Goal: Task Accomplishment & Management: Manage account settings

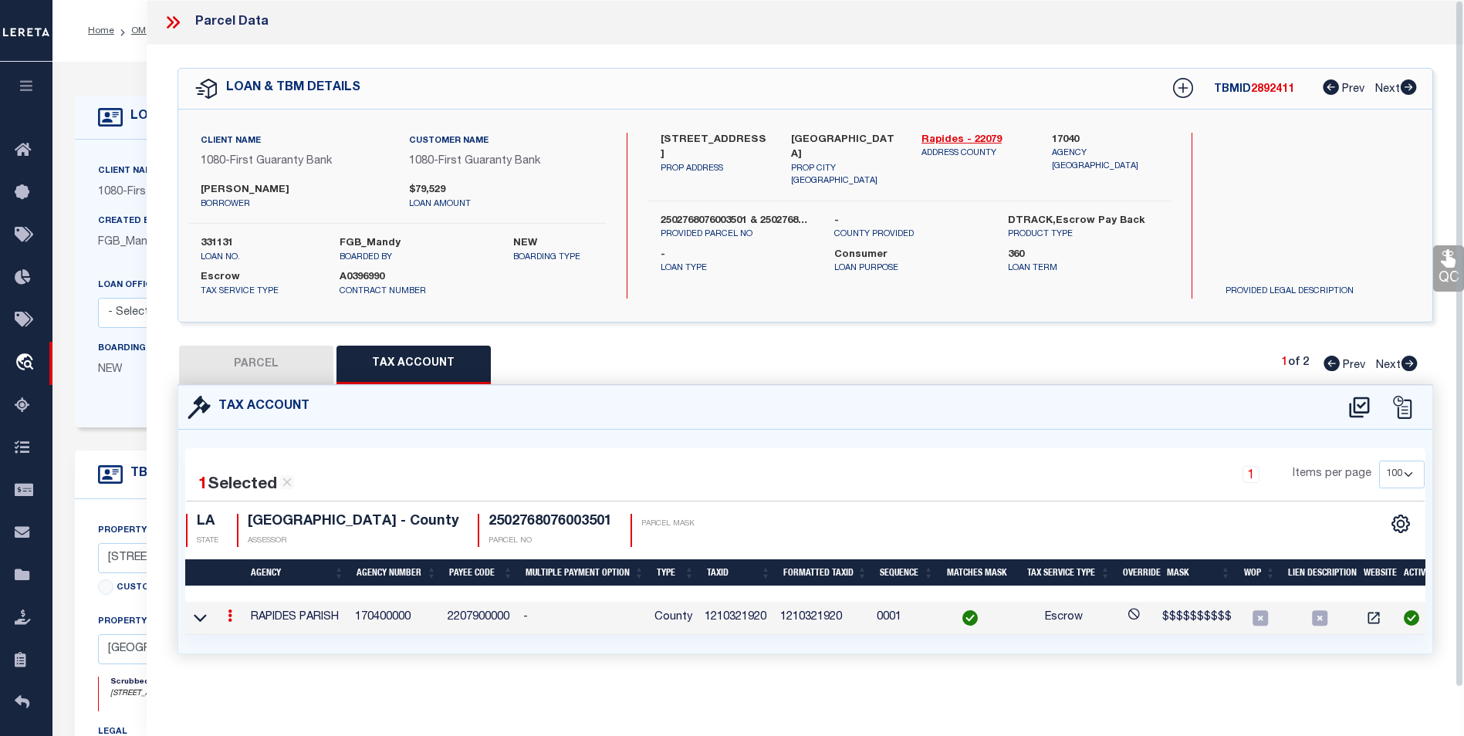
select select "100"
select select "2308"
select select "1300"
select select "Escrow"
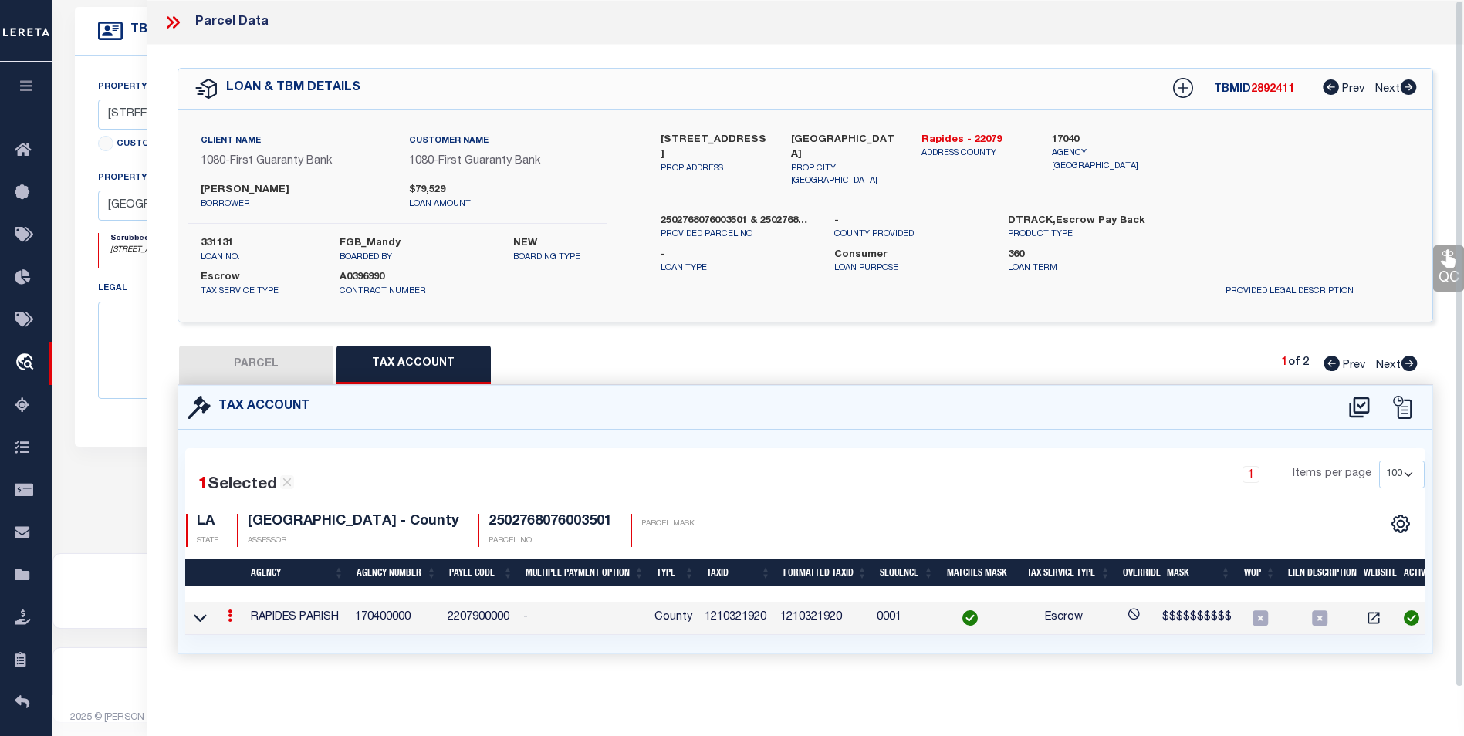
scroll to position [444, 0]
click at [179, 21] on icon at bounding box center [173, 22] width 20 height 20
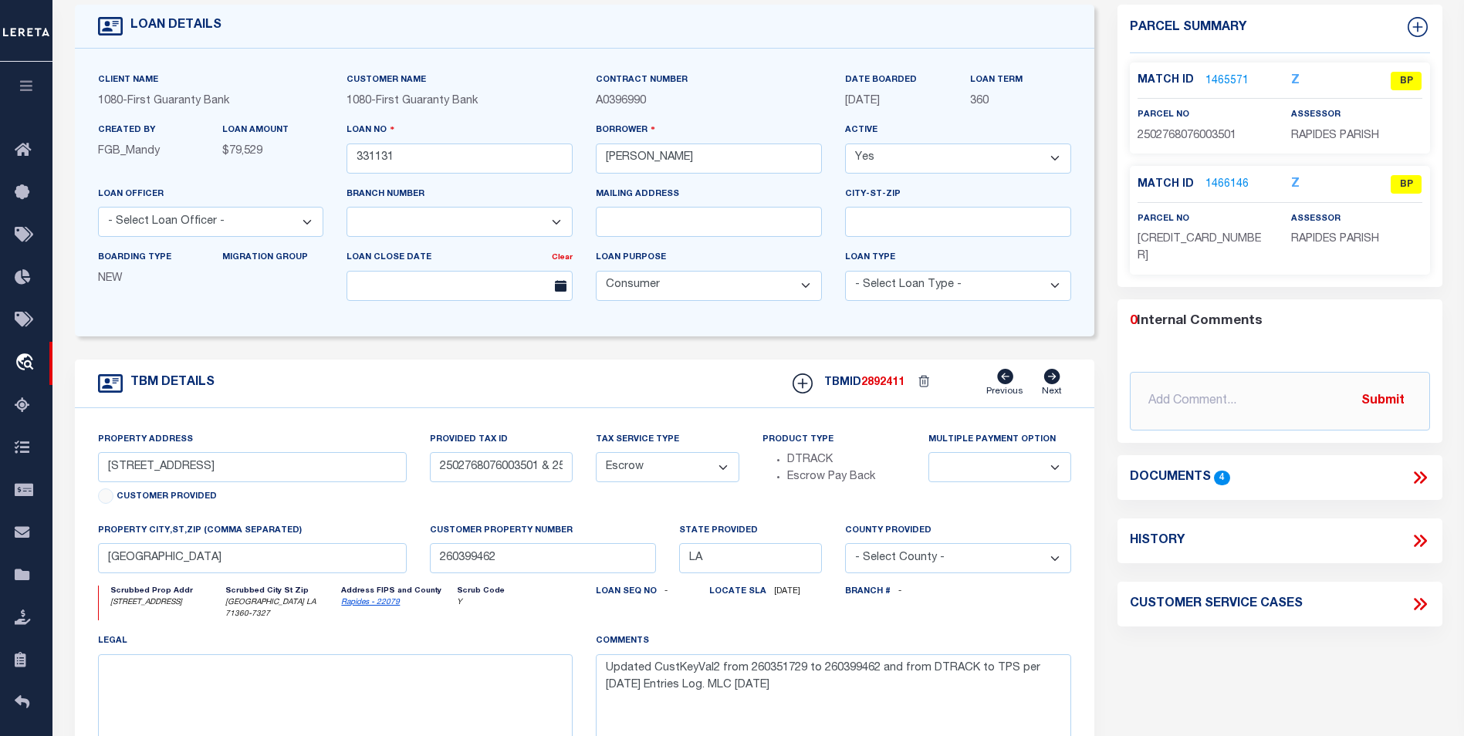
scroll to position [58, 0]
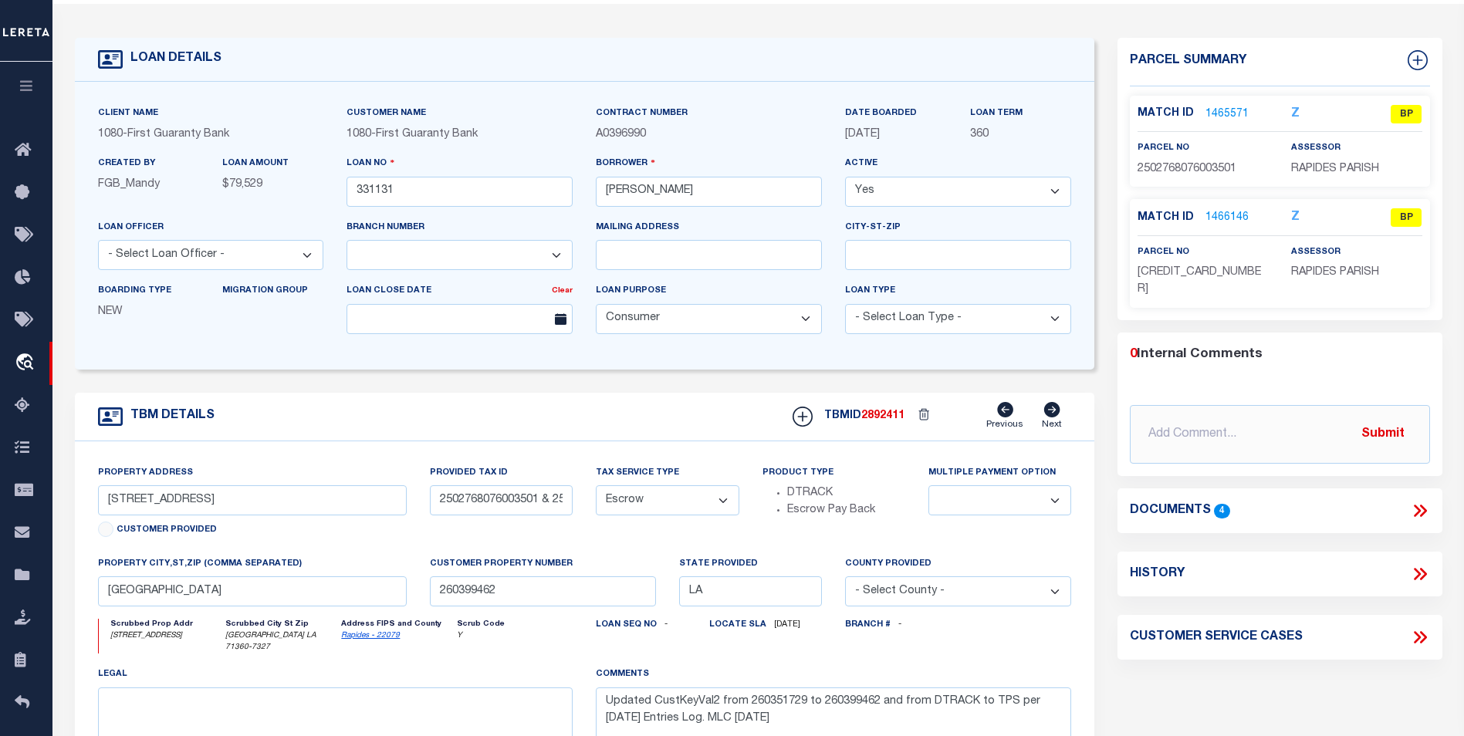
click at [1222, 111] on link "1465571" at bounding box center [1226, 114] width 43 height 16
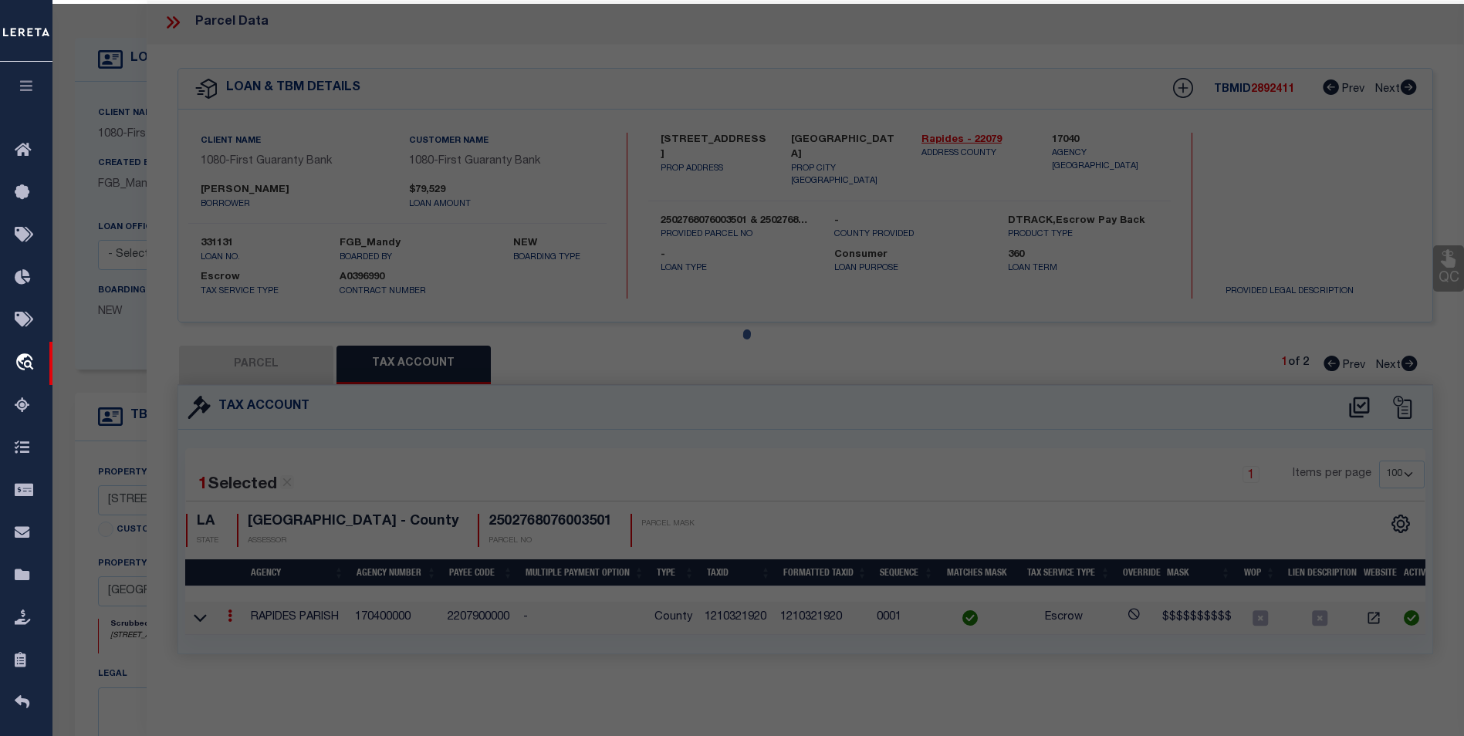
select select "AS"
checkbox input "false"
select select "BP"
type input "REED CHAD W. & CRYSTAL L."
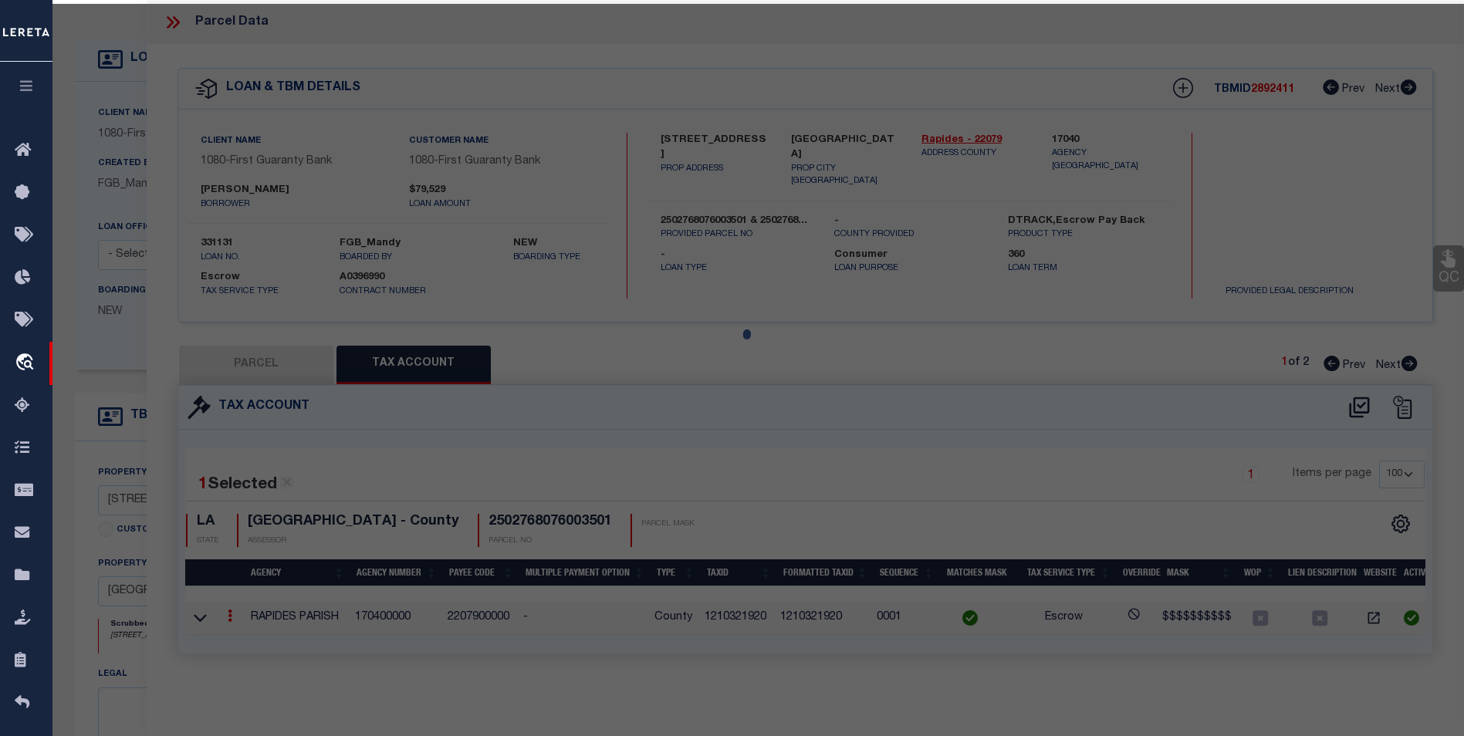
select select
type input "3433 RIGOLETTE RD"
type input "PINEVILLE LA 71360"
type textarea "---0.197 AC: IN NE4 OF NE4 OF SW4 SEC. 27, T5NR1W SOUTH & WEST OF RIGOLETTE ROA…"
type textarea "Completed based on the suggested pacel nos."
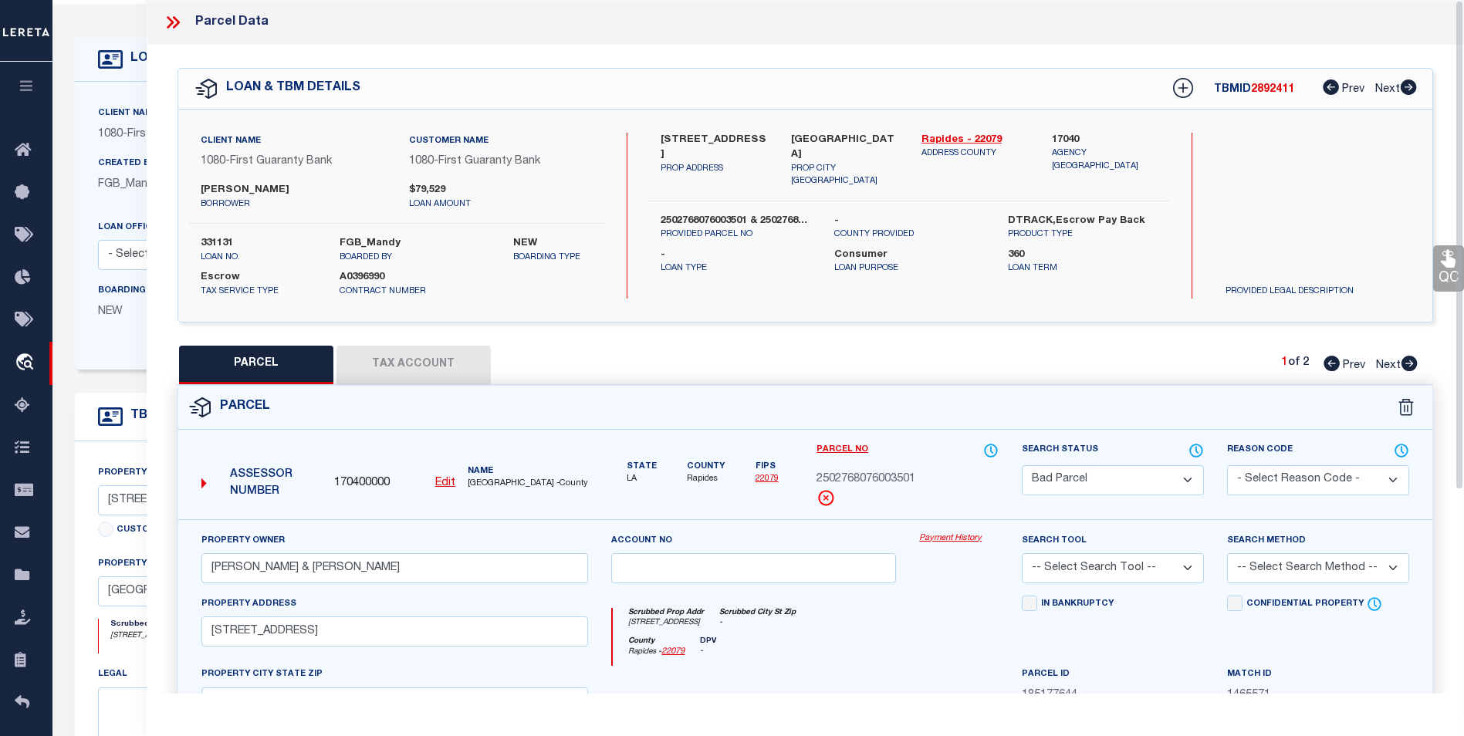
click at [415, 356] on button "Tax Account" at bounding box center [413, 365] width 154 height 39
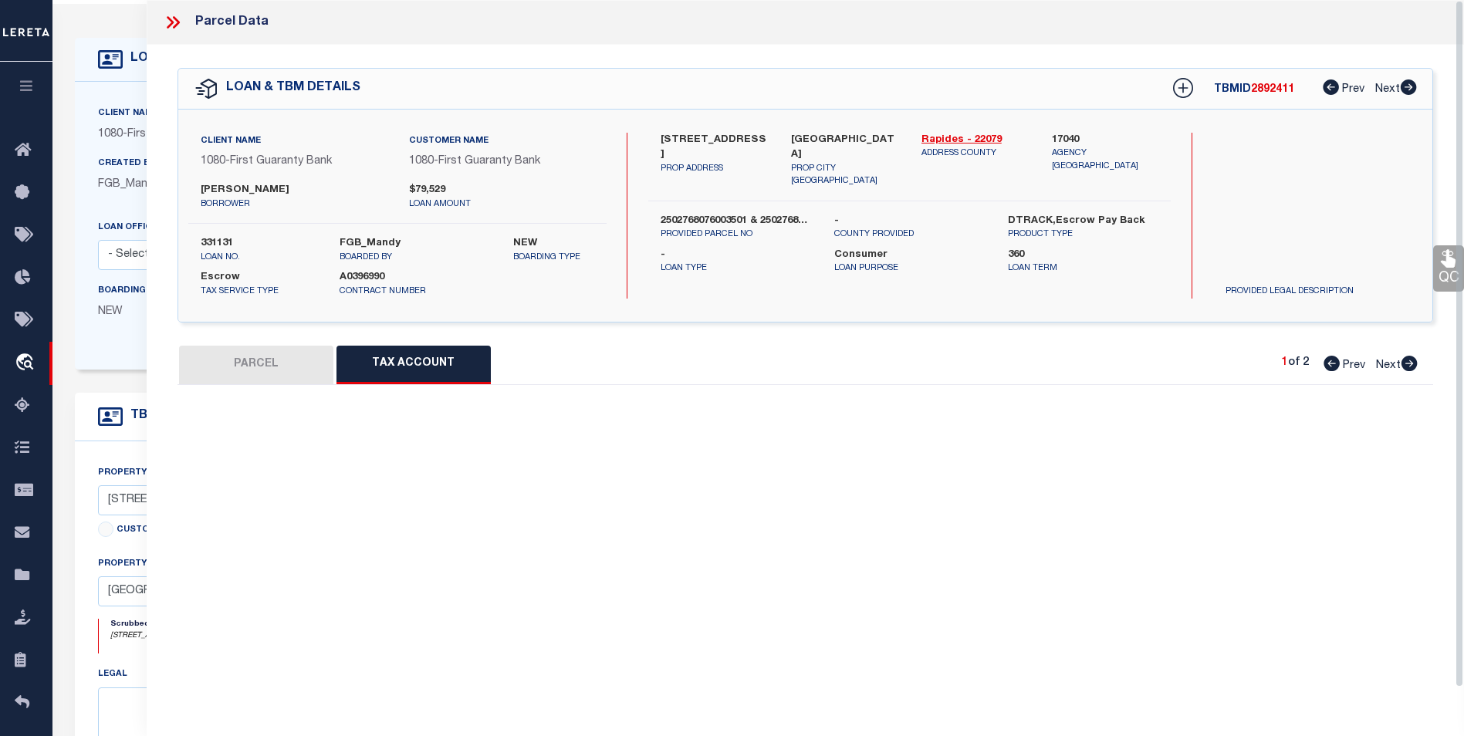
select select "100"
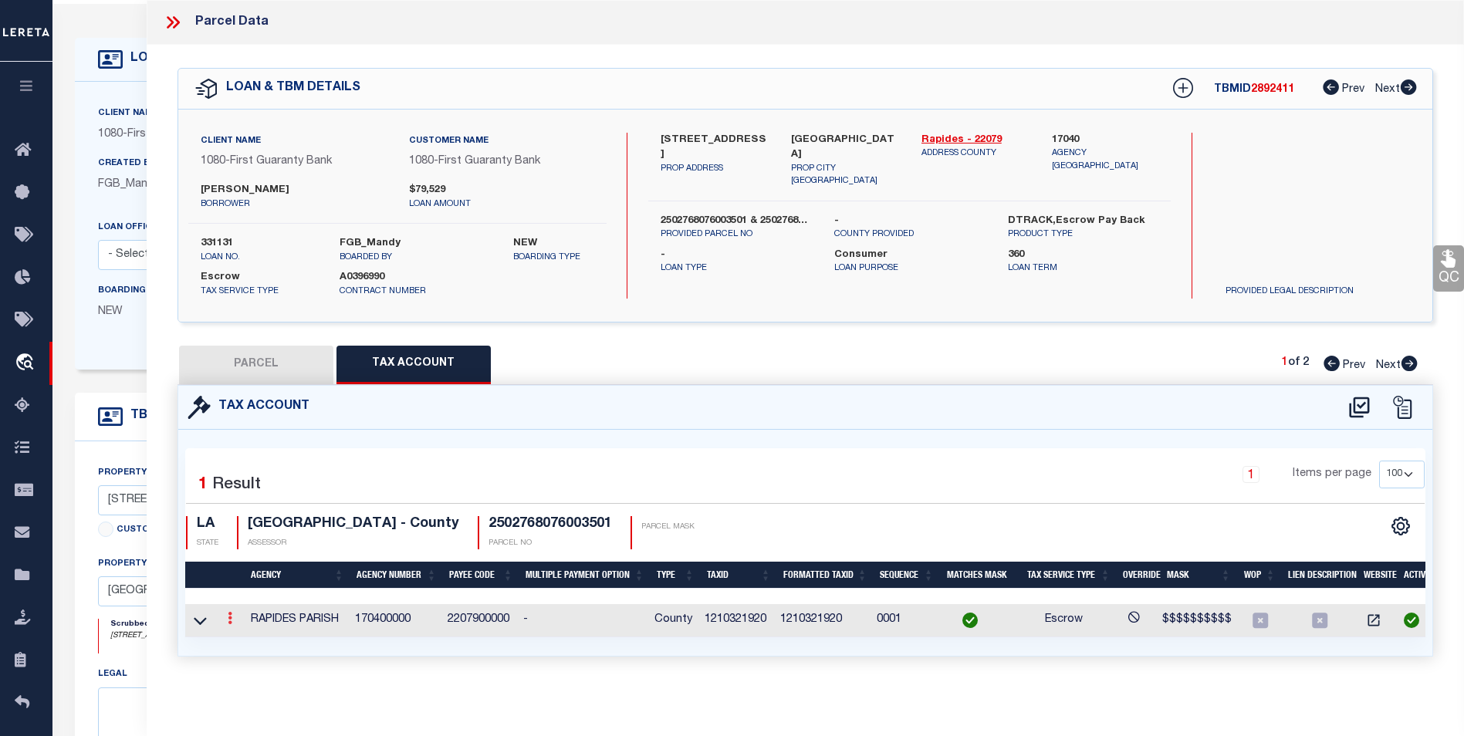
click at [228, 620] on icon at bounding box center [230, 618] width 5 height 12
click at [248, 645] on icon "" at bounding box center [247, 642] width 12 height 12
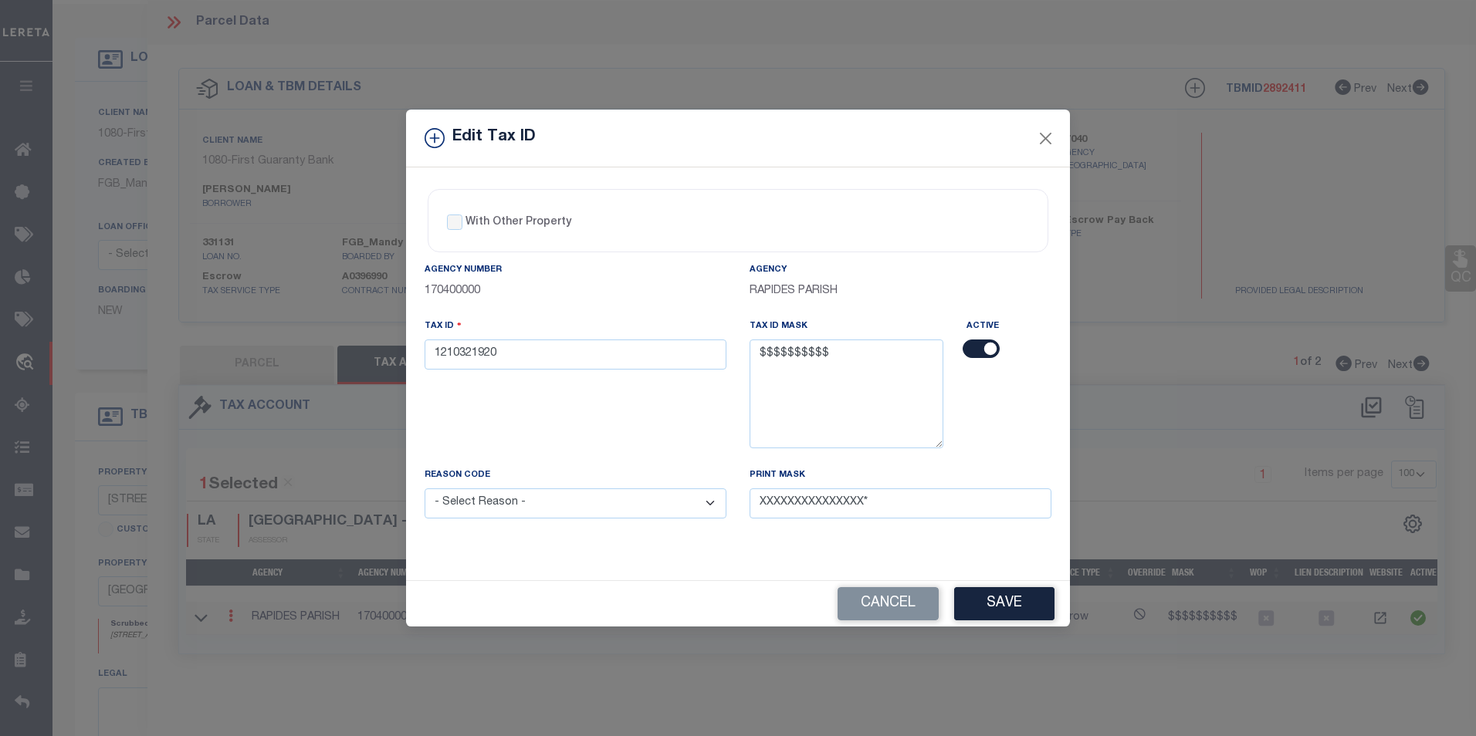
click at [712, 509] on select "- Select Reason - 099 - Other (Provide additional detail) ACT - Agency Changed …" at bounding box center [575, 503] width 302 height 30
select select "ACT"
click at [424, 489] on select "- Select Reason - 099 - Other (Provide additional detail) ACT - Agency Changed …" at bounding box center [575, 503] width 302 height 30
click at [1028, 610] on button "Save" at bounding box center [1004, 603] width 100 height 33
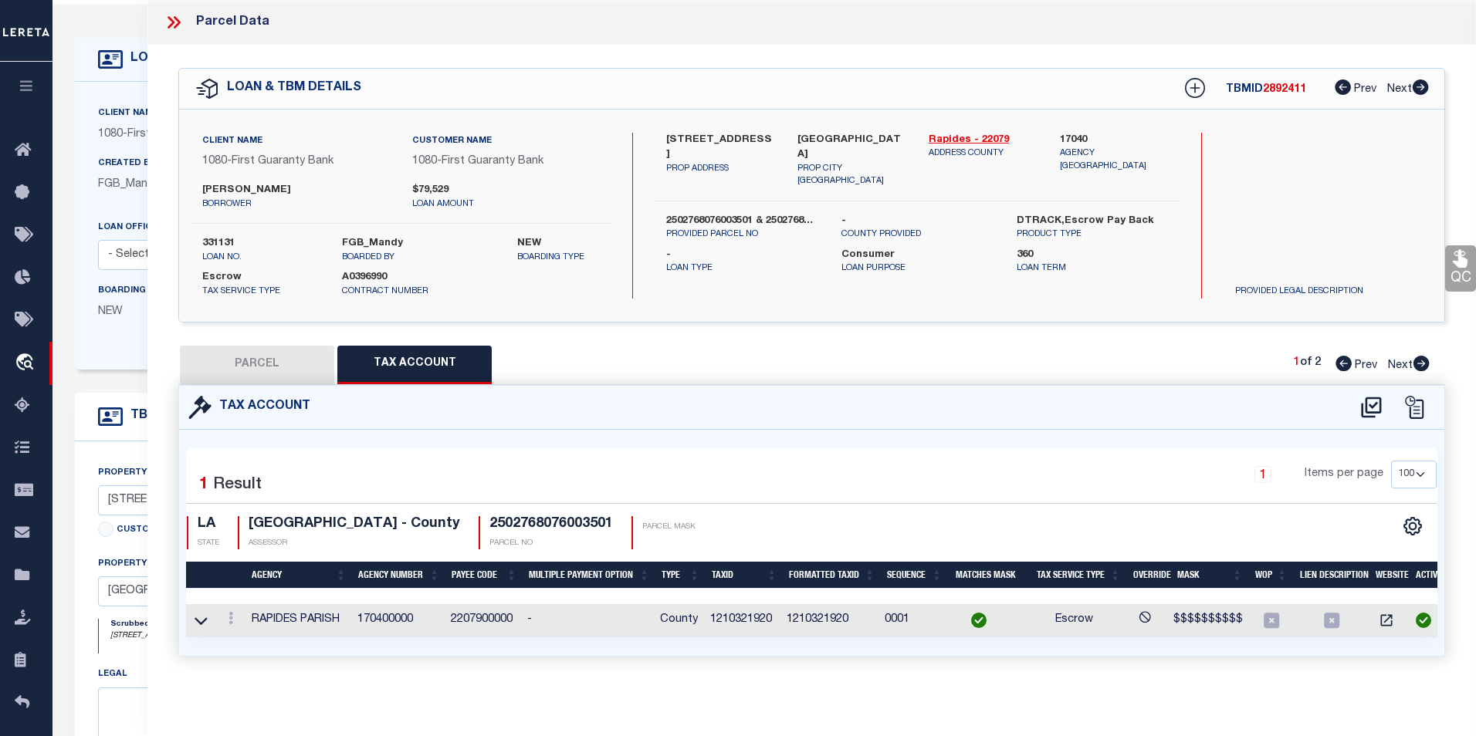
select select
click at [161, 24] on div "Parcel Data" at bounding box center [805, 22] width 1317 height 45
click at [1405, 356] on icon at bounding box center [1409, 363] width 17 height 15
select select "AS"
checkbox input "false"
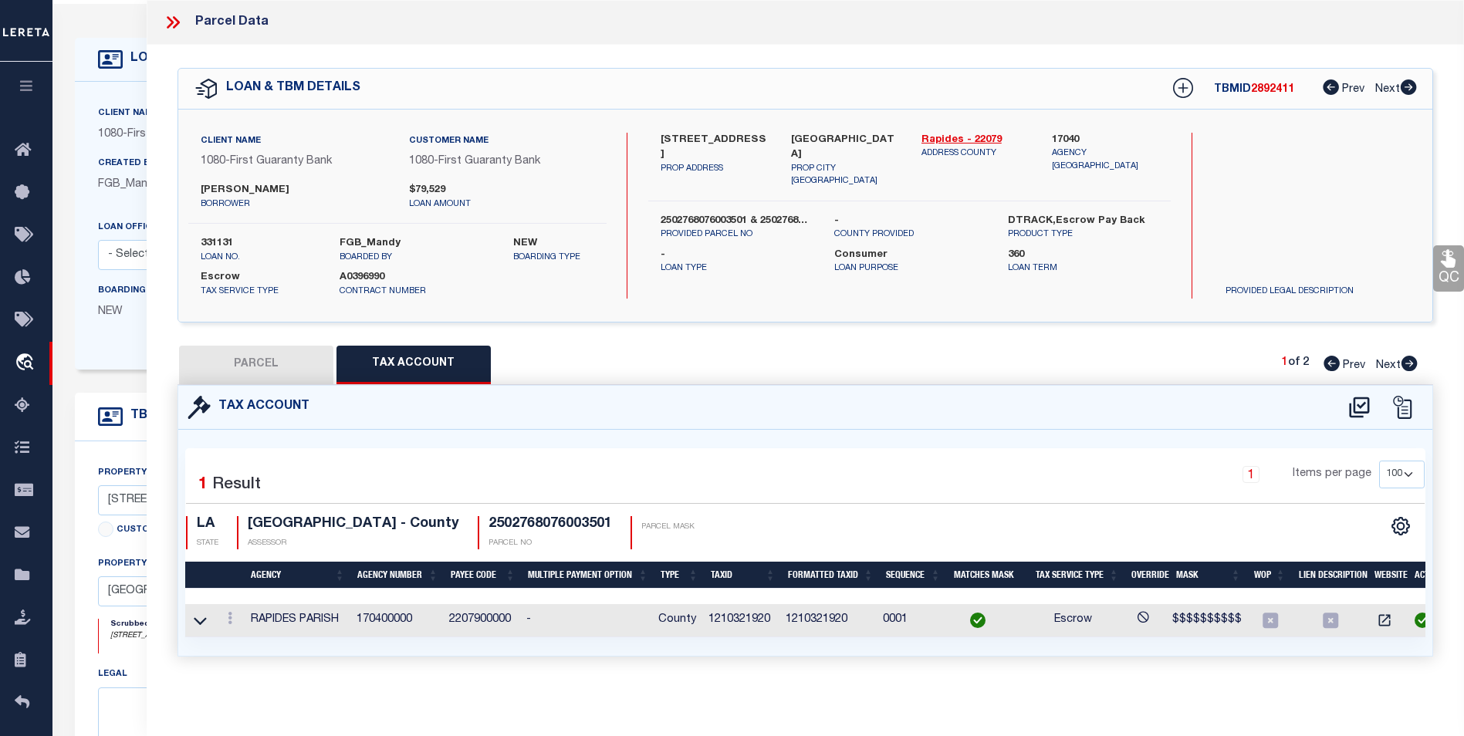
checkbox input "false"
select select "BP"
type input "REED CHAD W. & CRYSTAL L."
select select
type input "3433 RIGOLETTE RD"
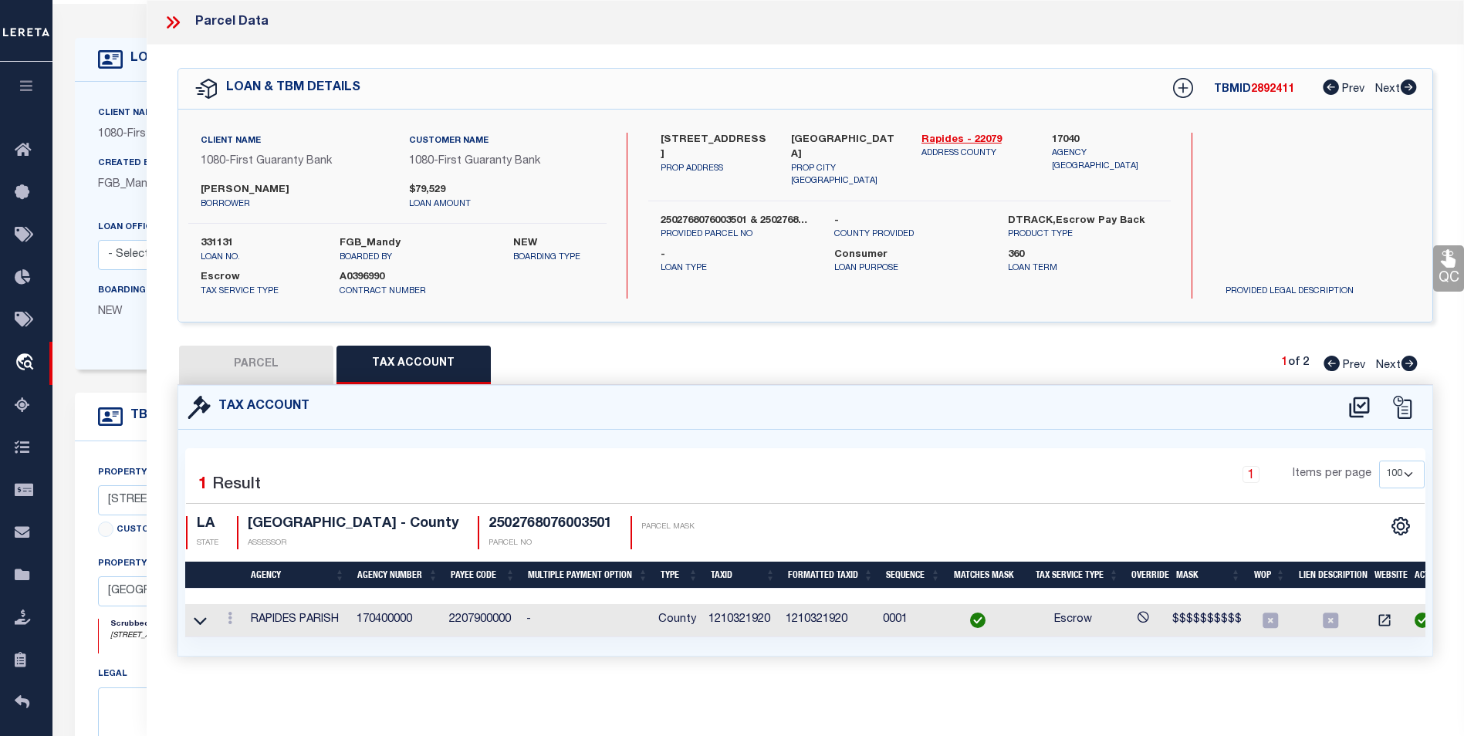
type input "PINEVILLE LA 71360"
type textarea "---0.949 AC: IN E2 OF NE4 OF SW4 SEC. 27, T5NR1W (450 IMP 1500)---(CB 649-796 W…"
type textarea "Completed based on the suggested pacel nos."
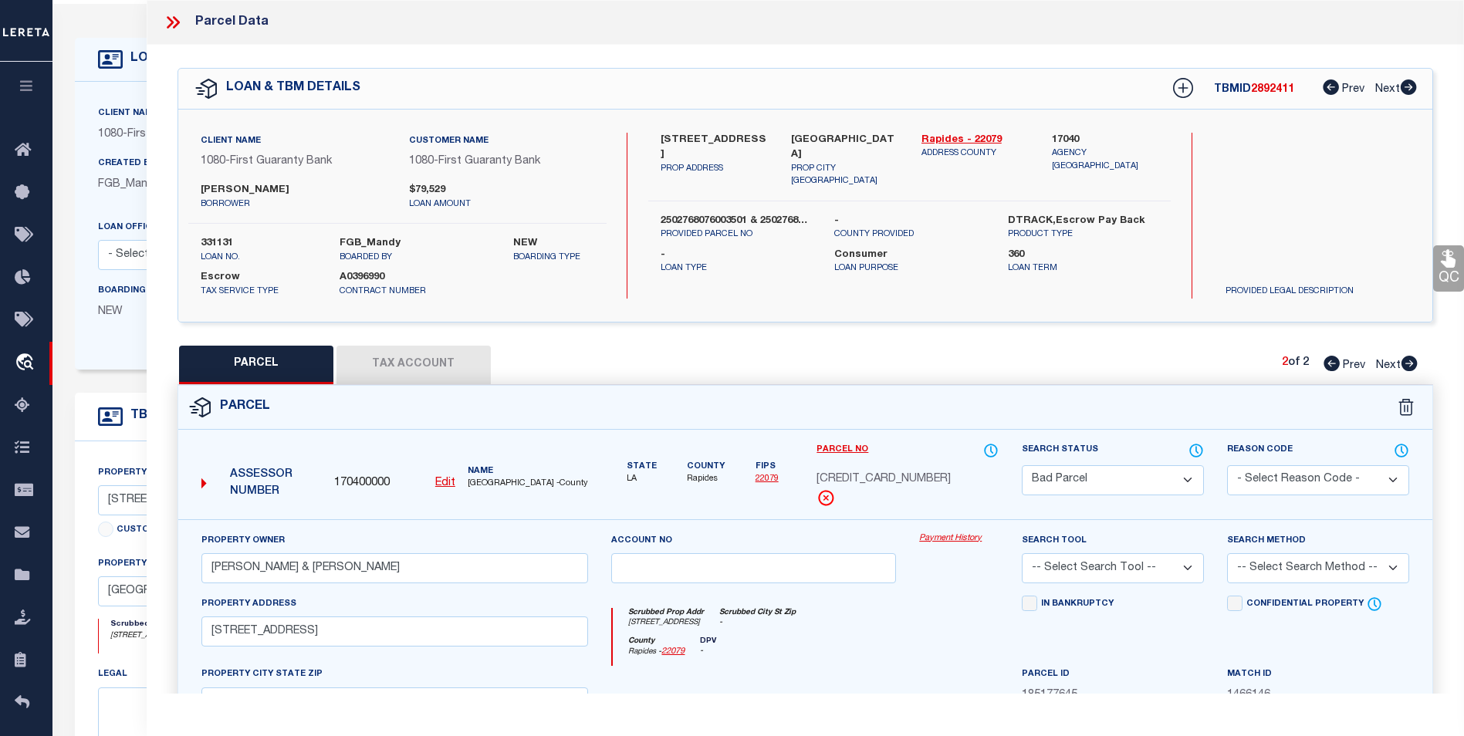
click at [376, 354] on button "Tax Account" at bounding box center [413, 365] width 154 height 39
select select "100"
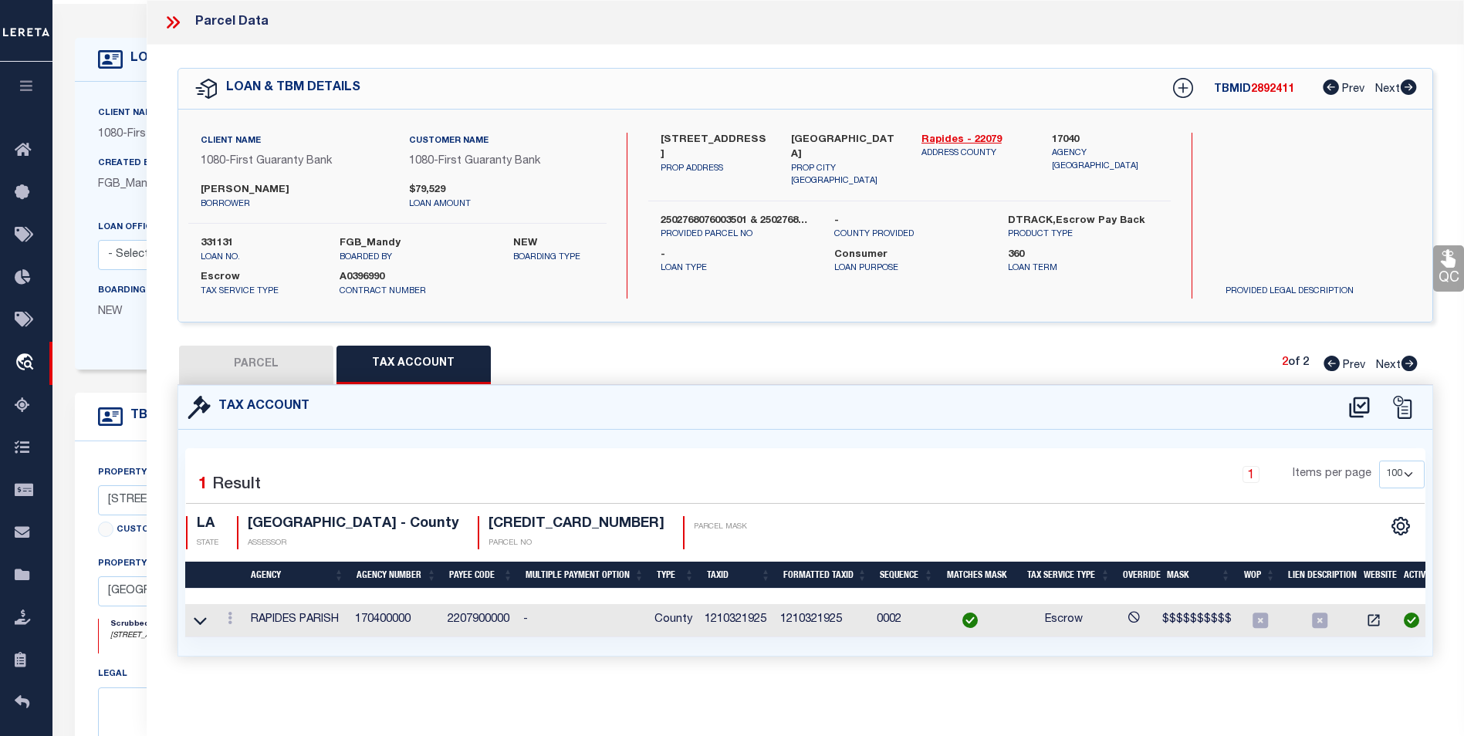
click at [228, 627] on div at bounding box center [229, 620] width 17 height 19
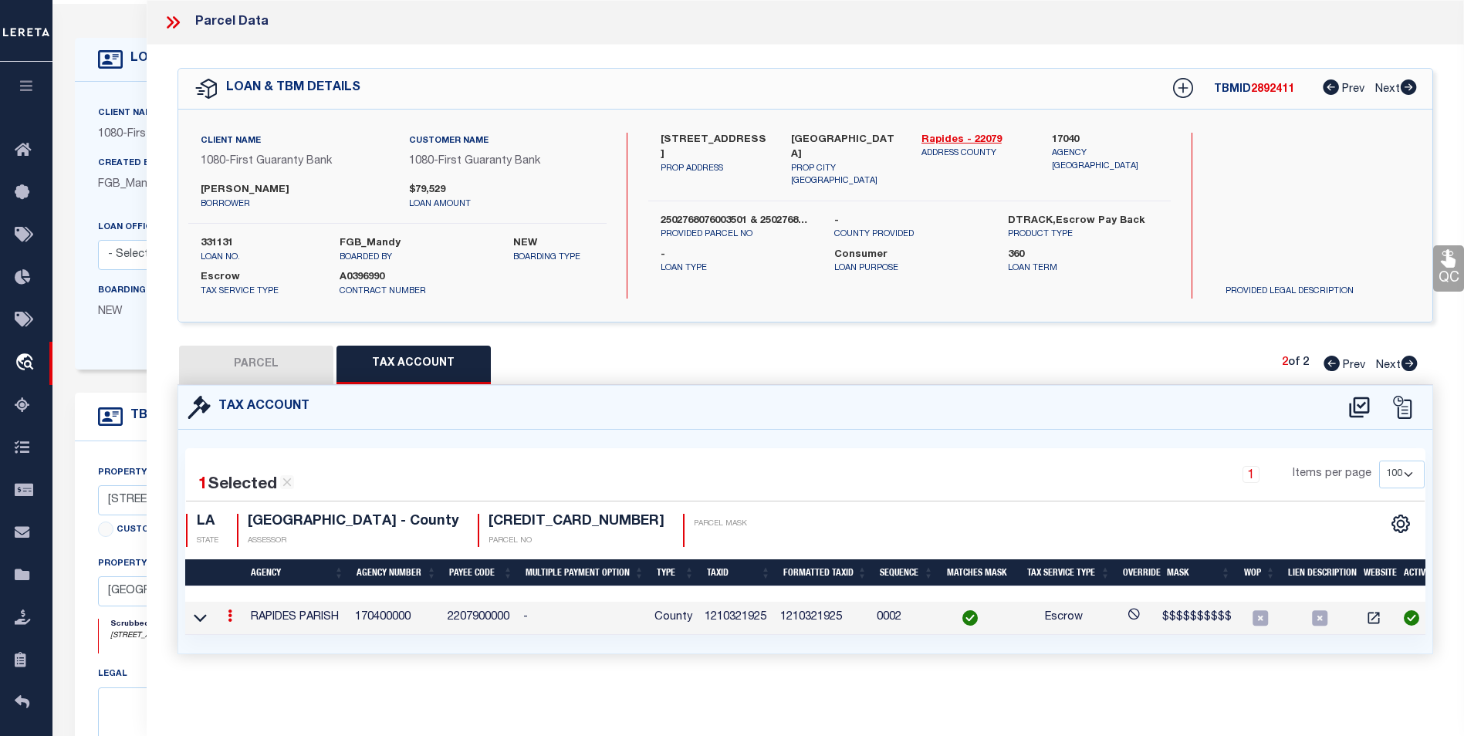
click at [230, 617] on icon at bounding box center [230, 616] width 5 height 12
click at [258, 637] on link at bounding box center [250, 640] width 57 height 25
type input "1210321925"
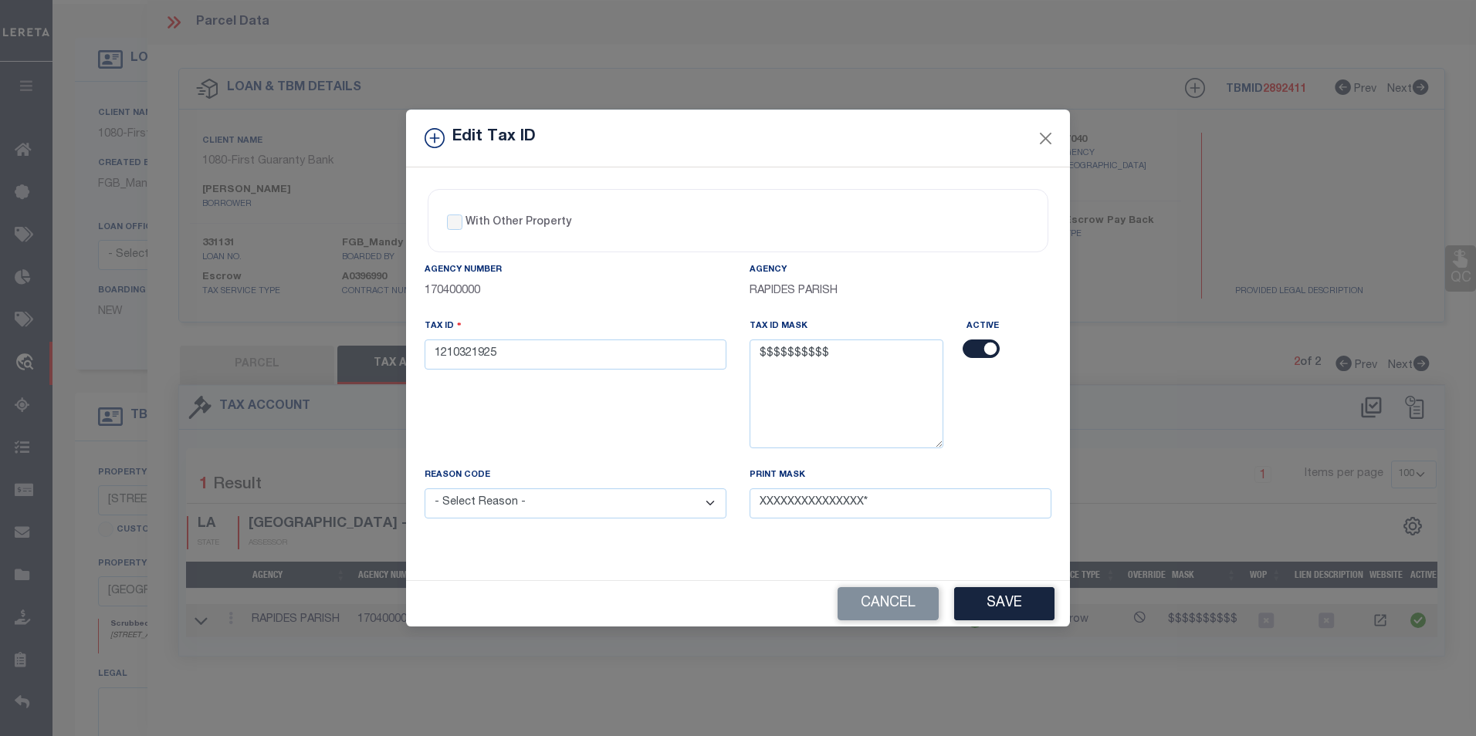
click at [673, 512] on select "- Select Reason - 099 - Other (Provide additional detail) ACT - Agency Changed …" at bounding box center [575, 503] width 302 height 30
select select "ACT"
click at [424, 489] on select "- Select Reason - 099 - Other (Provide additional detail) ACT - Agency Changed …" at bounding box center [575, 503] width 302 height 30
click at [1016, 603] on button "Save" at bounding box center [1004, 603] width 100 height 33
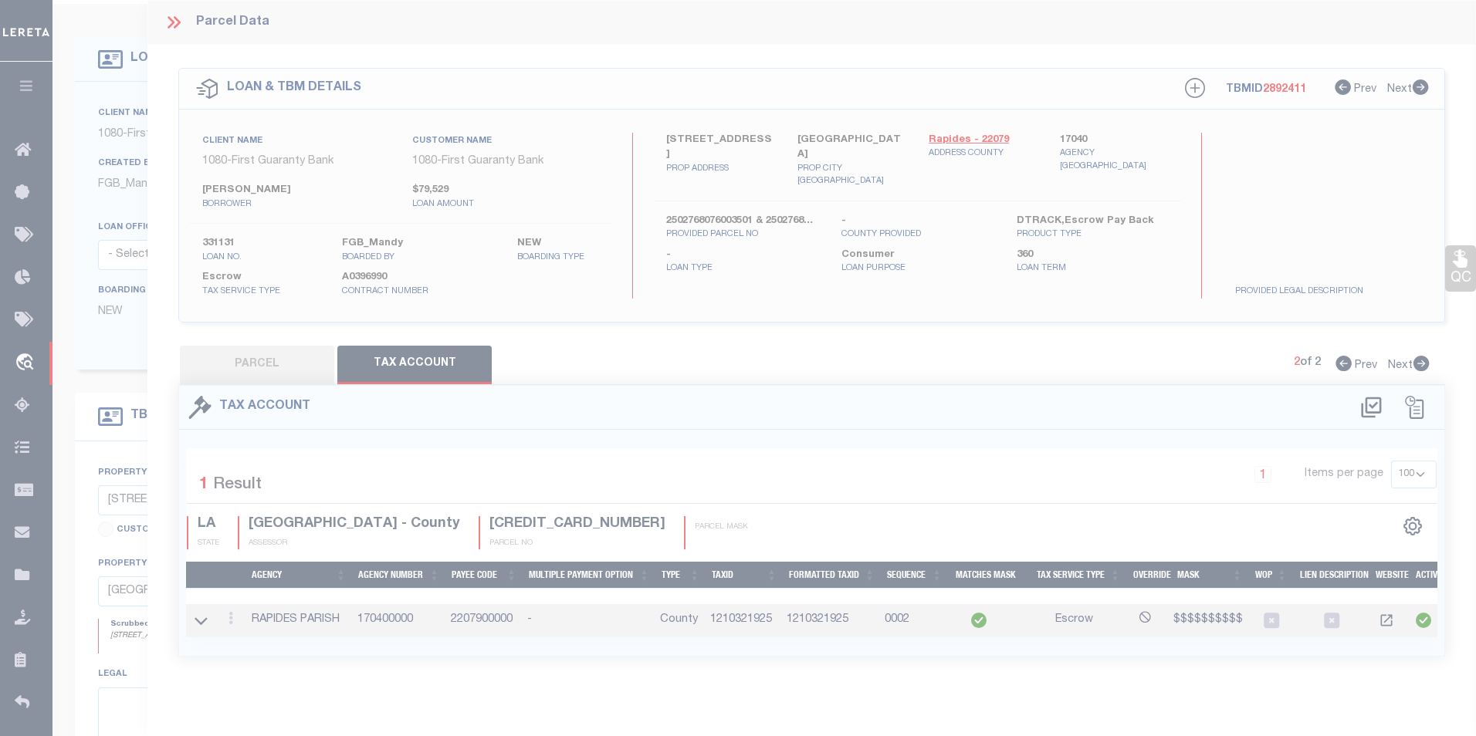
select select
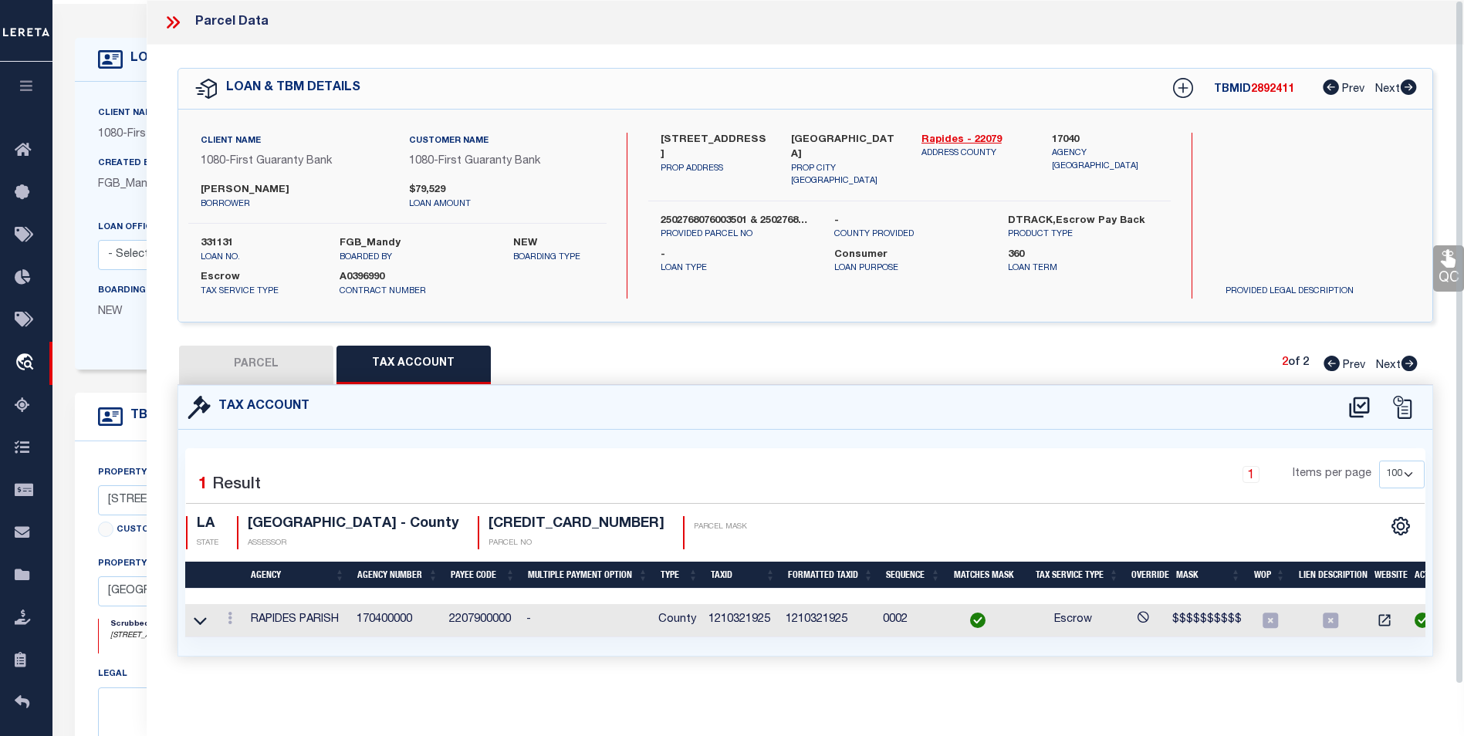
click at [315, 367] on button "PARCEL" at bounding box center [256, 365] width 154 height 39
select select "AS"
checkbox input "false"
select select "BP"
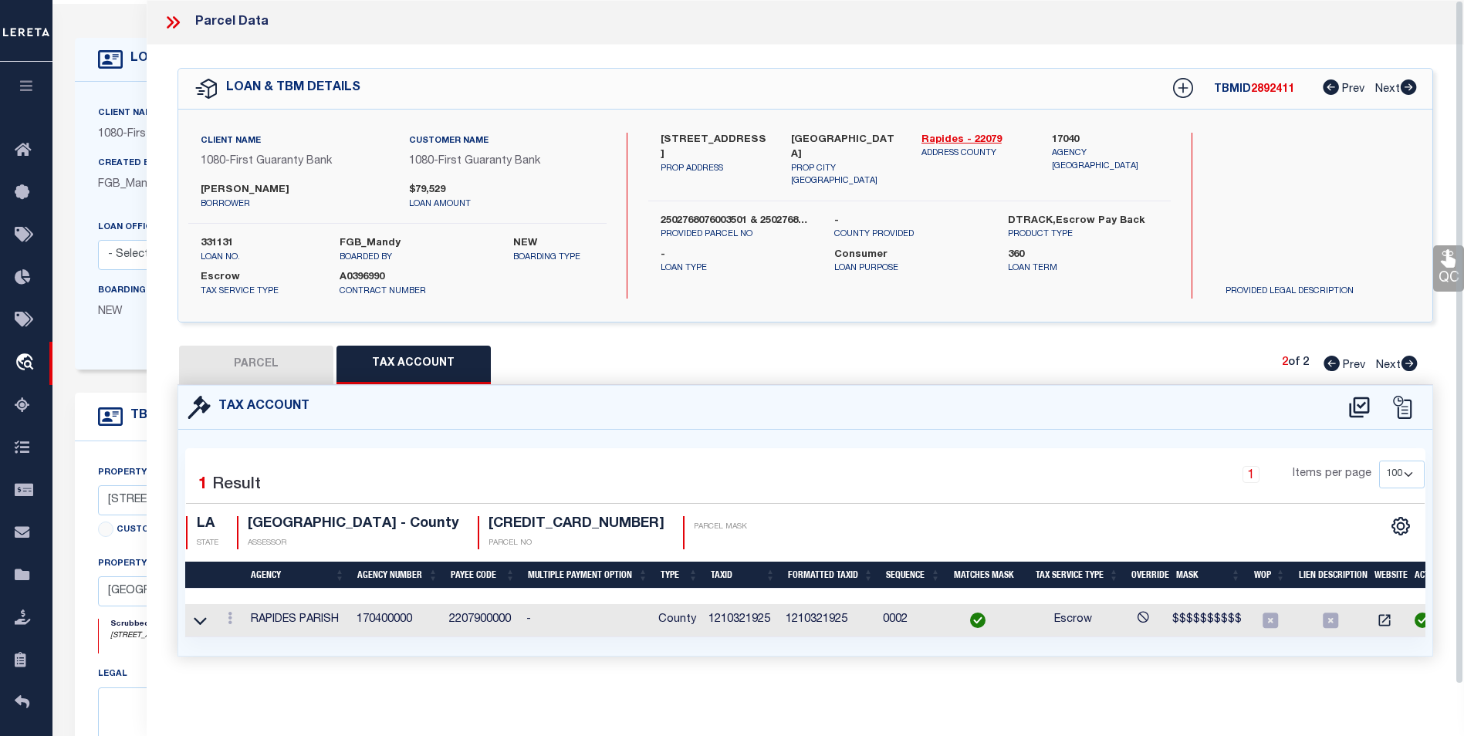
type input "REED CHAD W. & CRYSTAL L."
select select
type input "3433 RIGOLETTE RD"
type input "PINEVILLE LA 71360"
type textarea "---0.949 AC: IN E2 OF NE4 OF SW4 SEC. 27, T5NR1W (450 IMP 1500)---(CB 649-796 W…"
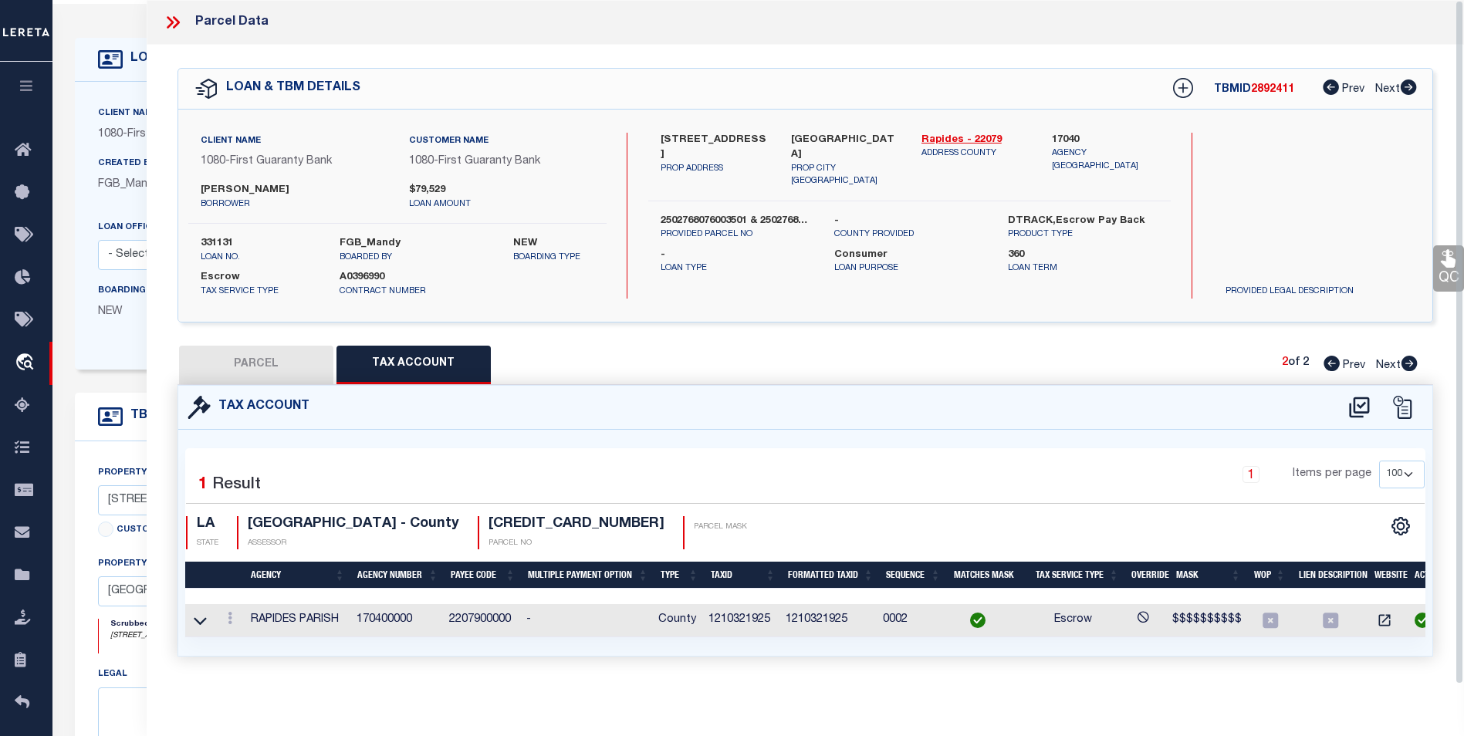
type textarea "Completed based on the suggested pacel nos."
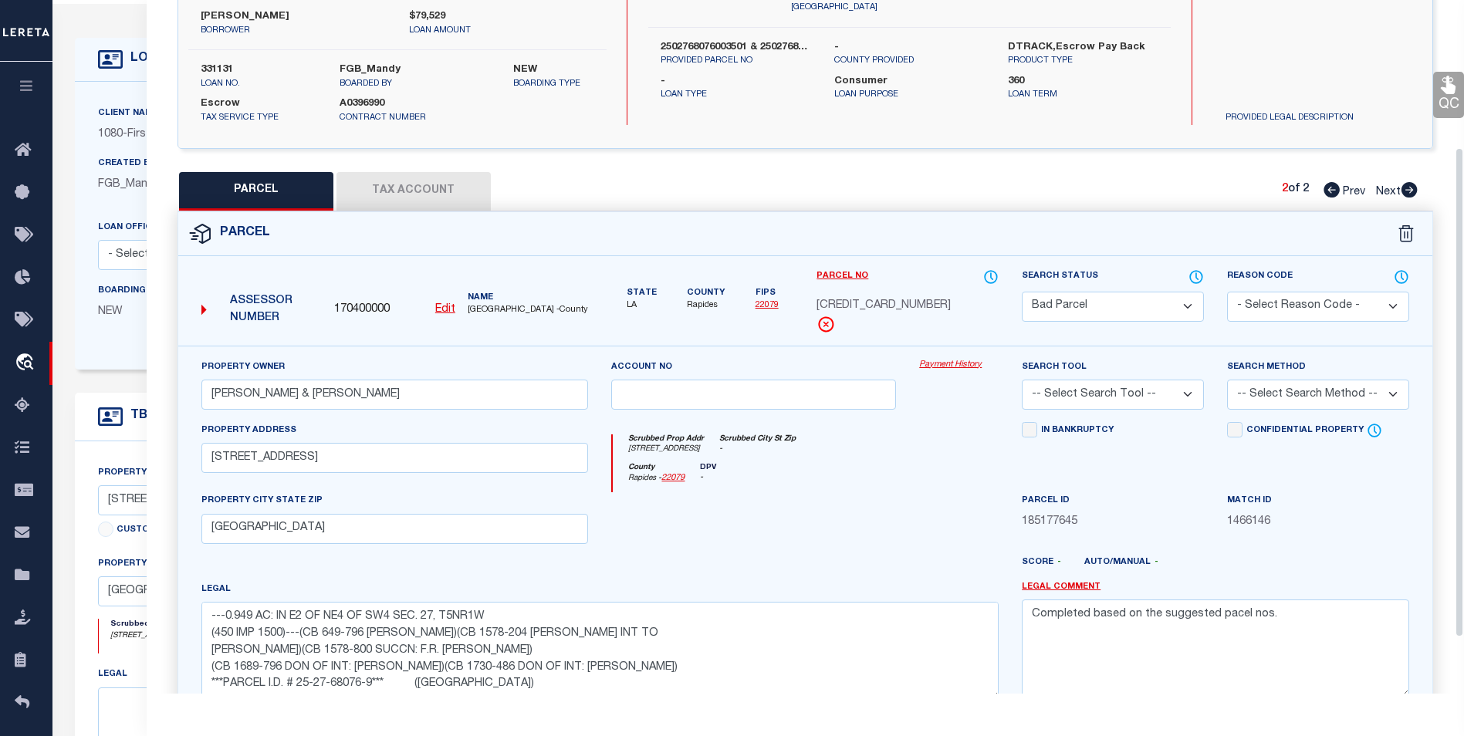
scroll to position [133, 0]
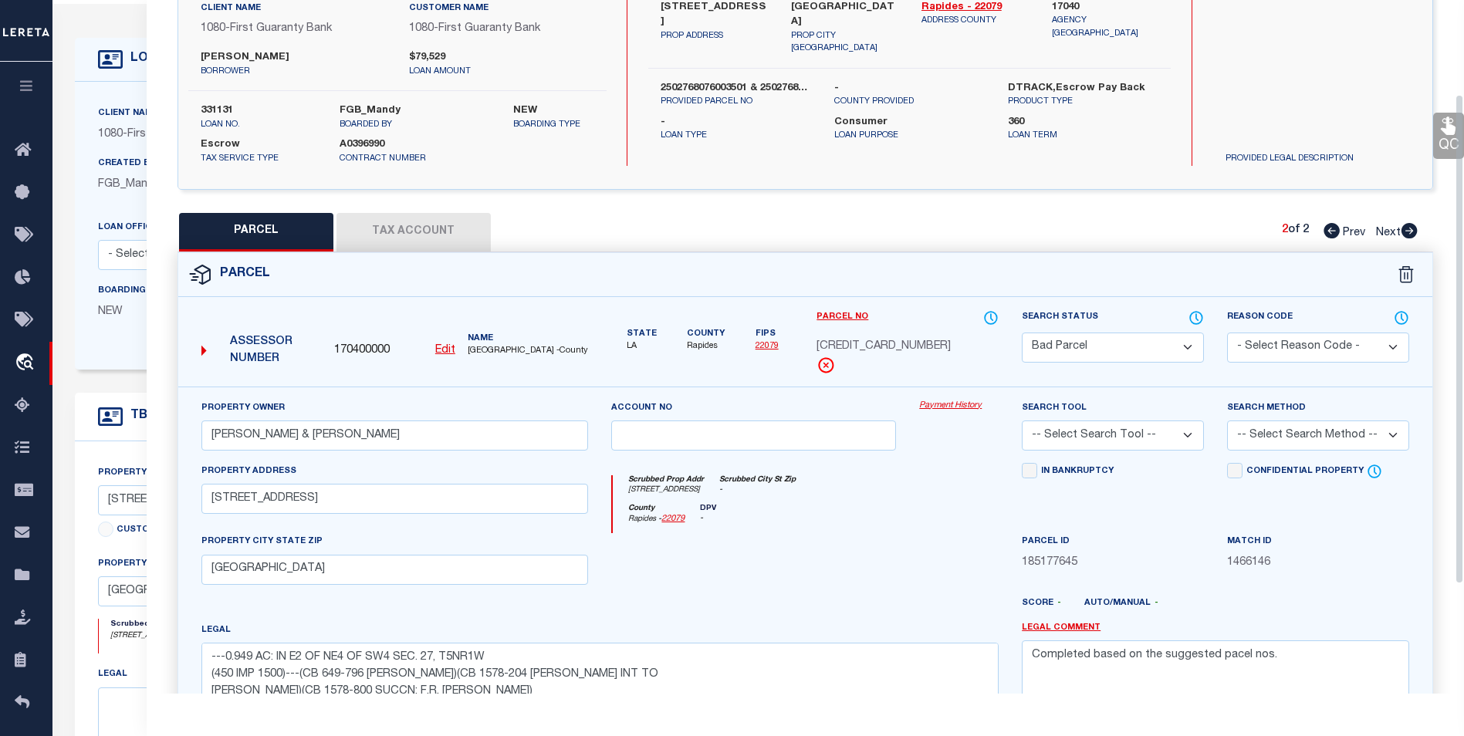
click at [1161, 347] on select "Automated Search Bad Parcel Complete Duplicate Parcel High Dollar Reporting In …" at bounding box center [1113, 348] width 182 height 30
select select "PC"
click at [1022, 333] on select "Automated Search Bad Parcel Complete Duplicate Parcel High Dollar Reporting In …" at bounding box center [1113, 348] width 182 height 30
click at [1284, 352] on select "- Select Reason Code - 099 - Other (Provide additional detail) ACT - Agency Cha…" at bounding box center [1318, 348] width 182 height 30
select select "ACT"
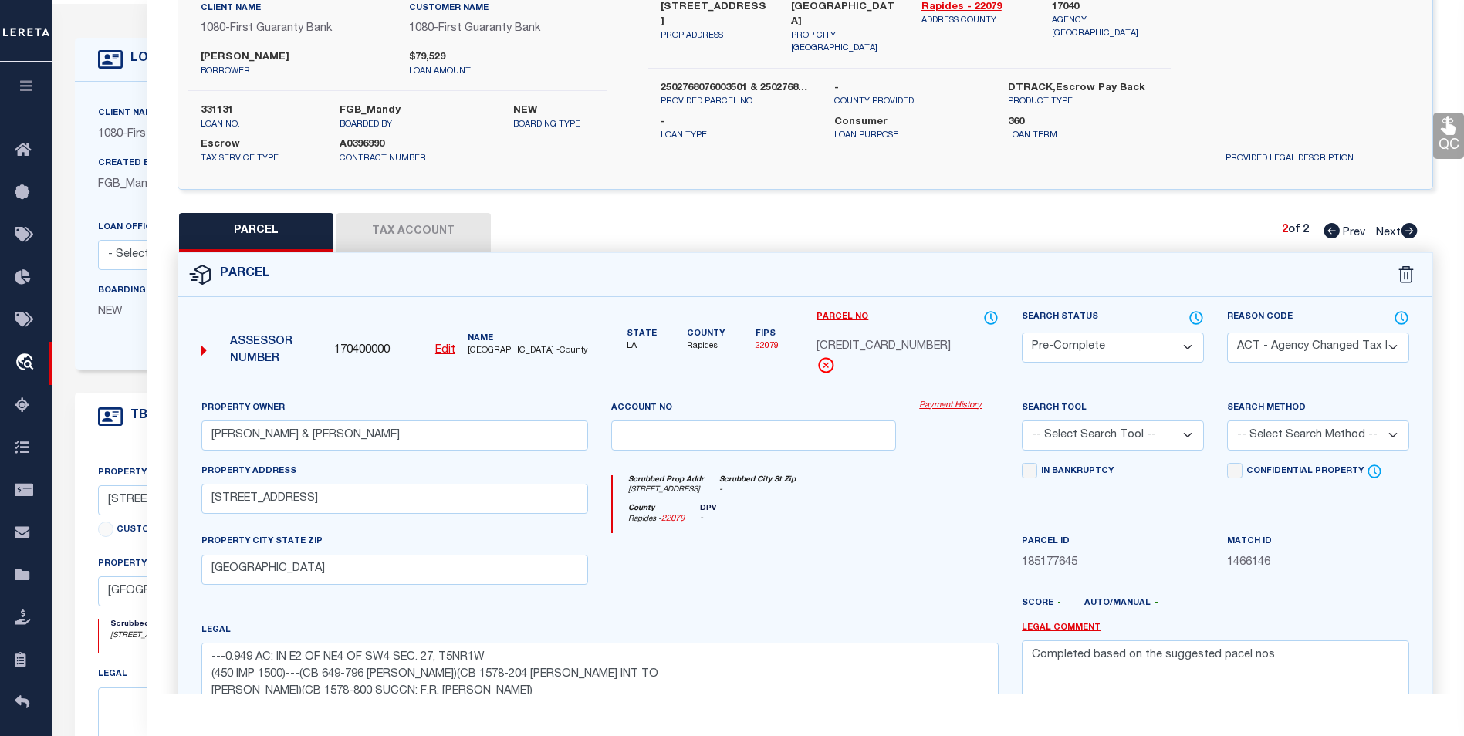
click at [1227, 333] on select "- Select Reason Code - 099 - Other (Provide additional detail) ACT - Agency Cha…" at bounding box center [1318, 348] width 182 height 30
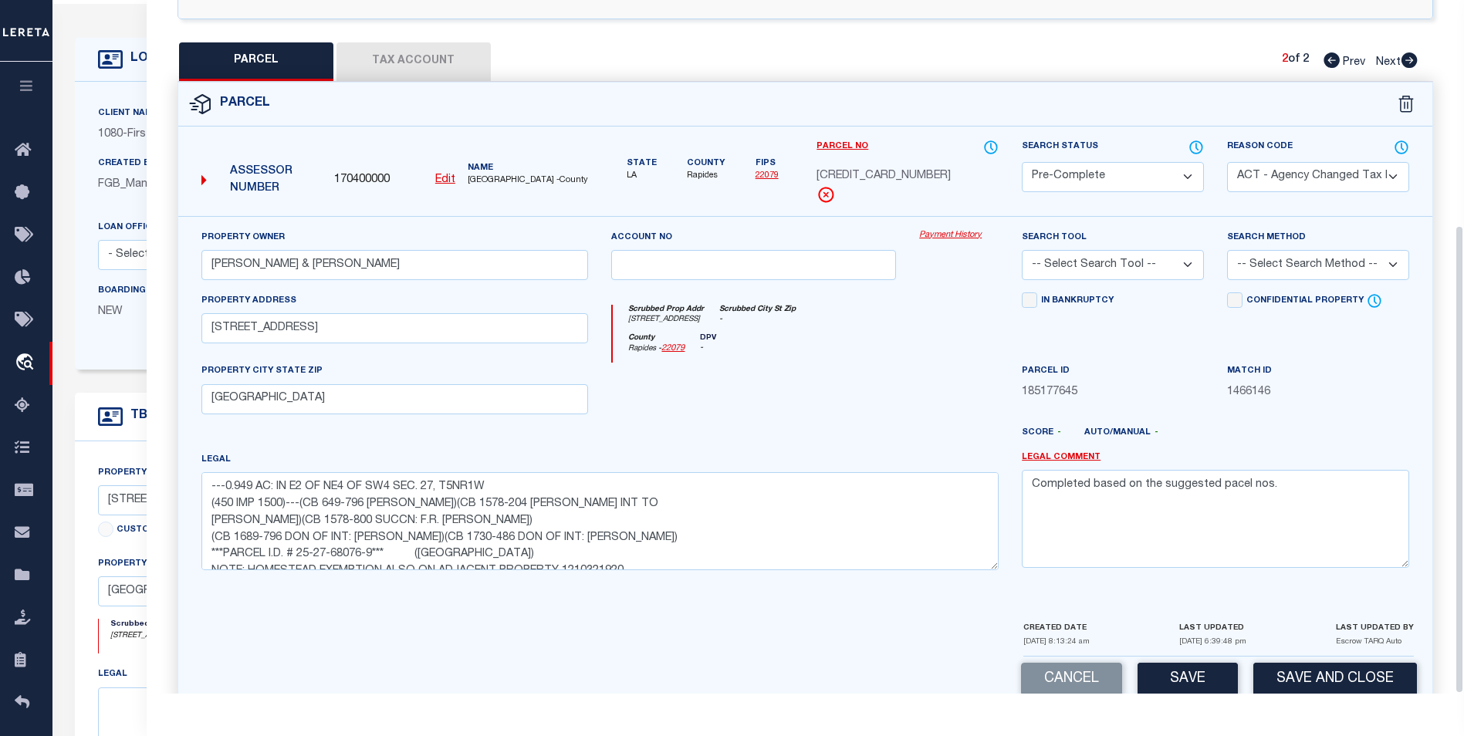
scroll to position [333, 0]
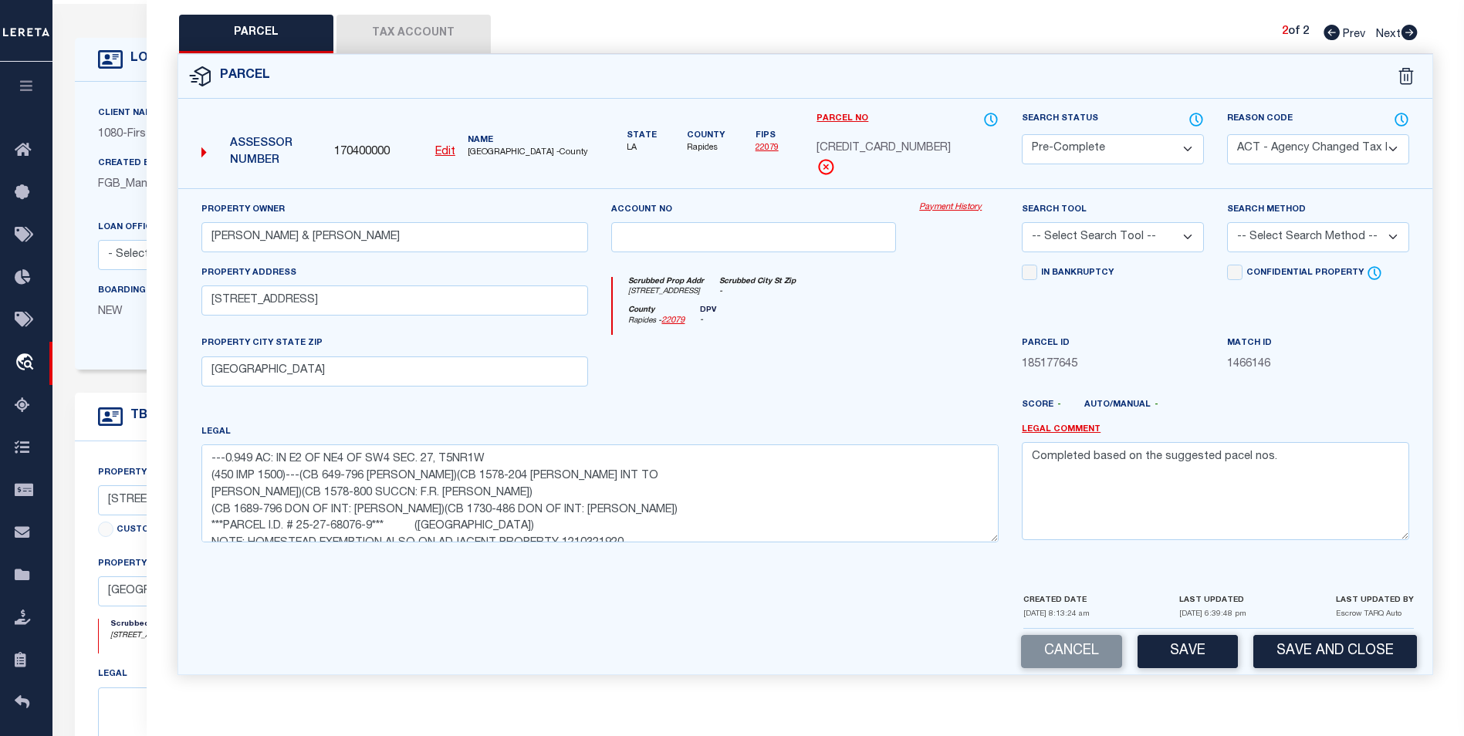
click at [1184, 235] on select "-- Select Search Tool -- 3rd Party Website Agency File Agency Website ATLS CNV-…" at bounding box center [1113, 237] width 182 height 30
select select "AGF"
click at [1022, 222] on select "-- Select Search Tool -- 3rd Party Website Agency File Agency Website ATLS CNV-…" at bounding box center [1113, 237] width 182 height 30
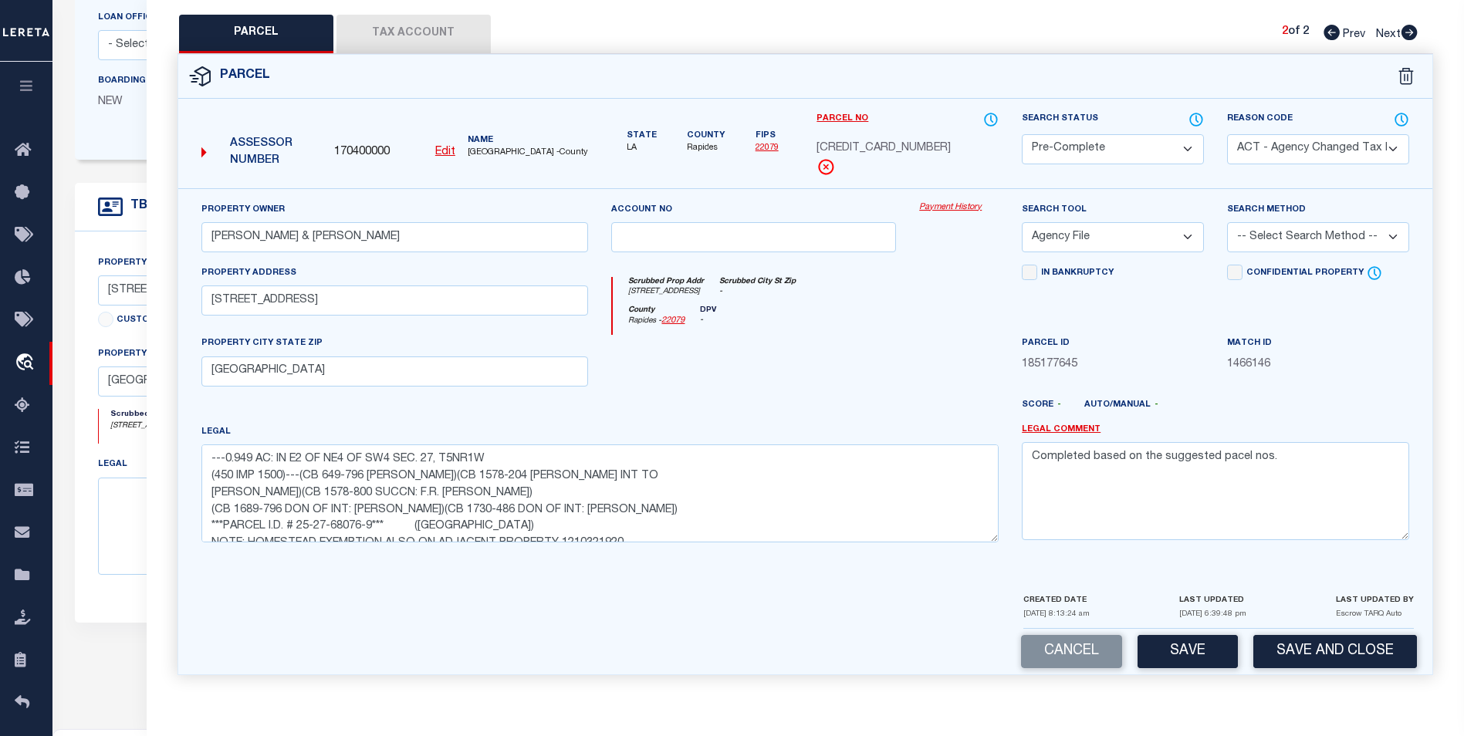
scroll to position [289, 0]
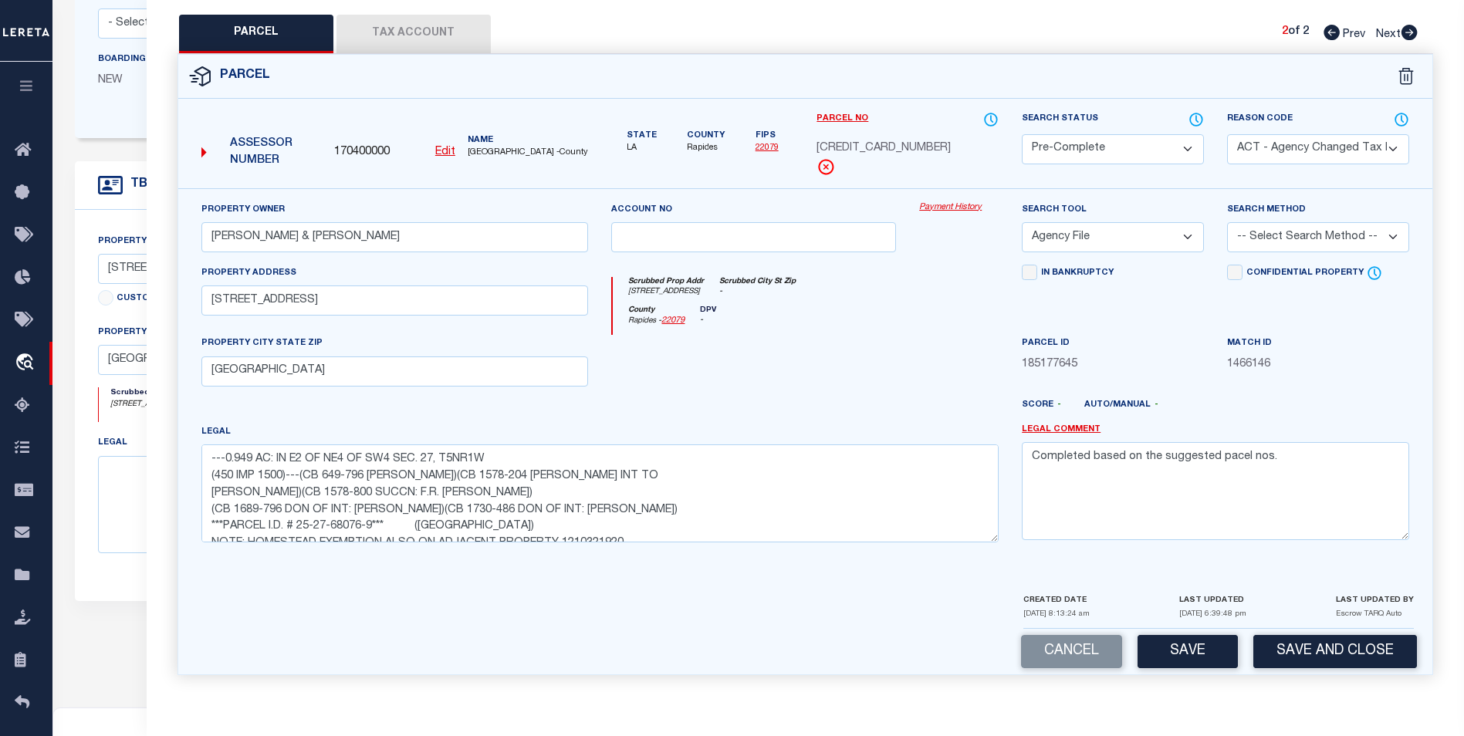
click at [1299, 142] on select "- Select Reason Code - 099 - Other (Provide additional detail) ACT - Agency Cha…" at bounding box center [1318, 149] width 182 height 30
select select
click at [1227, 134] on select "- Select Reason Code - 099 - Other (Provide additional detail) ACT - Agency Cha…" at bounding box center [1318, 149] width 182 height 30
click at [1273, 242] on select "-- Select Search Method -- Property Address Legal Liability Info Provided" at bounding box center [1318, 237] width 182 height 30
select select "ADD"
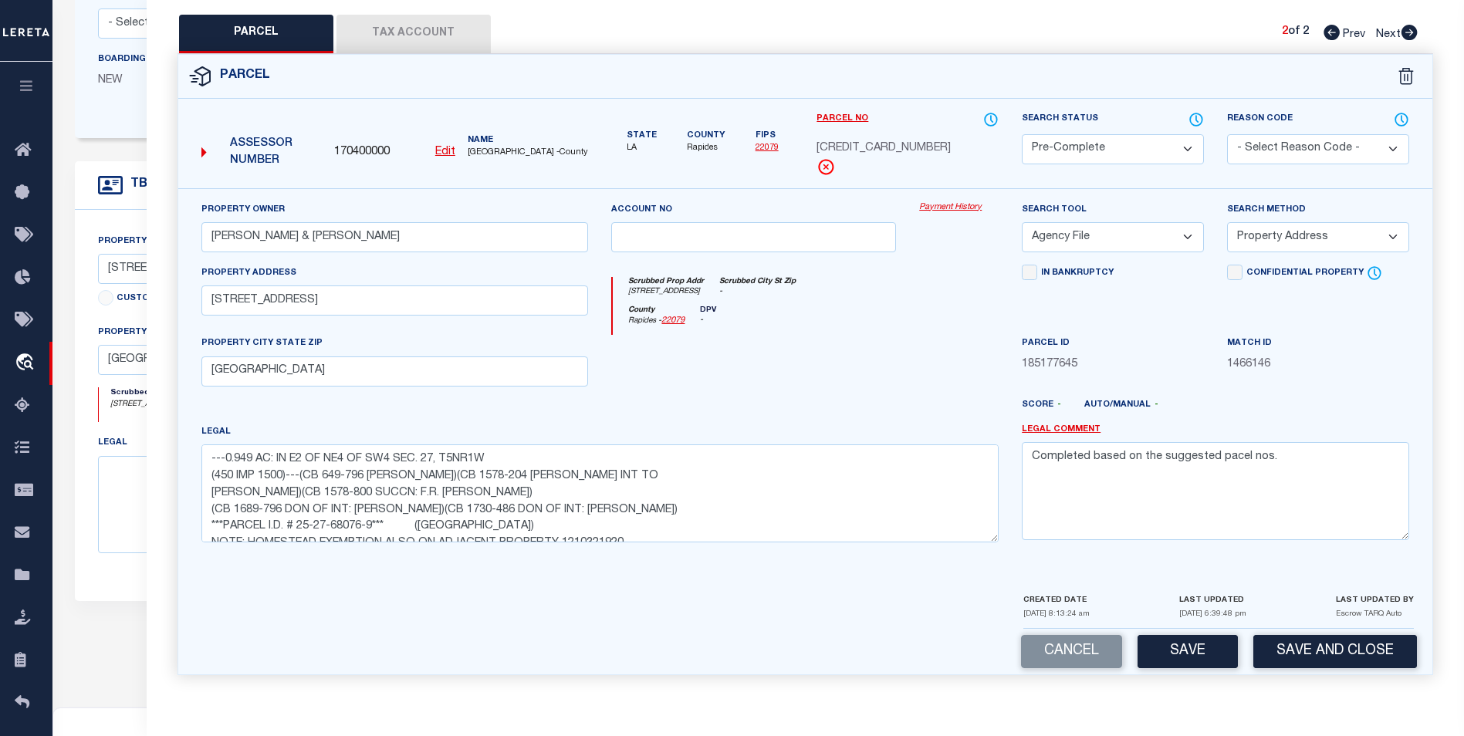
click at [1227, 222] on select "-- Select Search Method -- Property Address Legal Liability Info Provided" at bounding box center [1318, 237] width 182 height 30
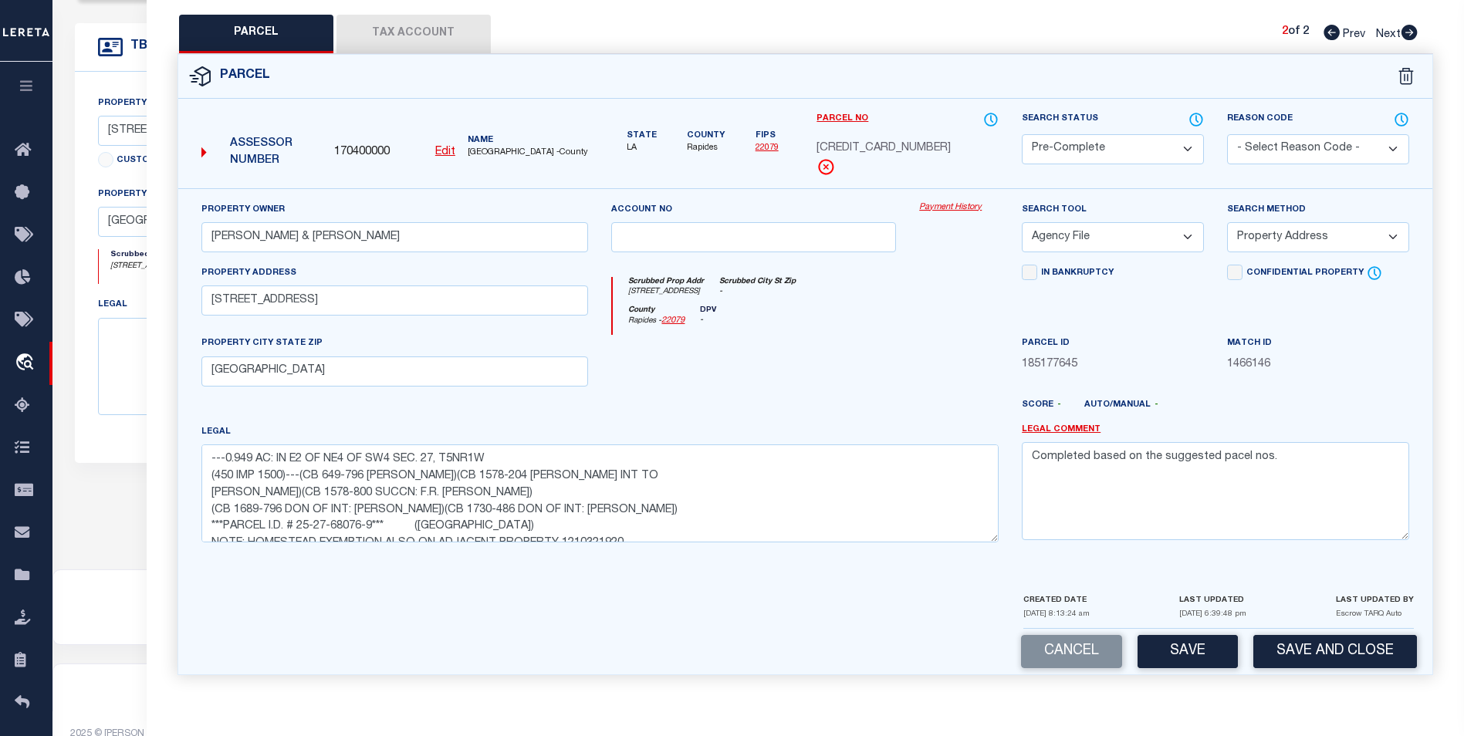
scroll to position [444, 0]
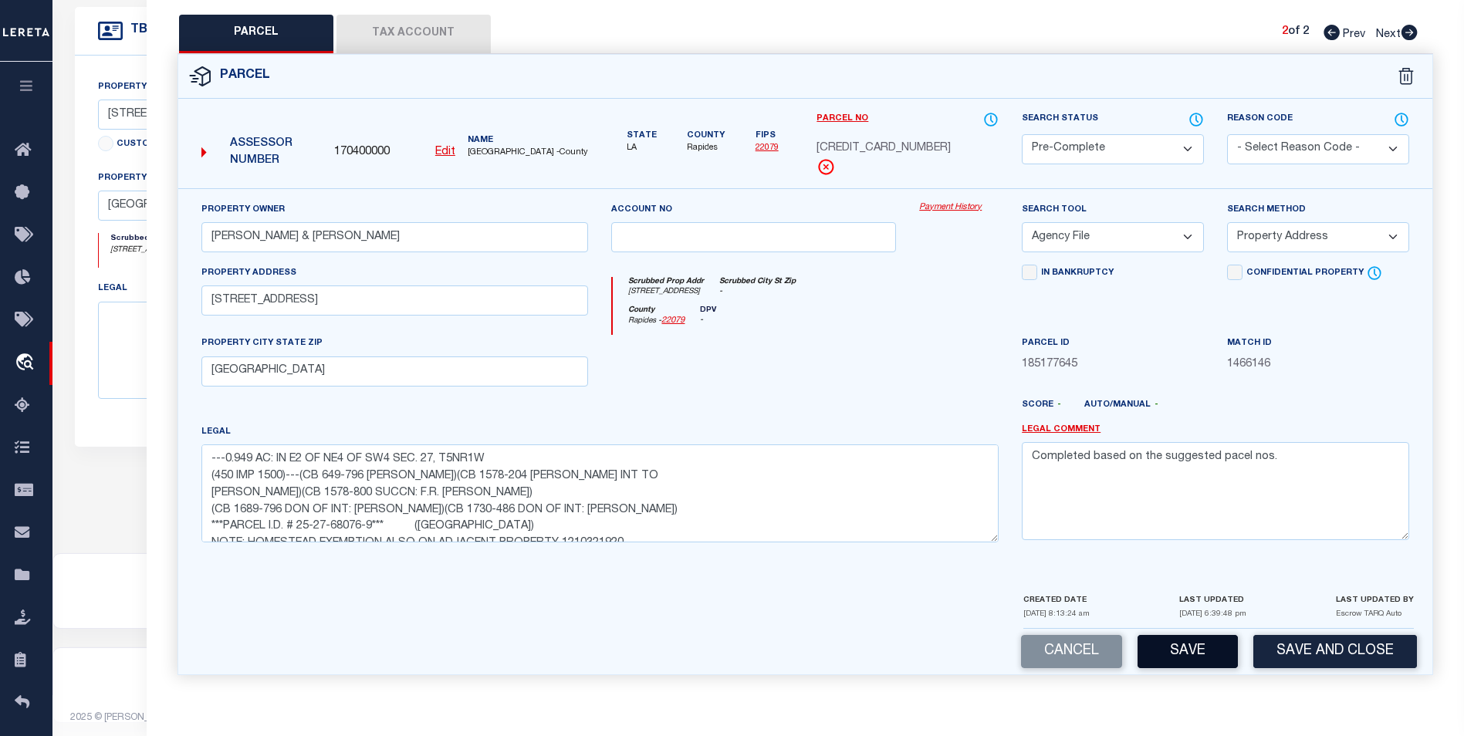
click at [1182, 635] on button "Save" at bounding box center [1188, 651] width 100 height 33
select select "AS"
select select
checkbox input "false"
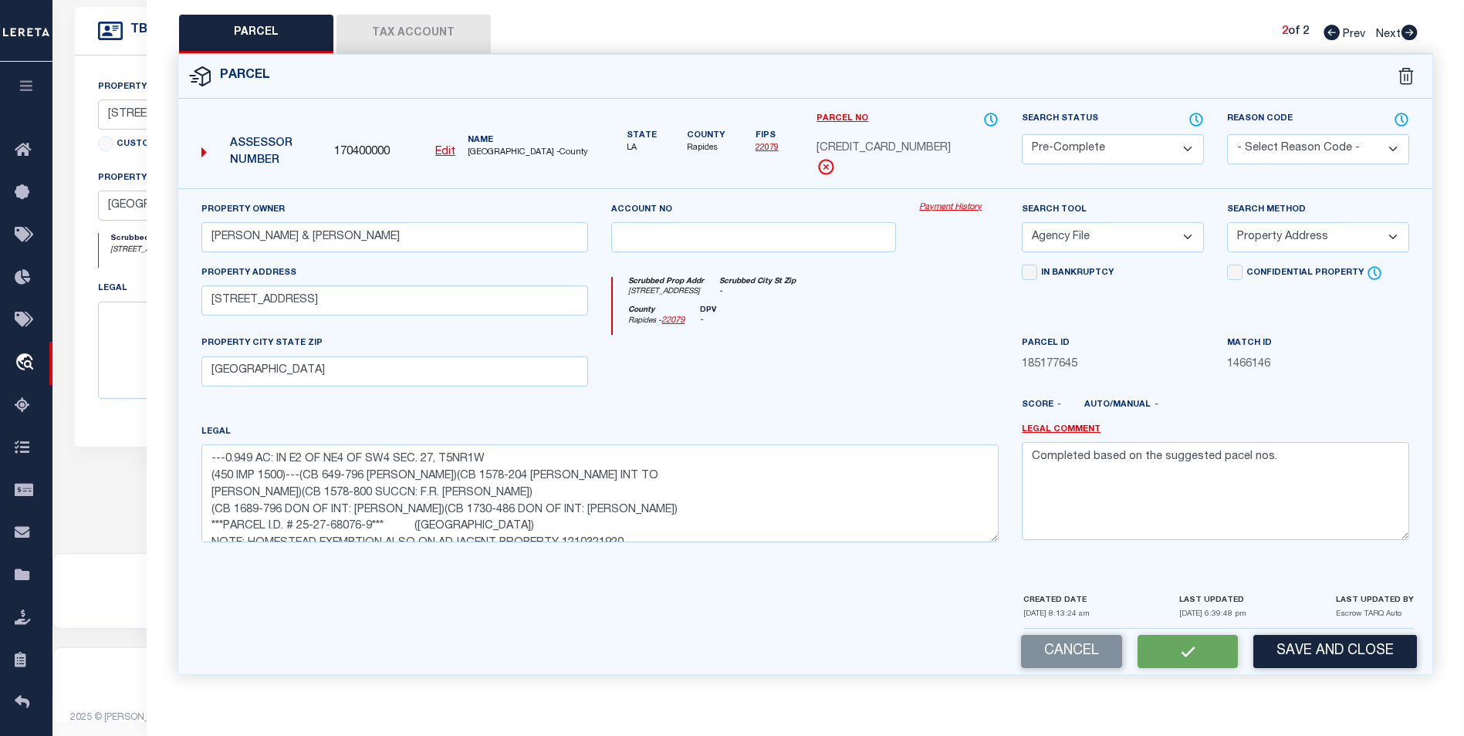
checkbox input "false"
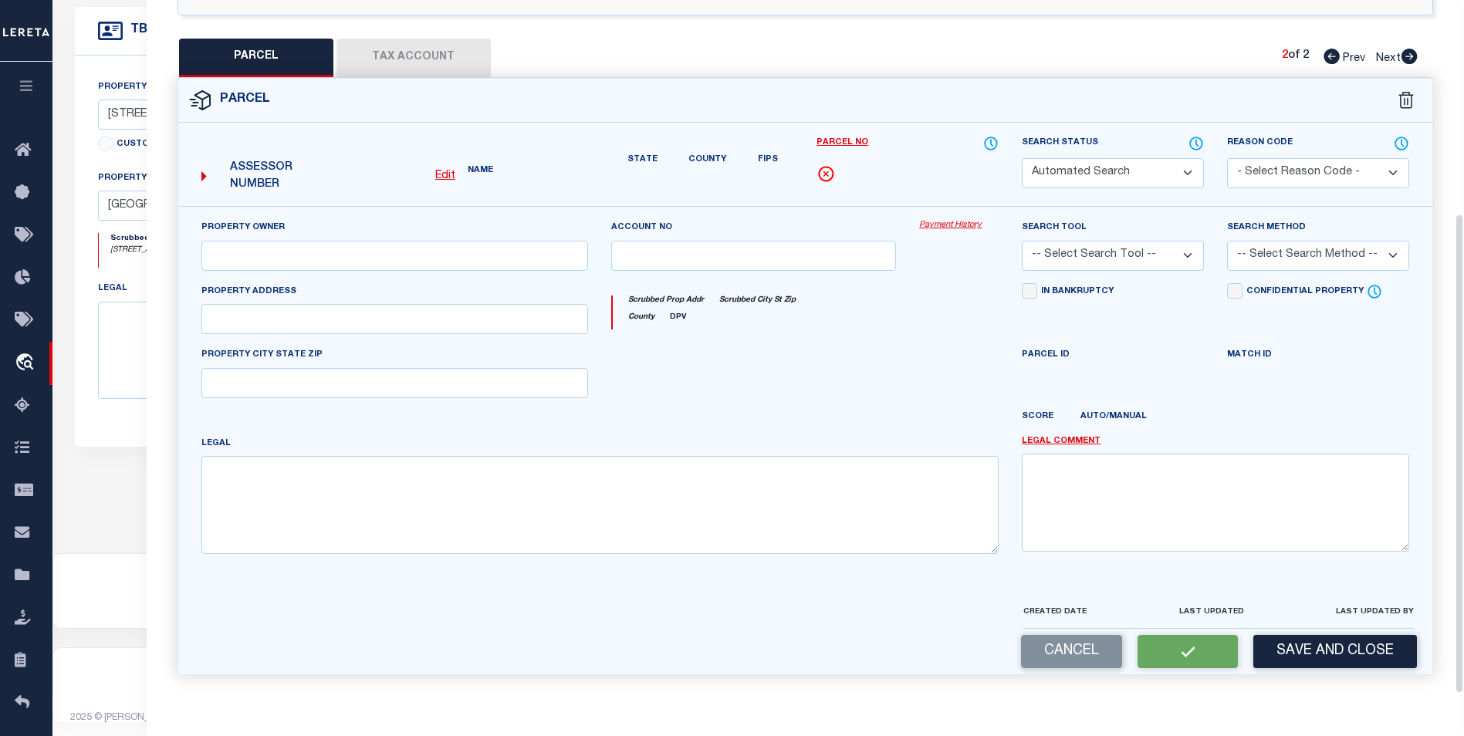
select select "PC"
type input "REED CHAD W. & CRYSTAL L."
select select "AGF"
select select "ADD"
type input "3433 RIGOLETTE RD"
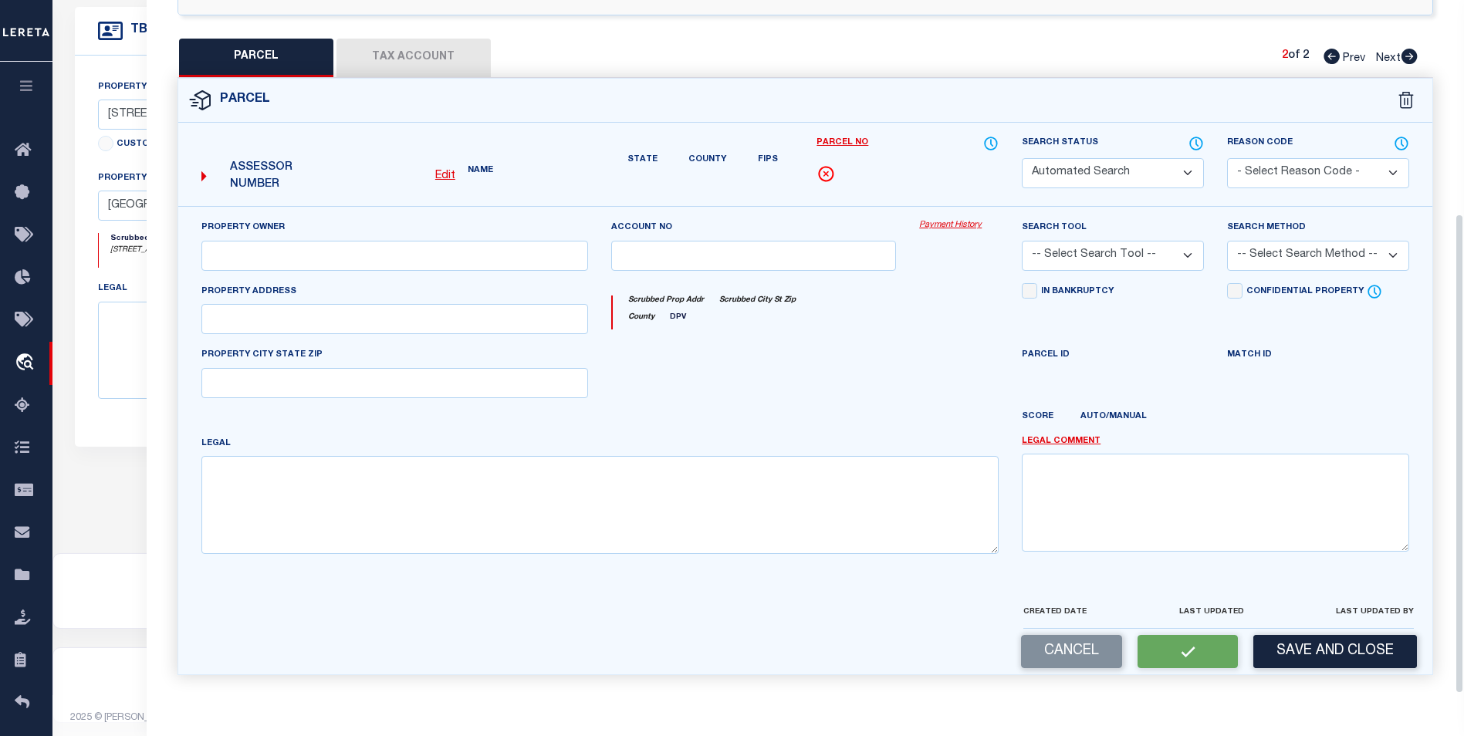
type input "PINEVILLE LA 71360"
type textarea "---0.949 AC: IN E2 OF NE4 OF SW4 SEC. 27, T5NR1W (450 IMP 1500)---(CB 649-796 W…"
type textarea "Completed based on the suggested pacel nos."
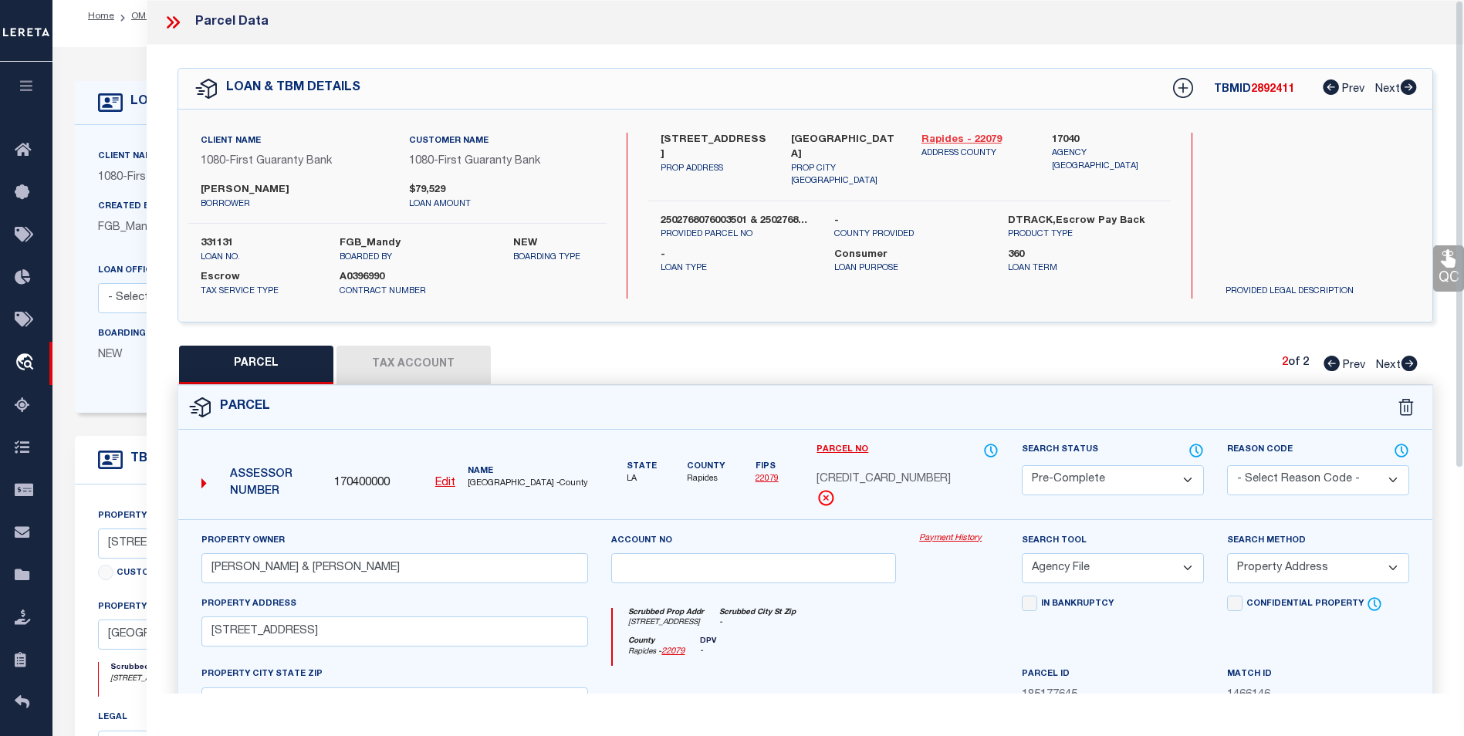
scroll to position [0, 0]
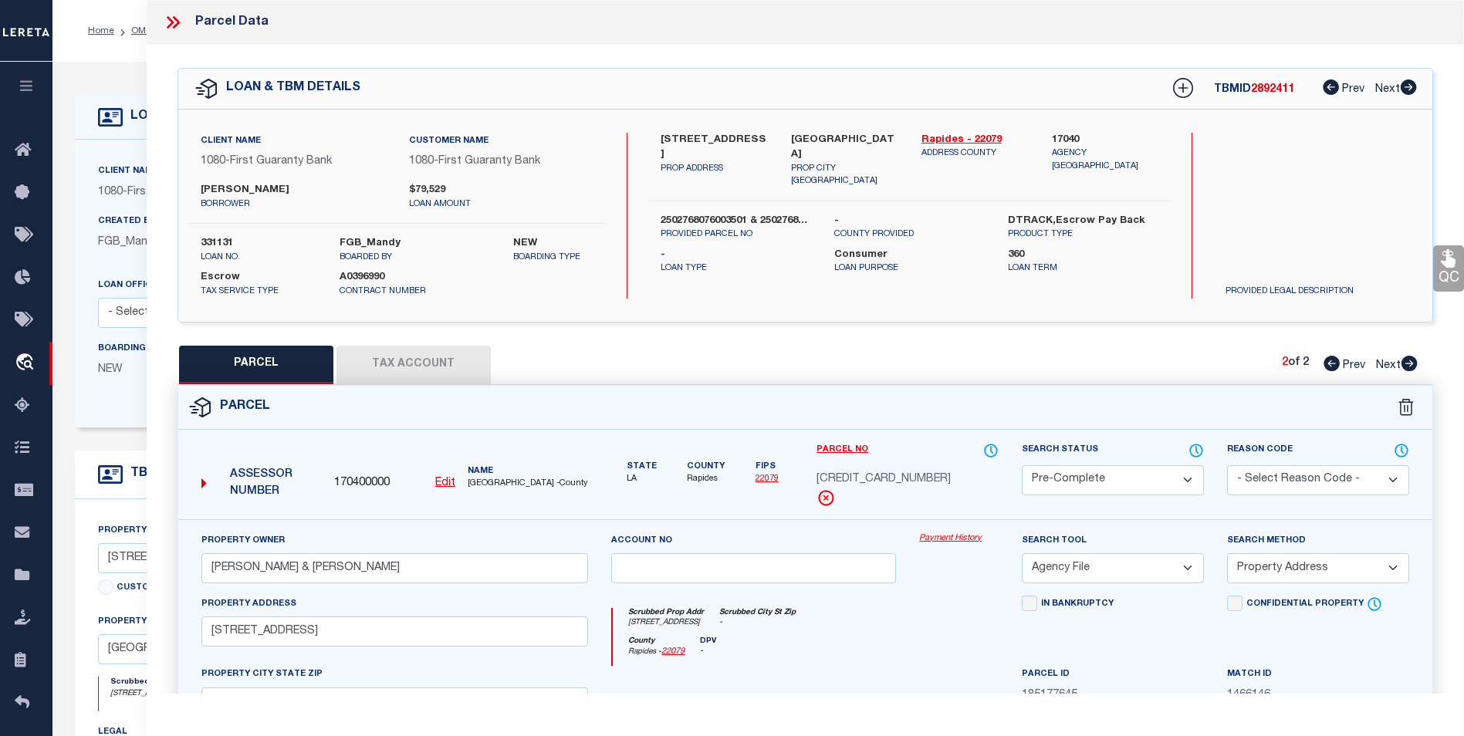
click at [1416, 366] on icon at bounding box center [1409, 363] width 16 height 15
click at [1329, 361] on icon at bounding box center [1331, 363] width 16 height 15
select select "AS"
select select
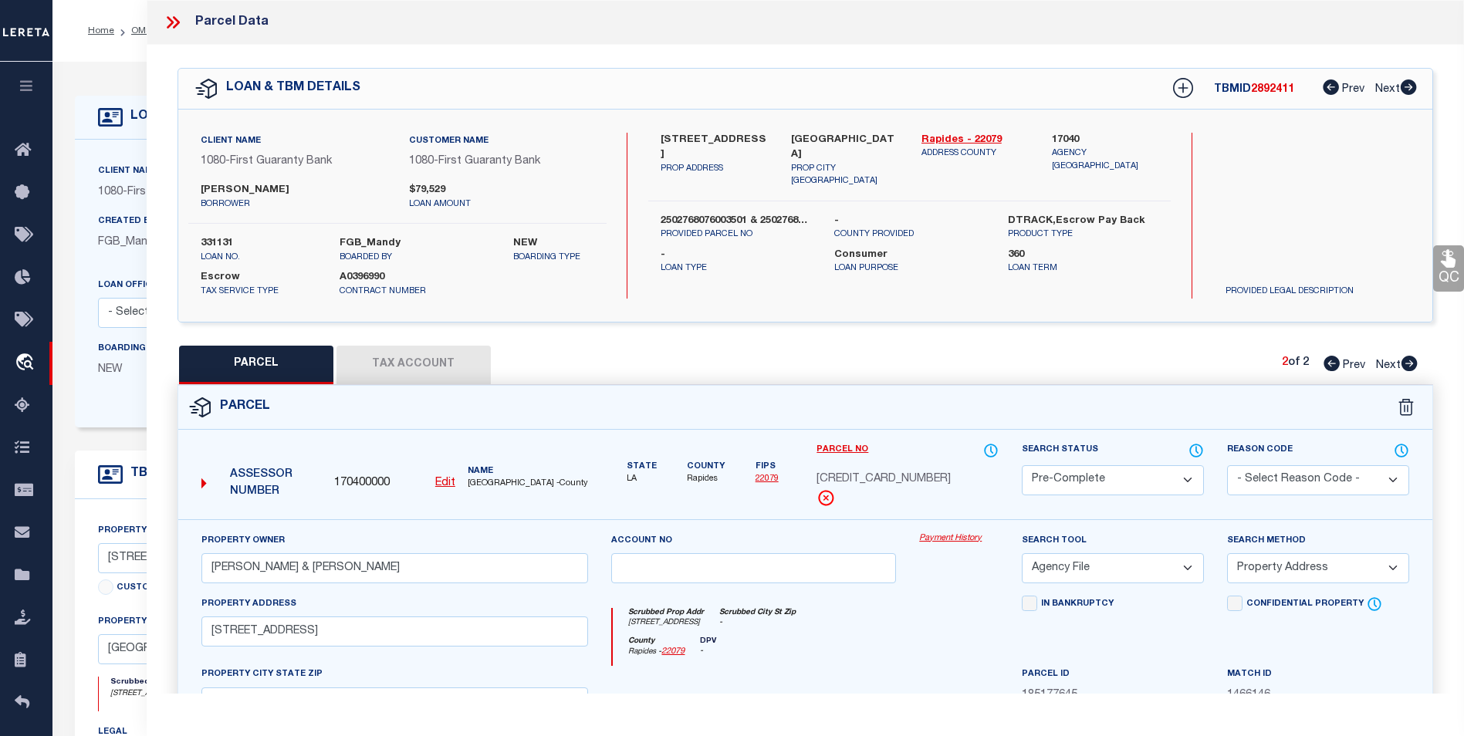
checkbox input "false"
select select "BP"
type input "REED CHAD W. & CRYSTAL L."
select select
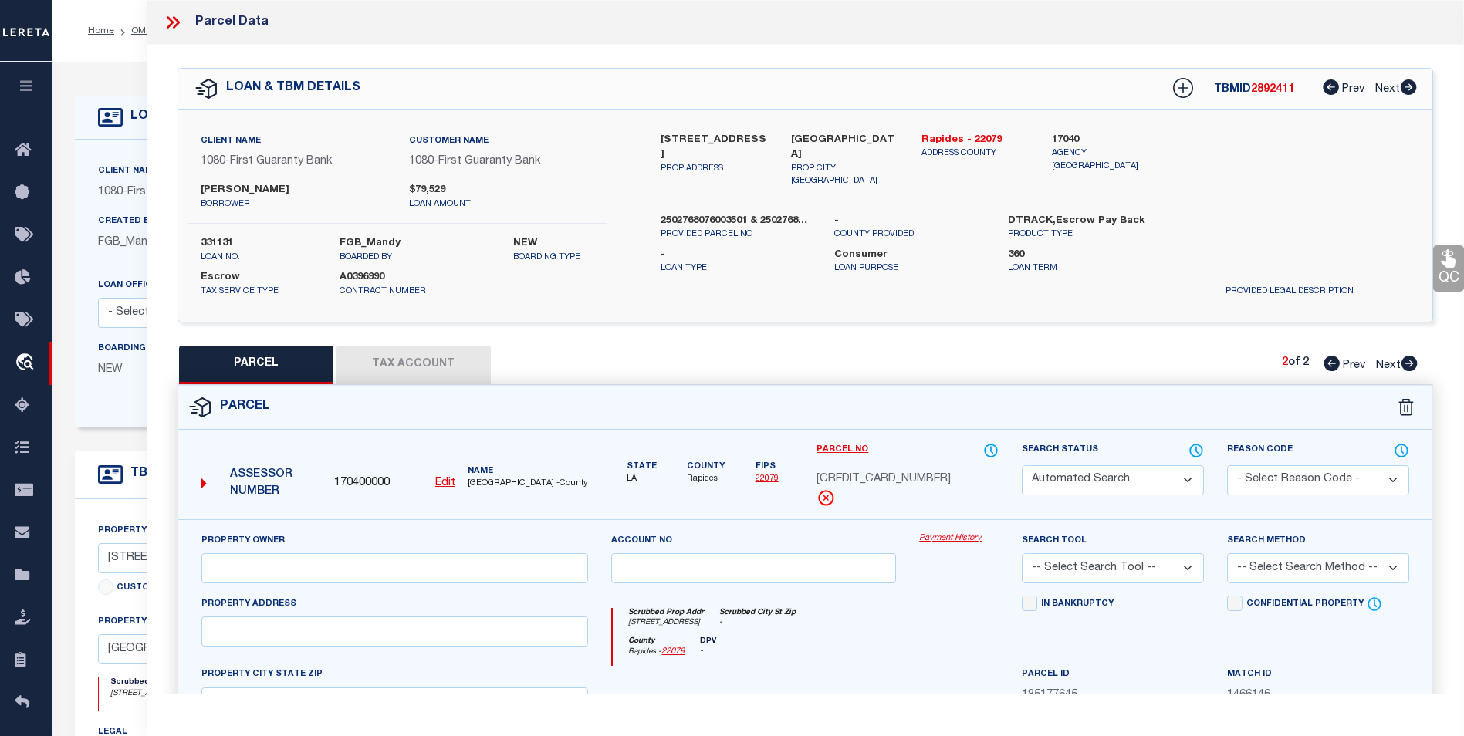
type input "3433 RIGOLETTE RD"
type input "PINEVILLE LA 71360"
type textarea "---0.197 AC: IN NE4 OF NE4 OF SW4 SEC. 27, T5NR1W SOUTH & WEST OF RIGOLETTE ROA…"
type textarea "Completed based on the suggested pacel nos."
click at [1121, 490] on select "Automated Search Bad Parcel Complete Duplicate Parcel High Dollar Reporting In …" at bounding box center [1113, 480] width 182 height 30
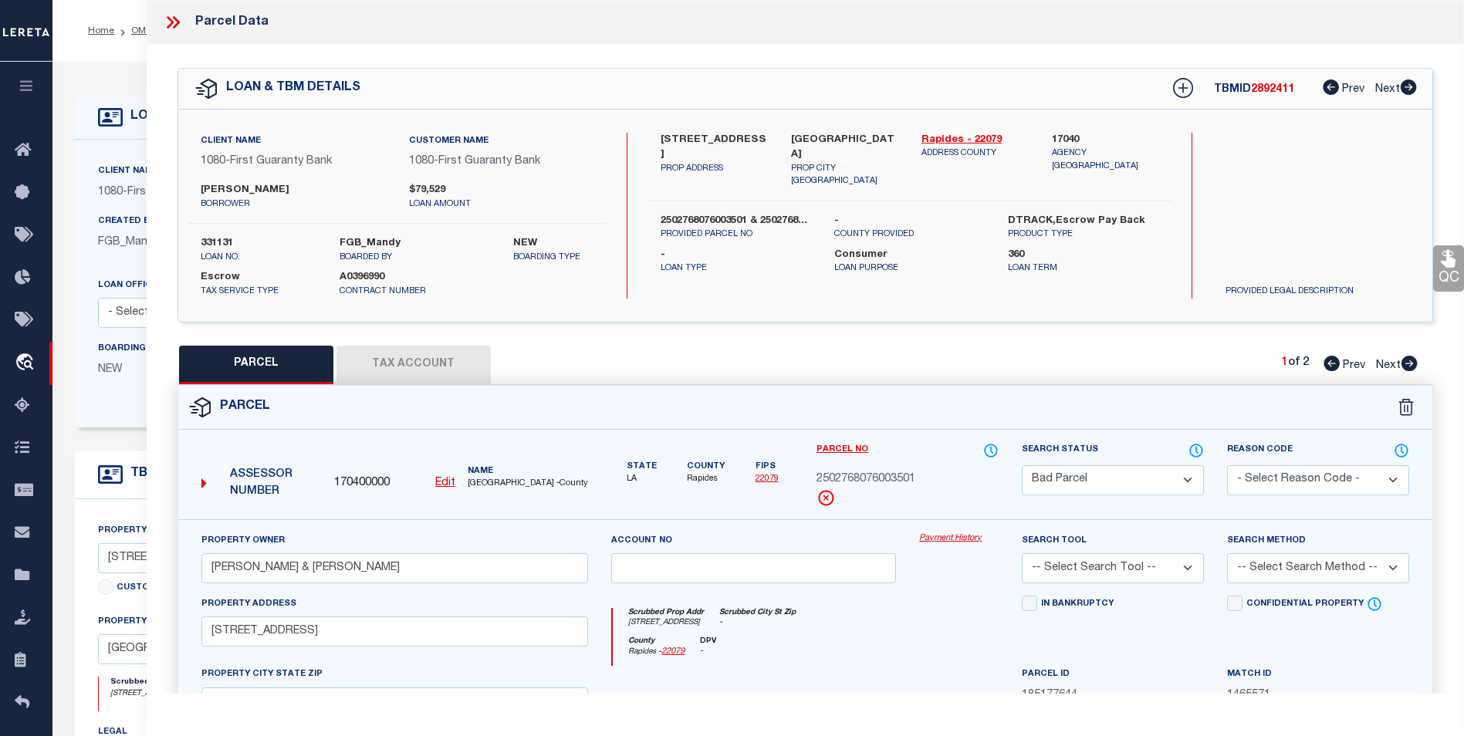
select select "PC"
click at [1022, 465] on select "Automated Search Bad Parcel Complete Duplicate Parcel High Dollar Reporting In …" at bounding box center [1113, 480] width 182 height 30
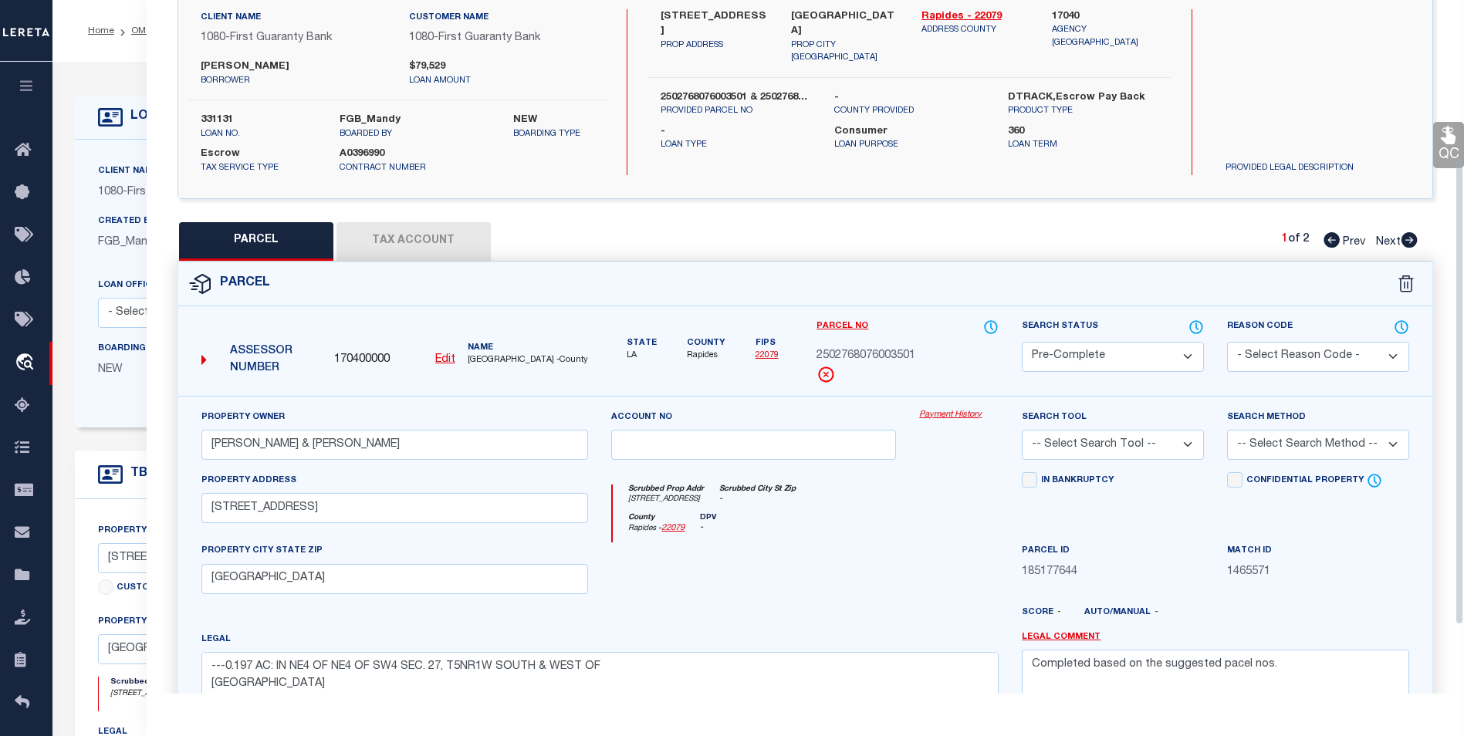
scroll to position [232, 0]
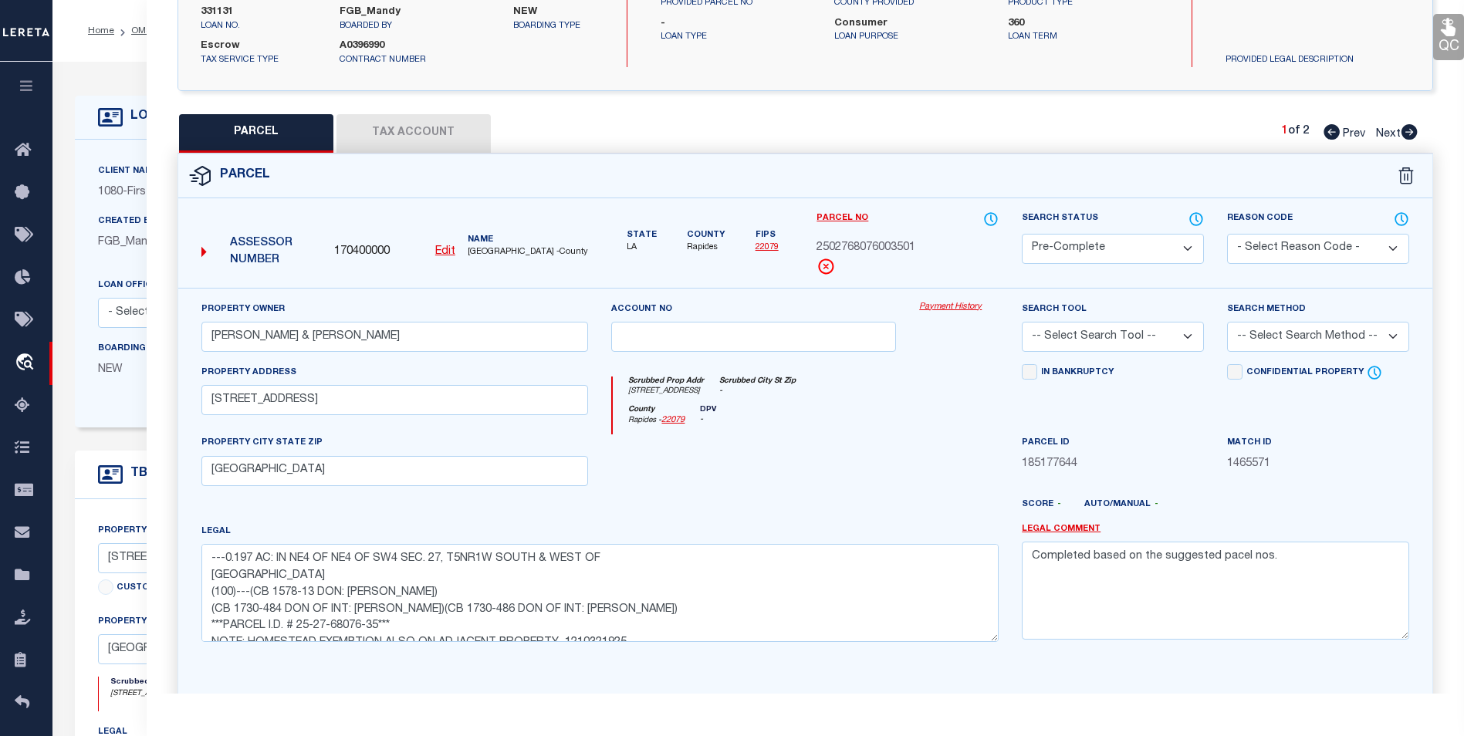
click at [1147, 328] on select "-- Select Search Tool -- 3rd Party Website Agency File Agency Website ATLS CNV-…" at bounding box center [1113, 337] width 182 height 30
select select "AGF"
click at [1022, 322] on select "-- Select Search Tool -- 3rd Party Website Agency File Agency Website ATLS CNV-…" at bounding box center [1113, 337] width 182 height 30
click at [1253, 335] on select "-- Select Search Method -- Property Address Legal Liability Info Provided" at bounding box center [1318, 337] width 182 height 30
select select "ADD"
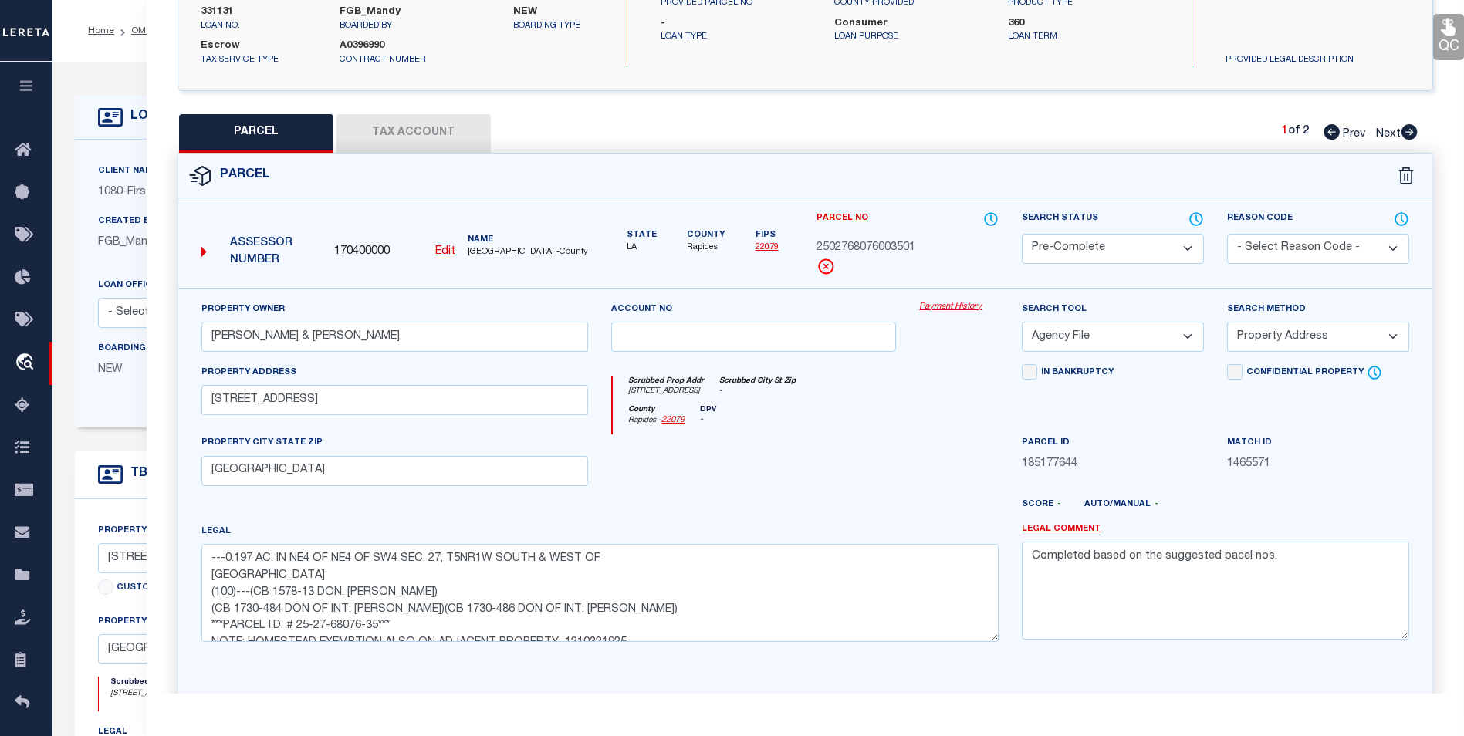
click at [1227, 322] on select "-- Select Search Method -- Property Address Legal Liability Info Provided" at bounding box center [1318, 337] width 182 height 30
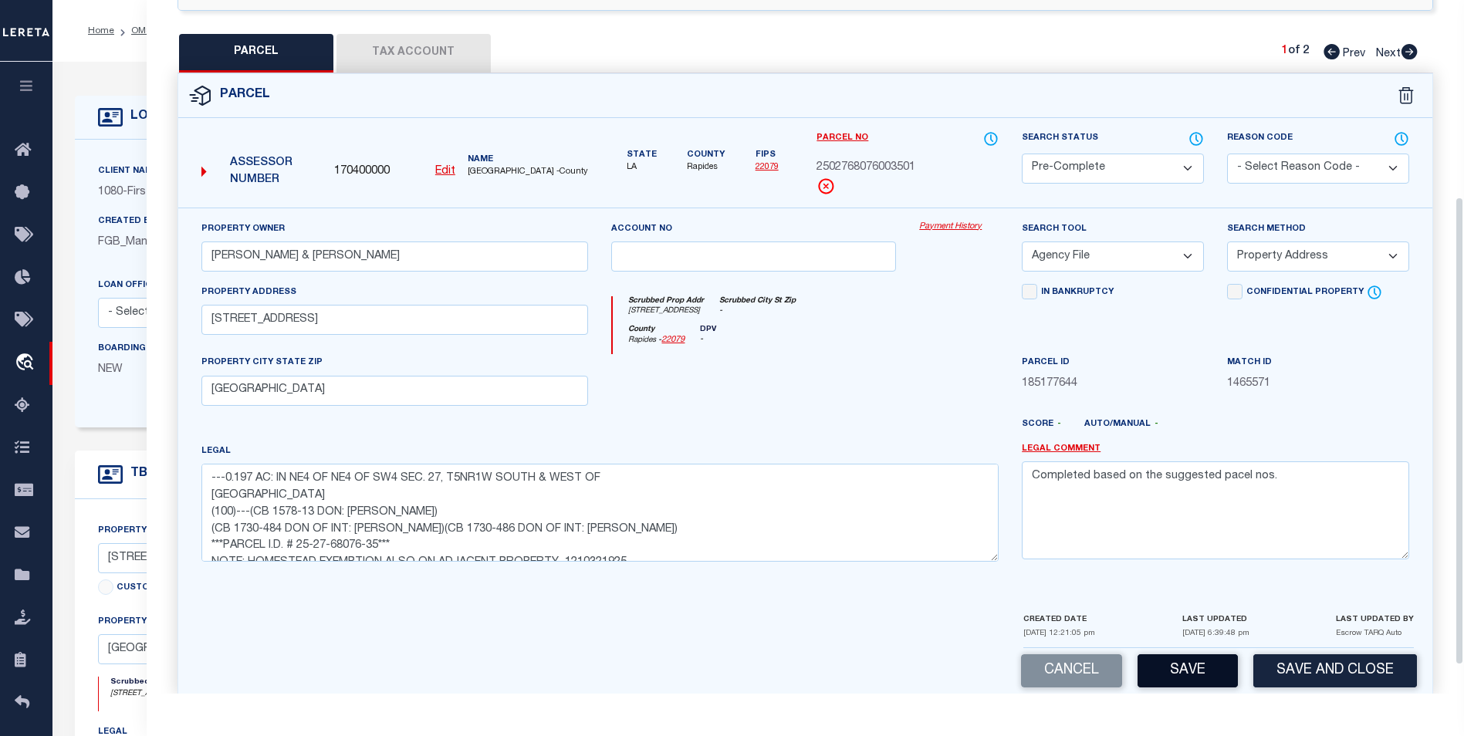
scroll to position [333, 0]
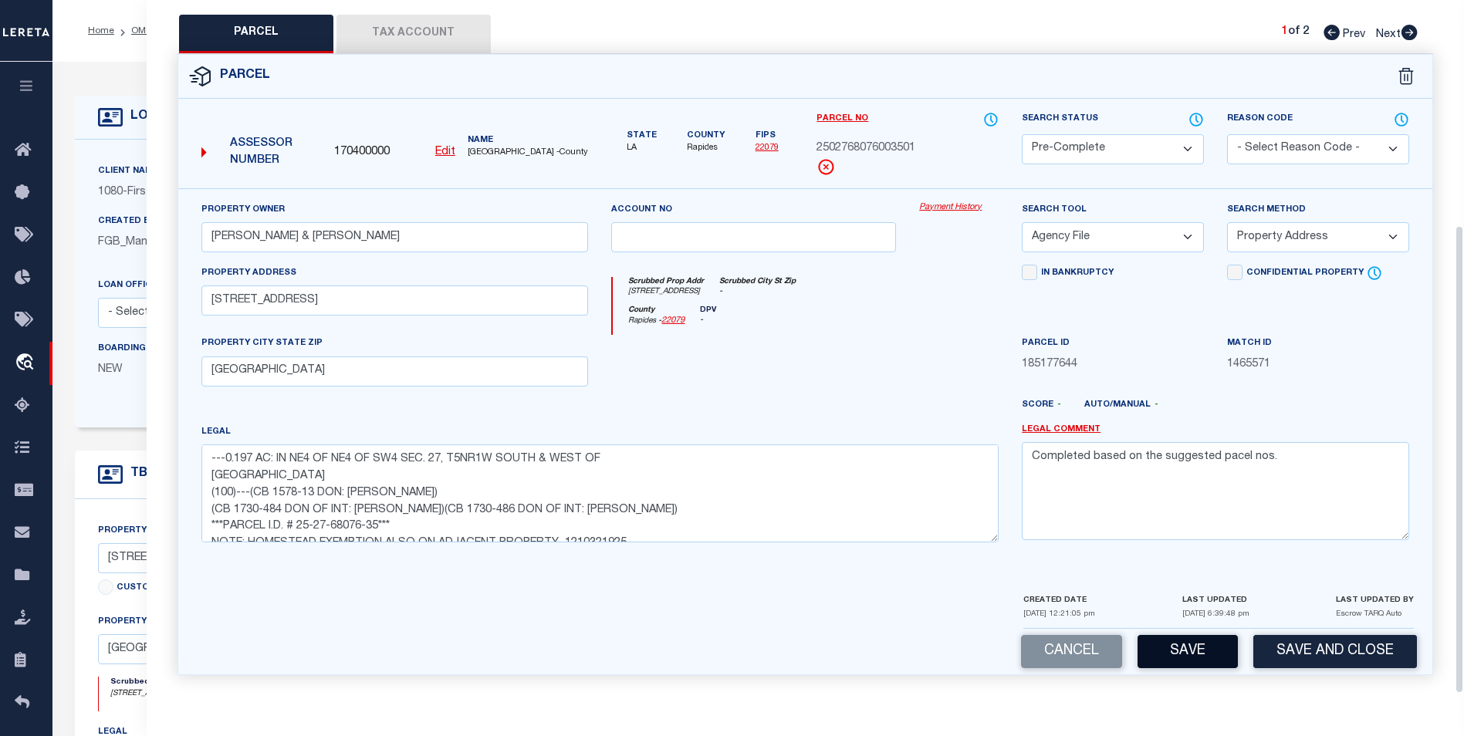
click at [1182, 651] on button "Save" at bounding box center [1188, 651] width 100 height 33
select select "AS"
select select
checkbox input "false"
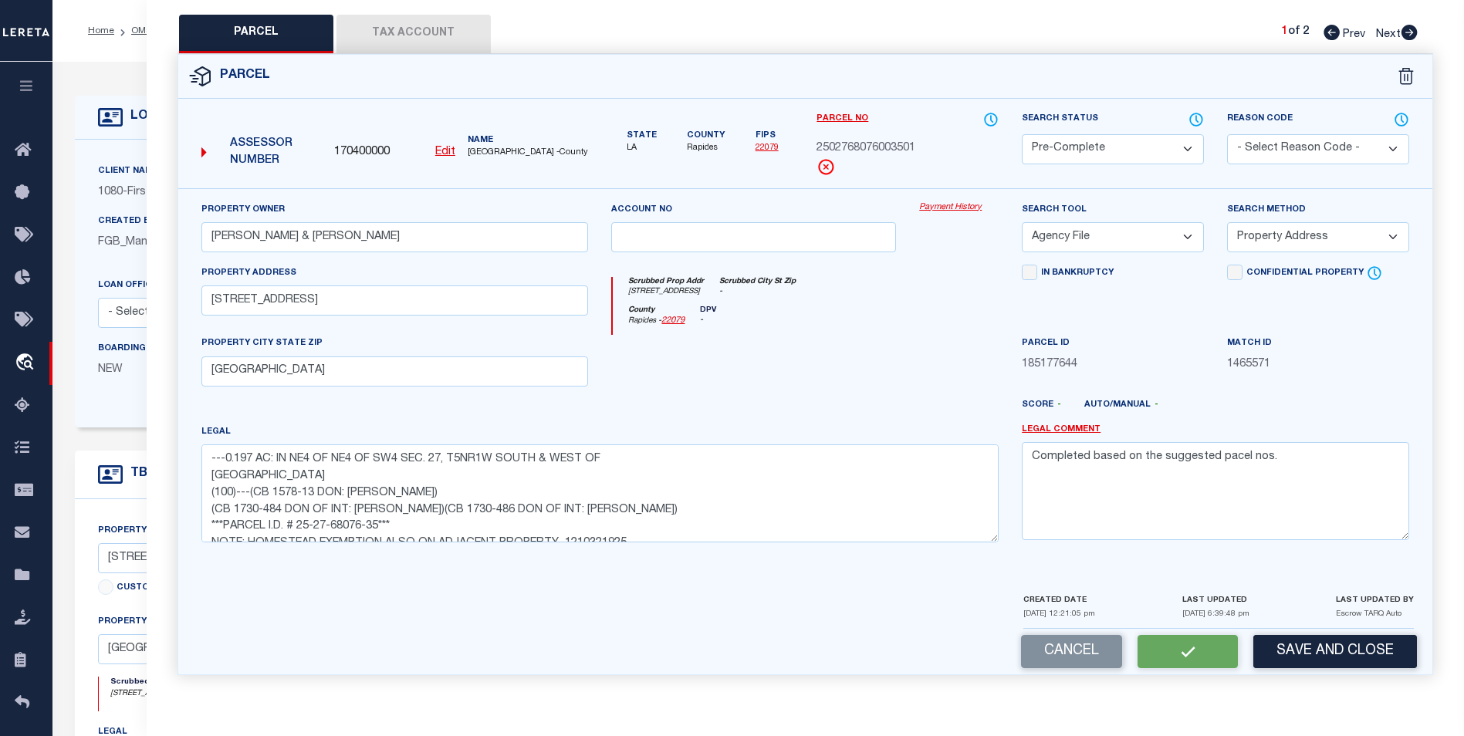
checkbox input "false"
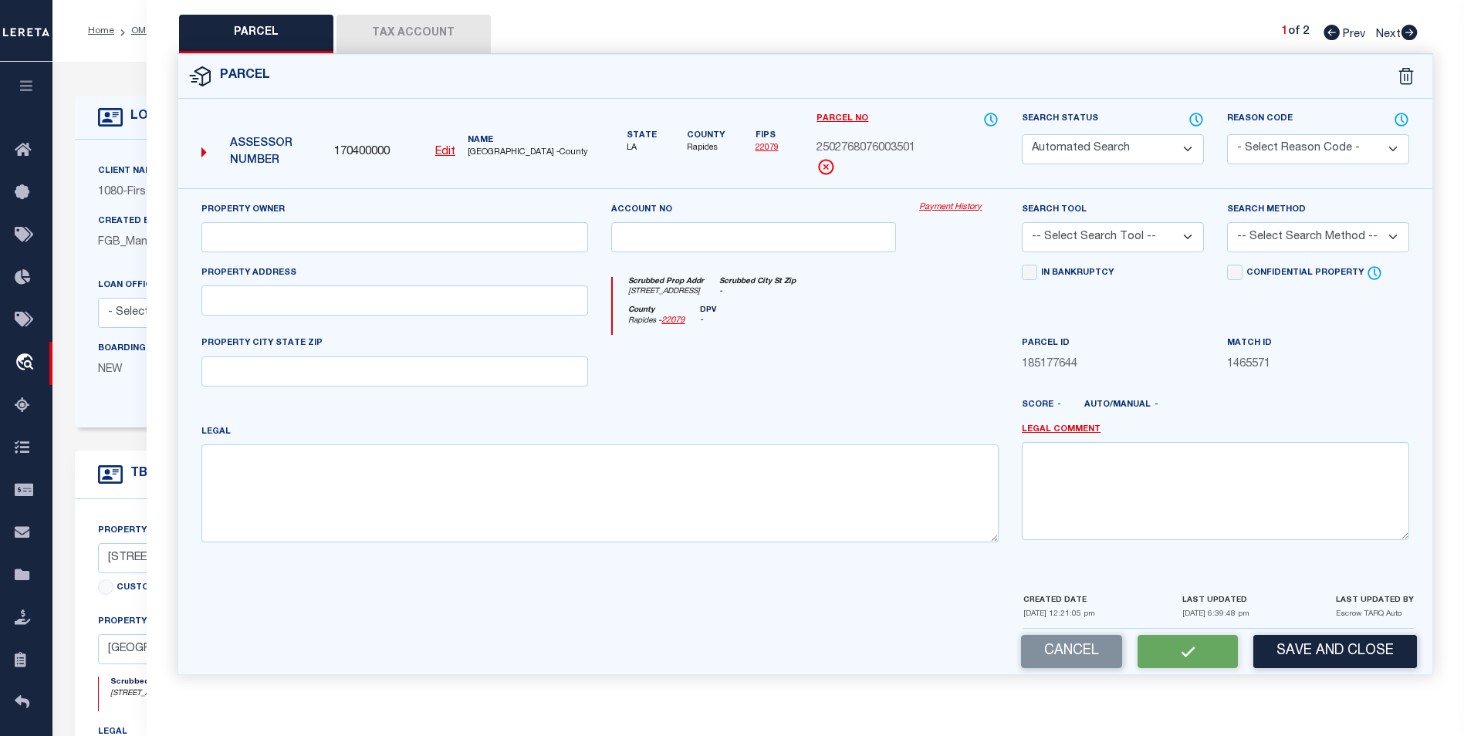
select select "PC"
type input "REED CHAD W. & CRYSTAL L."
select select "AGF"
select select "ADD"
type input "3433 RIGOLETTE RD"
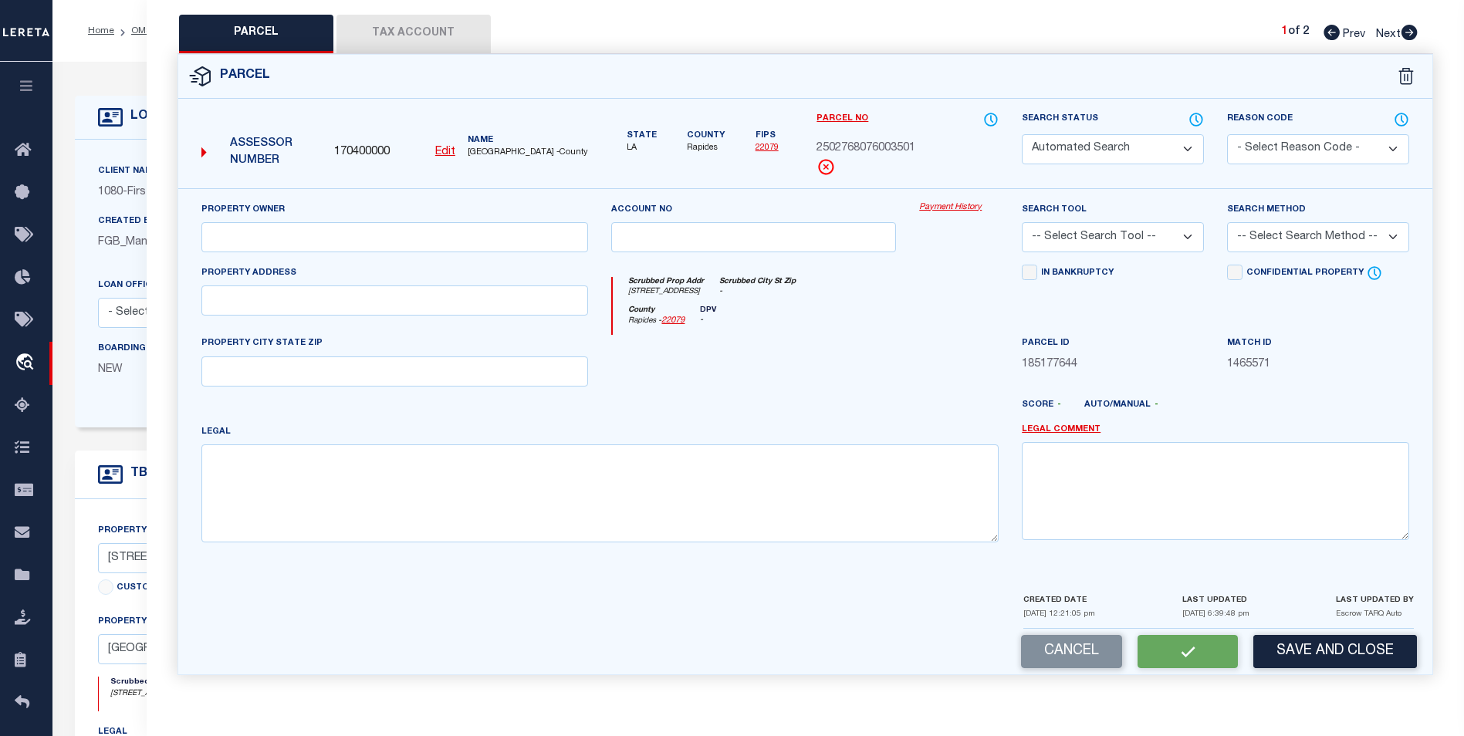
type input "PINEVILLE LA 71360"
type textarea "---0.197 AC: IN NE4 OF NE4 OF SW4 SEC. 27, T5NR1W SOUTH & WEST OF RIGOLETTE ROA…"
type textarea "Completed based on the suggested pacel nos."
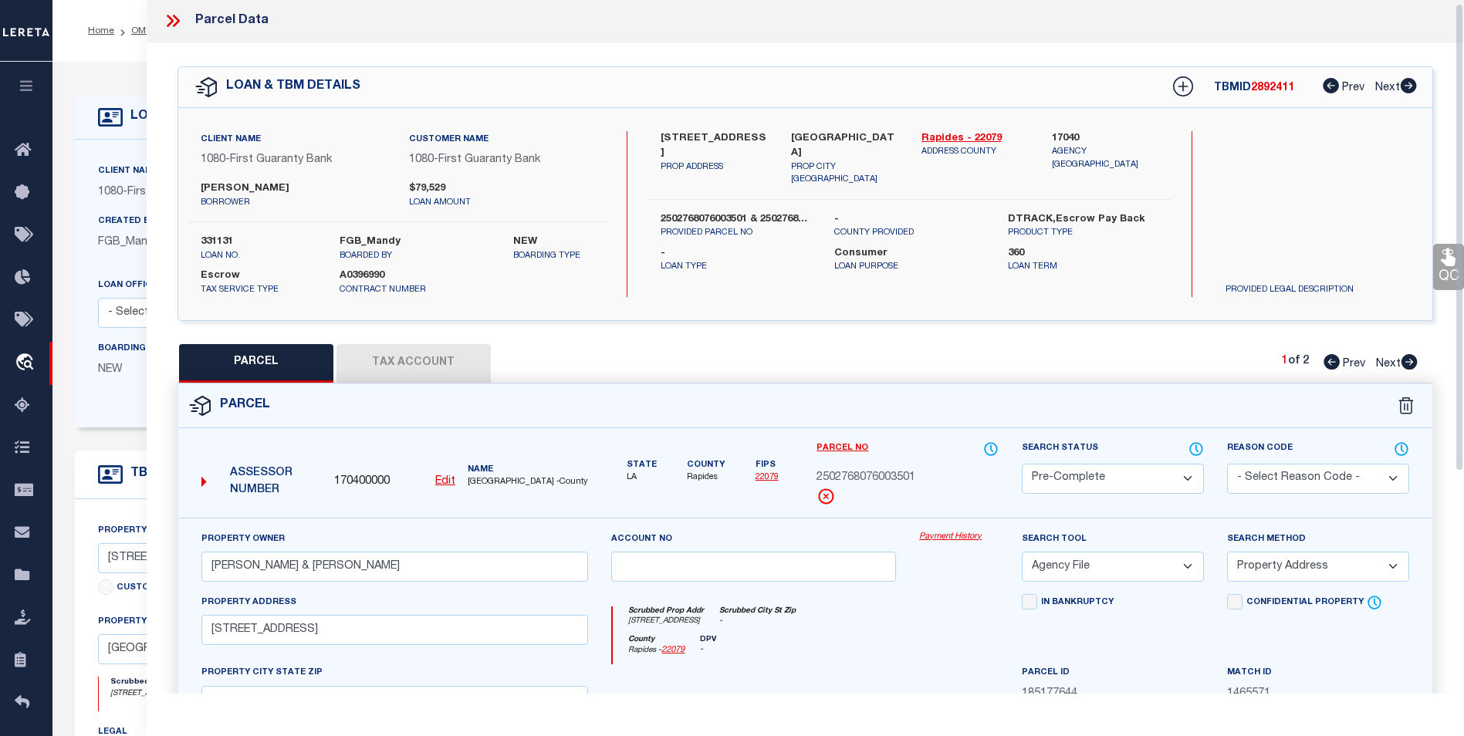
scroll to position [0, 0]
click at [172, 18] on icon at bounding box center [173, 22] width 20 height 20
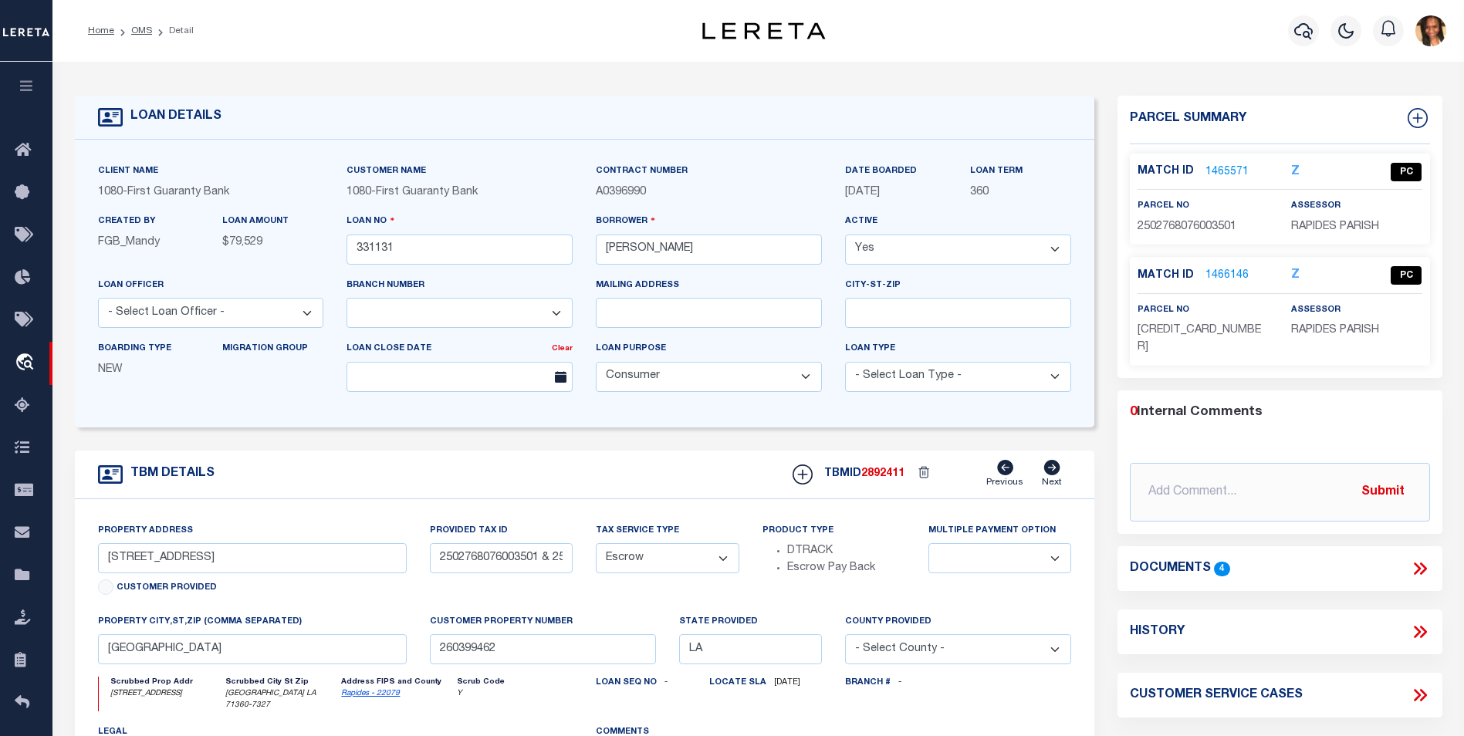
drag, startPoint x: 139, startPoint y: 30, endPoint x: 163, endPoint y: 34, distance: 24.2
click at [139, 30] on link "OMS" at bounding box center [141, 30] width 21 height 9
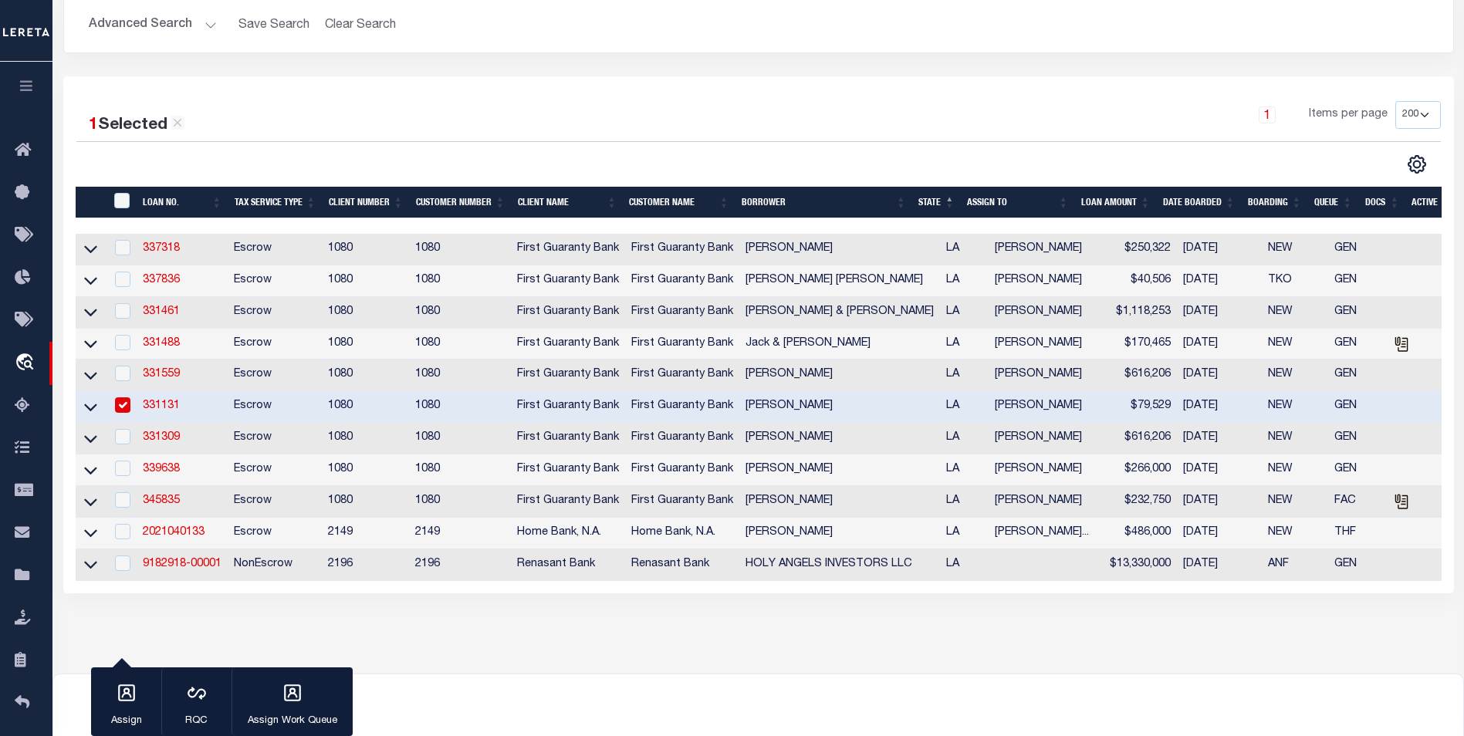
scroll to position [232, 0]
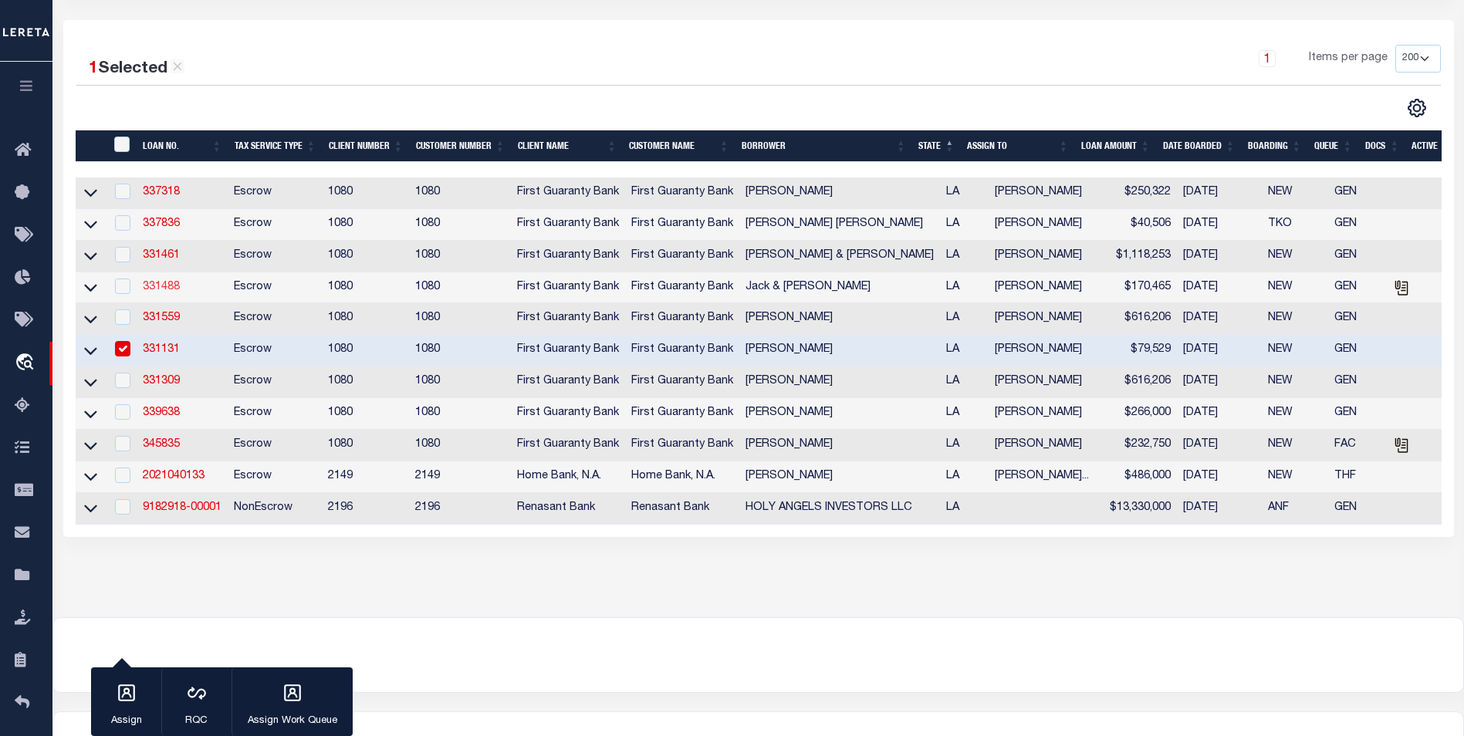
click at [150, 292] on link "331488" at bounding box center [161, 287] width 37 height 11
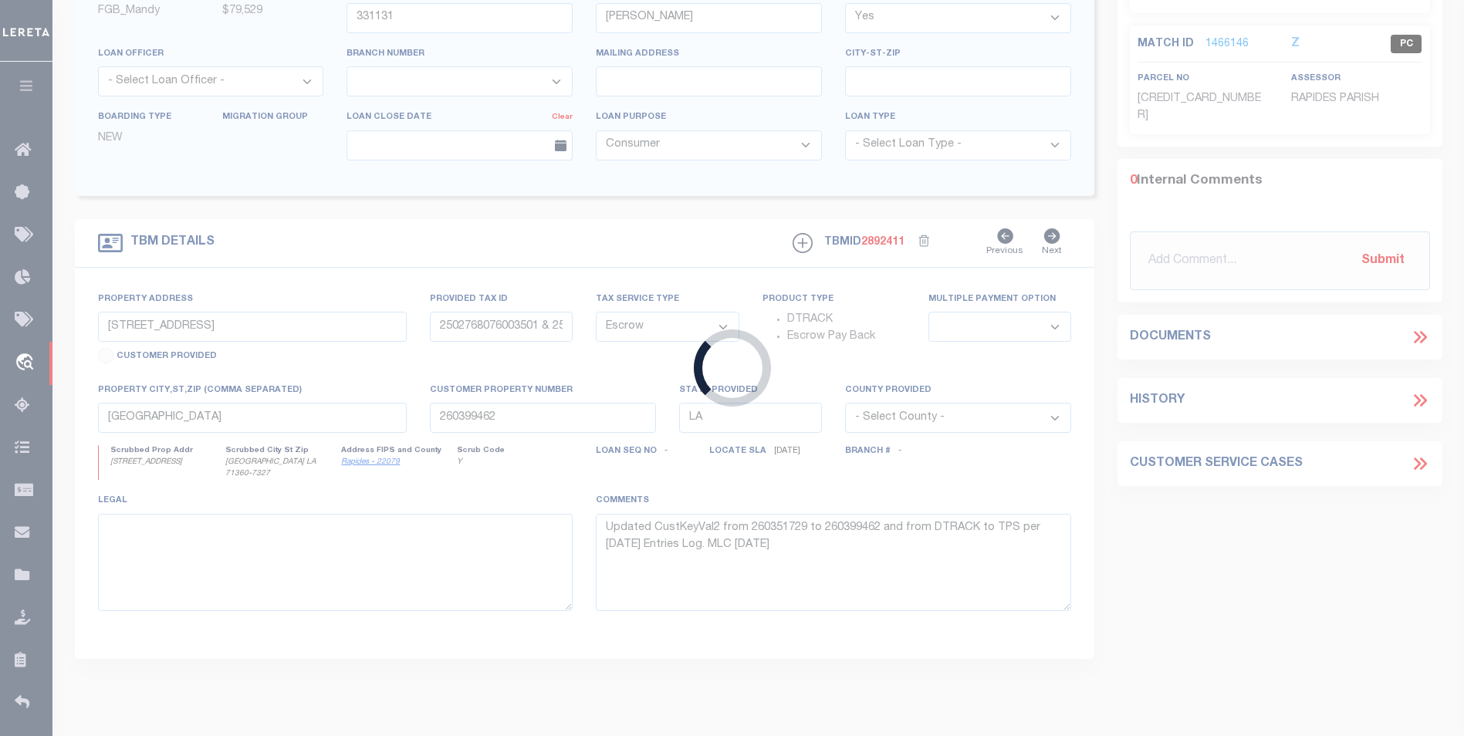
type input "331488"
type input "Jack & Sherie Cooper"
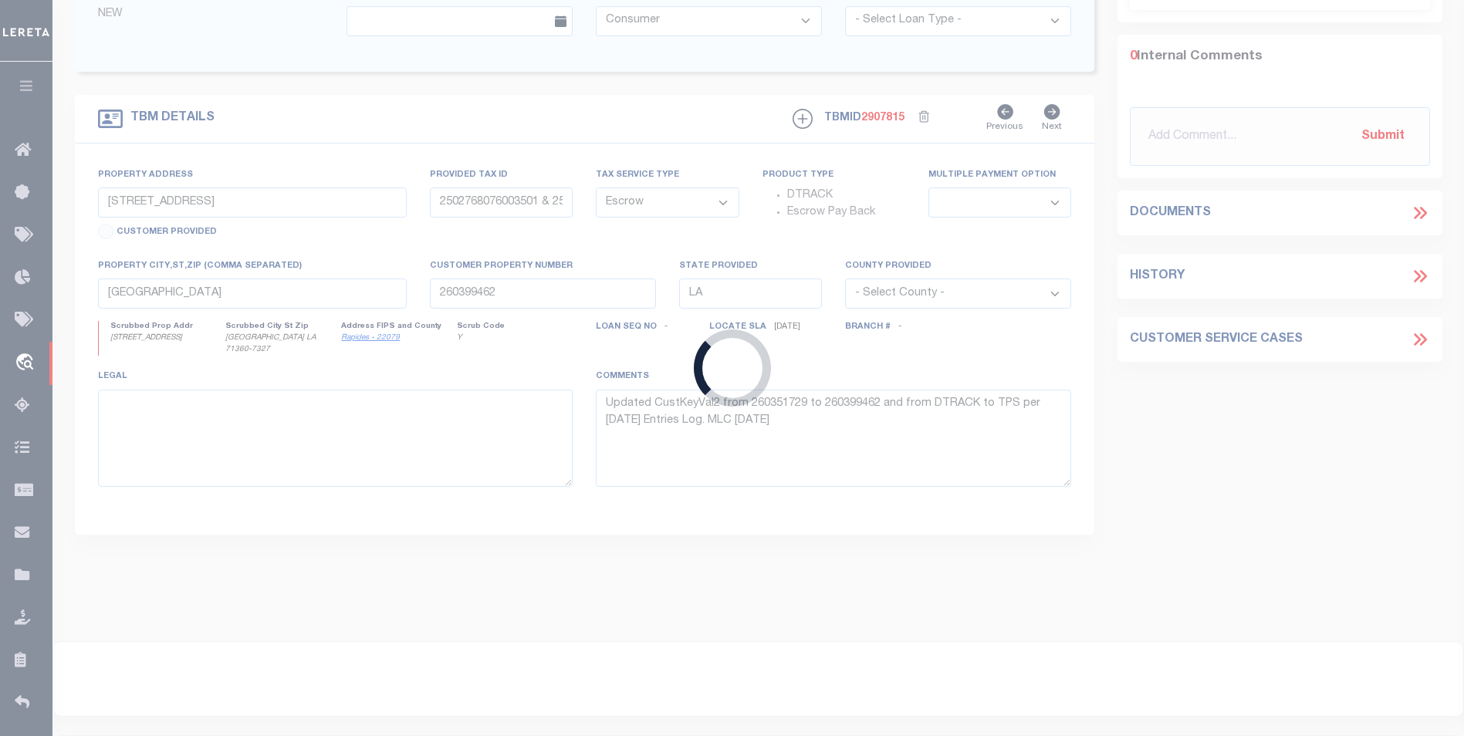
type input "316 Ates Rd"
type input "2501568020002800"
select select
type input "260353799"
select select
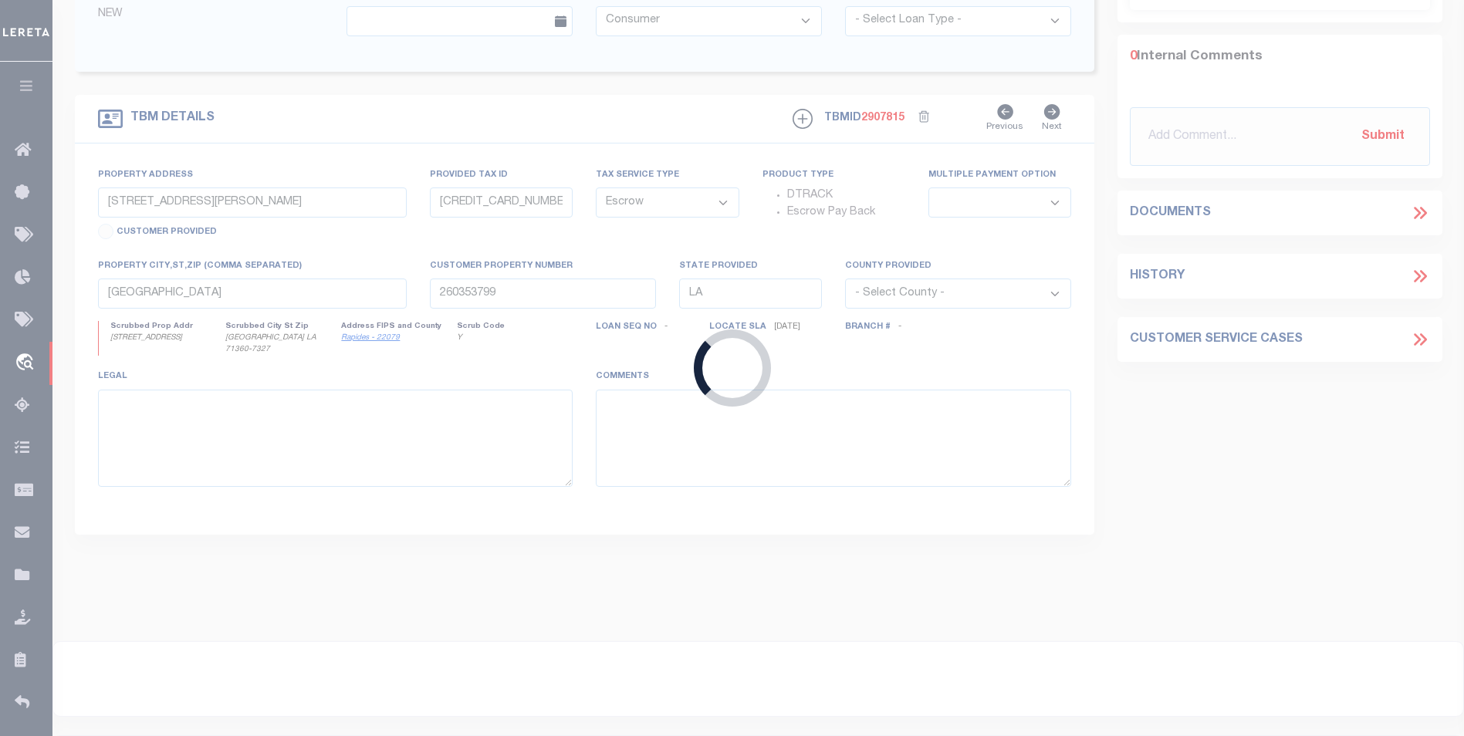
select select "2308"
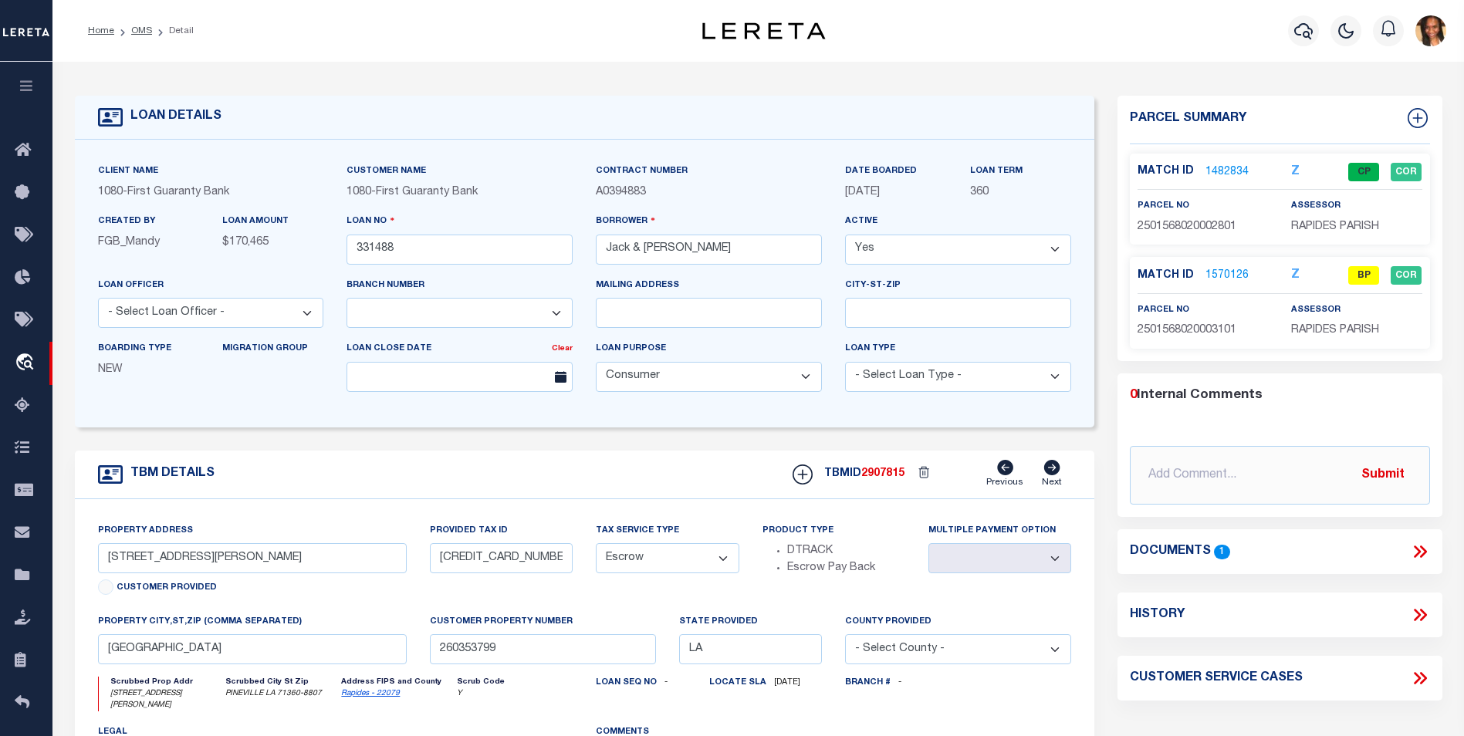
click at [1229, 276] on link "1570126" at bounding box center [1226, 276] width 43 height 16
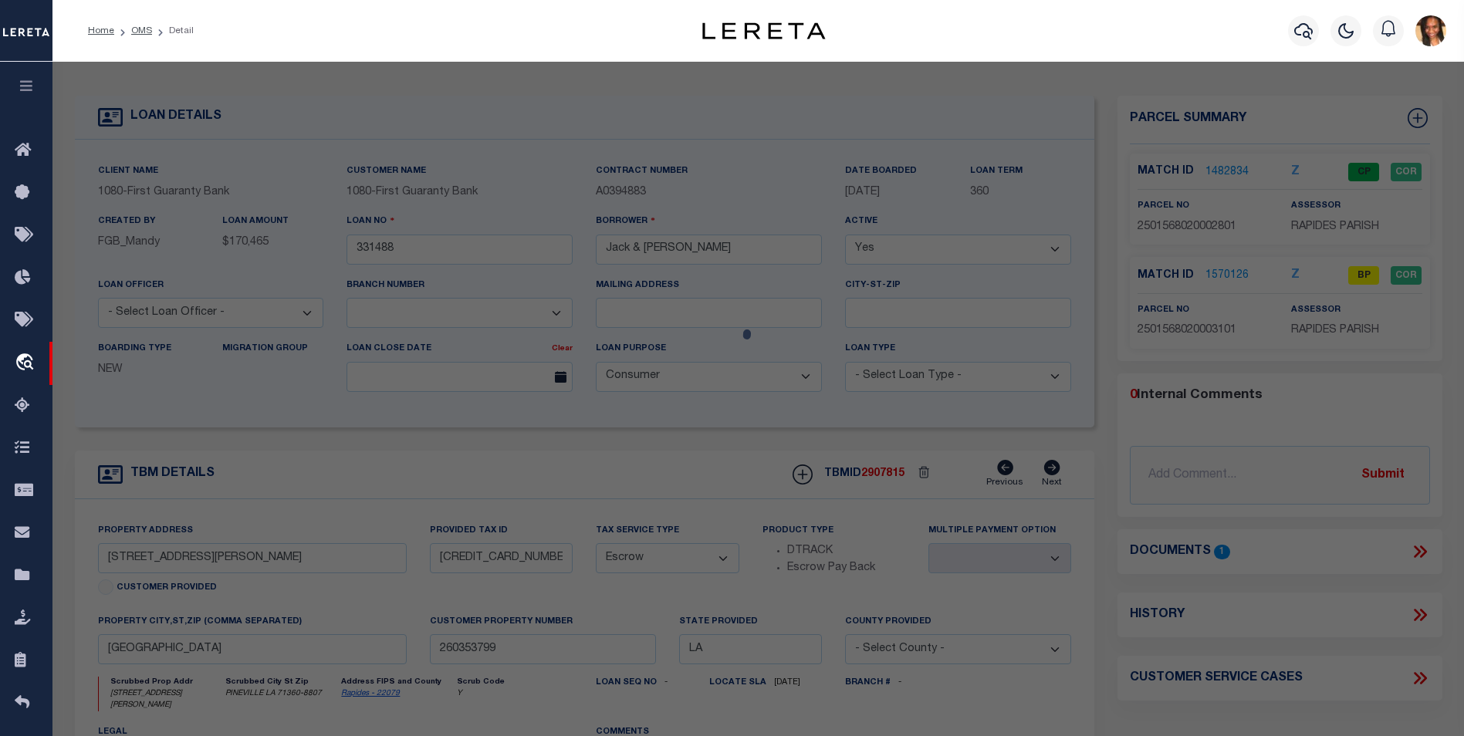
select select "AS"
select select
checkbox input "false"
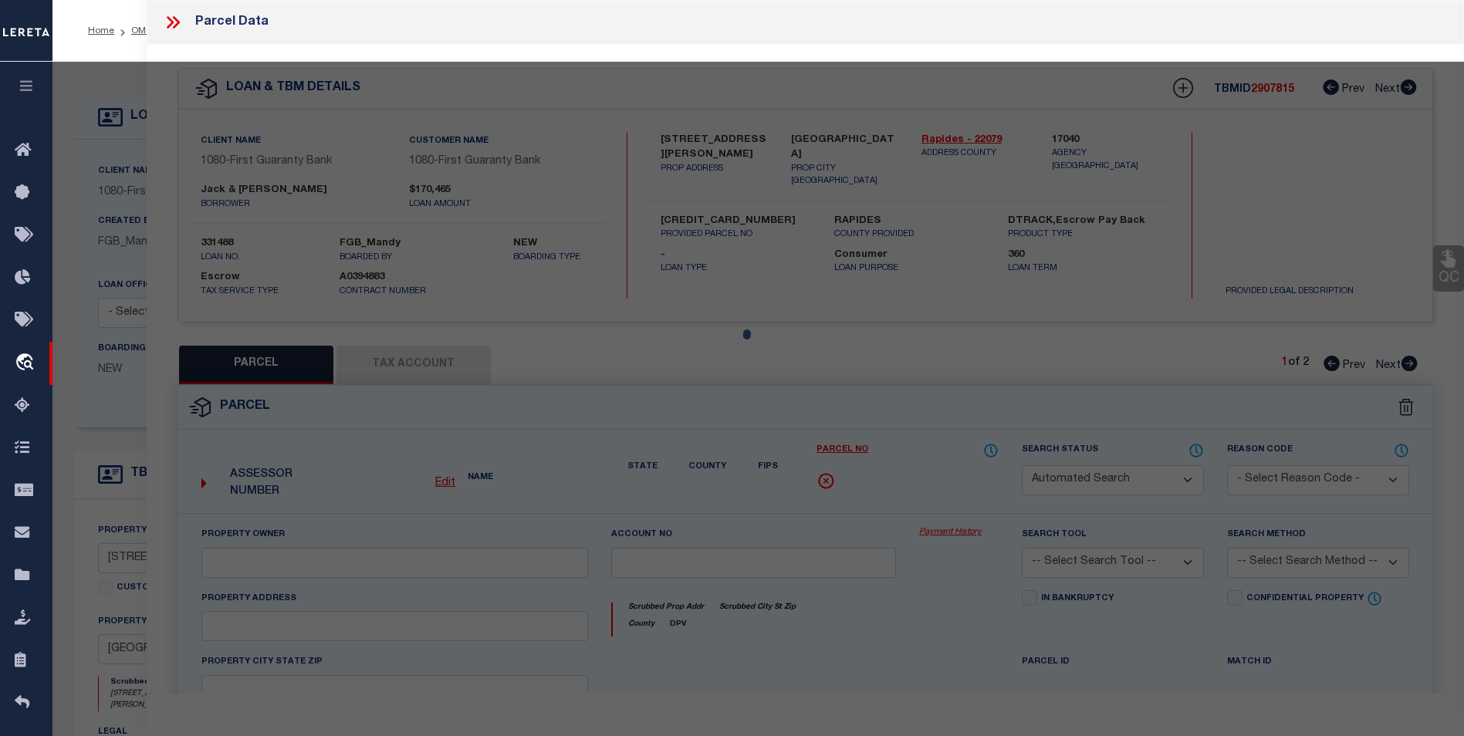
select select "BP"
type input "COOPER JACK JR ET AL"
select select
type input "316 ATES RD"
checkbox input "false"
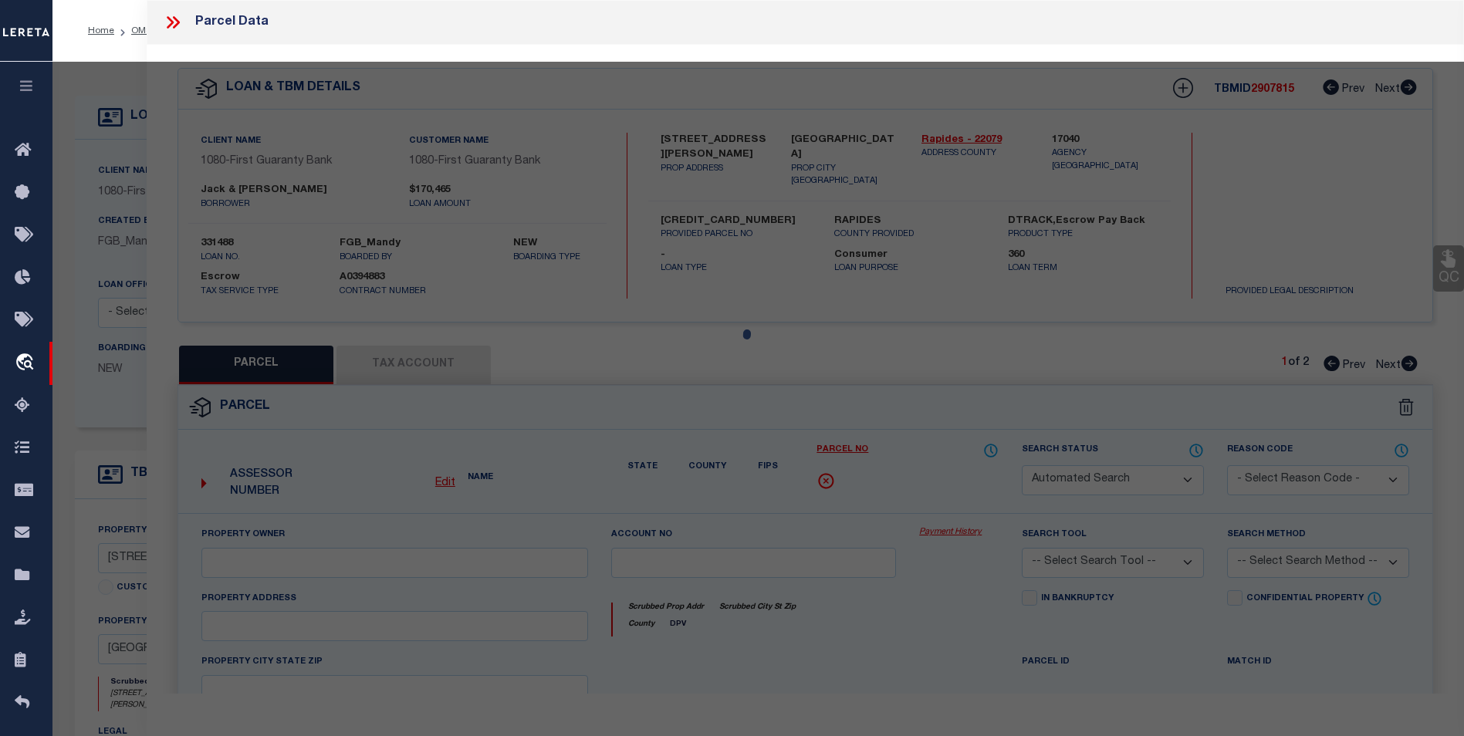
type input "PINEVILLE LA 71360"
type textarea "---1 AC: IN NW4/SW4, SEC. 15, T5N-R1W: FRTG. 161.43' ON ATES ROAD (CB 1668-677 …"
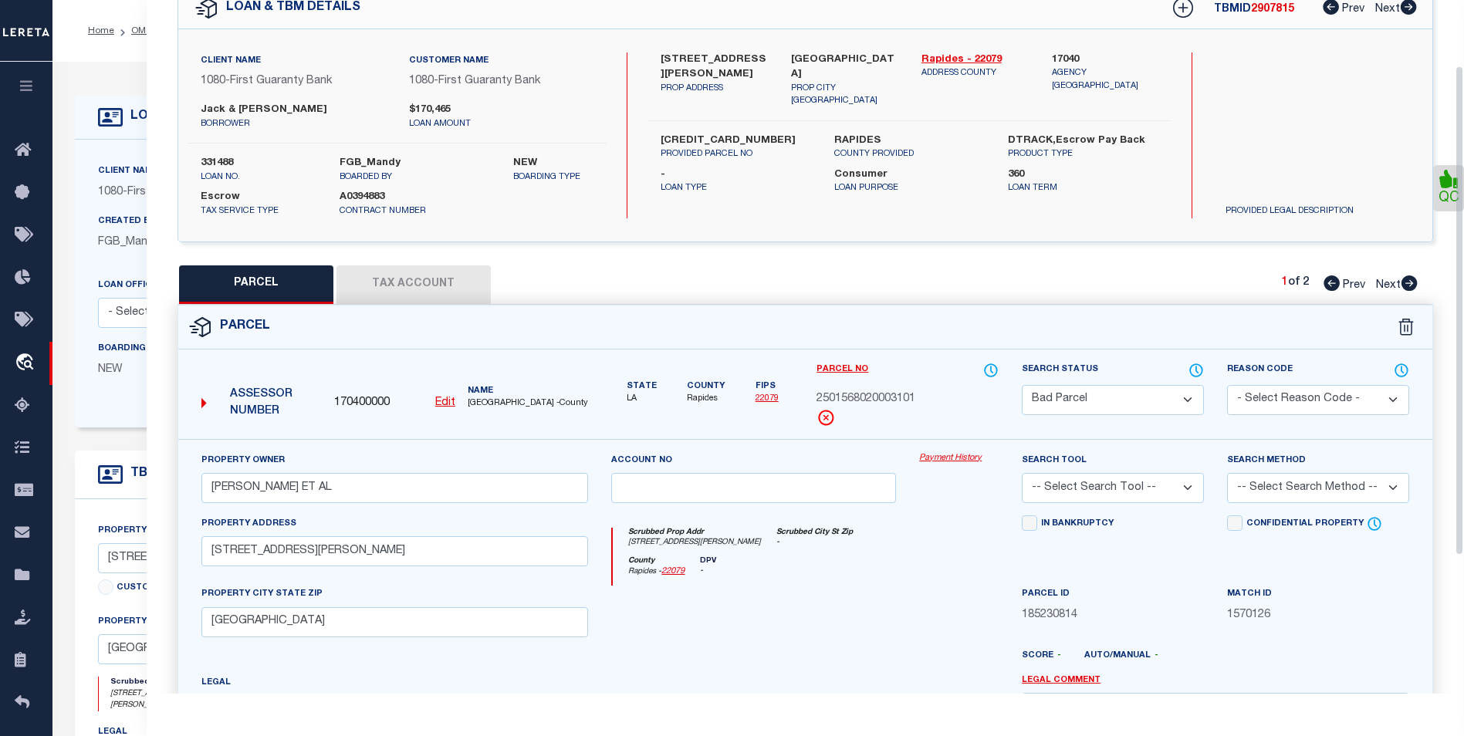
scroll to position [77, 0]
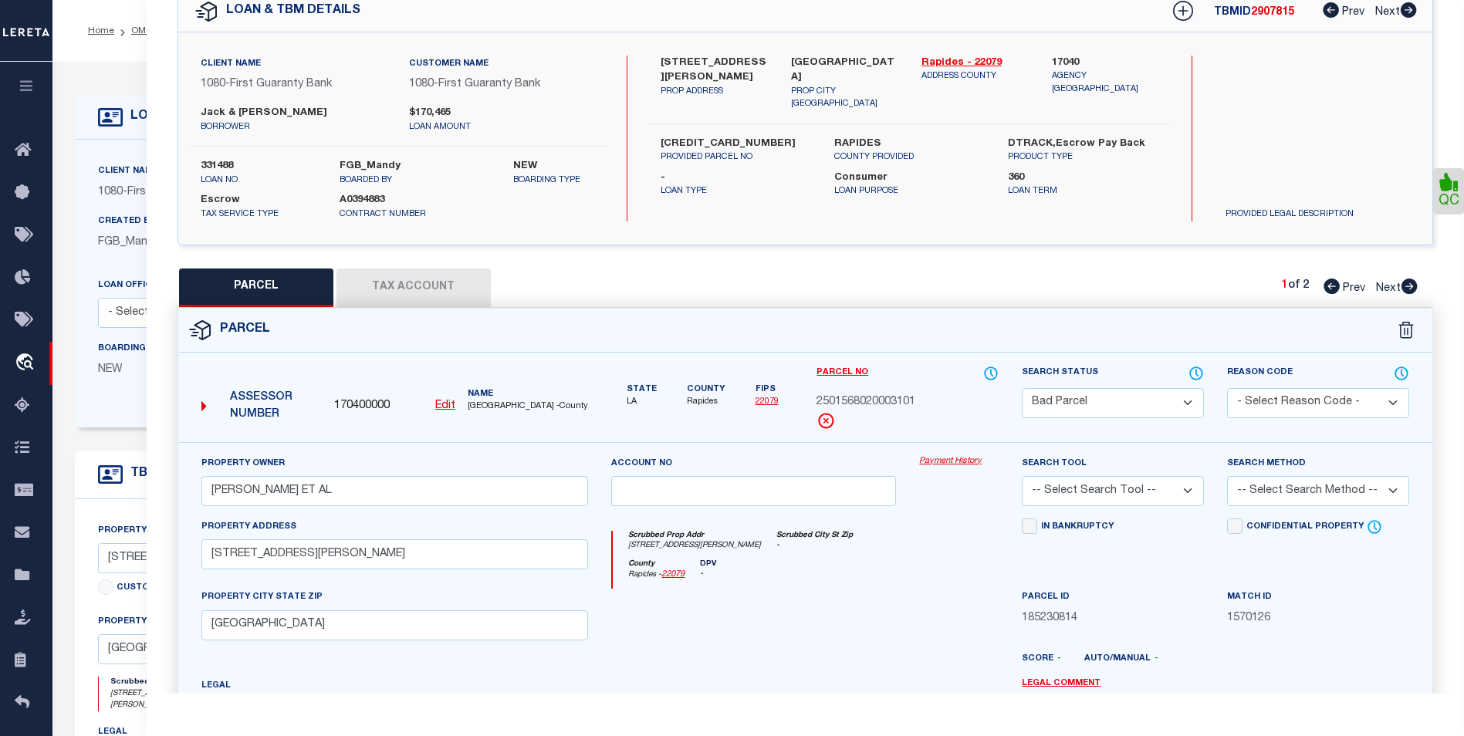
click at [1405, 284] on icon at bounding box center [1409, 286] width 16 height 15
select select "AS"
checkbox input "false"
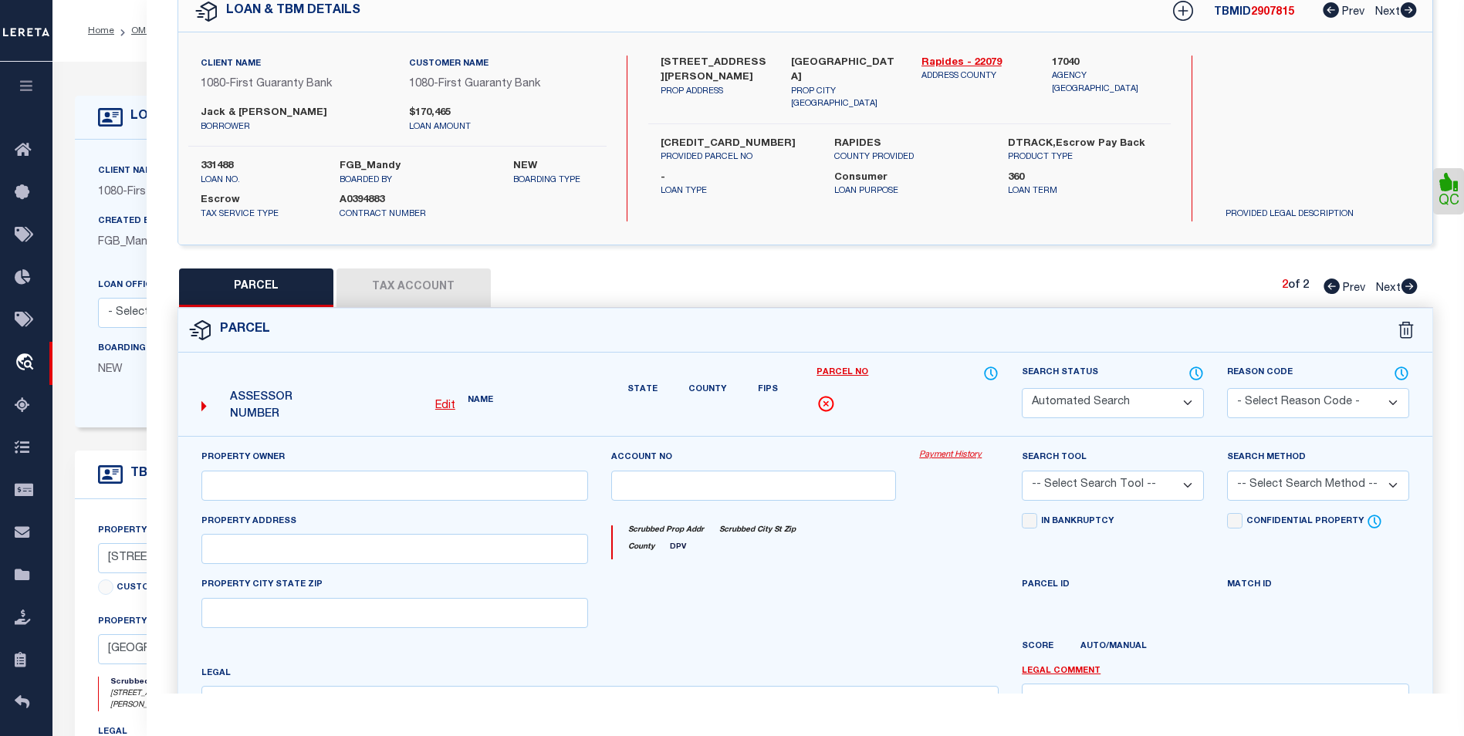
select select "CP"
type input "COOPER JACK JR ET AL"
select select
type input "316 ATES RD"
type input "LA 71360"
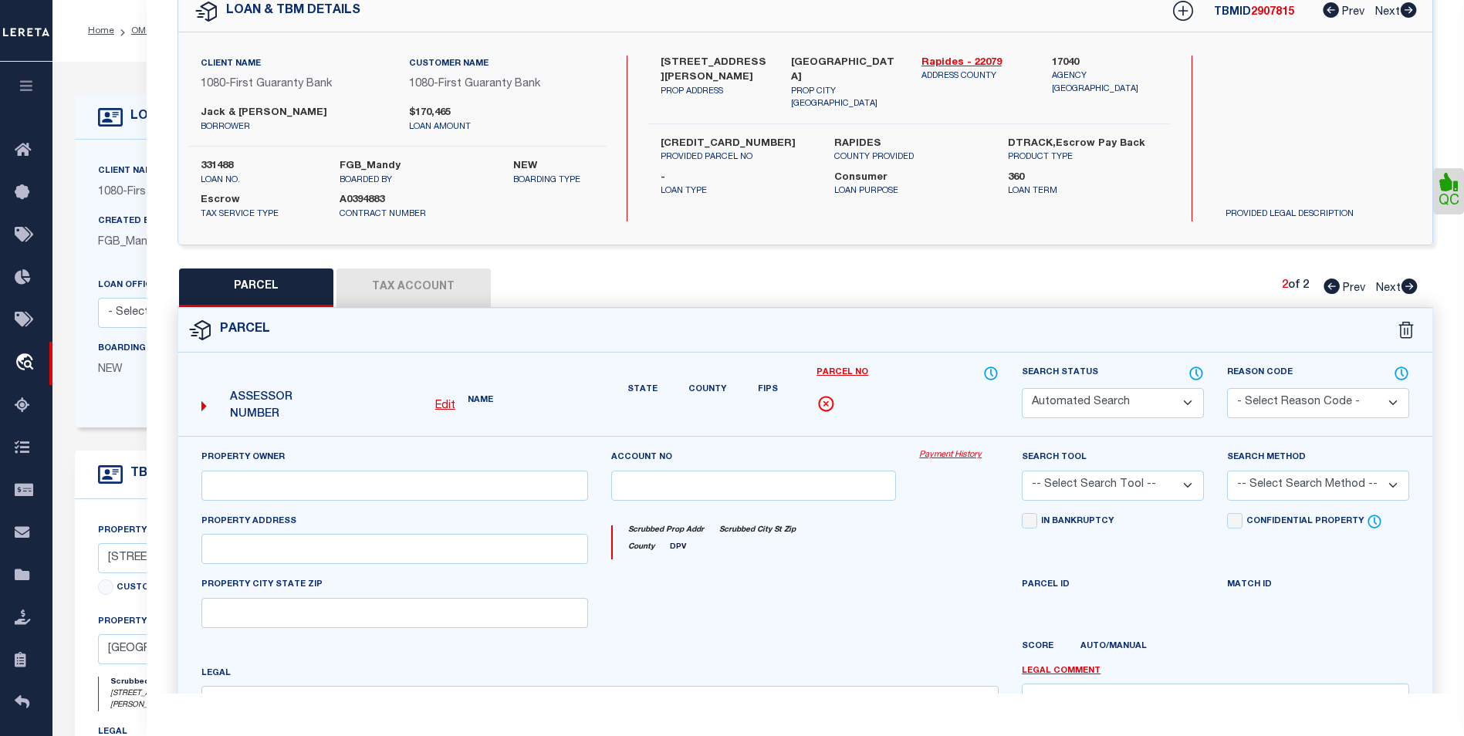
type textarea "---1 AC: IN NW4/SW4, SEC. 15, T5N-R1W: FRTG. 161.38' ON ATES RD. X 270' (CB 153…"
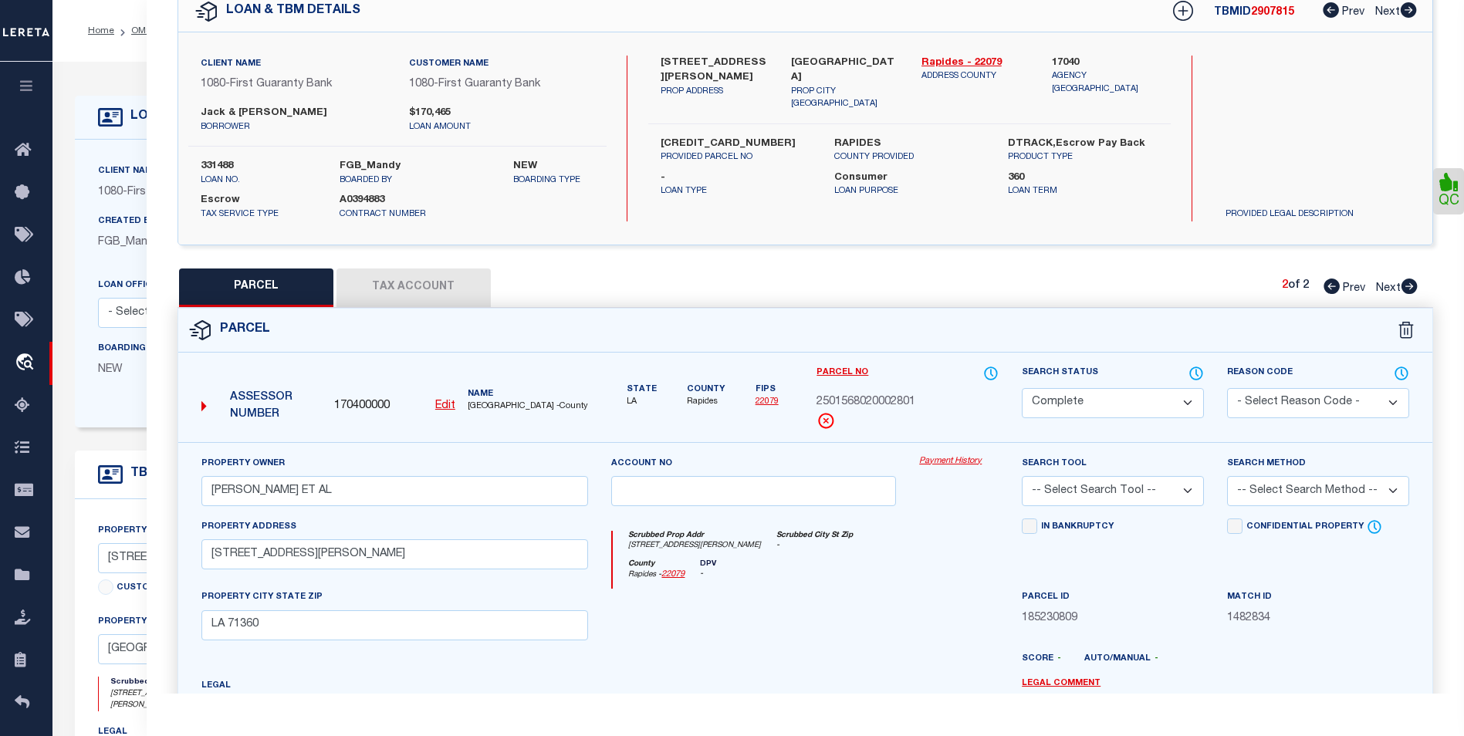
click at [1327, 289] on icon at bounding box center [1331, 286] width 16 height 15
select select "AS"
checkbox input "false"
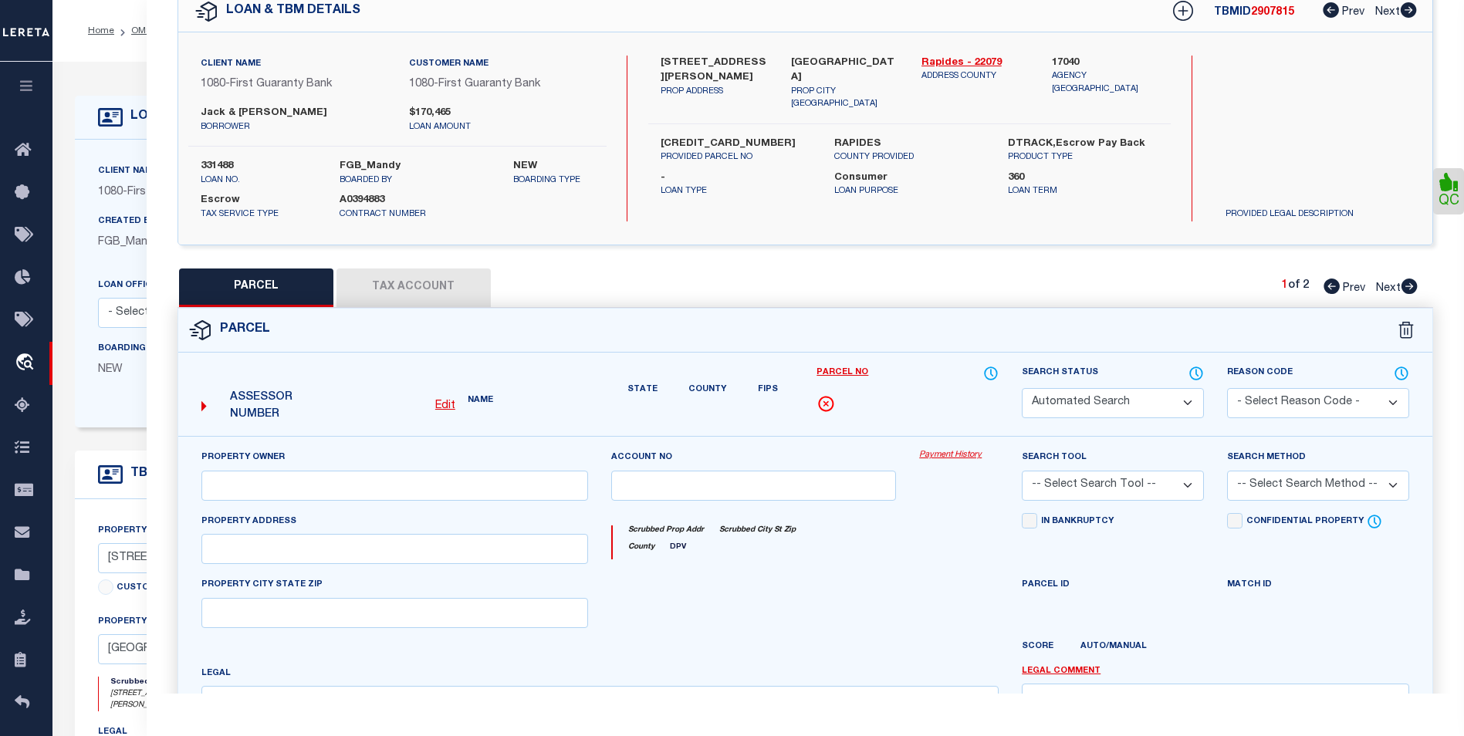
select select "BP"
type input "COOPER JACK JR ET AL"
select select
type input "316 ATES RD"
checkbox input "false"
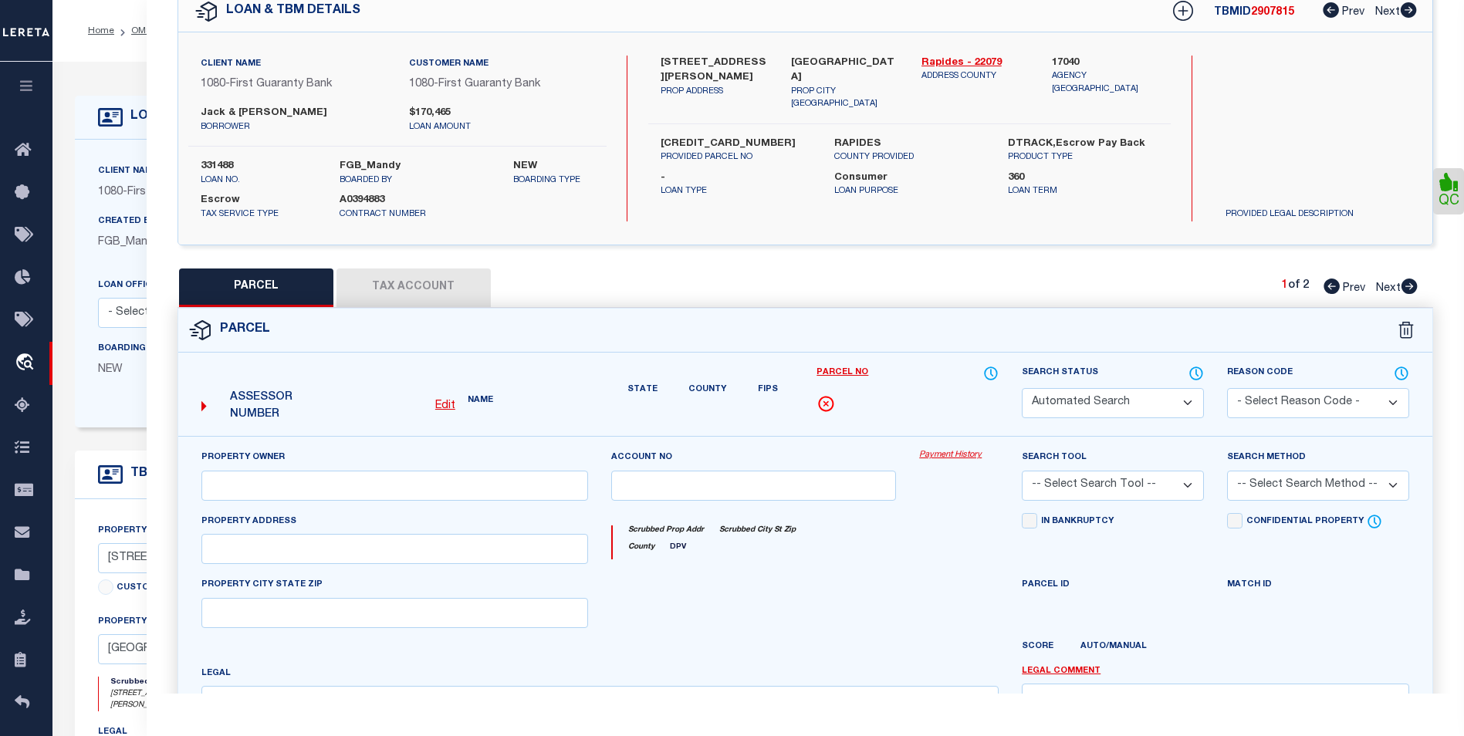
type input "PINEVILLE LA 71360"
type textarea "---1 AC: IN NW4/SW4, SEC. 15, T5N-R1W: FRTG. 161.43' ON ATES ROAD (CB 1668-677 …"
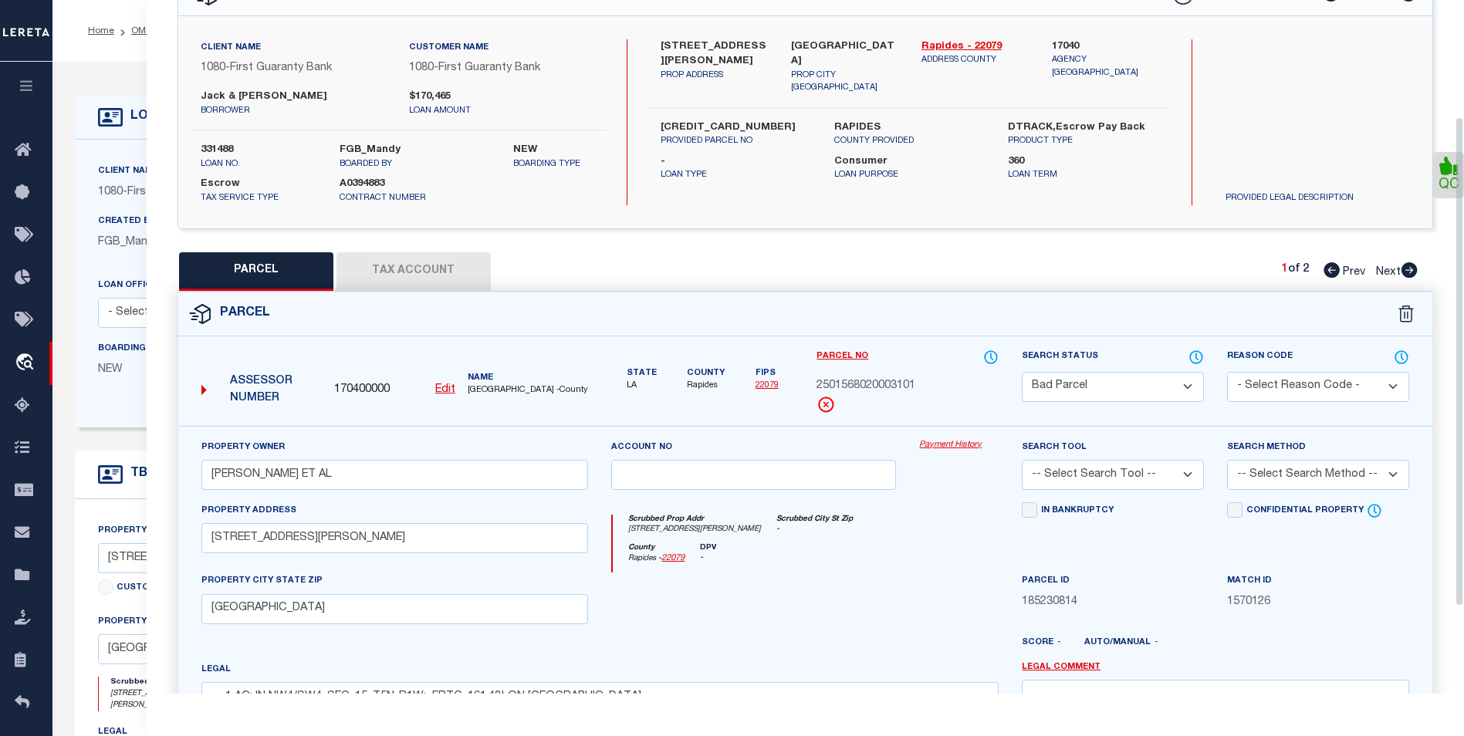
scroll to position [0, 0]
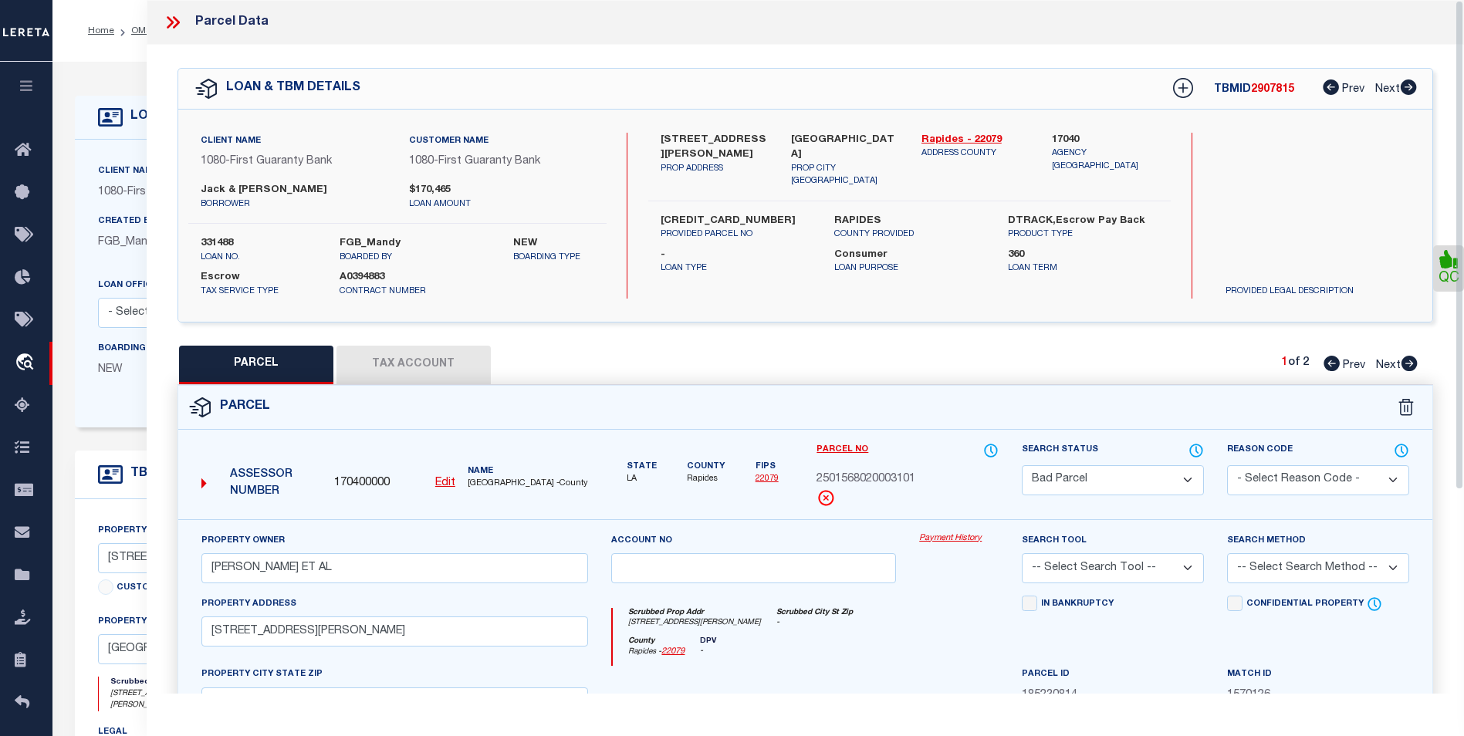
click at [468, 360] on button "Tax Account" at bounding box center [413, 365] width 154 height 39
select select "100"
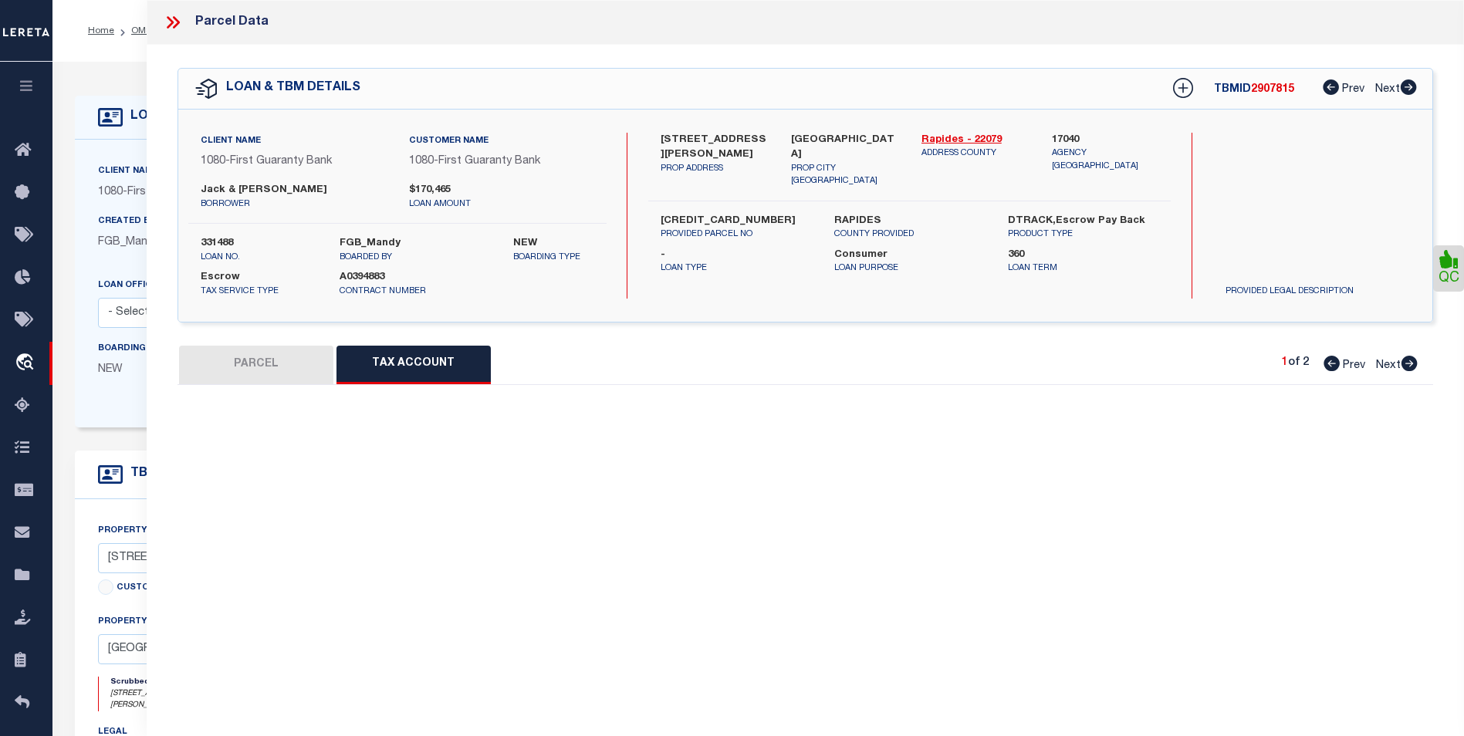
select select "100"
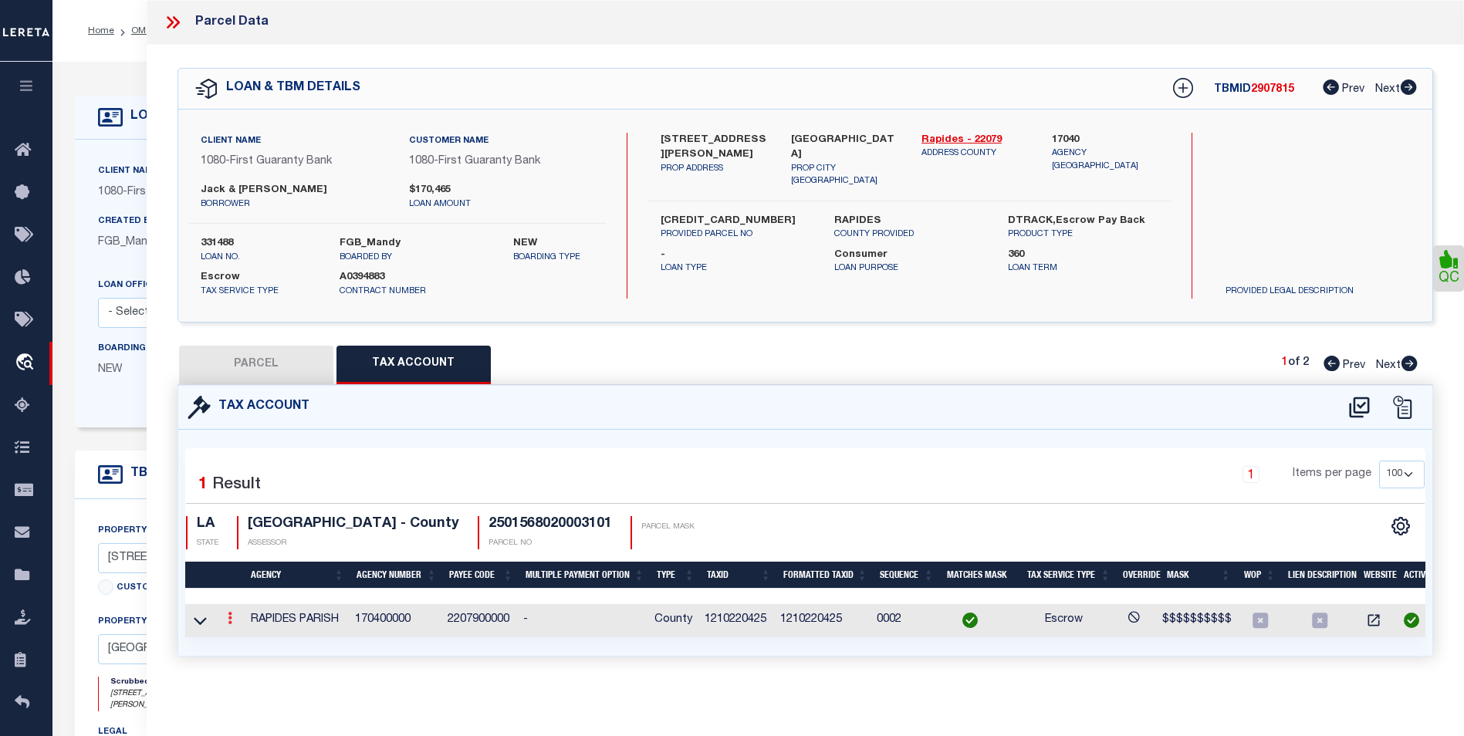
click at [222, 619] on link at bounding box center [229, 620] width 17 height 12
click at [252, 634] on link at bounding box center [250, 642] width 57 height 25
type input "1210220425"
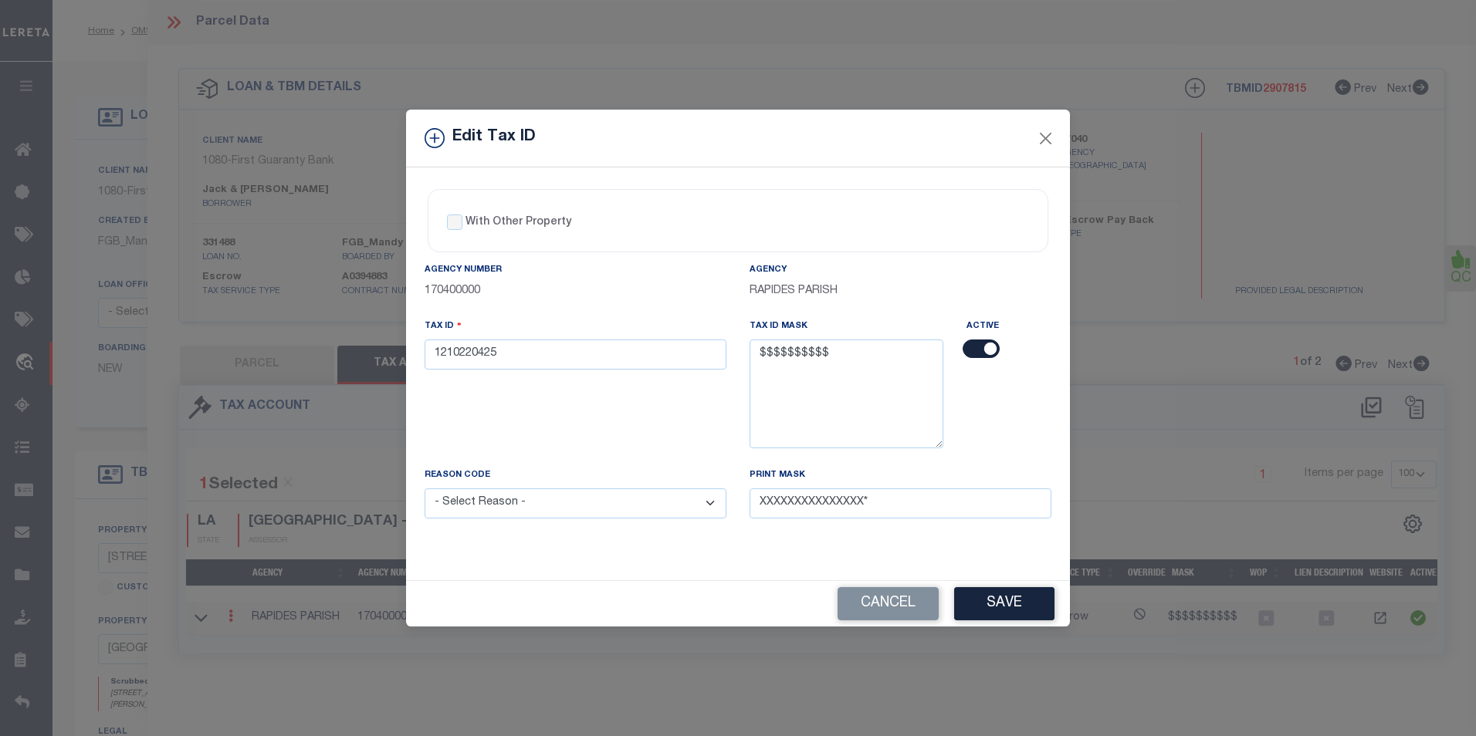
click at [1056, 144] on div "Edit Tax ID" at bounding box center [738, 139] width 664 height 58
click at [1053, 140] on button "Close" at bounding box center [1046, 138] width 20 height 20
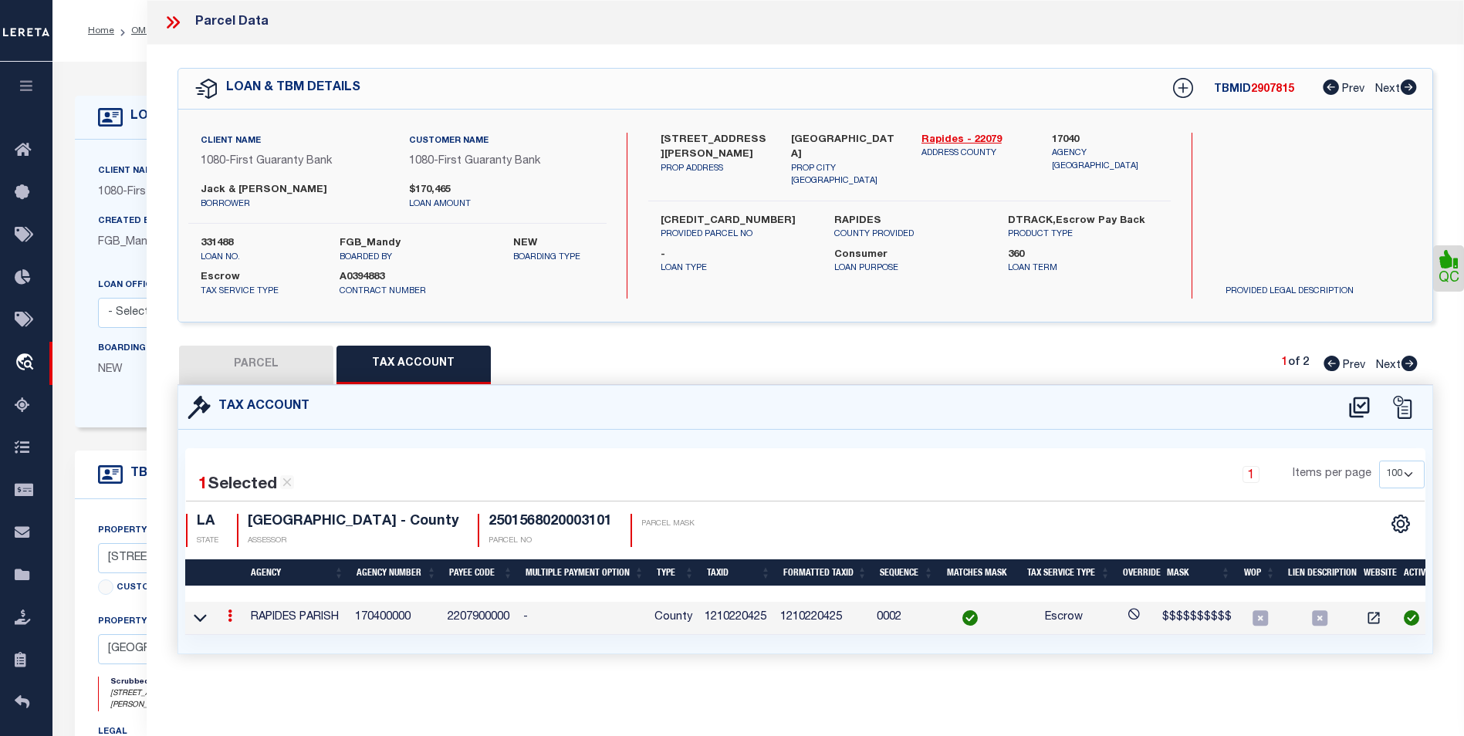
click at [230, 610] on icon at bounding box center [230, 616] width 5 height 12
click at [786, 698] on div "Parcel Data QC" at bounding box center [805, 368] width 1317 height 736
click at [228, 615] on icon at bounding box center [230, 616] width 5 height 12
click at [249, 640] on icon at bounding box center [247, 639] width 12 height 12
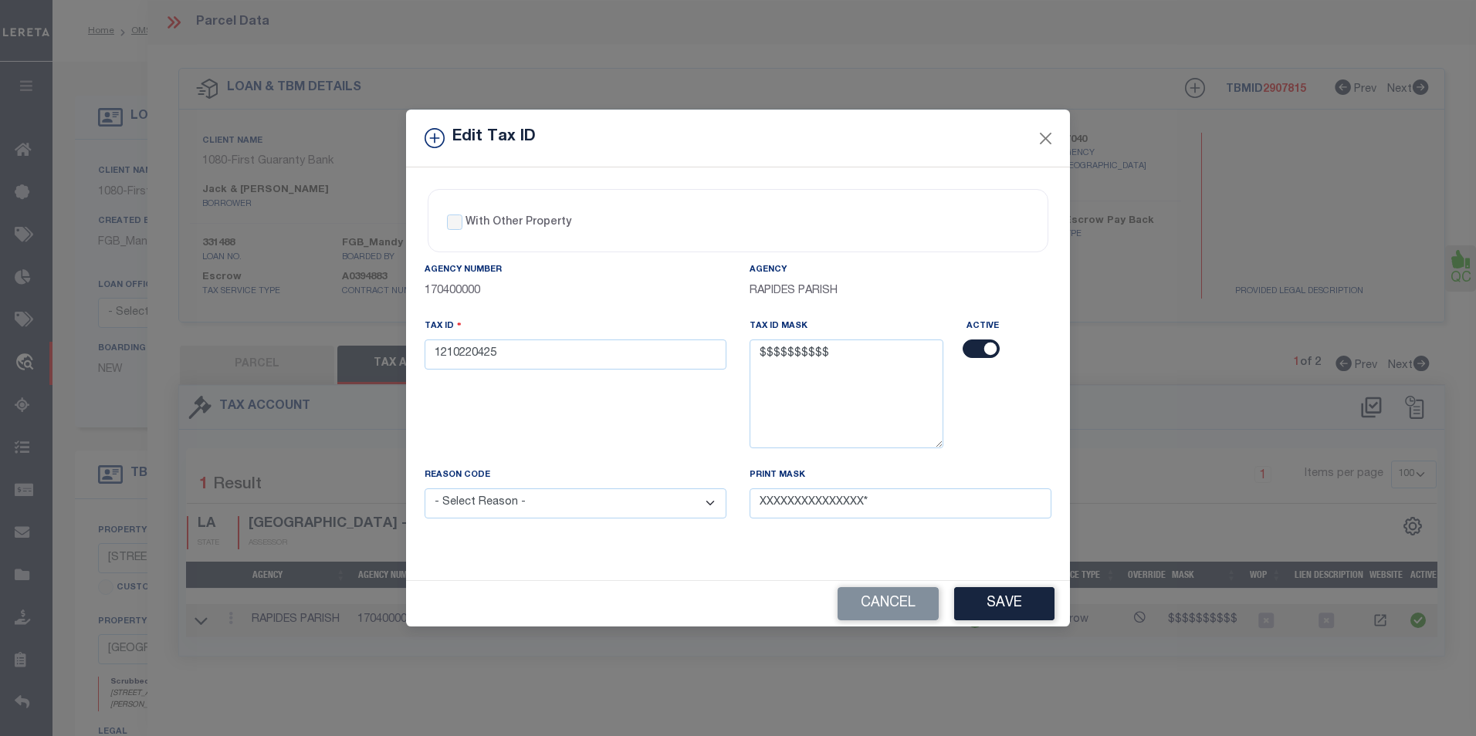
click at [649, 511] on select "- Select Reason - 099 - Other (Provide additional detail) ACT - Agency Changed …" at bounding box center [575, 503] width 302 height 30
select select "ACT"
click at [424, 489] on select "- Select Reason - 099 - Other (Provide additional detail) ACT - Agency Changed …" at bounding box center [575, 503] width 302 height 30
click at [1007, 611] on button "Save" at bounding box center [1004, 603] width 100 height 33
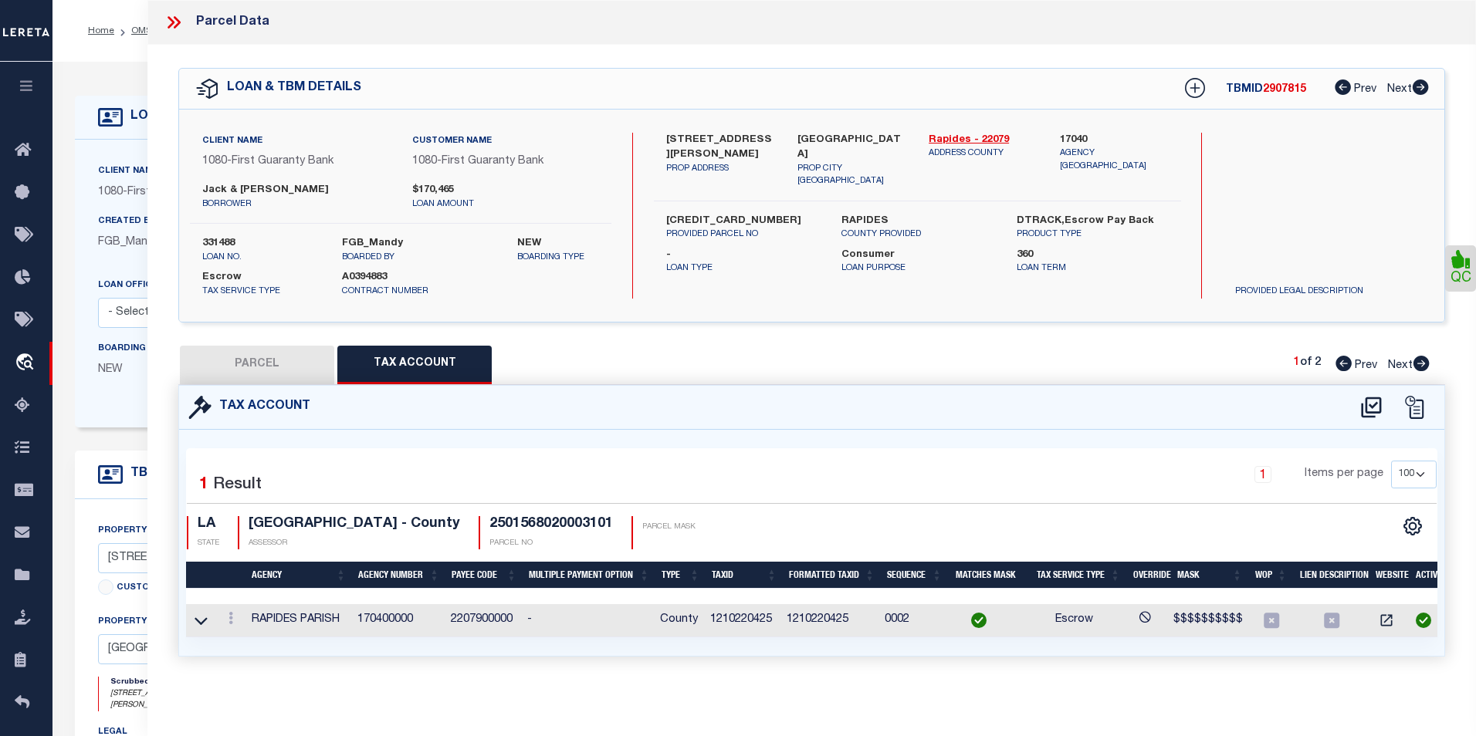
select select
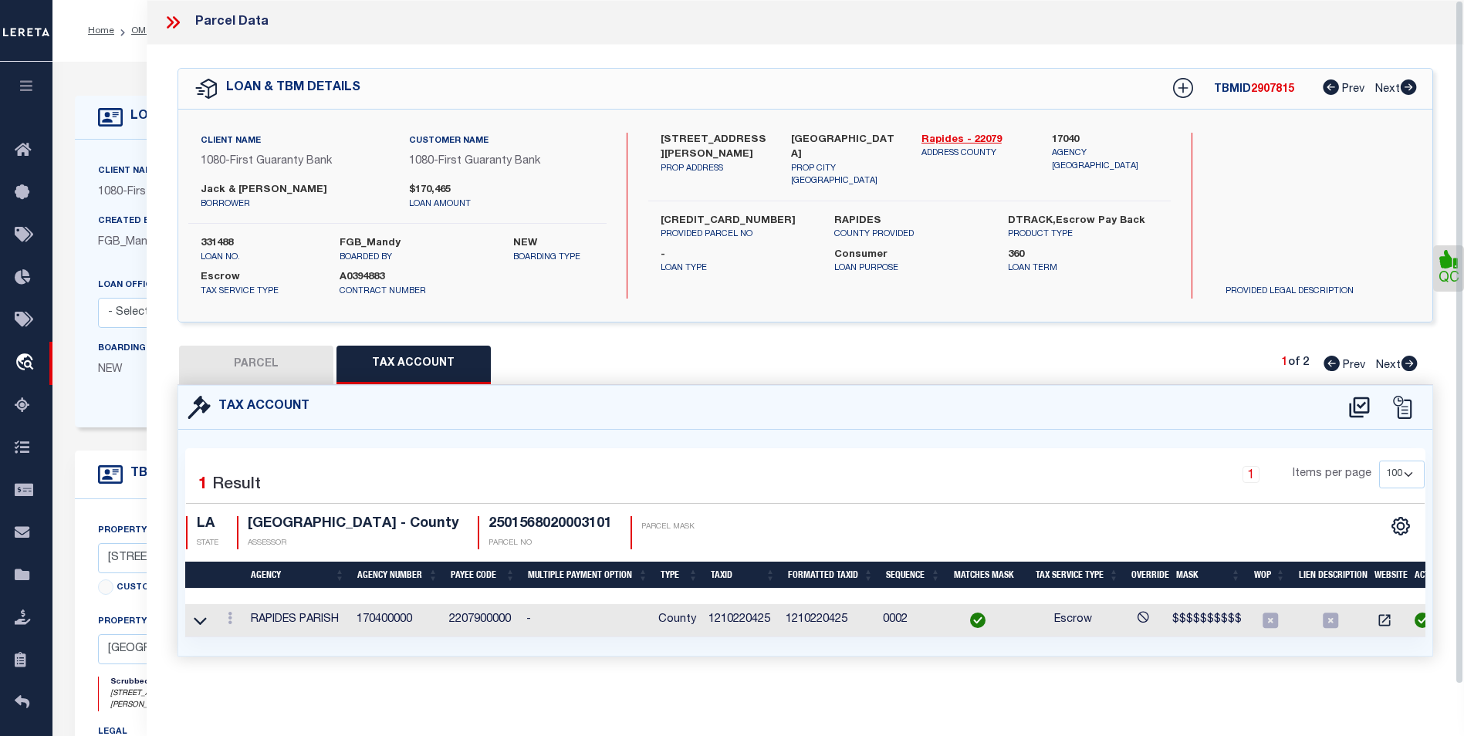
click at [167, 14] on icon at bounding box center [173, 22] width 20 height 20
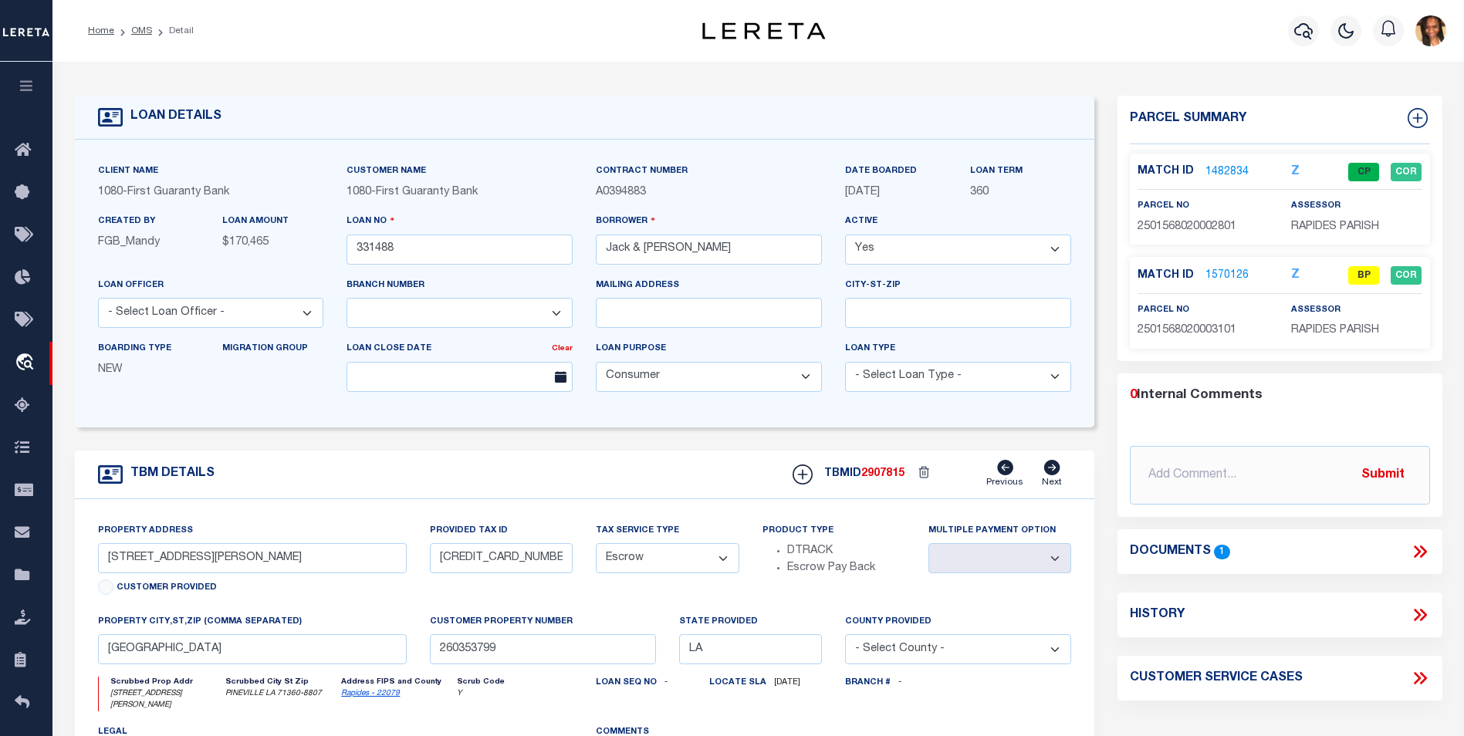
click at [1222, 280] on link "1570126" at bounding box center [1226, 276] width 43 height 16
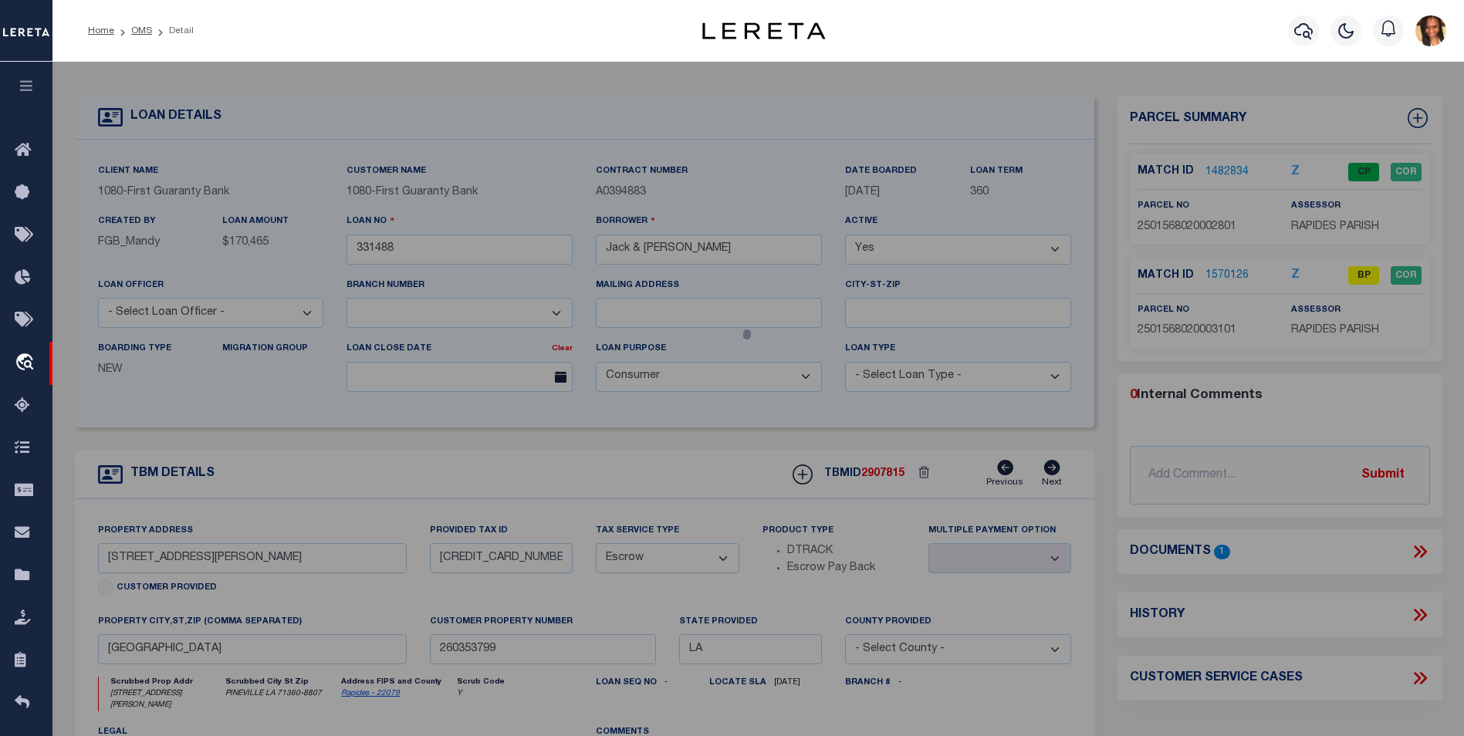
click at [1221, 278] on div at bounding box center [757, 614] width 1411 height 1105
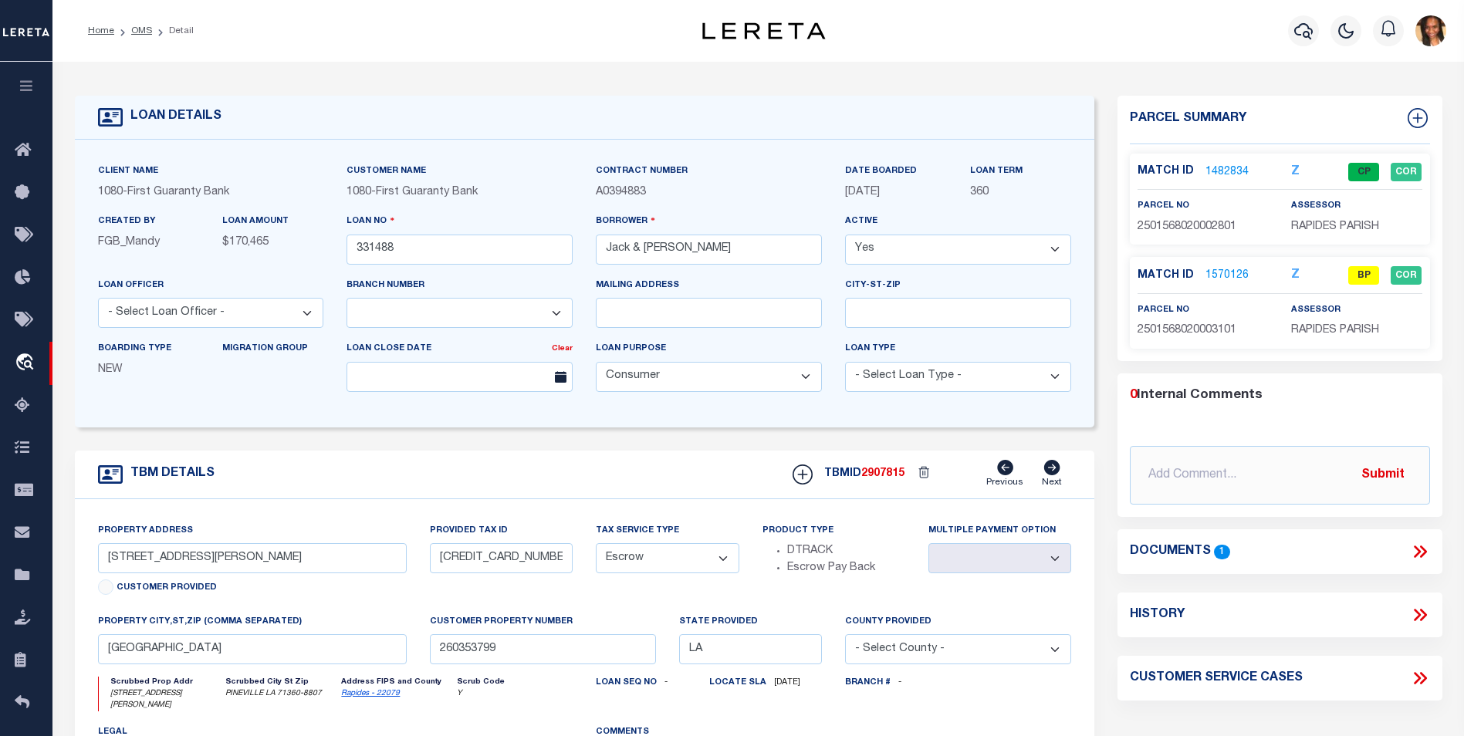
click at [1232, 279] on link "1570126" at bounding box center [1226, 276] width 43 height 16
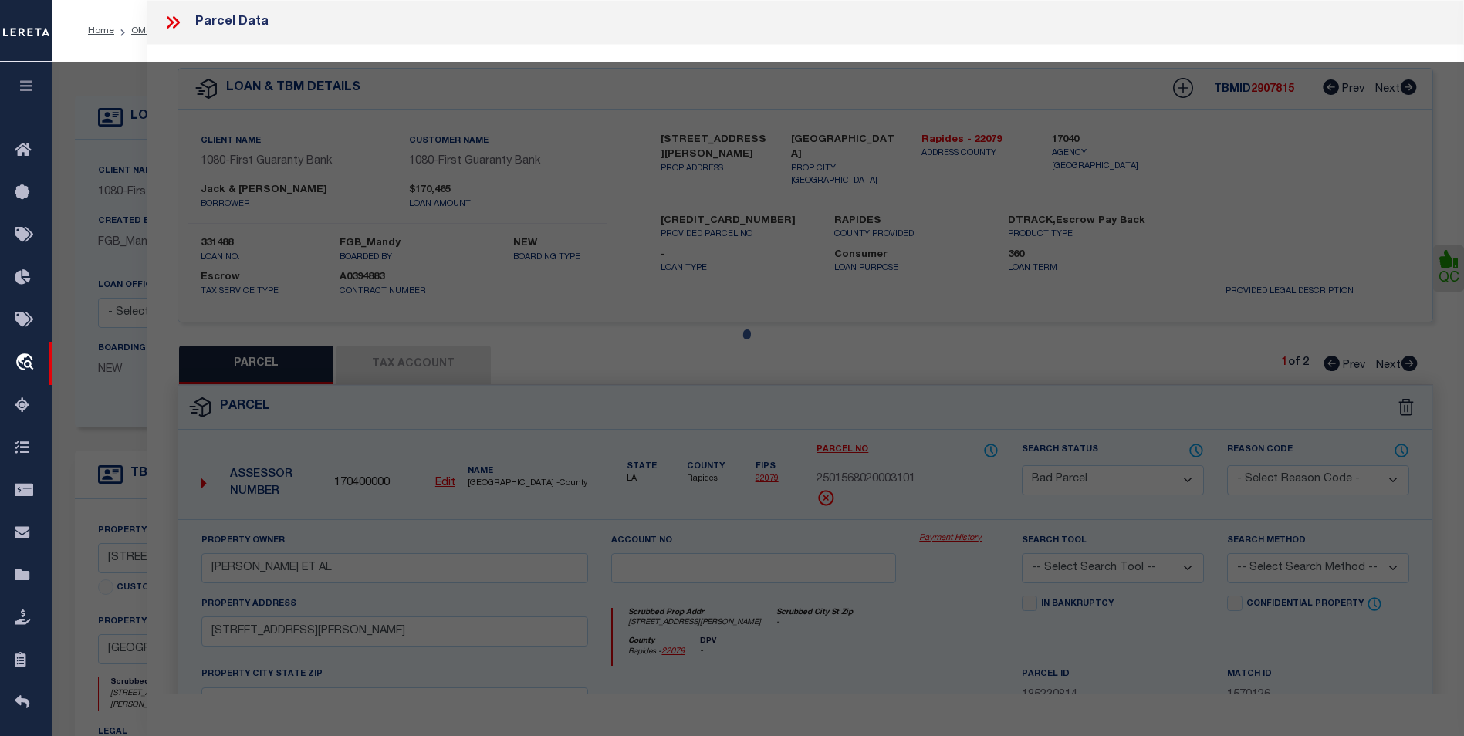
select select "AS"
checkbox input "false"
select select "BP"
type input "COOPER JACK JR ET AL"
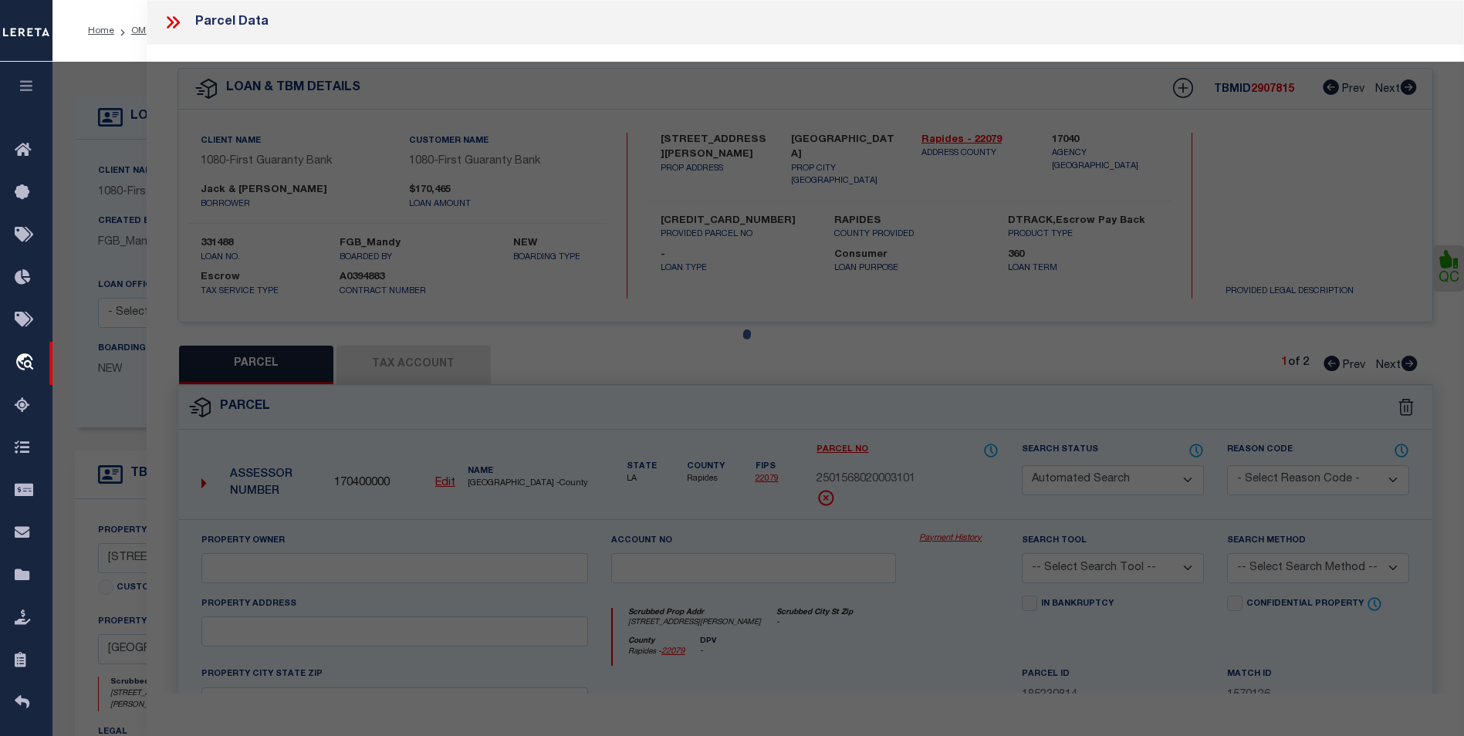
select select
type input "316 ATES RD"
checkbox input "false"
type input "PINEVILLE LA 71360"
type textarea "---1 AC: IN NW4/SW4, SEC. 15, T5N-R1W: FRTG. 161.43' ON ATES ROAD (CB 1668-677 …"
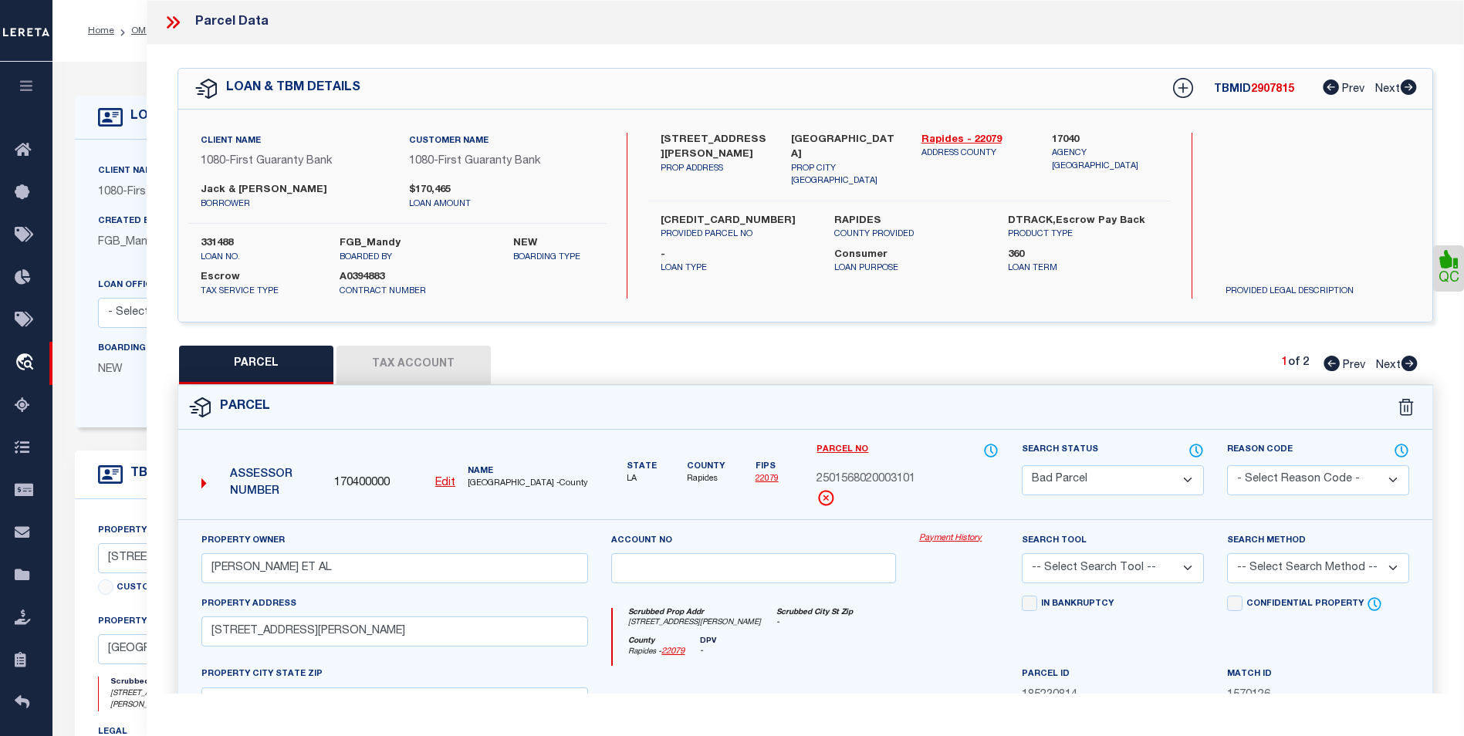
click at [1138, 482] on select "Automated Search Bad Parcel Complete Duplicate Parcel High Dollar Reporting In …" at bounding box center [1113, 480] width 182 height 30
select select "PC"
click at [1022, 465] on select "Automated Search Bad Parcel Complete Duplicate Parcel High Dollar Reporting In …" at bounding box center [1113, 480] width 182 height 30
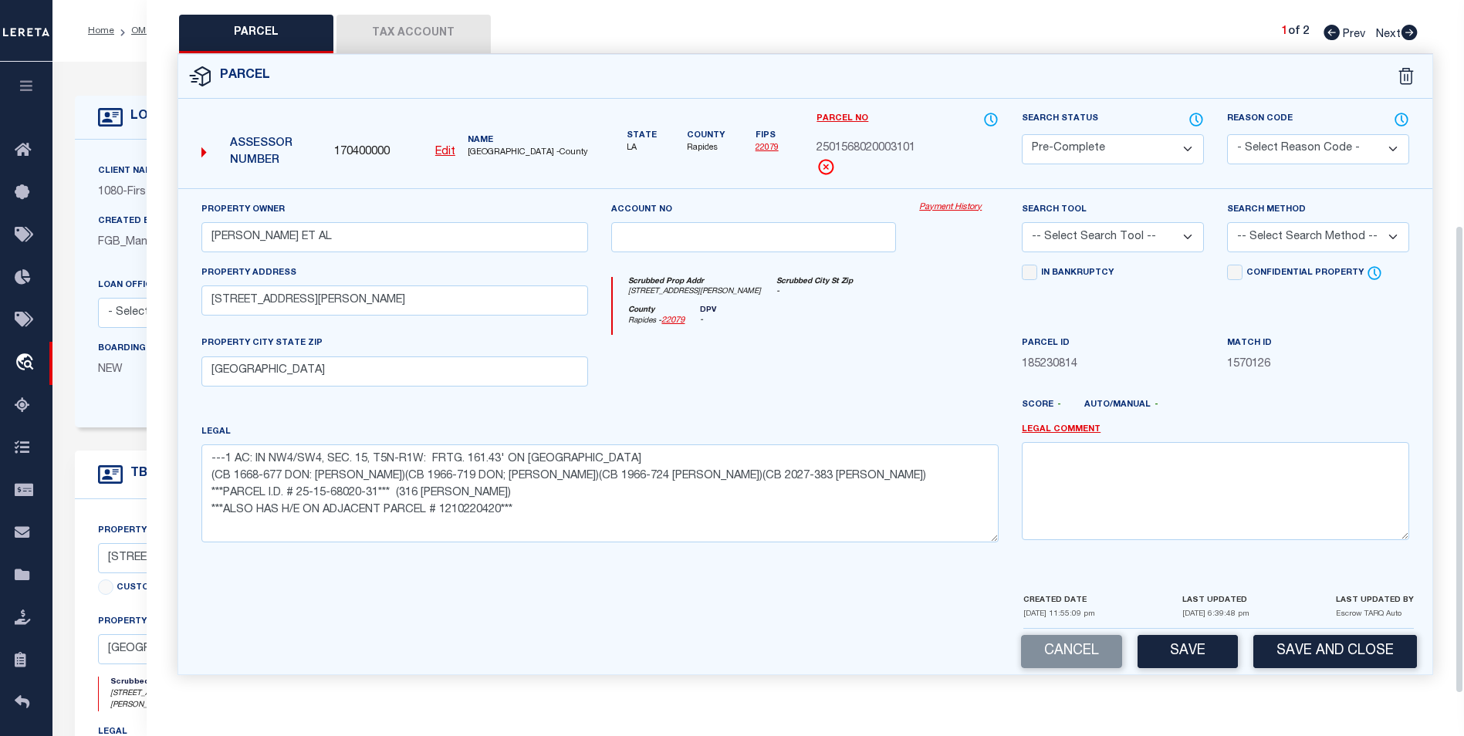
scroll to position [333, 0]
click at [1182, 231] on select "-- Select Search Tool -- 3rd Party Website Agency File Agency Website ATLS CNV-…" at bounding box center [1113, 237] width 182 height 30
click at [1185, 237] on select "-- Select Search Tool -- 3rd Party Website Agency File Agency Website ATLS CNV-…" at bounding box center [1113, 237] width 182 height 30
select select "AGF"
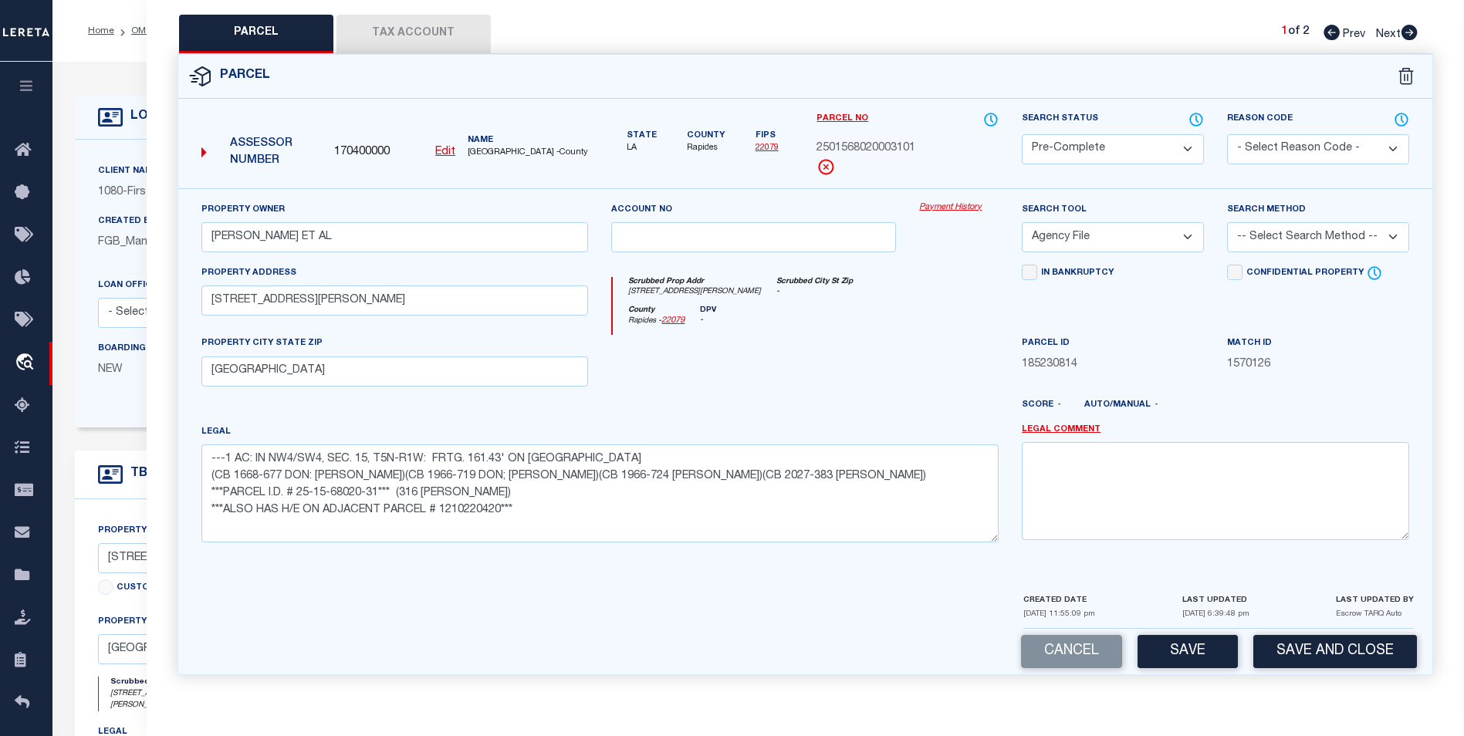
click at [1022, 222] on select "-- Select Search Tool -- 3rd Party Website Agency File Agency Website ATLS CNV-…" at bounding box center [1113, 237] width 182 height 30
click at [1262, 238] on select "-- Select Search Method -- Property Address Legal Liability Info Provided" at bounding box center [1318, 237] width 182 height 30
select select "ADD"
click at [1227, 222] on select "-- Select Search Method -- Property Address Legal Liability Info Provided" at bounding box center [1318, 237] width 182 height 30
click at [1185, 658] on button "Save" at bounding box center [1188, 651] width 100 height 33
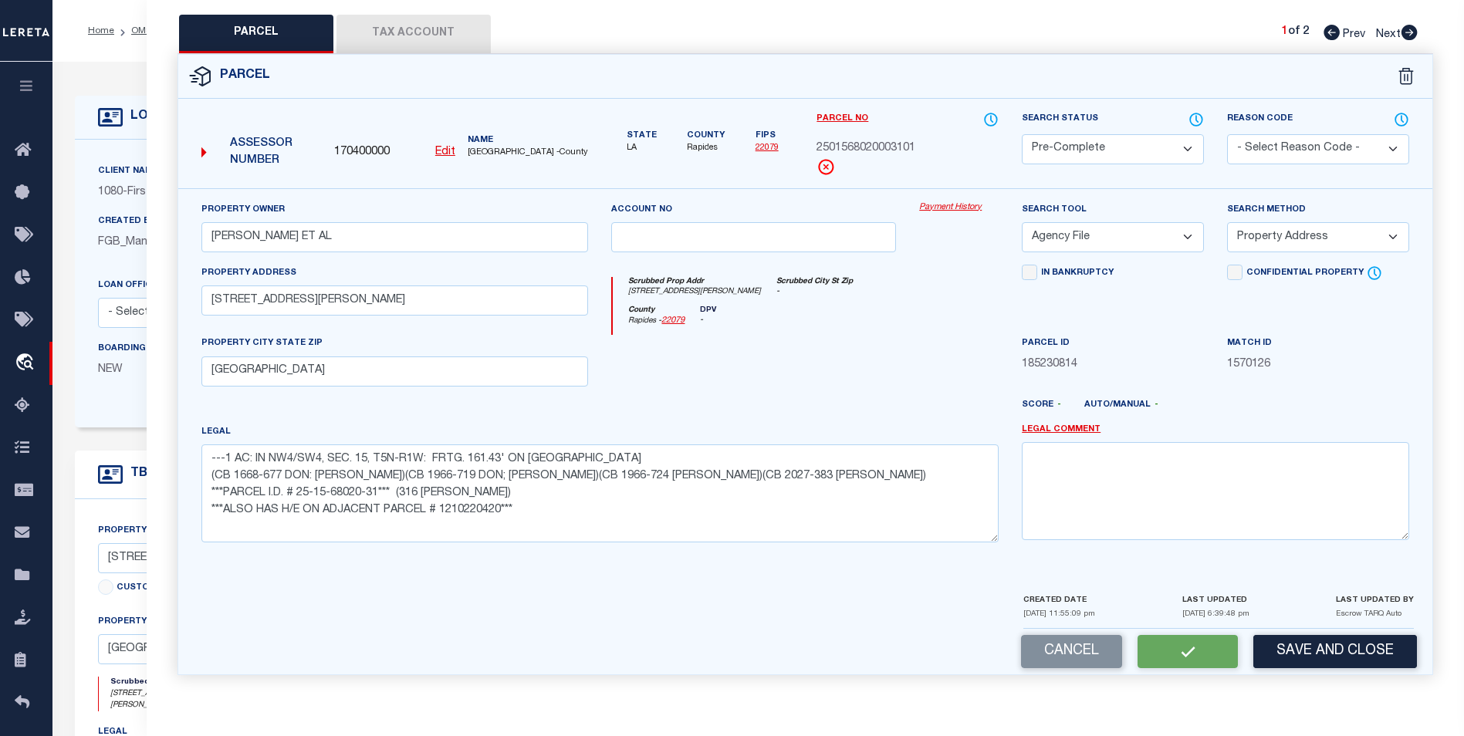
select select "AS"
select select
checkbox input "false"
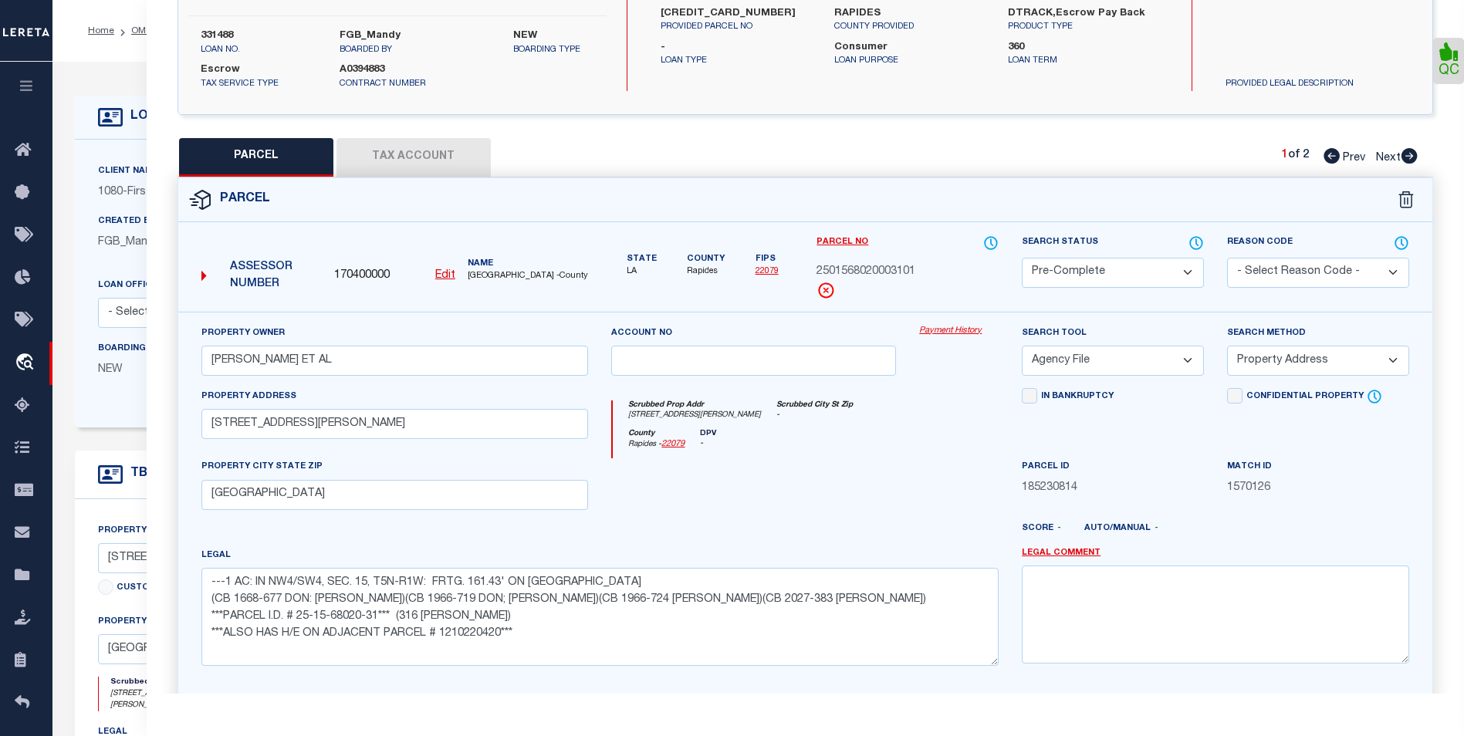
scroll to position [0, 0]
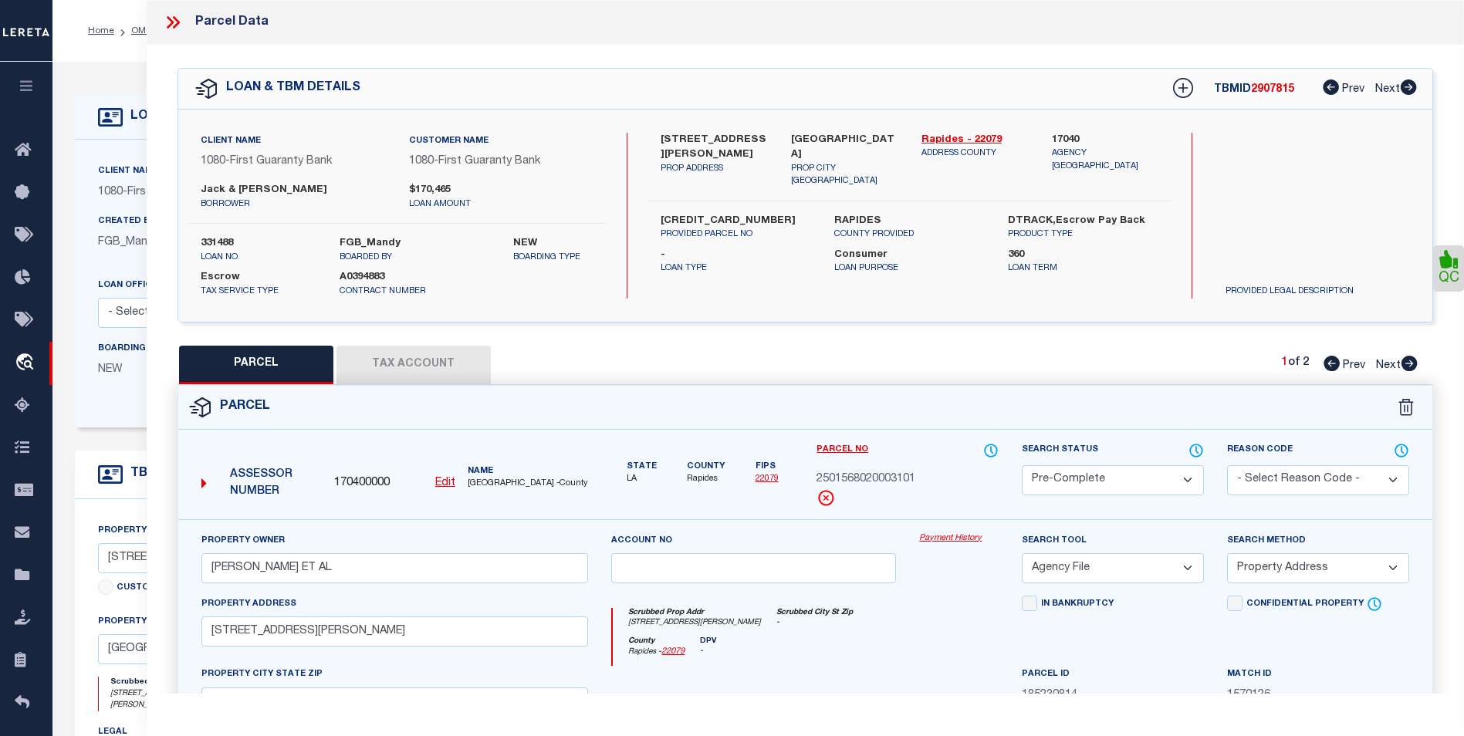
click at [167, 22] on icon at bounding box center [173, 22] width 20 height 20
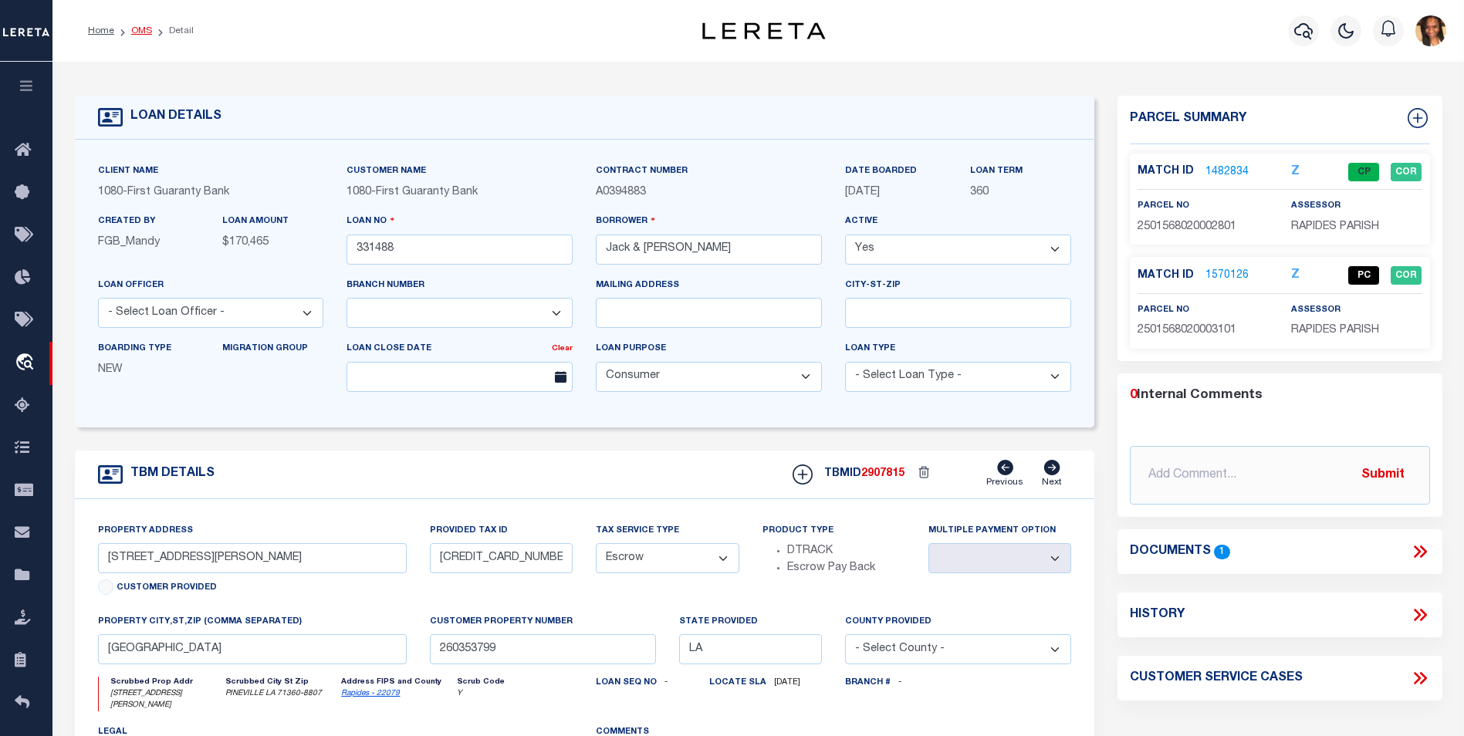
click at [133, 27] on link "OMS" at bounding box center [141, 30] width 21 height 9
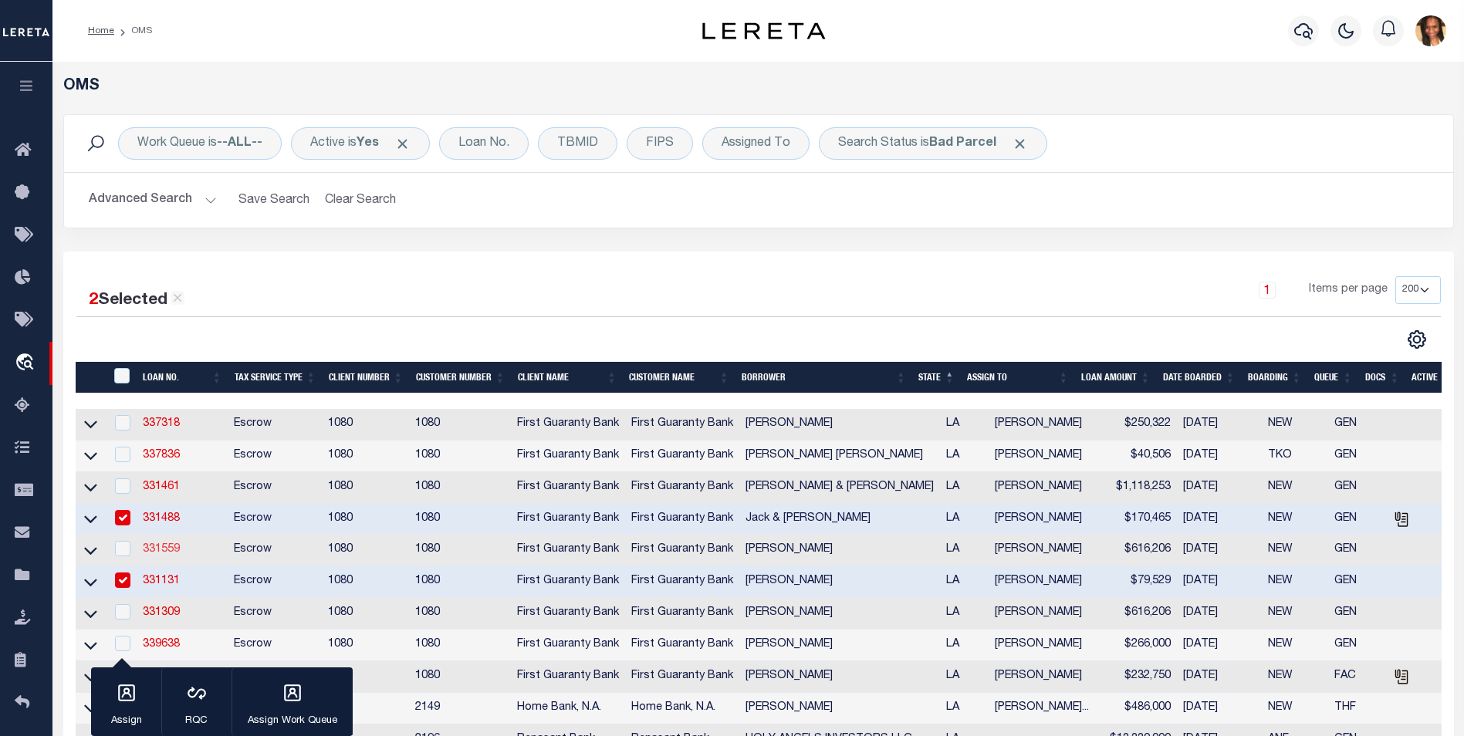
click at [167, 555] on link "331559" at bounding box center [161, 549] width 37 height 11
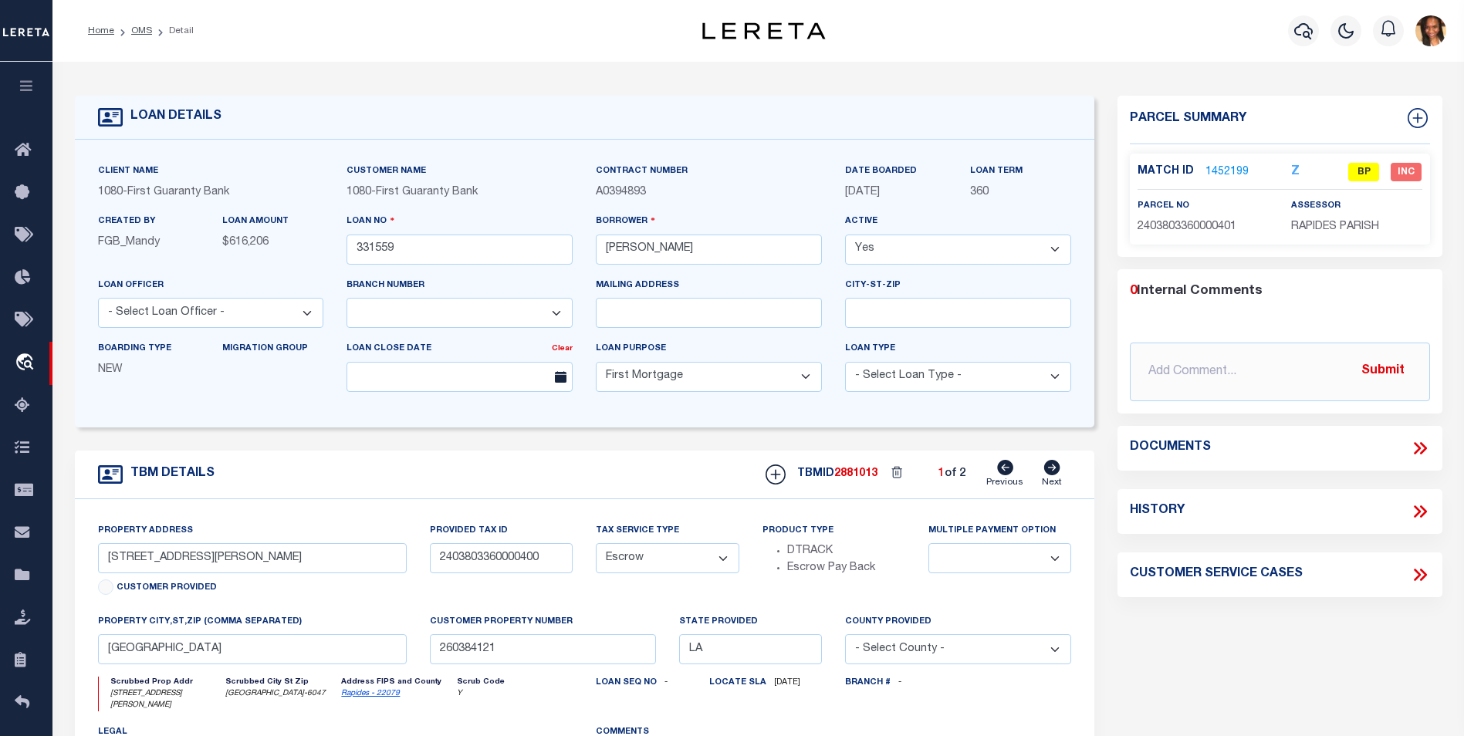
click at [1229, 174] on link "1452199" at bounding box center [1226, 172] width 43 height 16
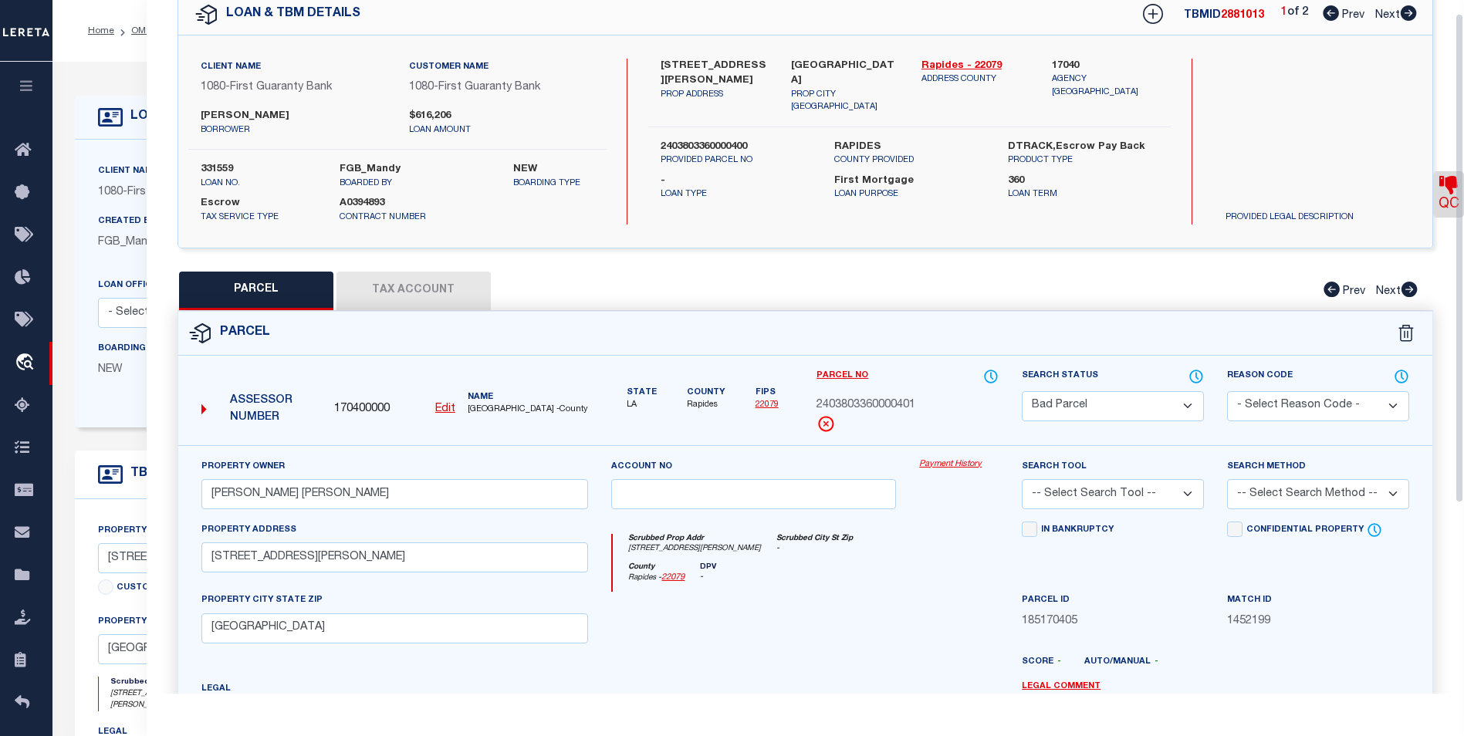
scroll to position [77, 0]
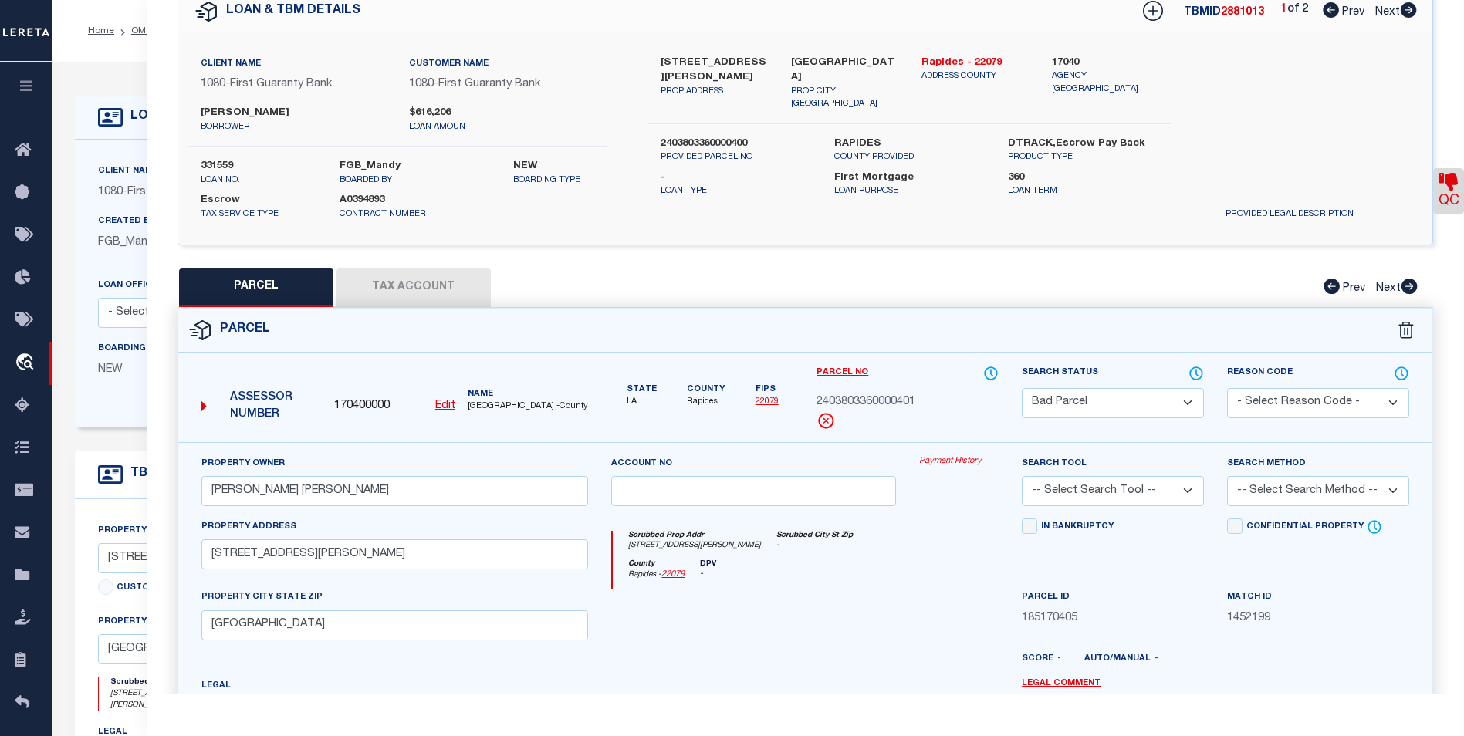
click at [421, 276] on button "Tax Account" at bounding box center [413, 288] width 154 height 39
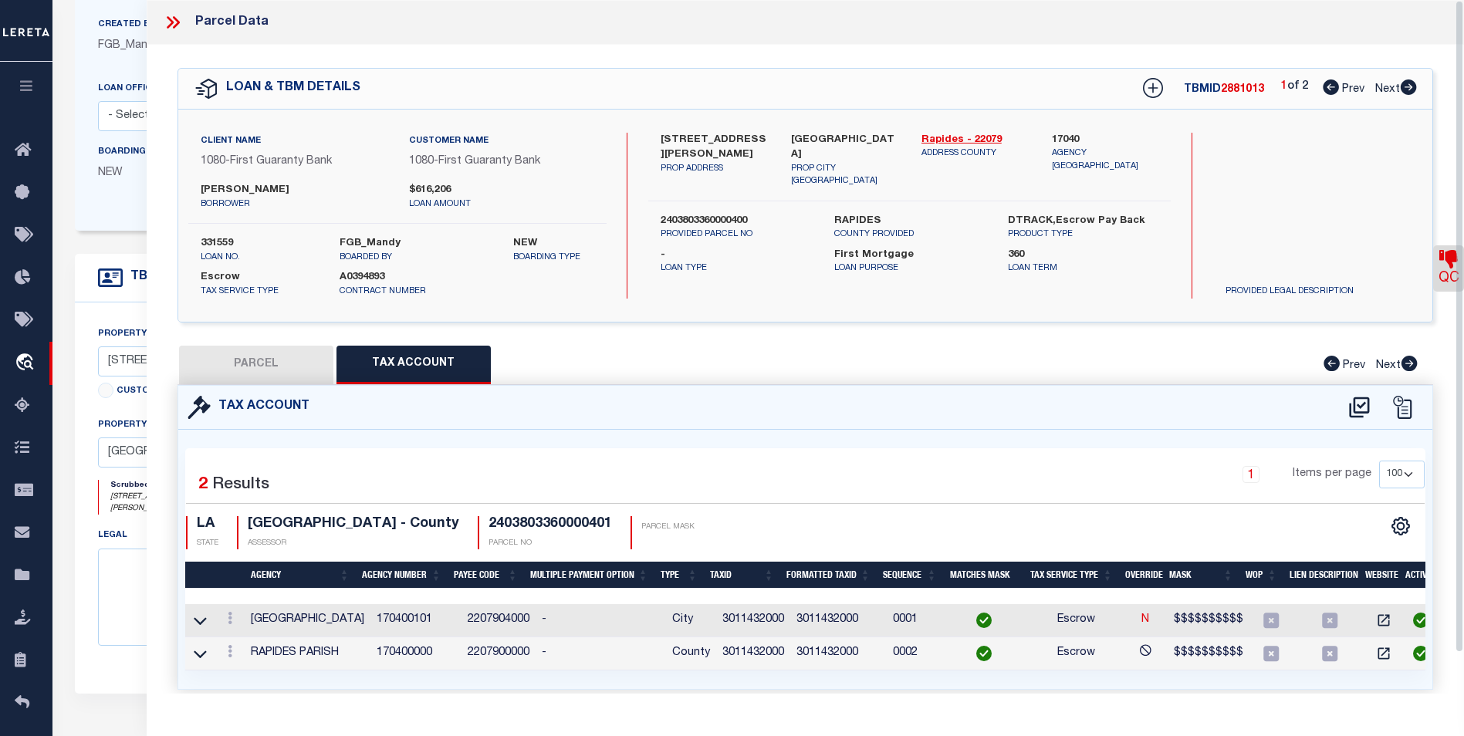
scroll to position [232, 0]
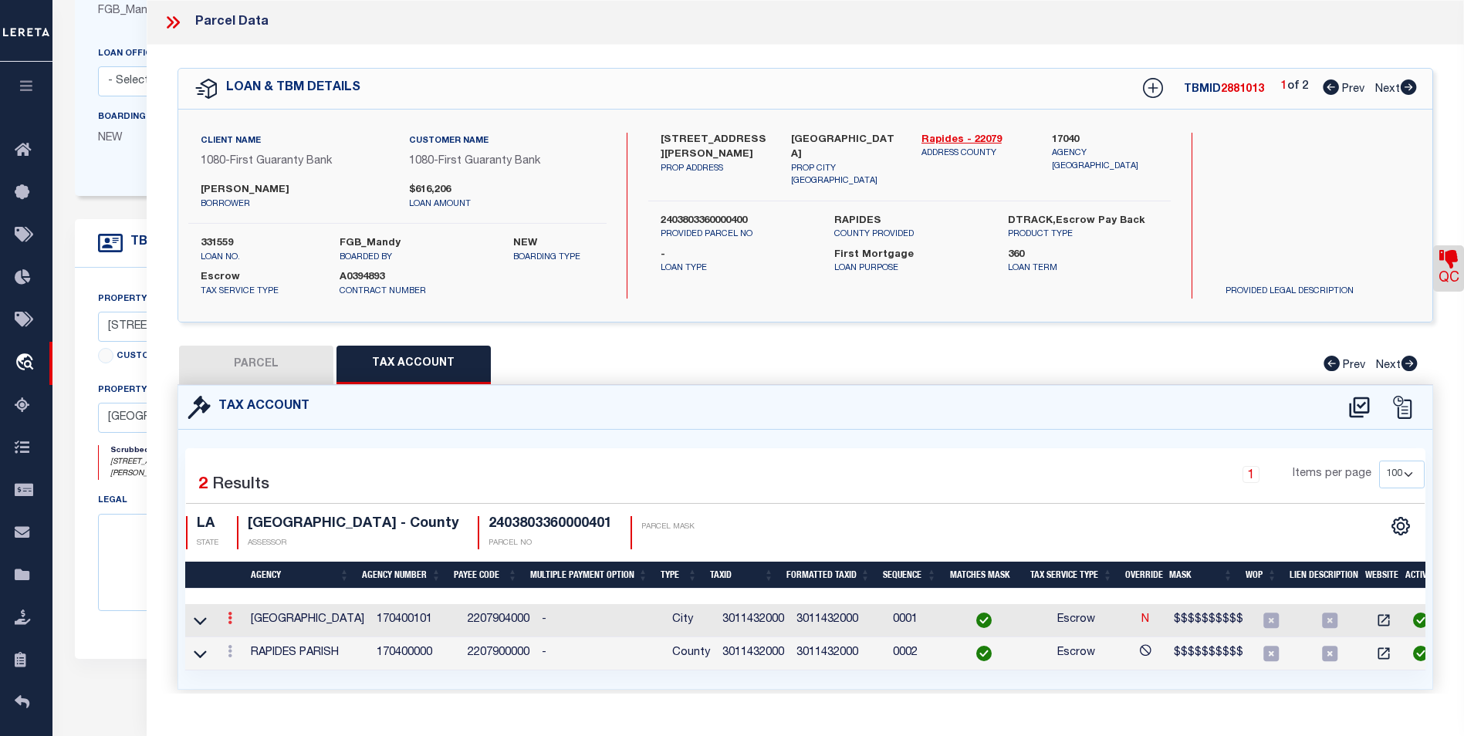
click at [233, 620] on link at bounding box center [229, 620] width 17 height 12
click at [251, 641] on icon "" at bounding box center [247, 642] width 12 height 12
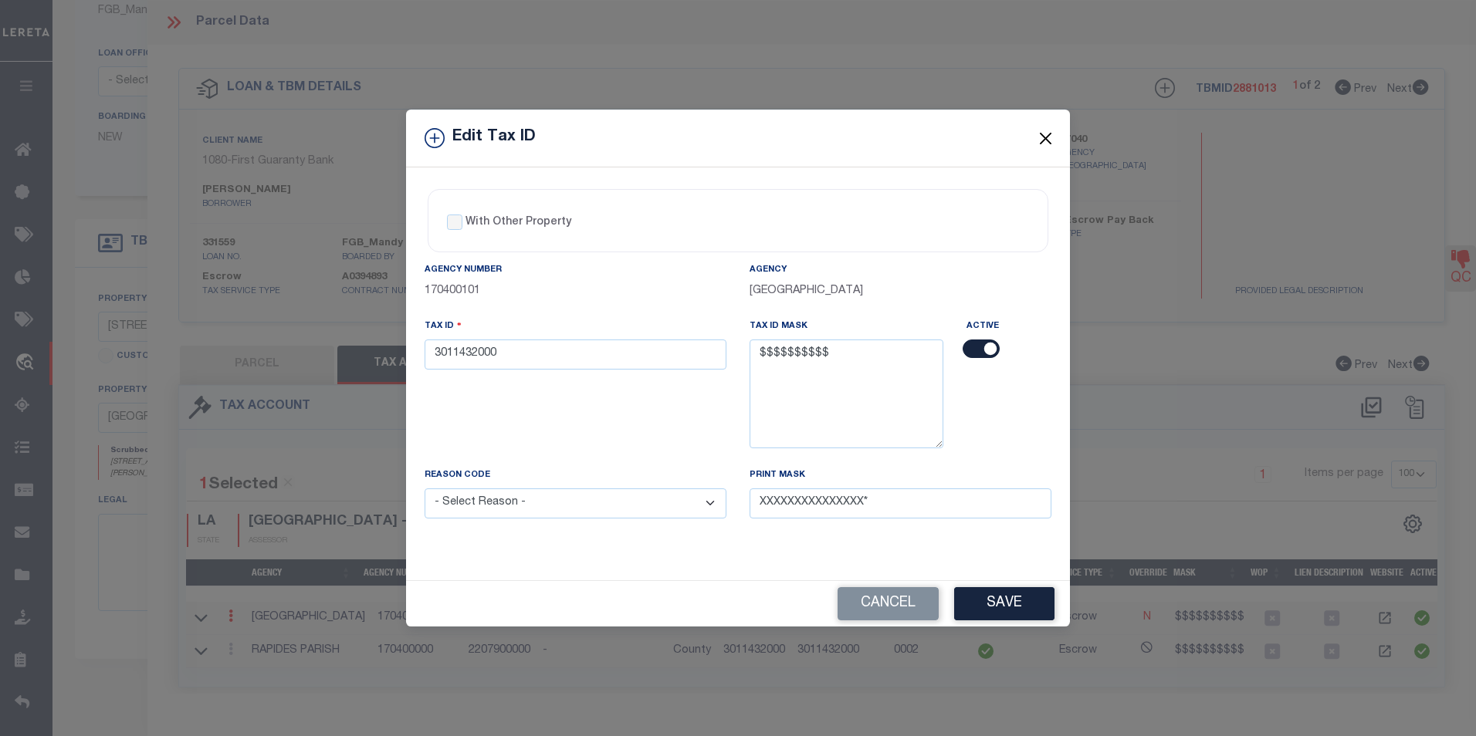
click at [1036, 130] on button "Close" at bounding box center [1046, 138] width 20 height 20
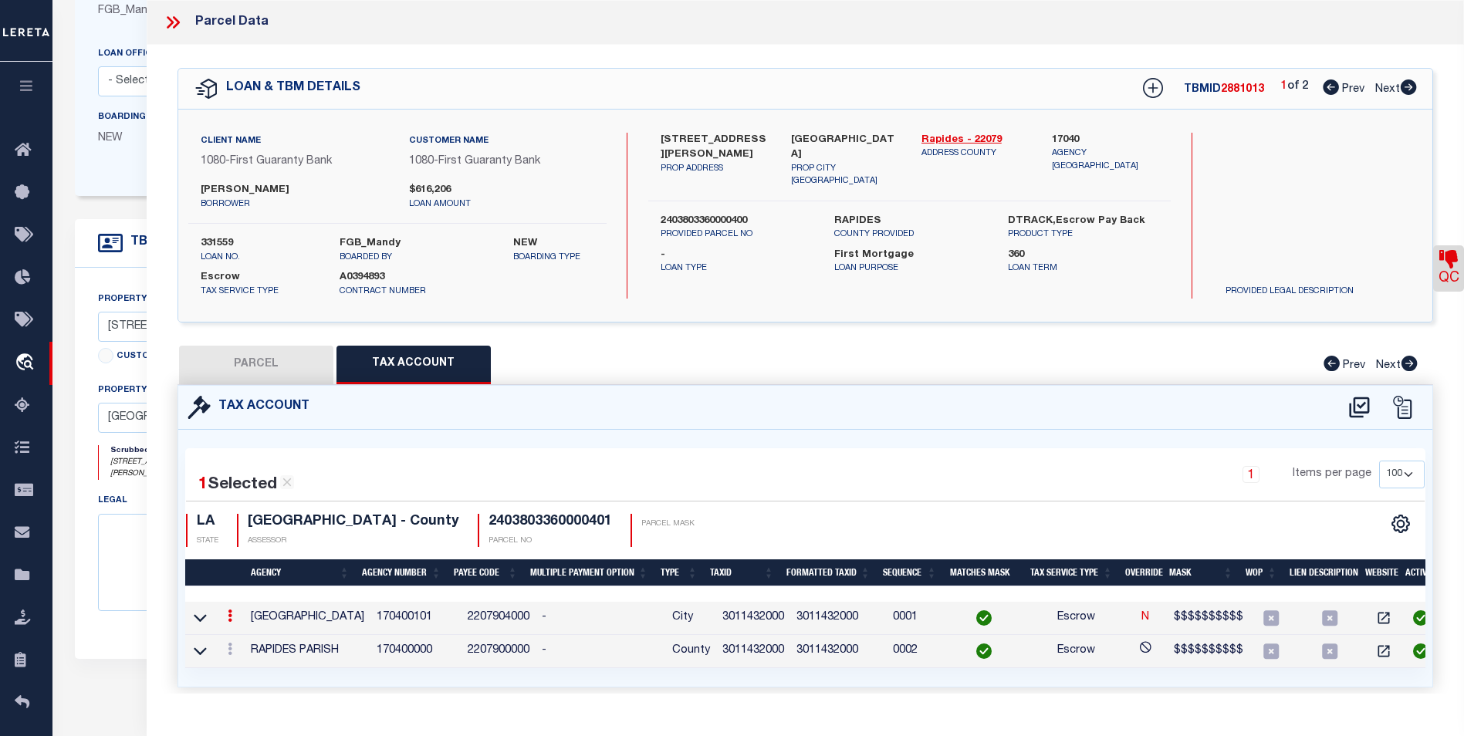
click at [229, 614] on icon at bounding box center [230, 616] width 5 height 12
click at [252, 636] on link at bounding box center [250, 640] width 57 height 25
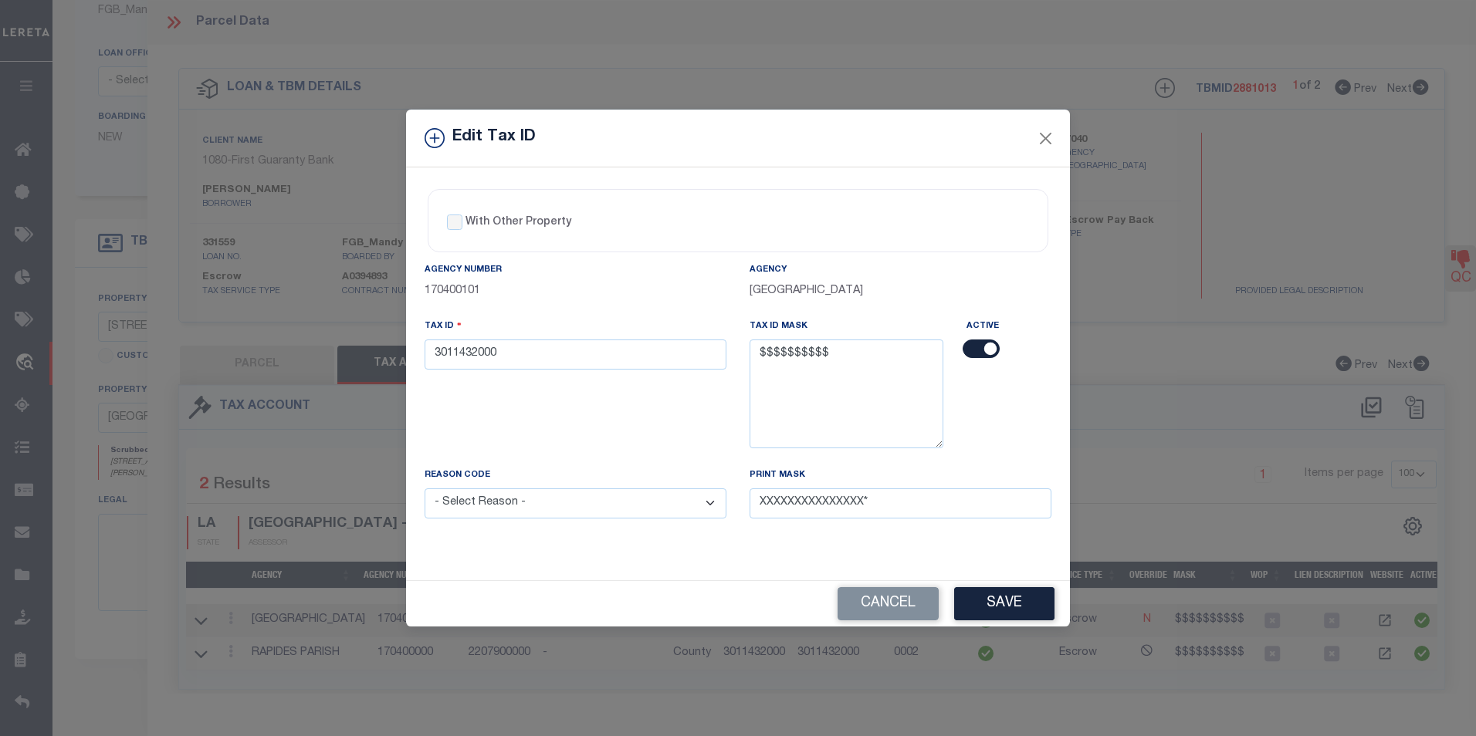
click at [694, 498] on select "- Select Reason - 099 - Other (Provide additional detail) ACT - Agency Changed …" at bounding box center [575, 503] width 302 height 30
click at [424, 489] on select "- Select Reason - 099 - Other (Provide additional detail) ACT - Agency Changed …" at bounding box center [575, 503] width 302 height 30
click at [1047, 607] on button "Save" at bounding box center [1004, 603] width 100 height 33
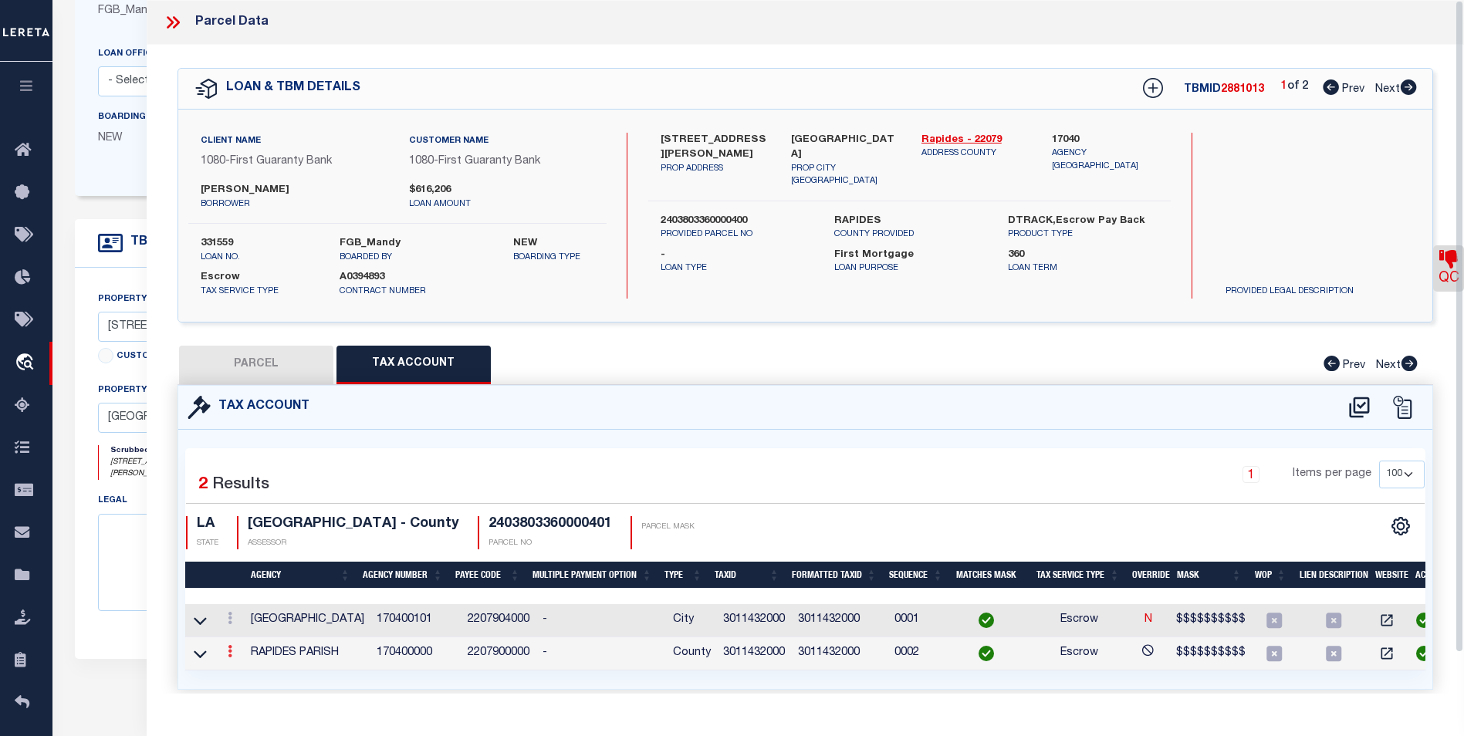
click at [228, 650] on icon at bounding box center [230, 651] width 5 height 12
click at [252, 674] on link at bounding box center [250, 676] width 57 height 25
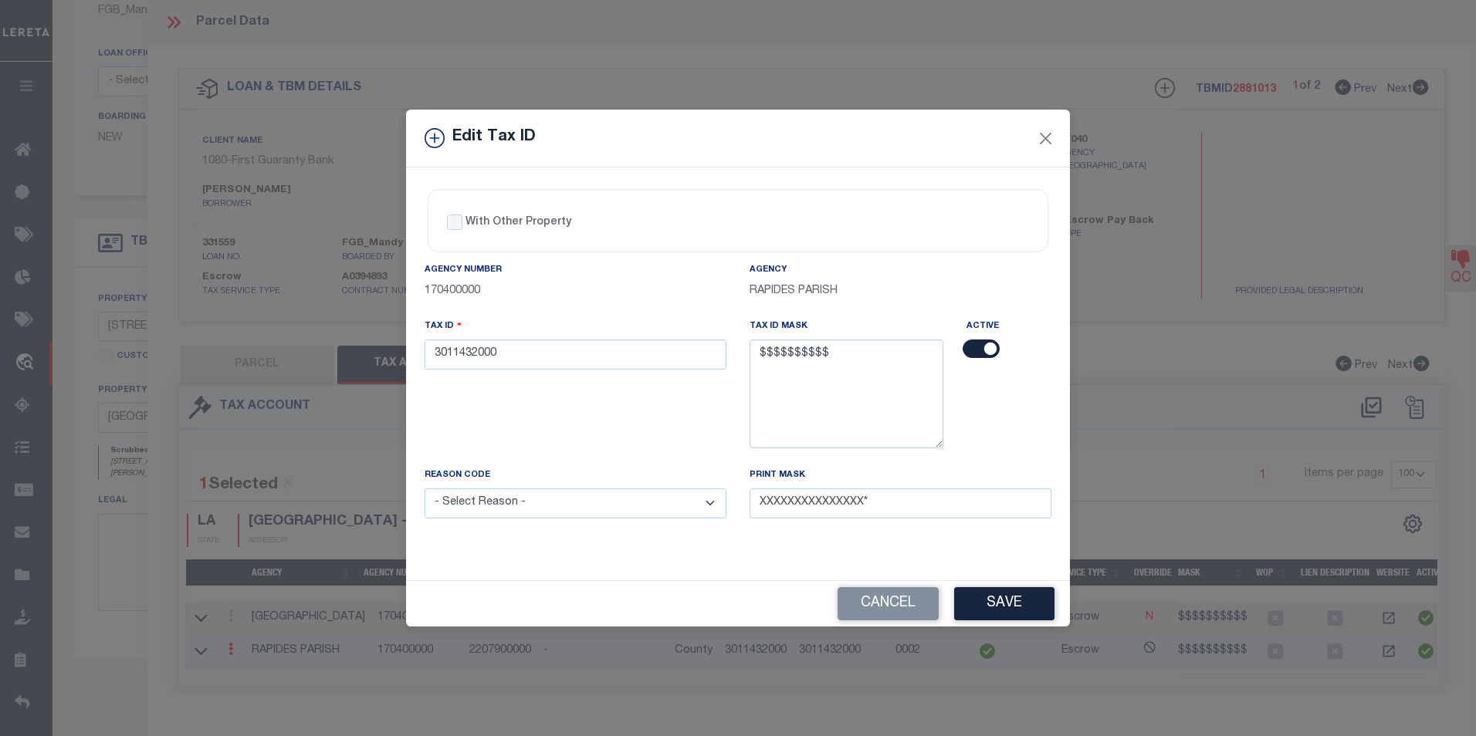
click at [630, 508] on select "- Select Reason - 099 - Other (Provide additional detail) ACT - Agency Changed …" at bounding box center [575, 503] width 302 height 30
click at [424, 489] on select "- Select Reason - 099 - Other (Provide additional detail) ACT - Agency Changed …" at bounding box center [575, 503] width 302 height 30
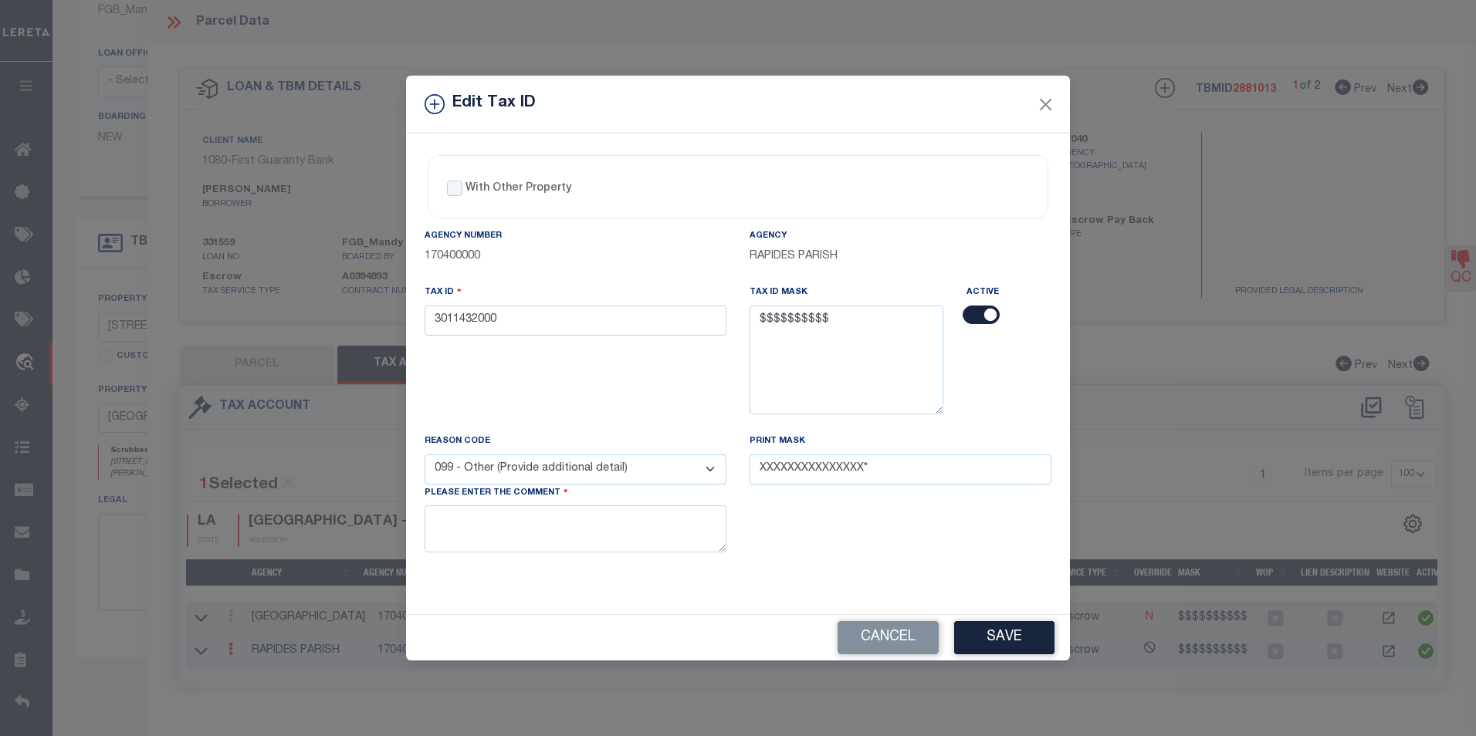
click at [674, 467] on select "- Select Reason - 099 - Other (Provide additional detail) ACT - Agency Changed …" at bounding box center [575, 470] width 302 height 30
click at [424, 455] on select "- Select Reason - 099 - Other (Provide additional detail) ACT - Agency Changed …" at bounding box center [575, 470] width 302 height 30
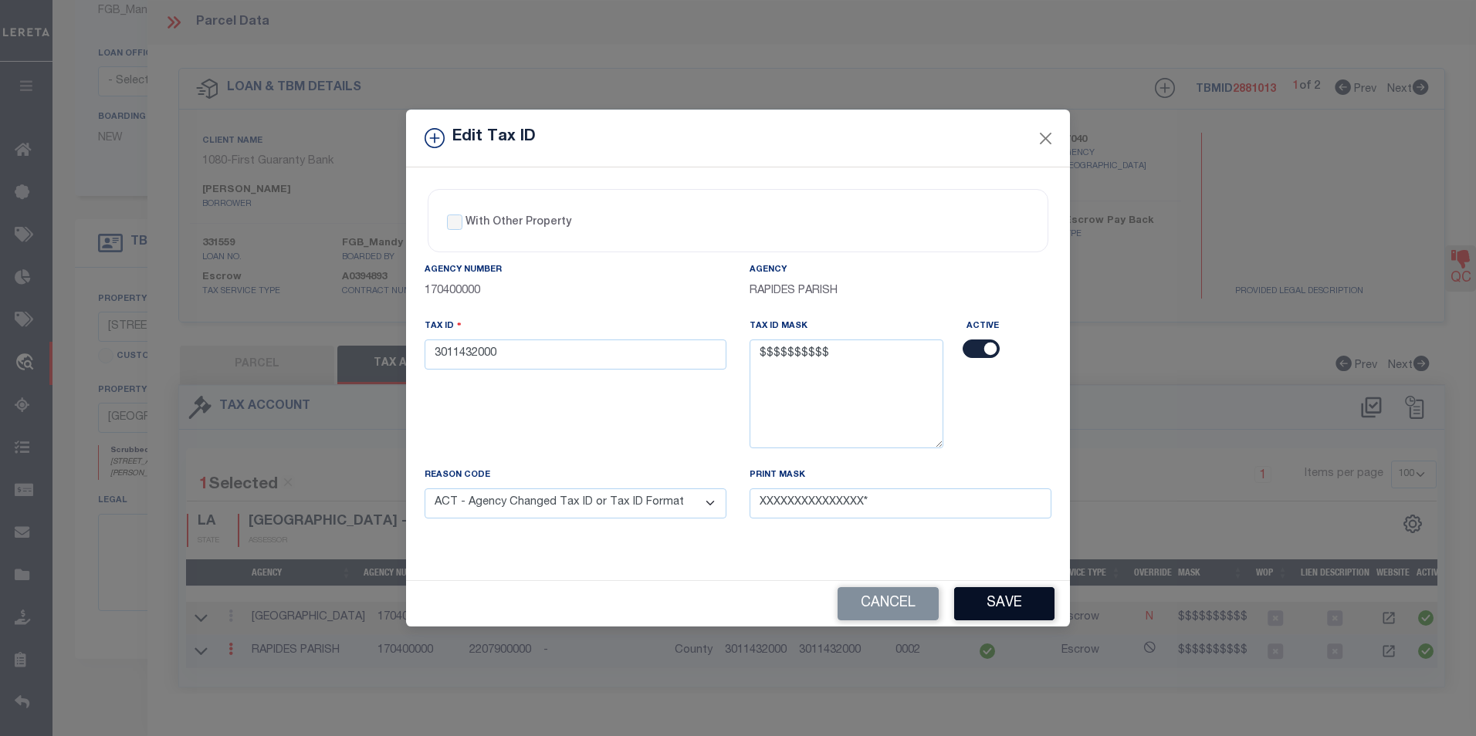
click at [958, 594] on button "Save" at bounding box center [1004, 603] width 100 height 33
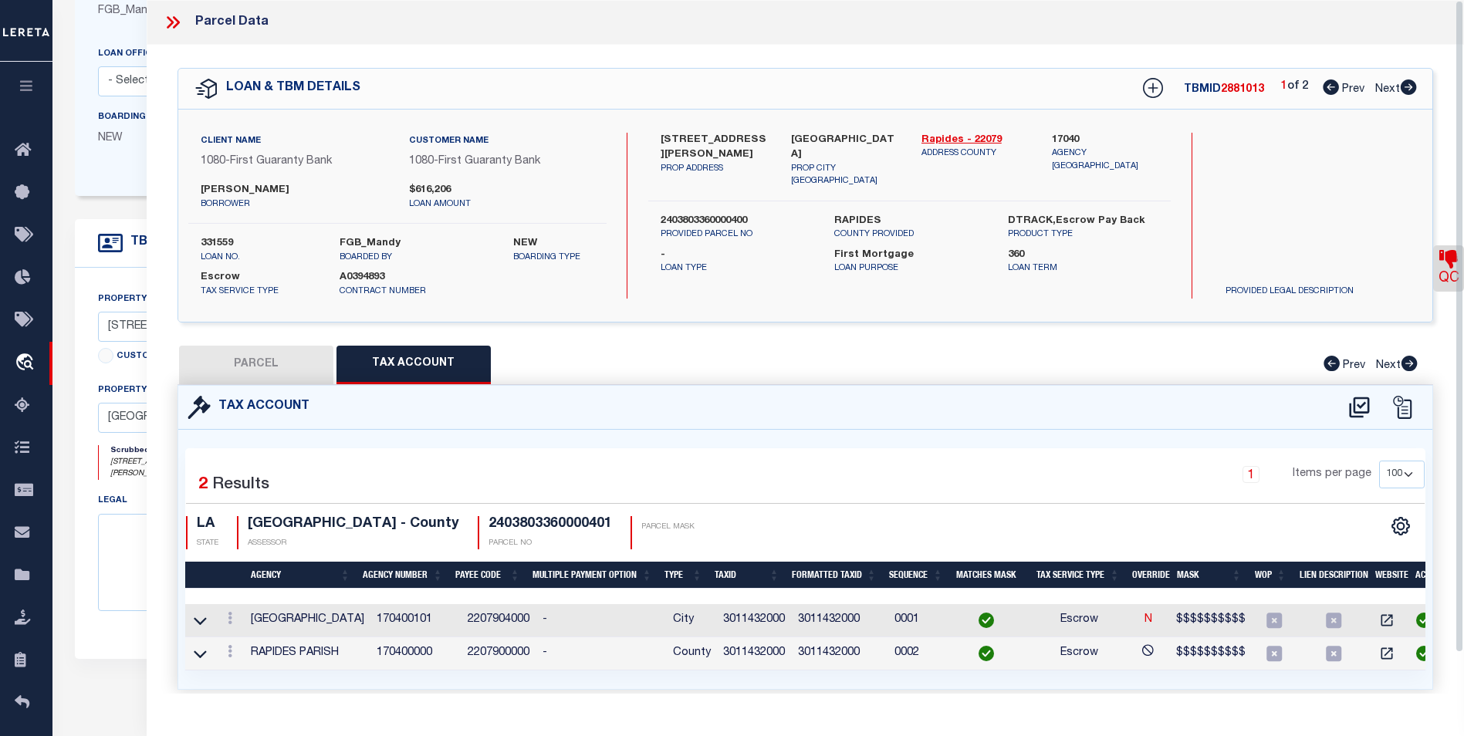
click at [221, 346] on button "PARCEL" at bounding box center [256, 365] width 154 height 39
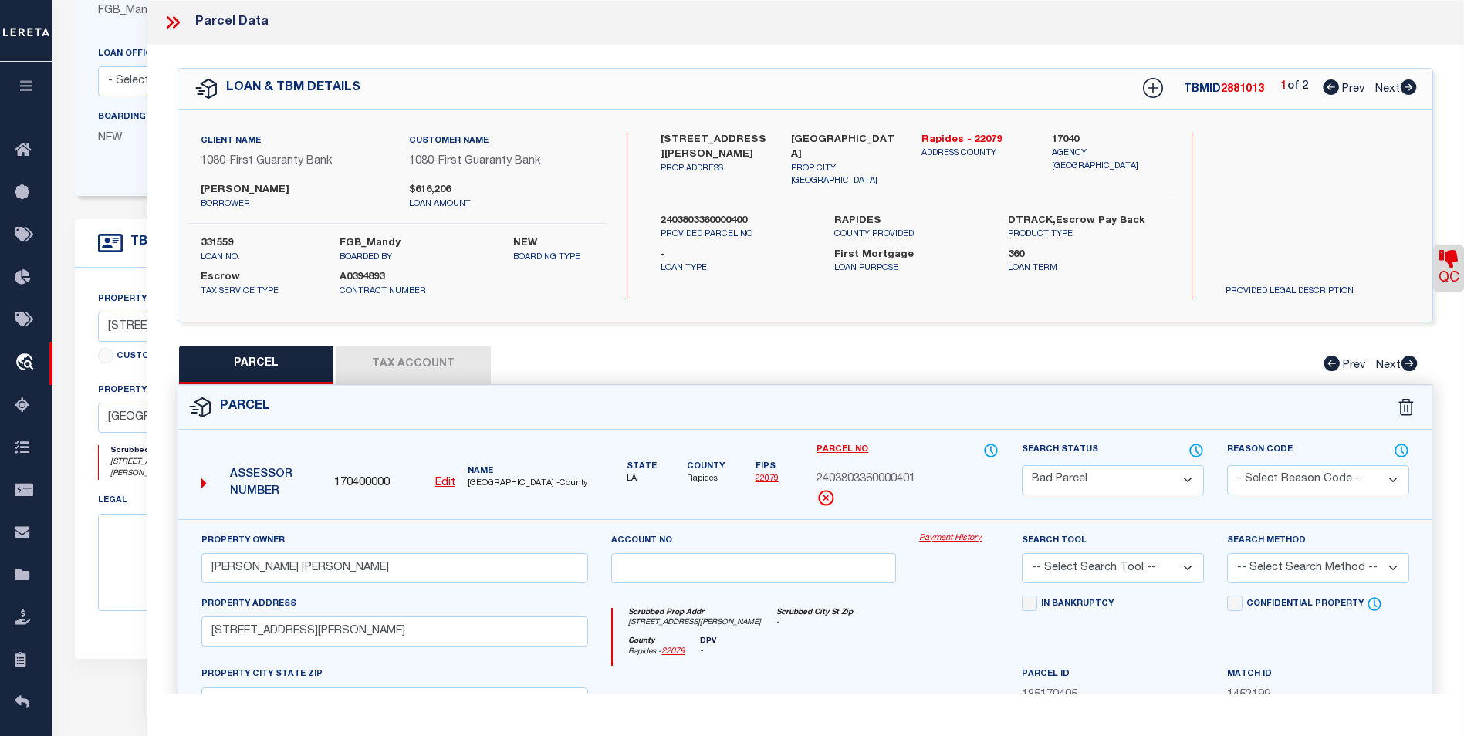
click at [1185, 484] on select "Automated Search Bad Parcel Complete Duplicate Parcel High Dollar Reporting In …" at bounding box center [1113, 480] width 182 height 30
click at [1022, 465] on select "Automated Search Bad Parcel Complete Duplicate Parcel High Dollar Reporting In …" at bounding box center [1113, 480] width 182 height 30
click at [1153, 562] on select "-- Select Search Tool -- 3rd Party Website Agency File Agency Website ATLS CNV-…" at bounding box center [1113, 568] width 182 height 30
click at [1022, 553] on select "-- Select Search Tool -- 3rd Party Website Agency File Agency Website ATLS CNV-…" at bounding box center [1113, 568] width 182 height 30
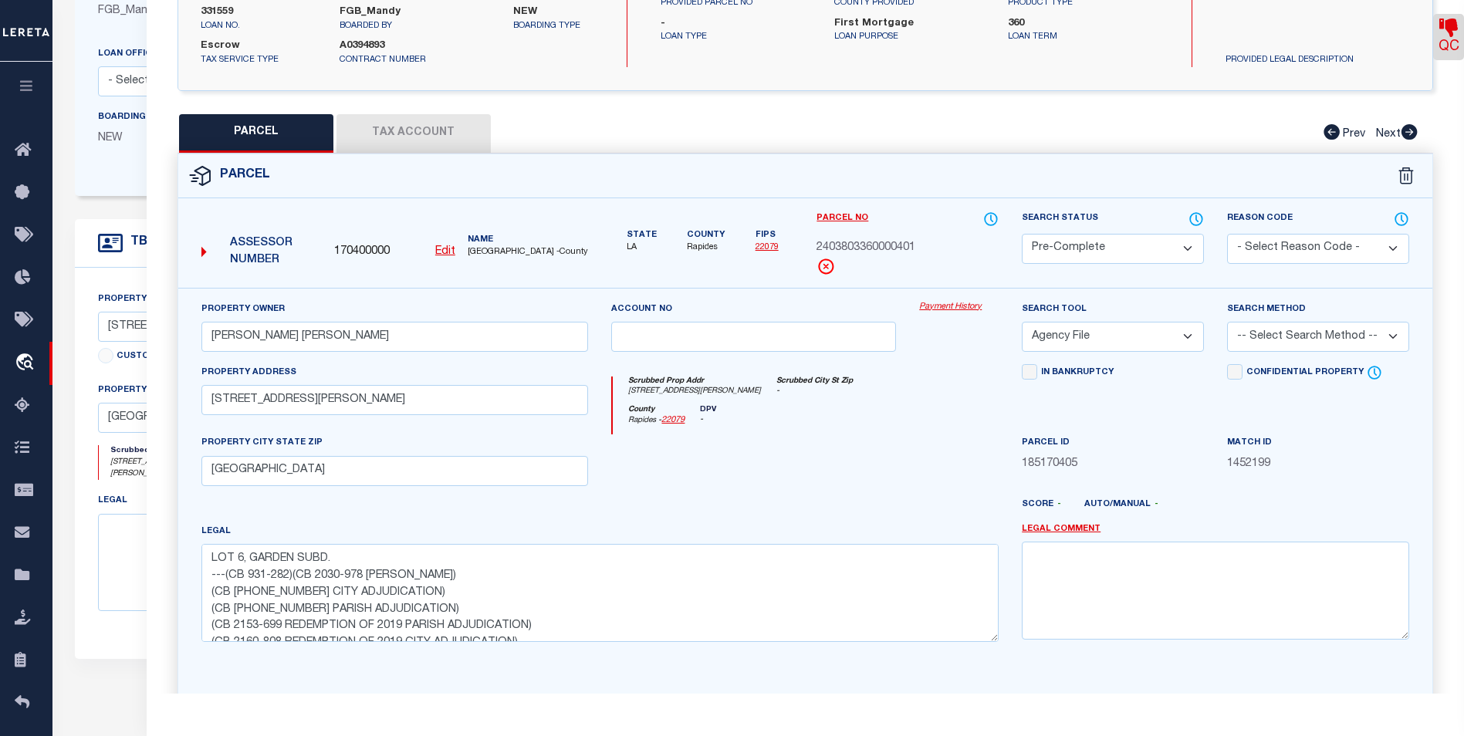
click at [1294, 349] on select "-- Select Search Method -- Property Address Legal Liability Info Provided" at bounding box center [1318, 337] width 182 height 30
click at [1227, 322] on select "-- Select Search Method -- Property Address Legal Liability Info Provided" at bounding box center [1318, 337] width 182 height 30
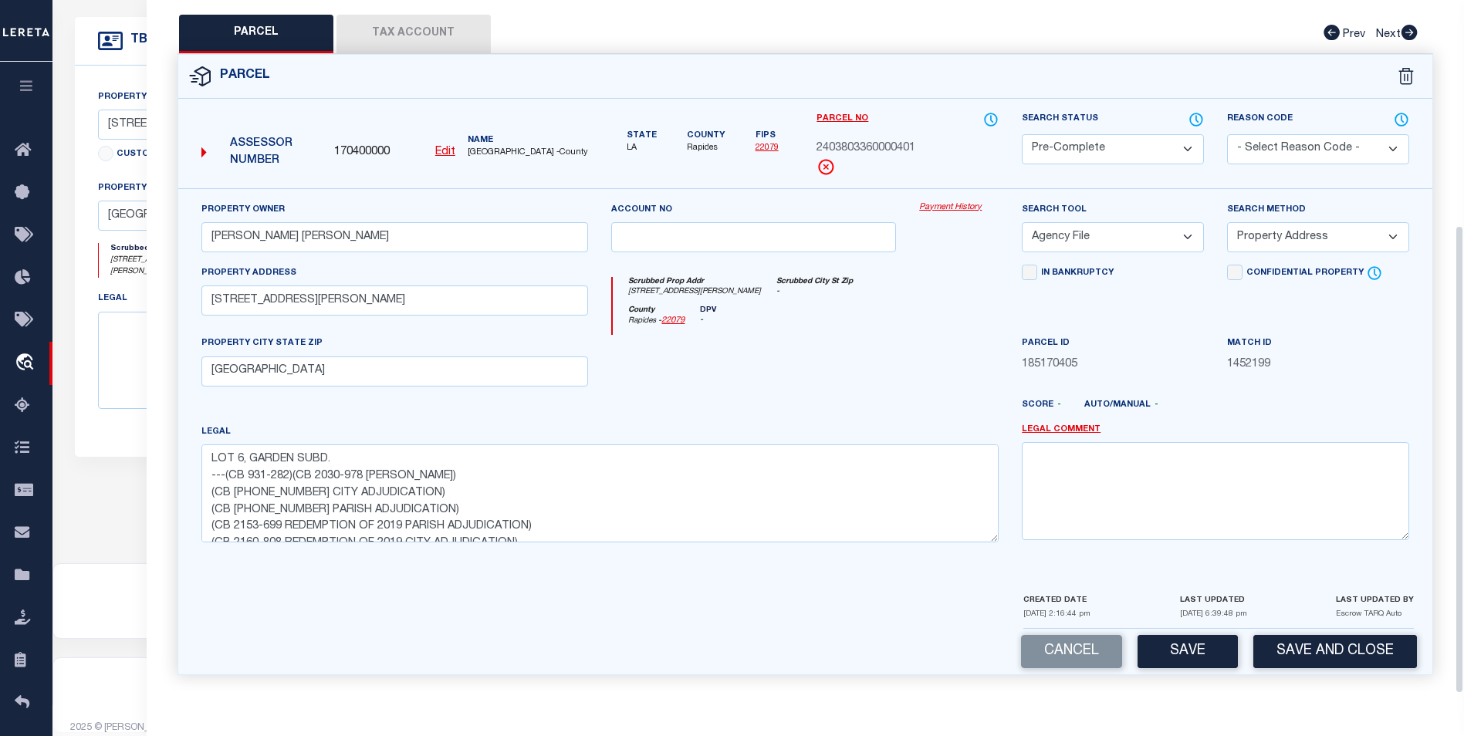
scroll to position [444, 0]
click at [1198, 657] on button "Save" at bounding box center [1188, 651] width 100 height 33
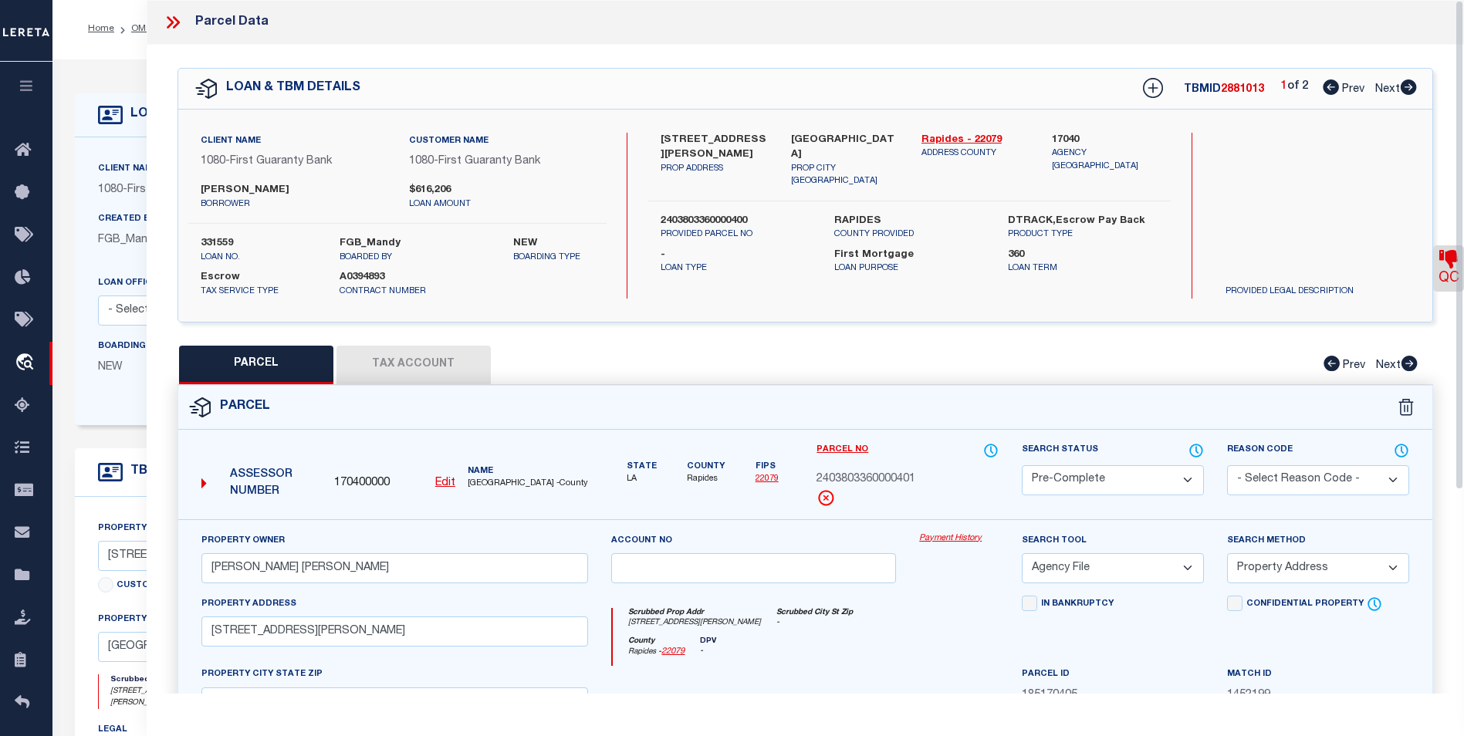
scroll to position [0, 0]
click at [167, 19] on icon at bounding box center [173, 22] width 20 height 20
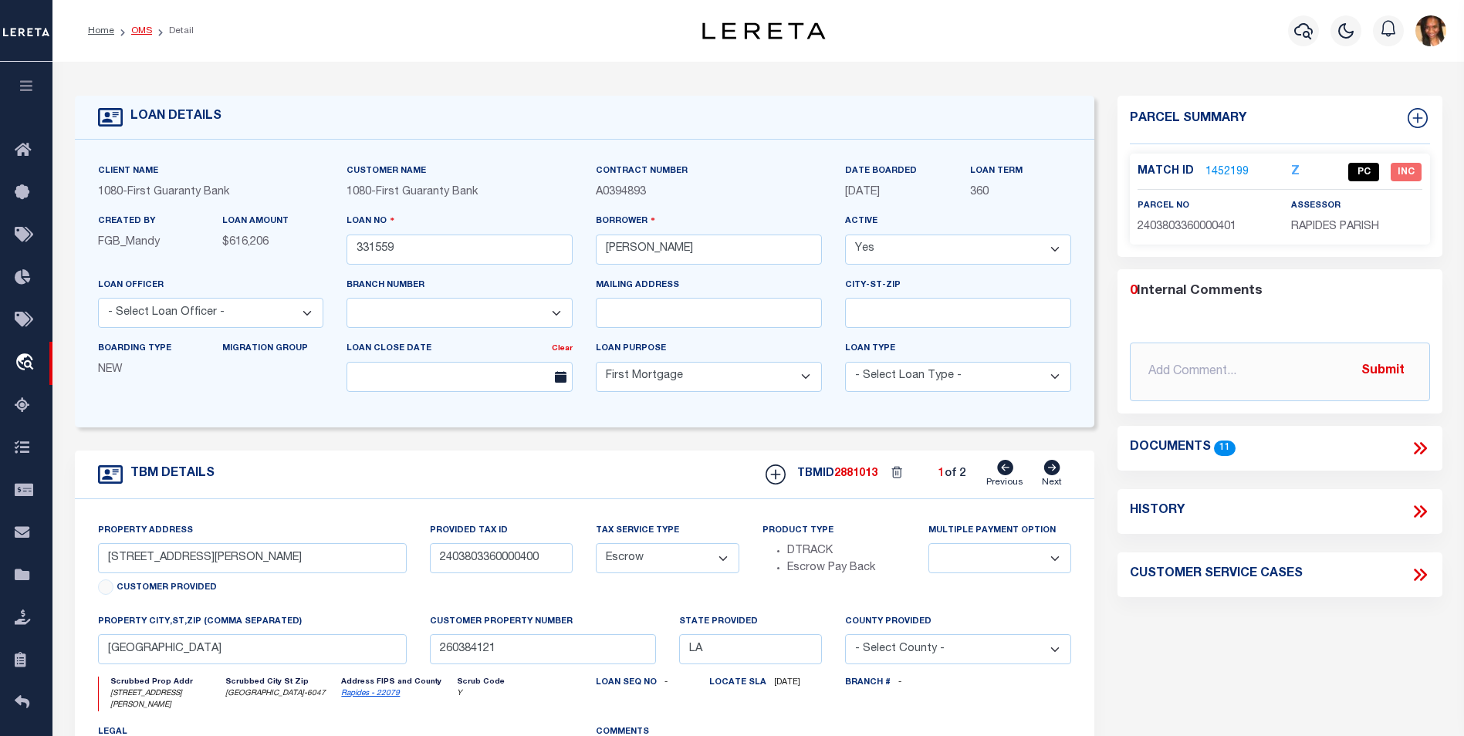
click at [137, 34] on link "OMS" at bounding box center [141, 30] width 21 height 9
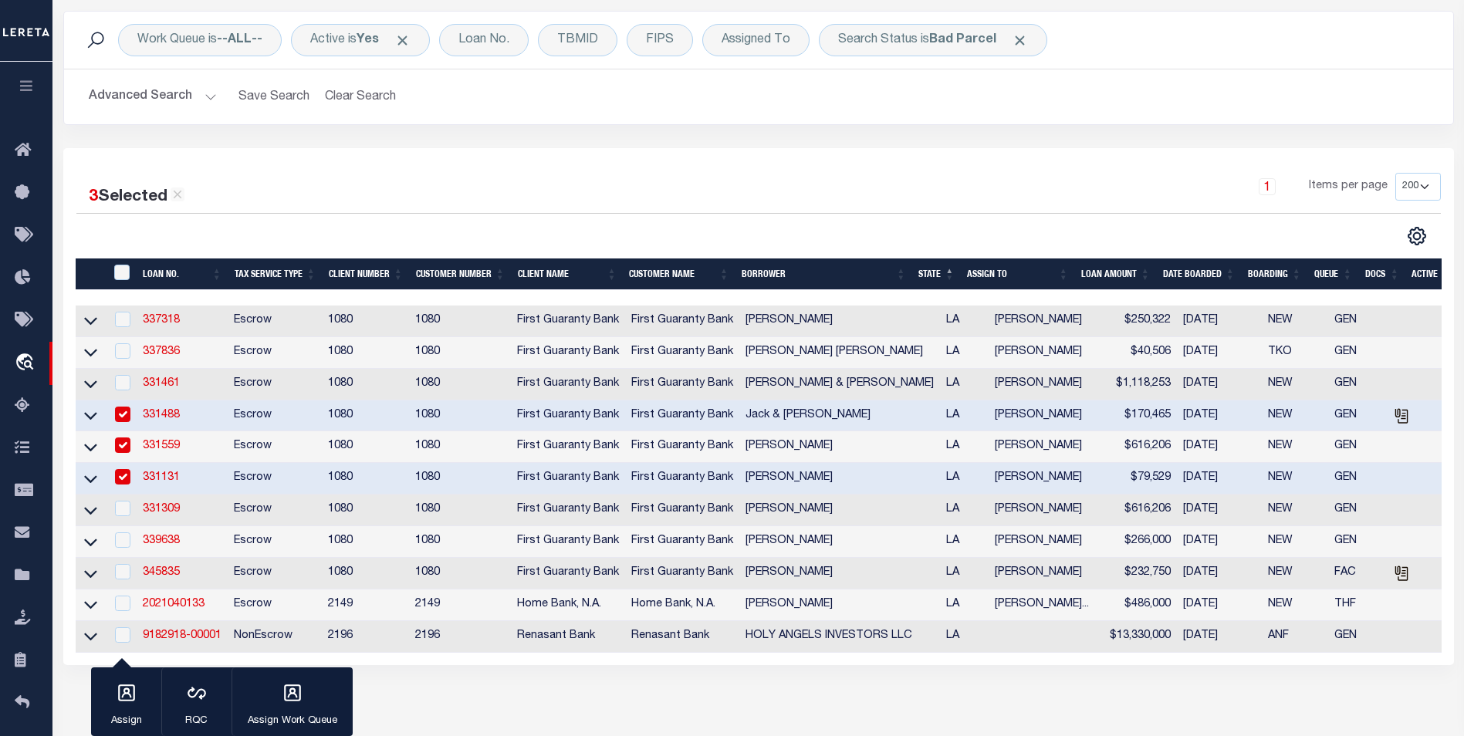
scroll to position [77, 0]
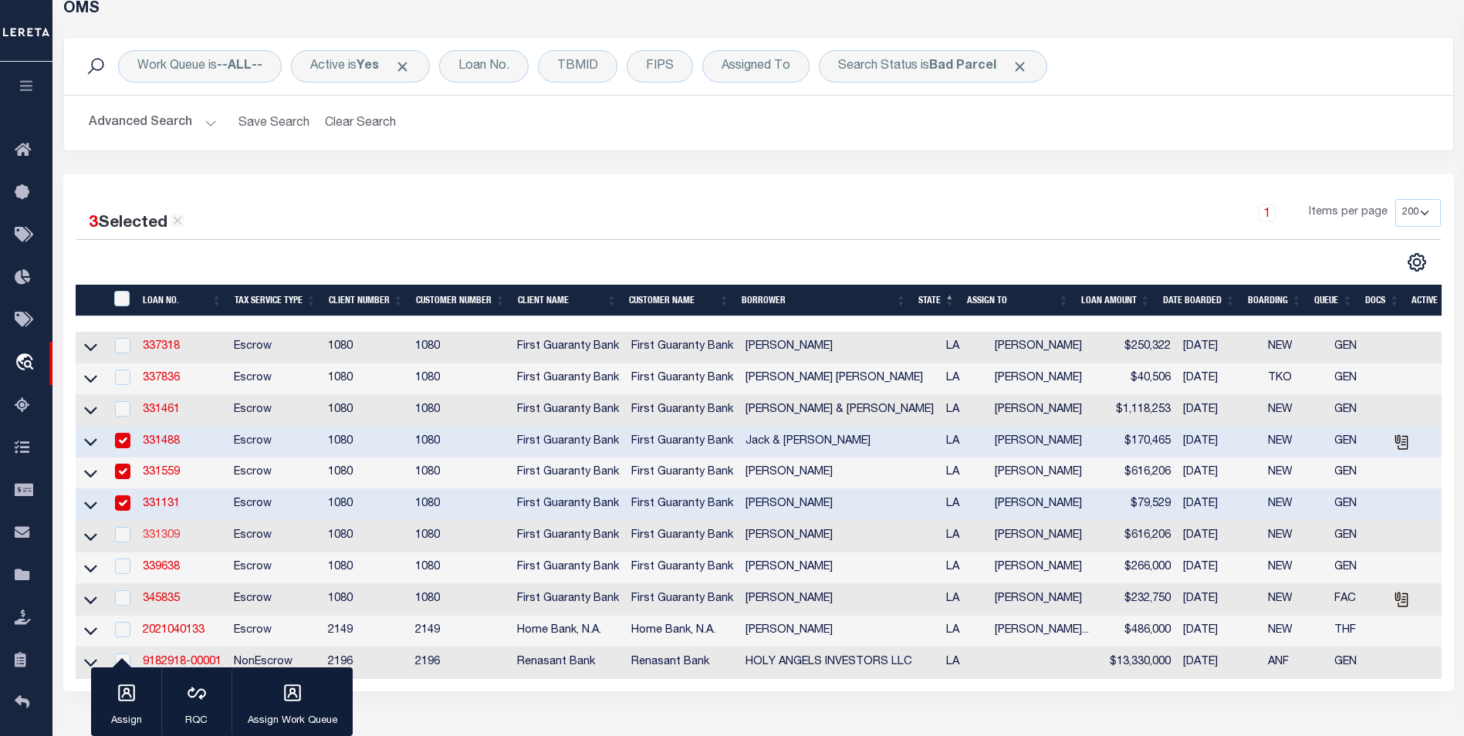
click at [152, 539] on link "331309" at bounding box center [161, 535] width 37 height 11
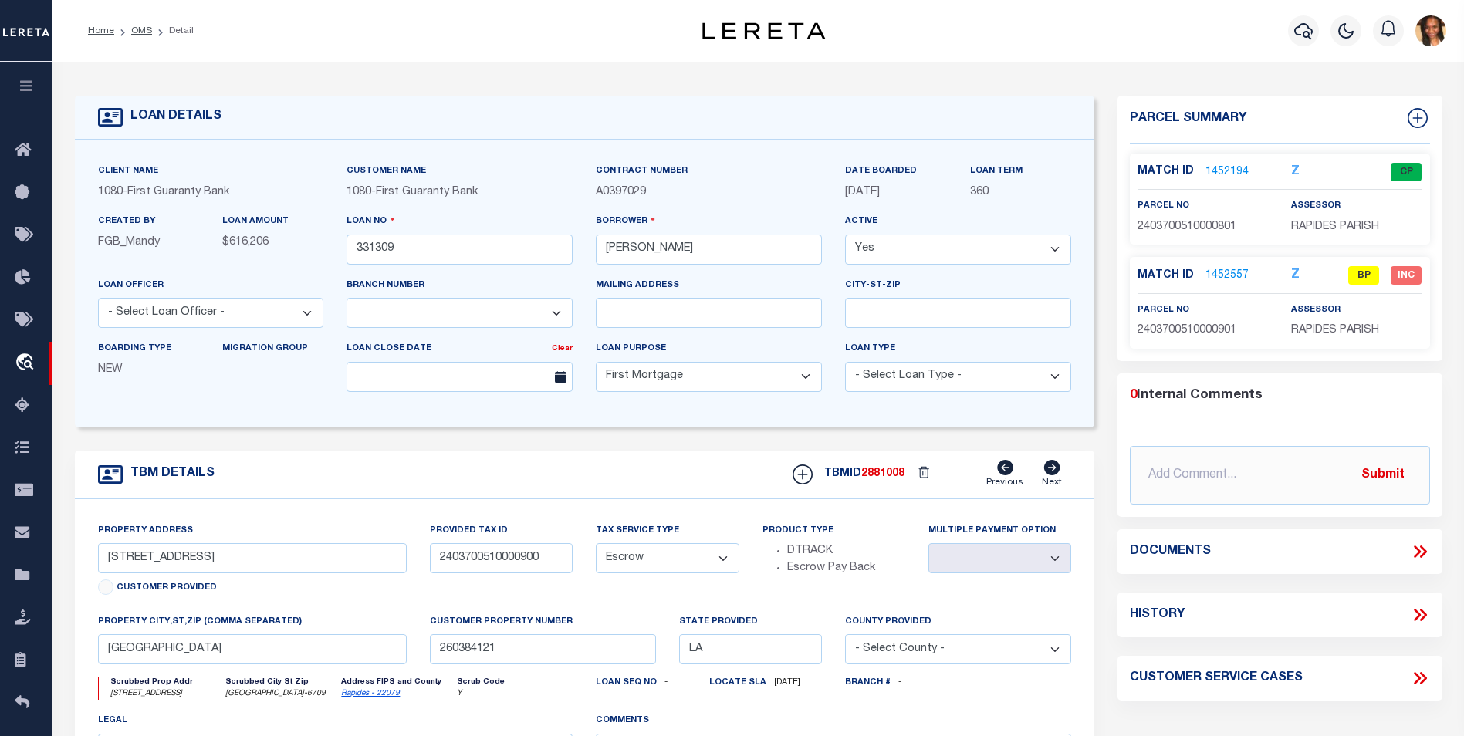
click at [1219, 269] on link "1452557" at bounding box center [1226, 276] width 43 height 16
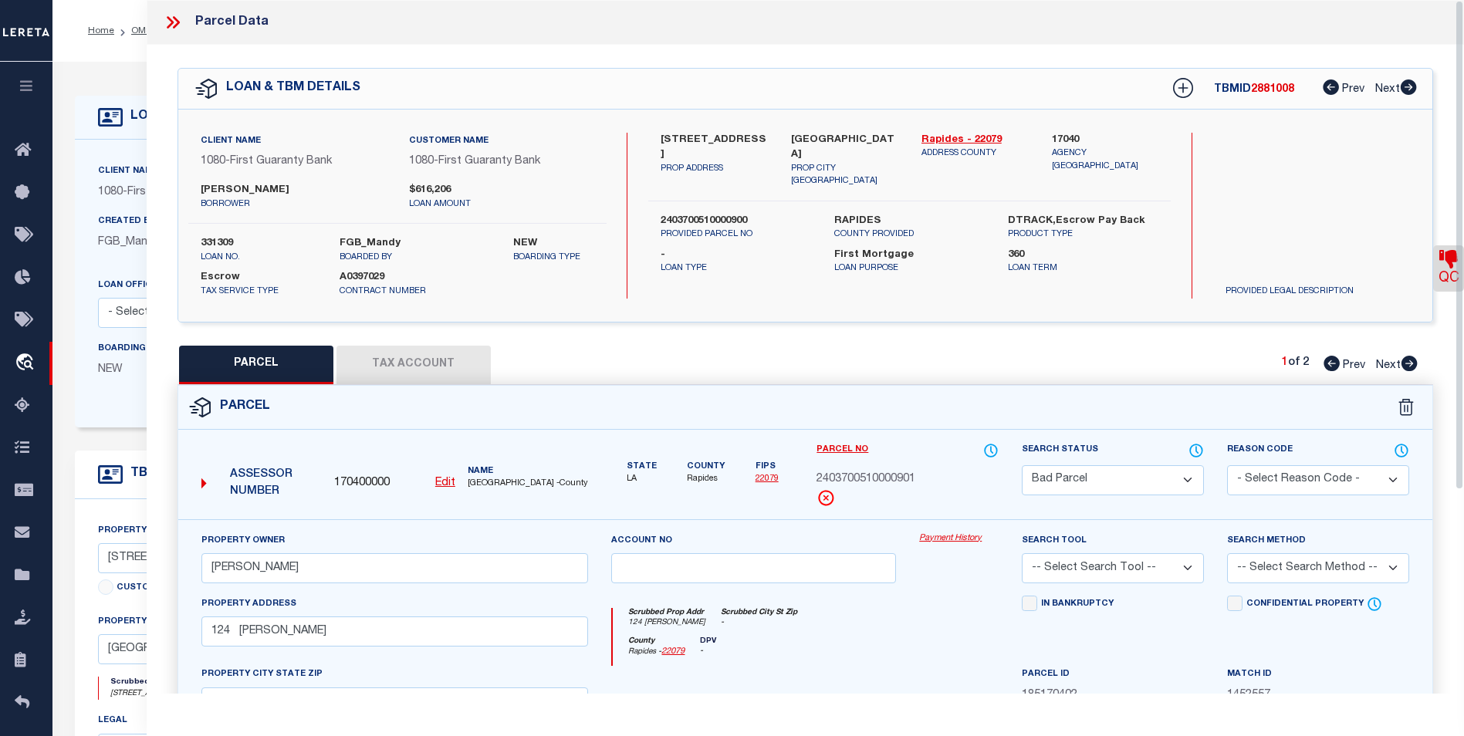
click at [398, 370] on button "Tax Account" at bounding box center [413, 365] width 154 height 39
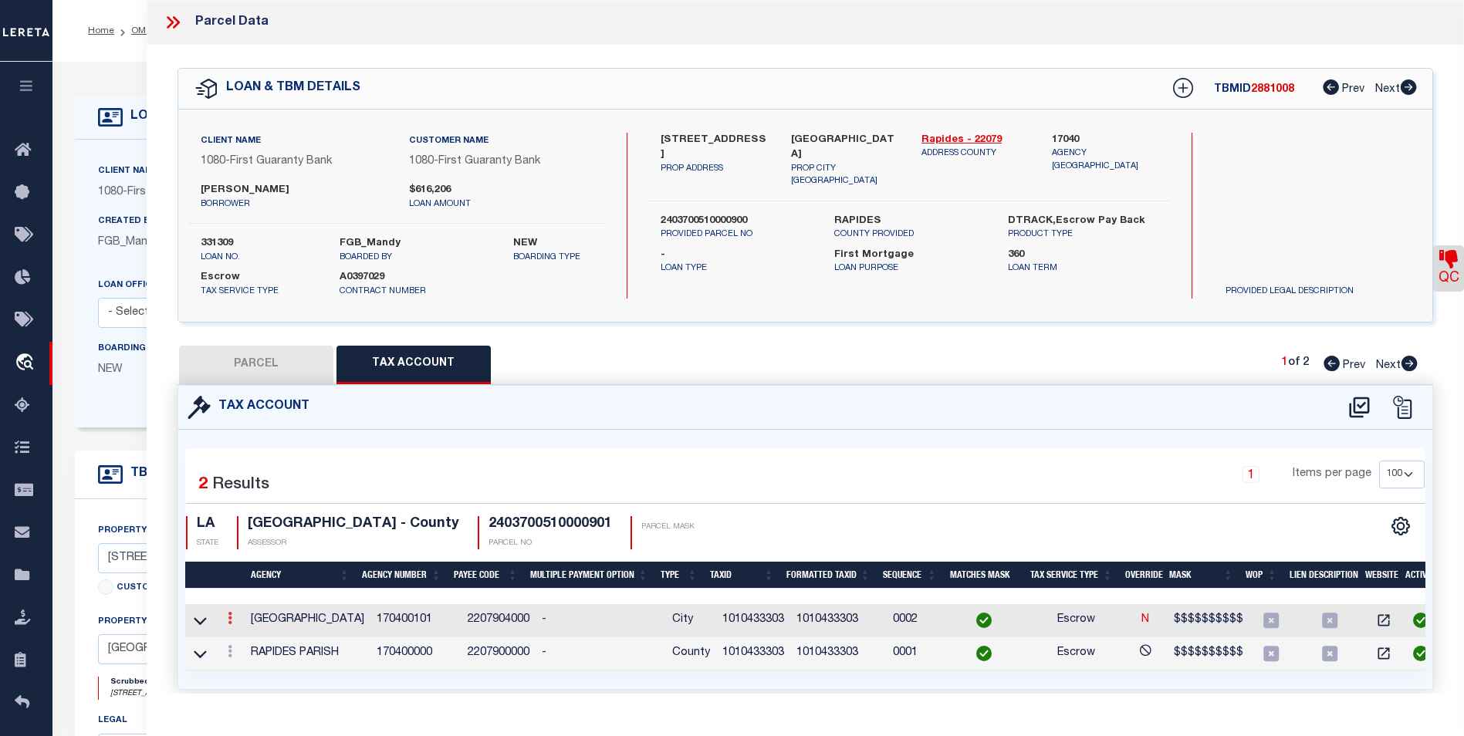
click at [229, 620] on icon at bounding box center [230, 618] width 5 height 12
click at [253, 641] on link at bounding box center [250, 642] width 57 height 25
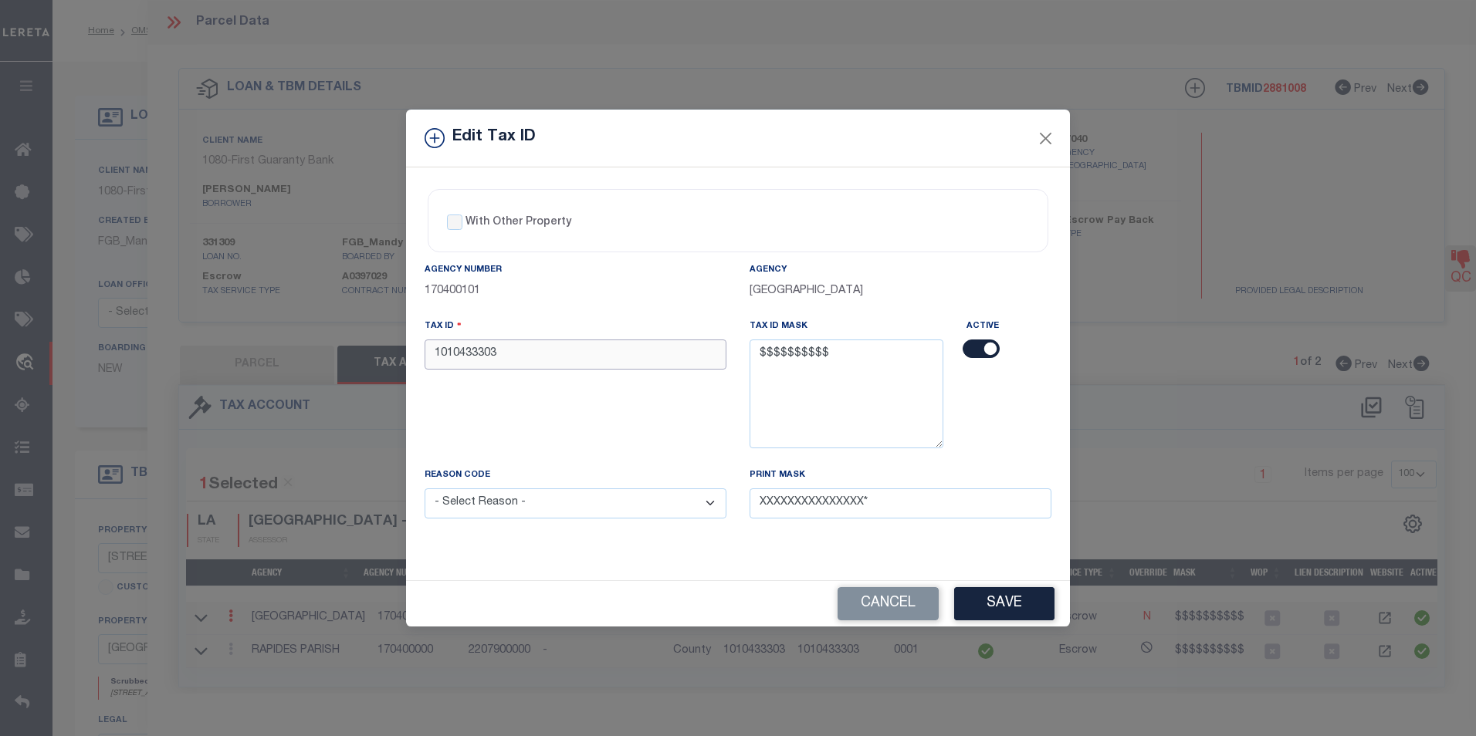
drag, startPoint x: 453, startPoint y: 353, endPoint x: 429, endPoint y: 362, distance: 25.4
click at [429, 362] on input "1010433303" at bounding box center [575, 355] width 302 height 30
drag, startPoint x: 500, startPoint y: 356, endPoint x: 428, endPoint y: 354, distance: 72.6
click at [428, 354] on input "5010433303" at bounding box center [575, 355] width 302 height 30
click at [653, 514] on select "- Select Reason - 099 - Other (Provide additional detail) ACT - Agency Changed …" at bounding box center [575, 503] width 302 height 30
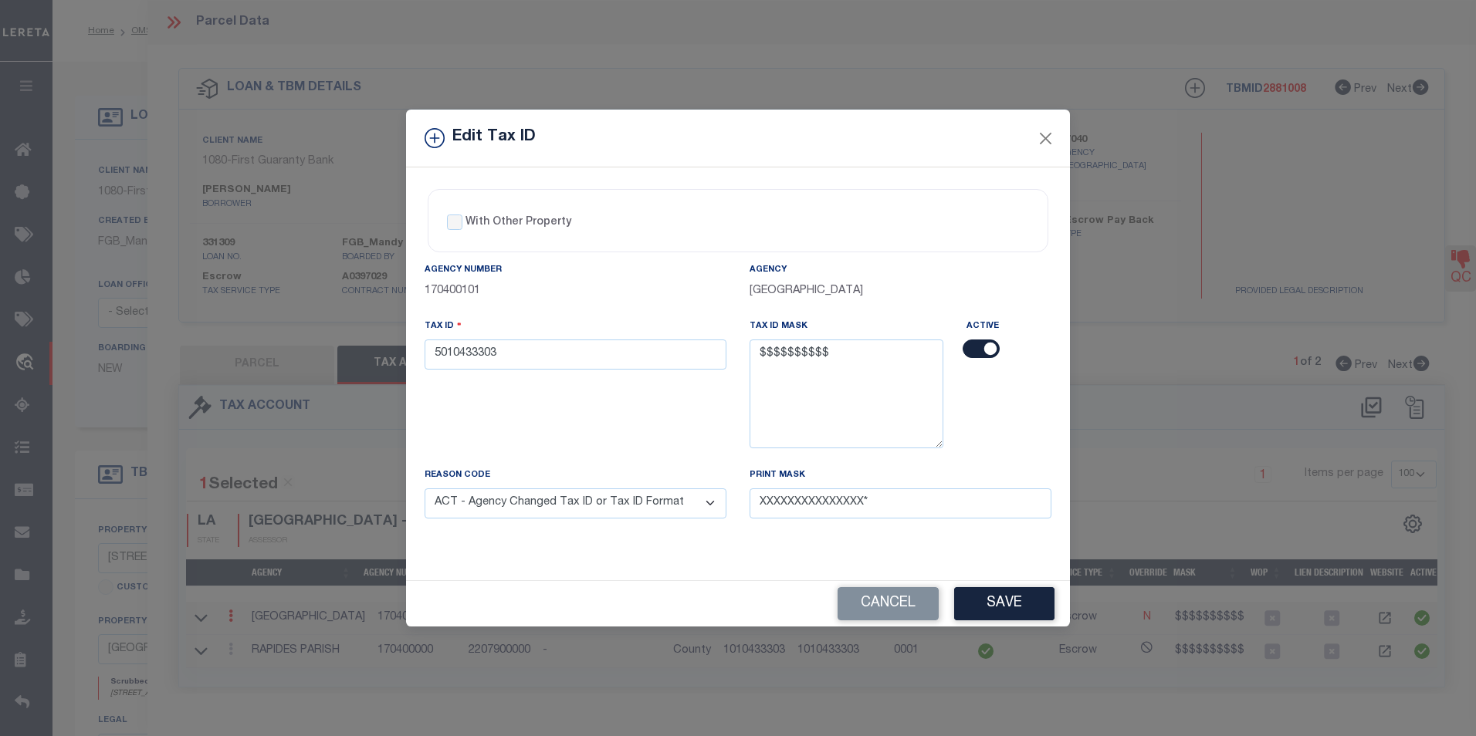
click at [424, 489] on select "- Select Reason - 099 - Other (Provide additional detail) ACT - Agency Changed …" at bounding box center [575, 503] width 302 height 30
click at [1025, 605] on button "Save" at bounding box center [1004, 603] width 100 height 33
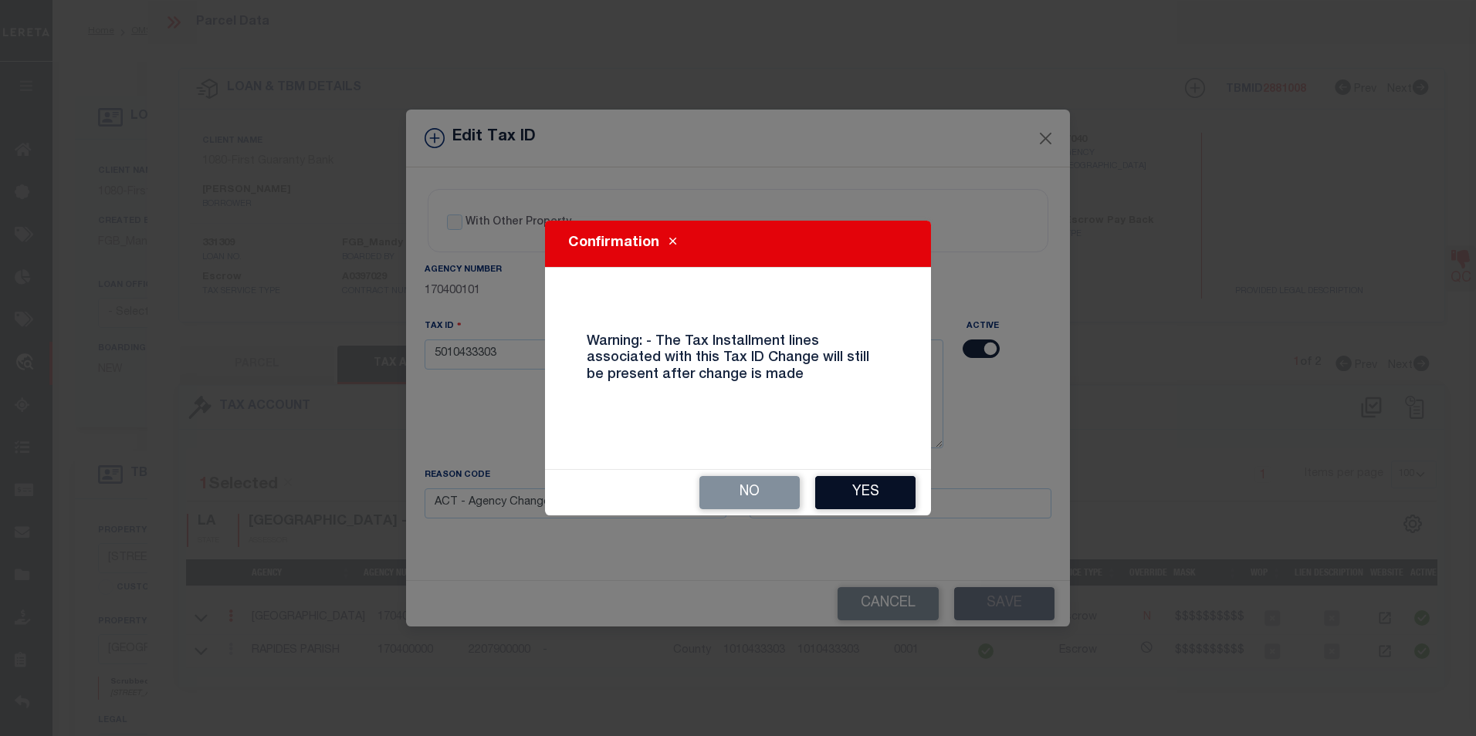
click at [858, 490] on button "Yes" at bounding box center [865, 492] width 100 height 33
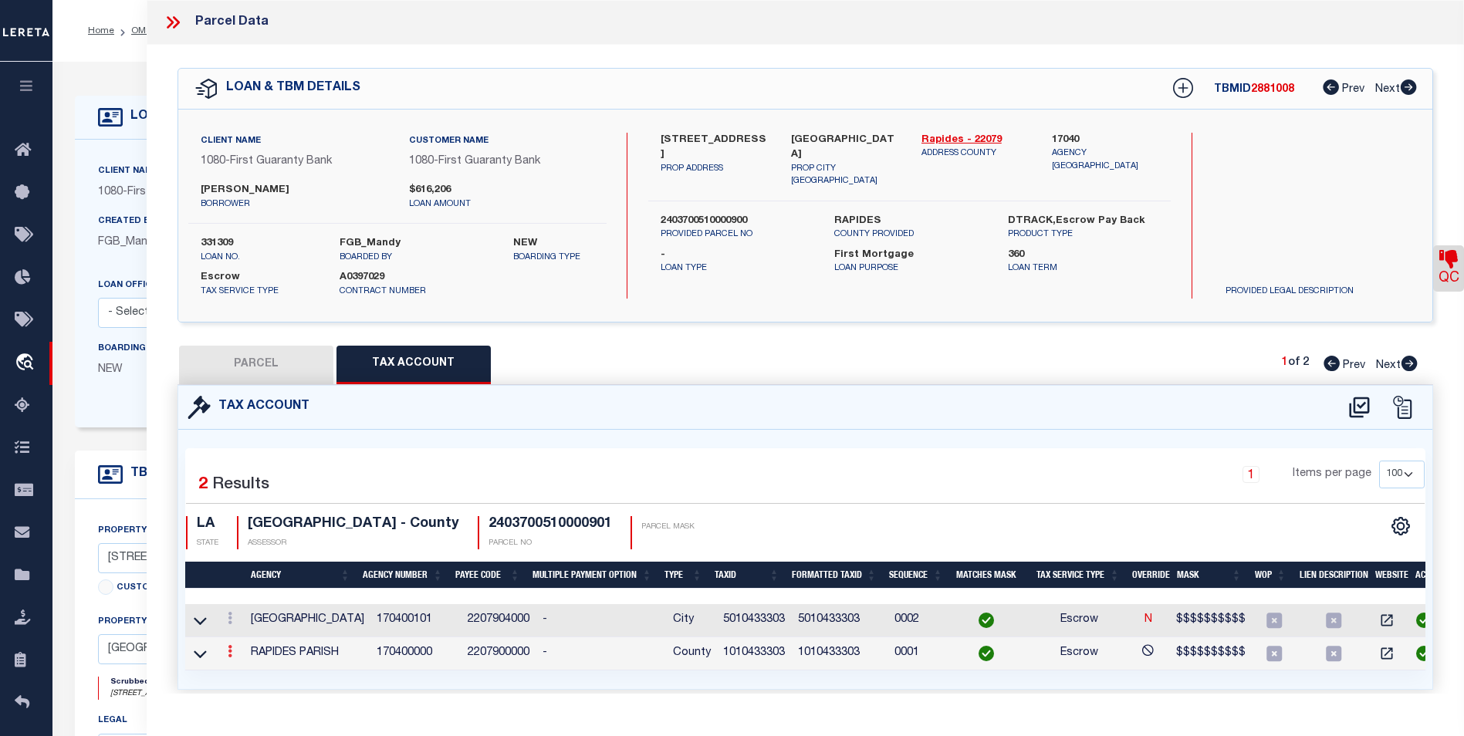
click at [228, 656] on icon at bounding box center [230, 651] width 5 height 12
click at [247, 690] on link at bounding box center [250, 702] width 57 height 25
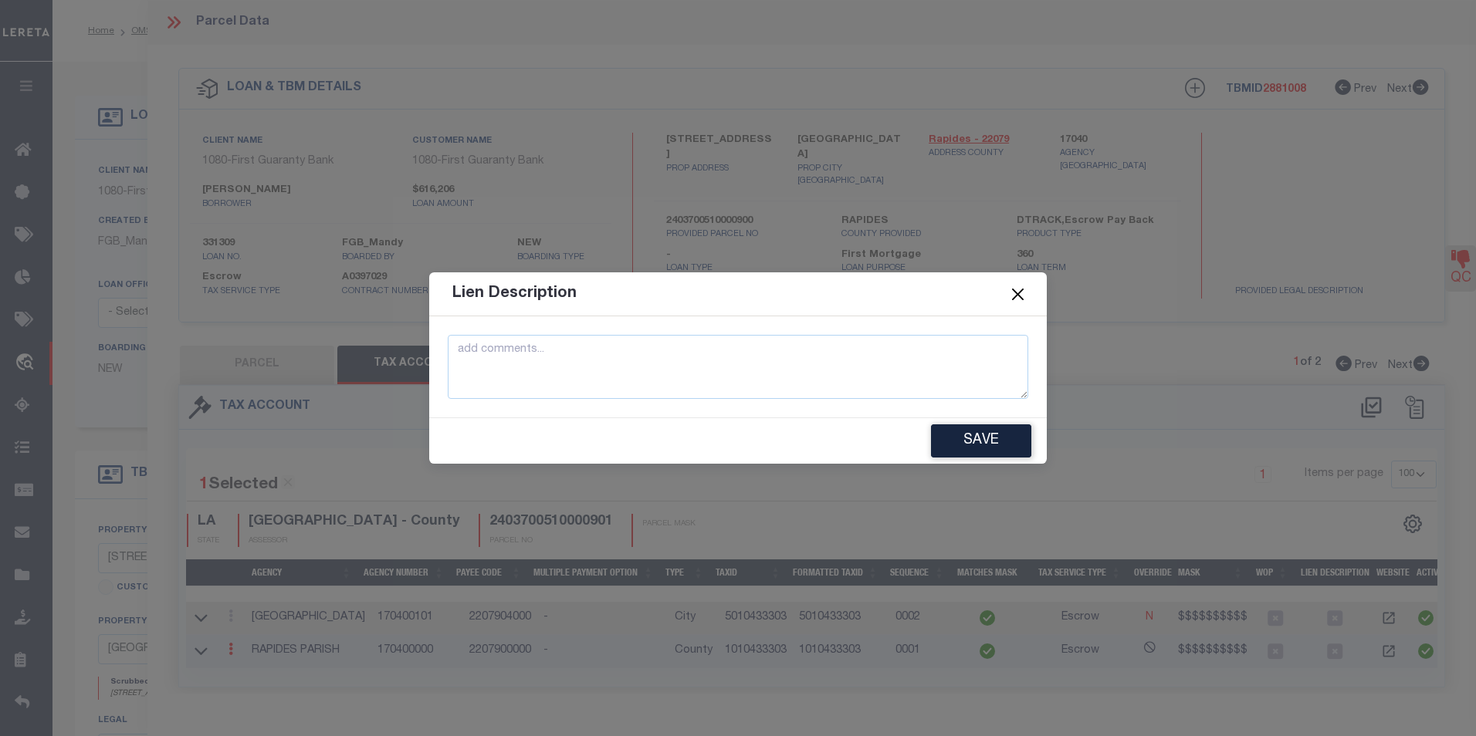
click at [1022, 287] on button "Close" at bounding box center [1018, 294] width 20 height 20
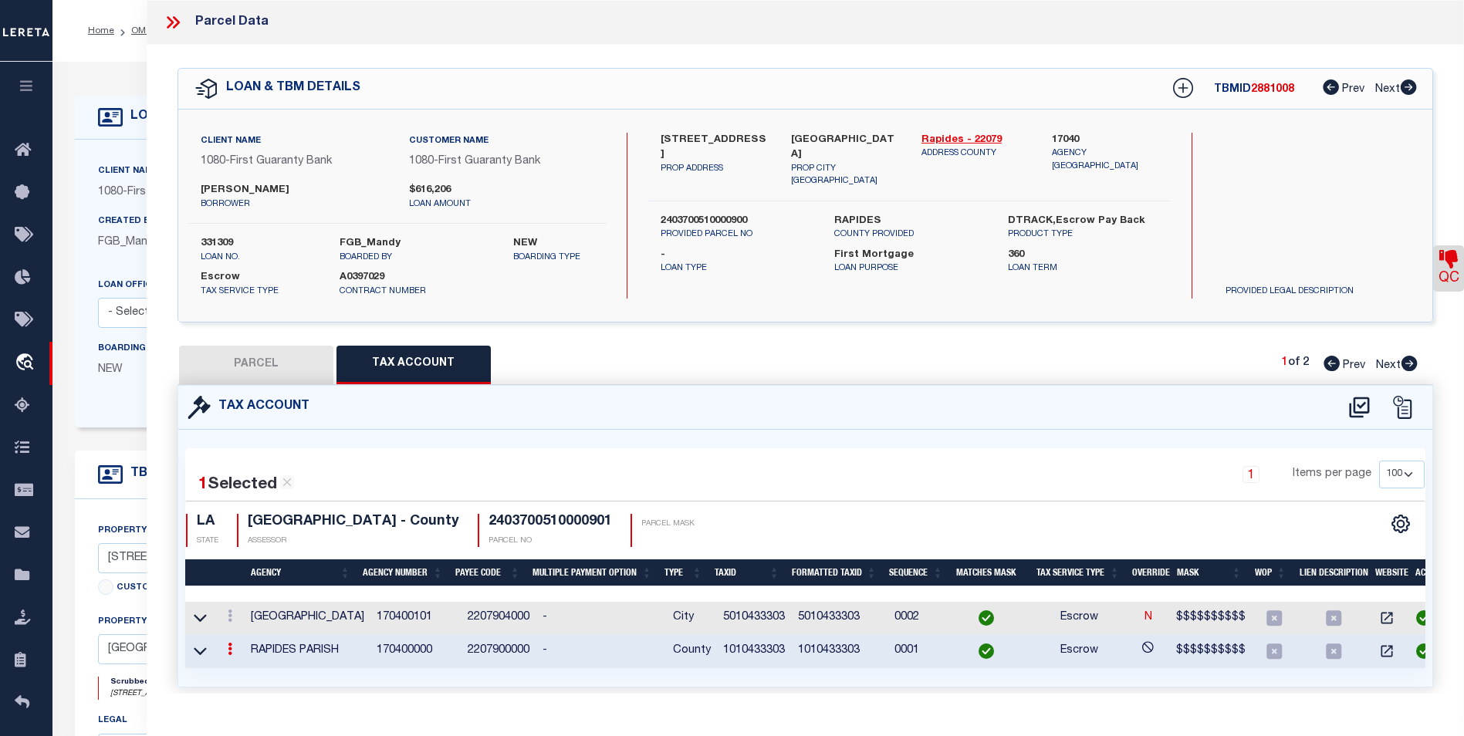
click at [225, 654] on link at bounding box center [229, 651] width 17 height 12
click at [242, 669] on icon at bounding box center [247, 672] width 12 height 12
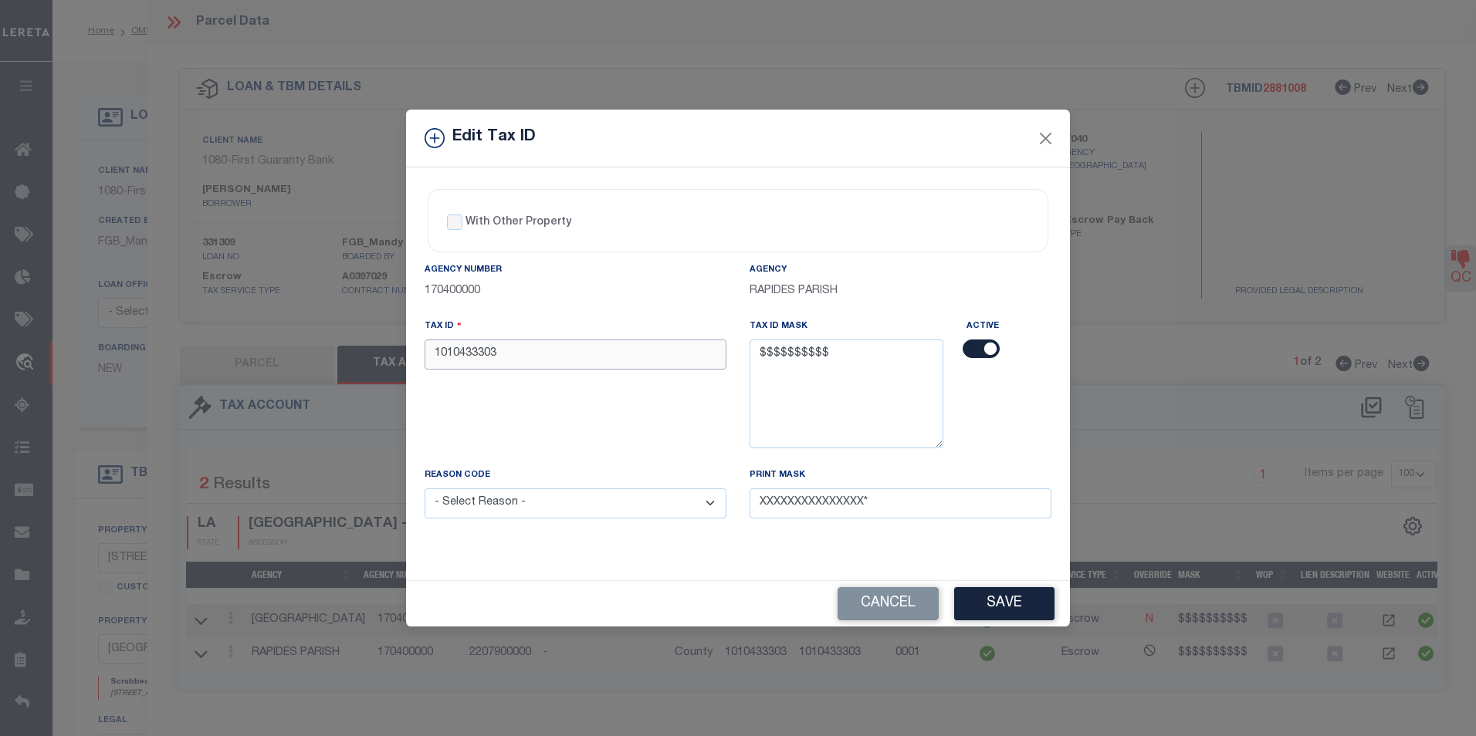
drag, startPoint x: 509, startPoint y: 360, endPoint x: 414, endPoint y: 351, distance: 95.4
click at [414, 351] on div "Tax ID 1010433303" at bounding box center [575, 392] width 325 height 149
paste input "5"
drag, startPoint x: 519, startPoint y: 352, endPoint x: 430, endPoint y: 350, distance: 89.5
click at [430, 350] on input "5010433303" at bounding box center [575, 355] width 302 height 30
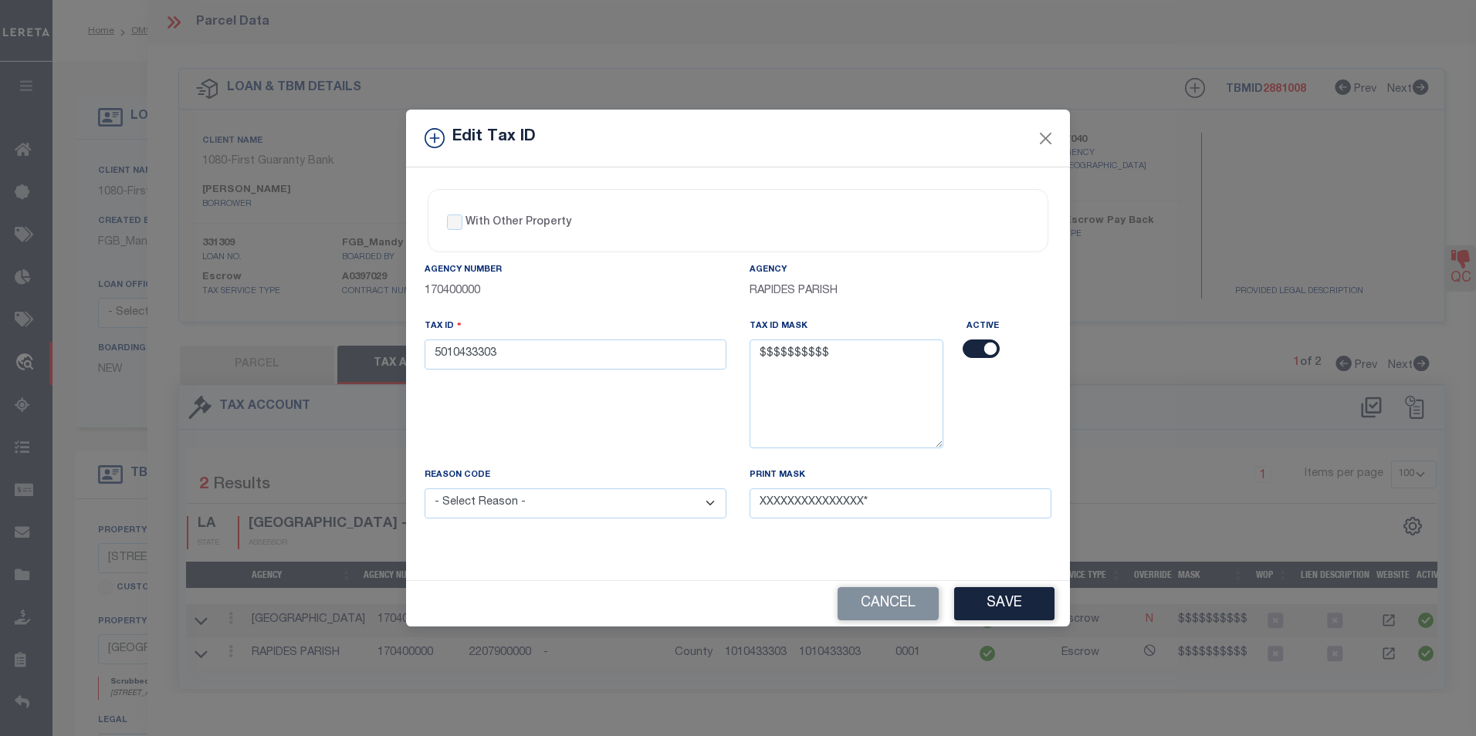
click at [600, 509] on select "- Select Reason - 099 - Other (Provide additional detail) ACT - Agency Changed …" at bounding box center [575, 503] width 302 height 30
click at [424, 489] on select "- Select Reason - 099 - Other (Provide additional detail) ACT - Agency Changed …" at bounding box center [575, 503] width 302 height 30
click at [1029, 605] on button "Save" at bounding box center [1004, 603] width 100 height 33
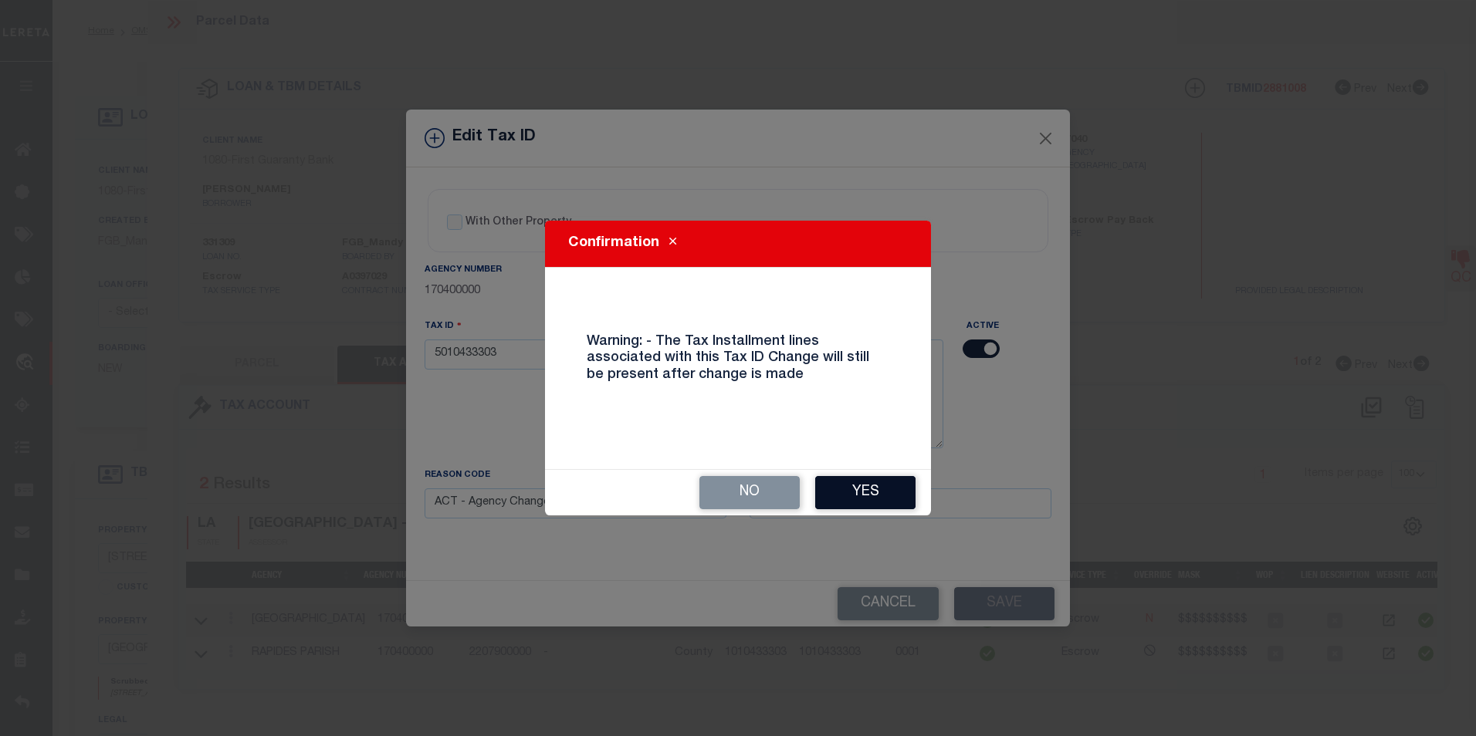
click at [887, 497] on button "Yes" at bounding box center [865, 492] width 100 height 33
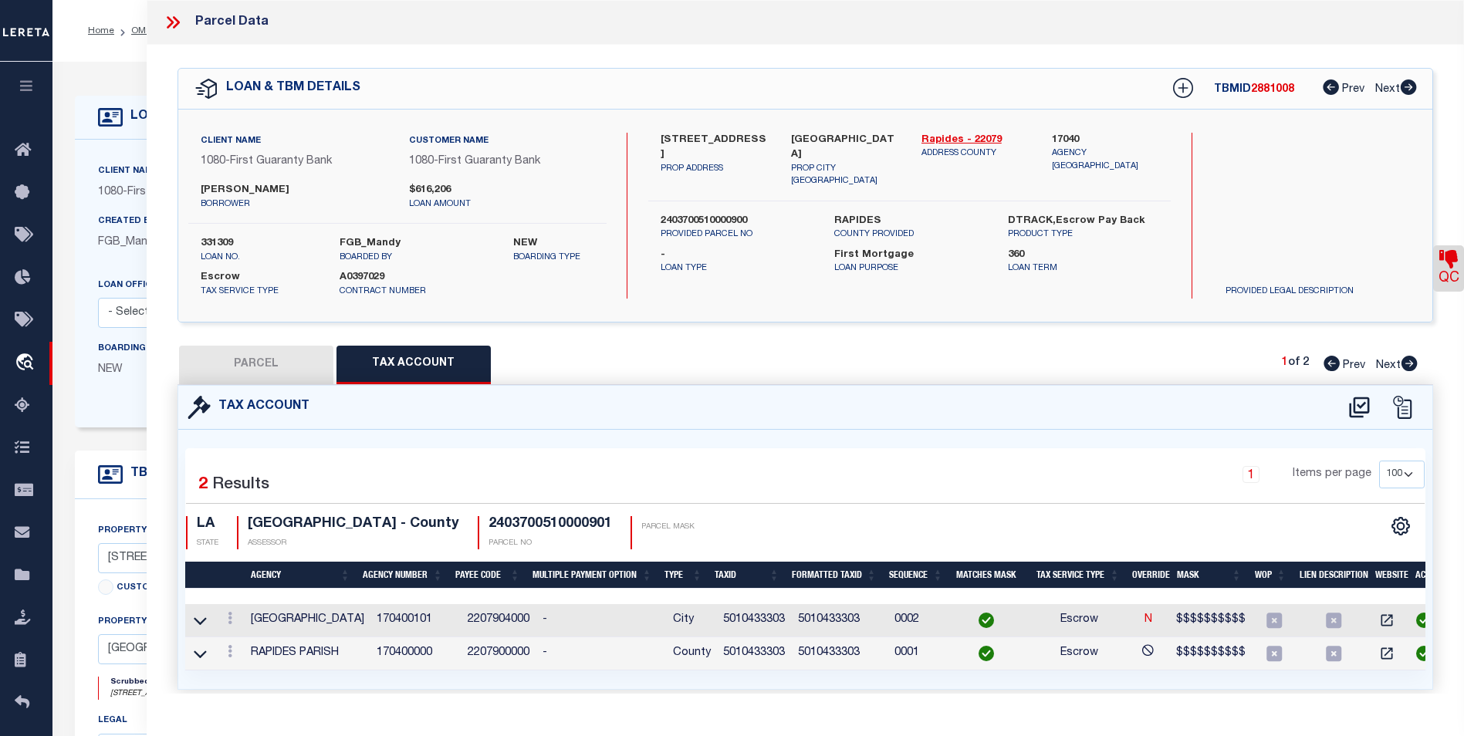
click at [174, 19] on icon at bounding box center [176, 22] width 7 height 12
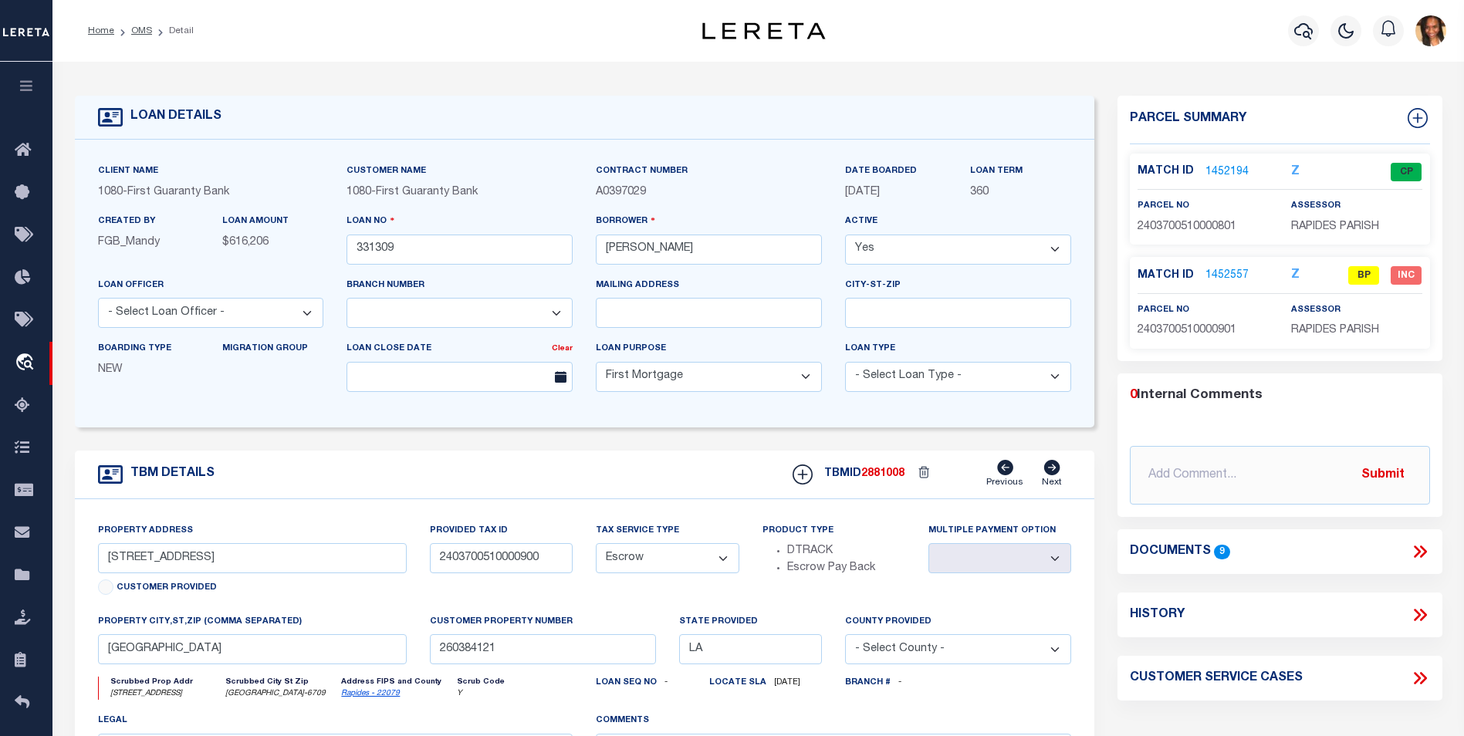
click at [1217, 269] on link "1452557" at bounding box center [1226, 276] width 43 height 16
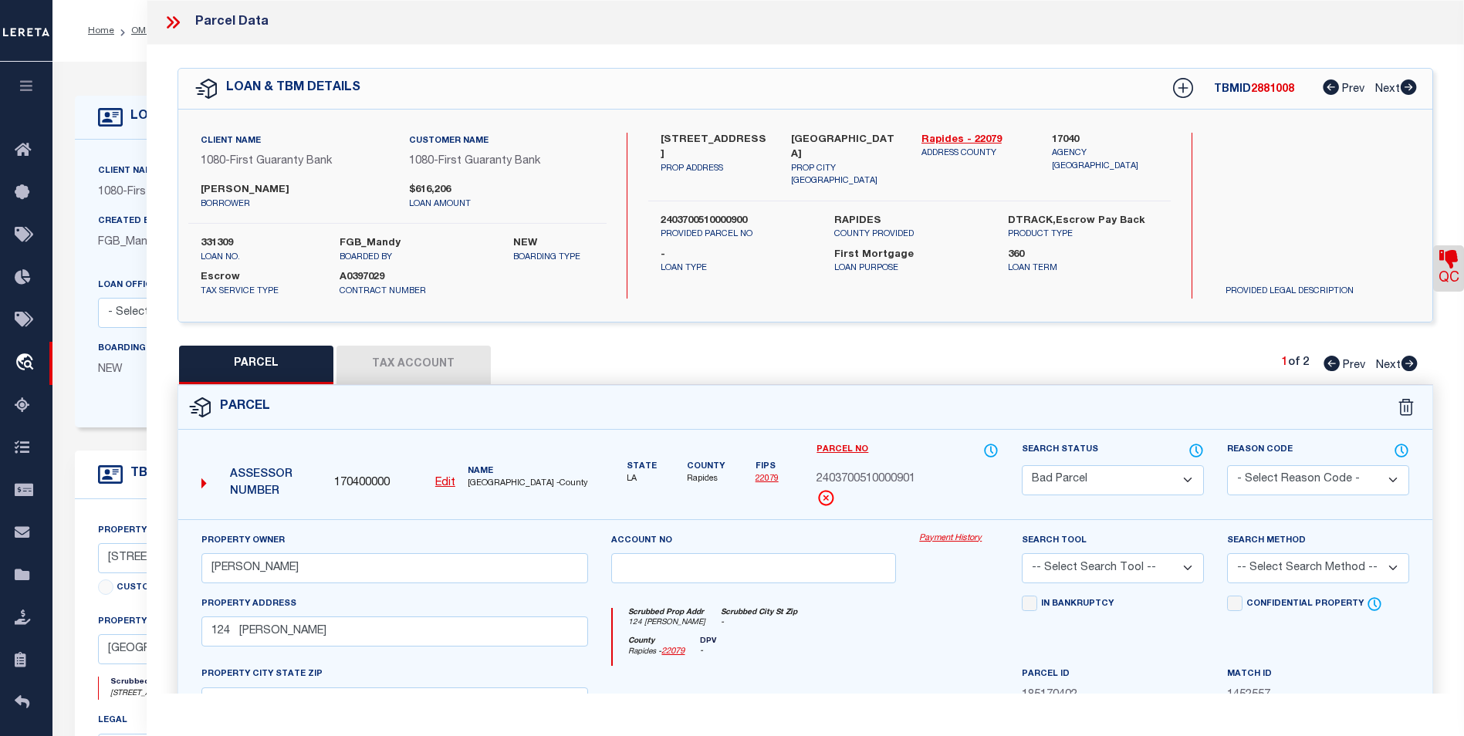
click at [1134, 471] on select "Automated Search Bad Parcel Complete Duplicate Parcel High Dollar Reporting In …" at bounding box center [1113, 480] width 182 height 30
click at [1022, 465] on select "Automated Search Bad Parcel Complete Duplicate Parcel High Dollar Reporting In …" at bounding box center [1113, 480] width 182 height 30
click at [1181, 569] on select "-- Select Search Tool -- 3rd Party Website Agency File Agency Website ATLS CNV-…" at bounding box center [1113, 568] width 182 height 30
click at [1022, 553] on select "-- Select Search Tool -- 3rd Party Website Agency File Agency Website ATLS CNV-…" at bounding box center [1113, 568] width 182 height 30
click at [1303, 574] on select "-- Select Search Method -- Property Address Legal Liability Info Provided" at bounding box center [1318, 568] width 182 height 30
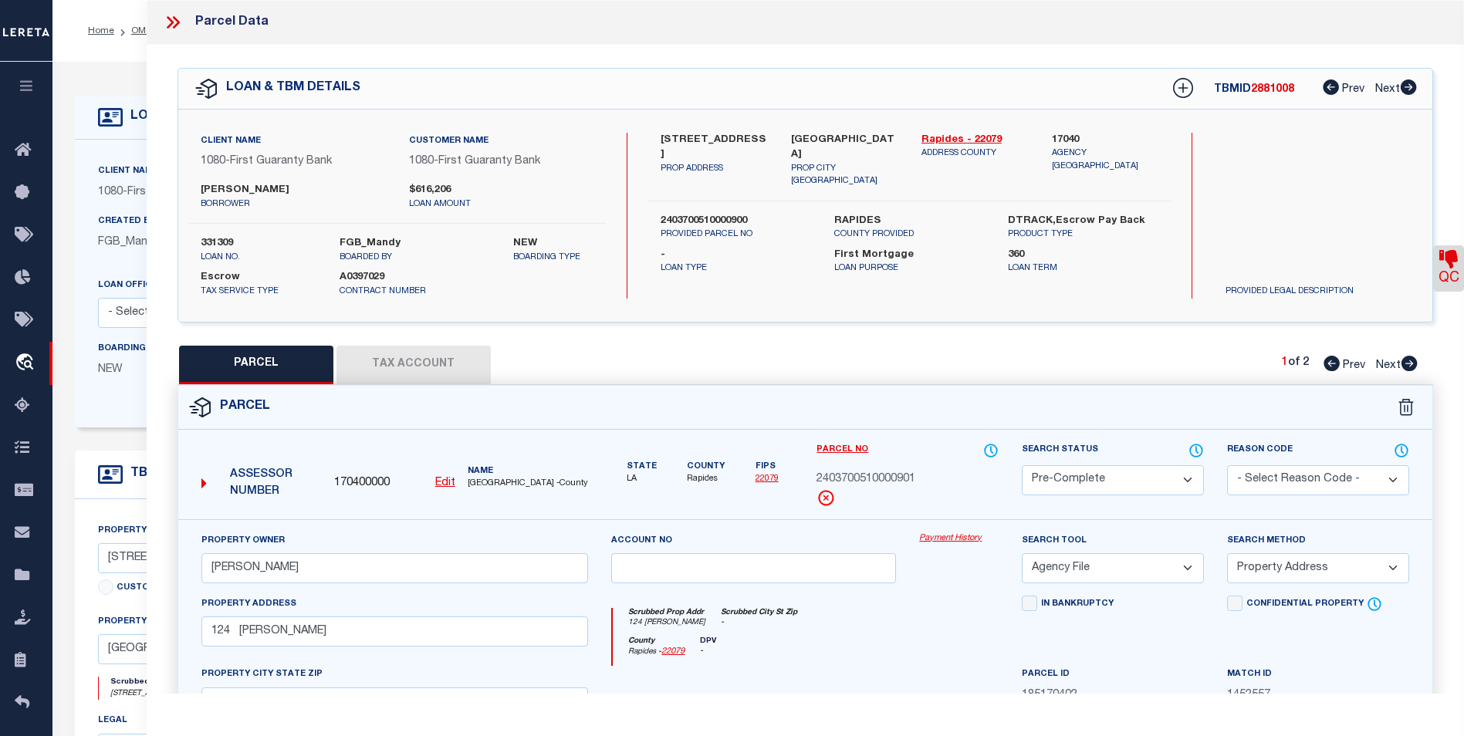
click at [1227, 553] on select "-- Select Search Method -- Property Address Legal Liability Info Provided" at bounding box center [1318, 568] width 182 height 30
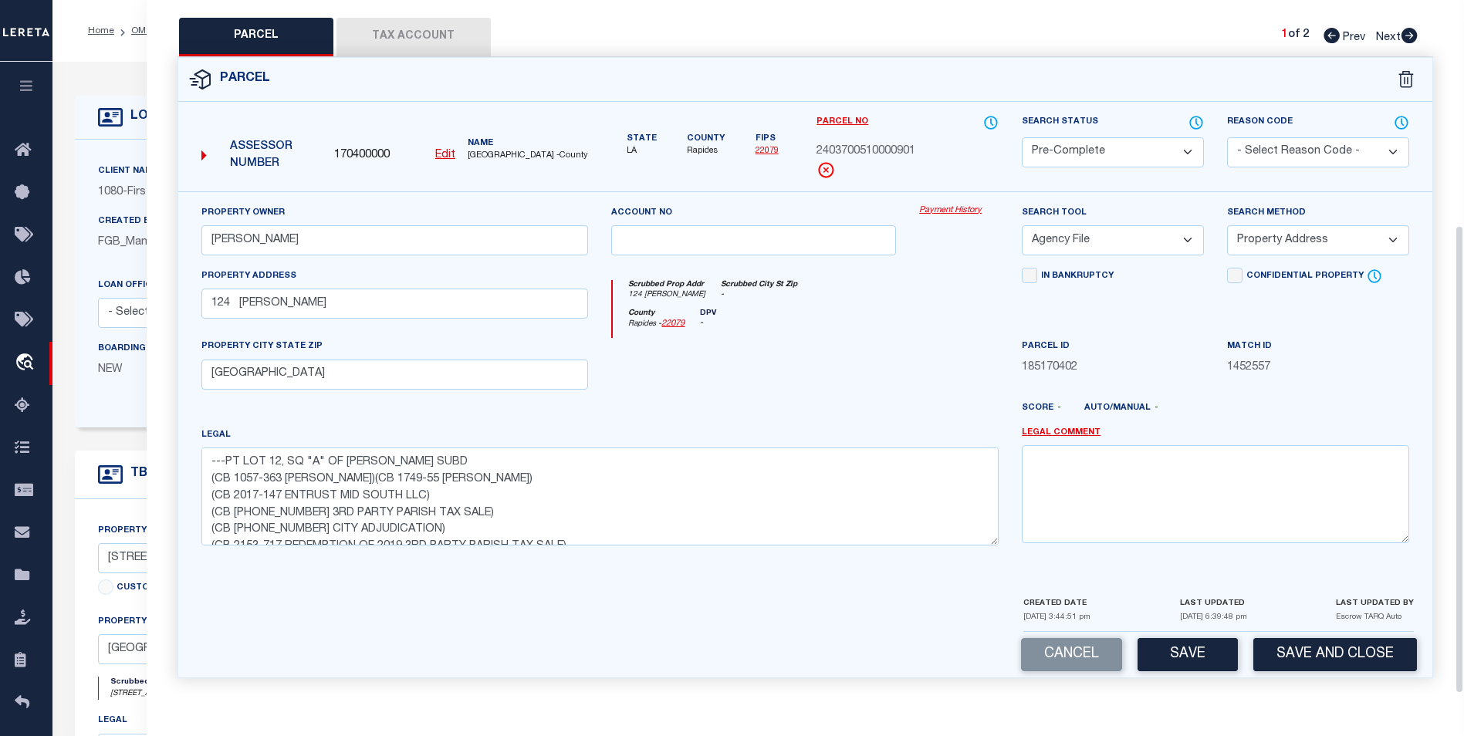
scroll to position [333, 0]
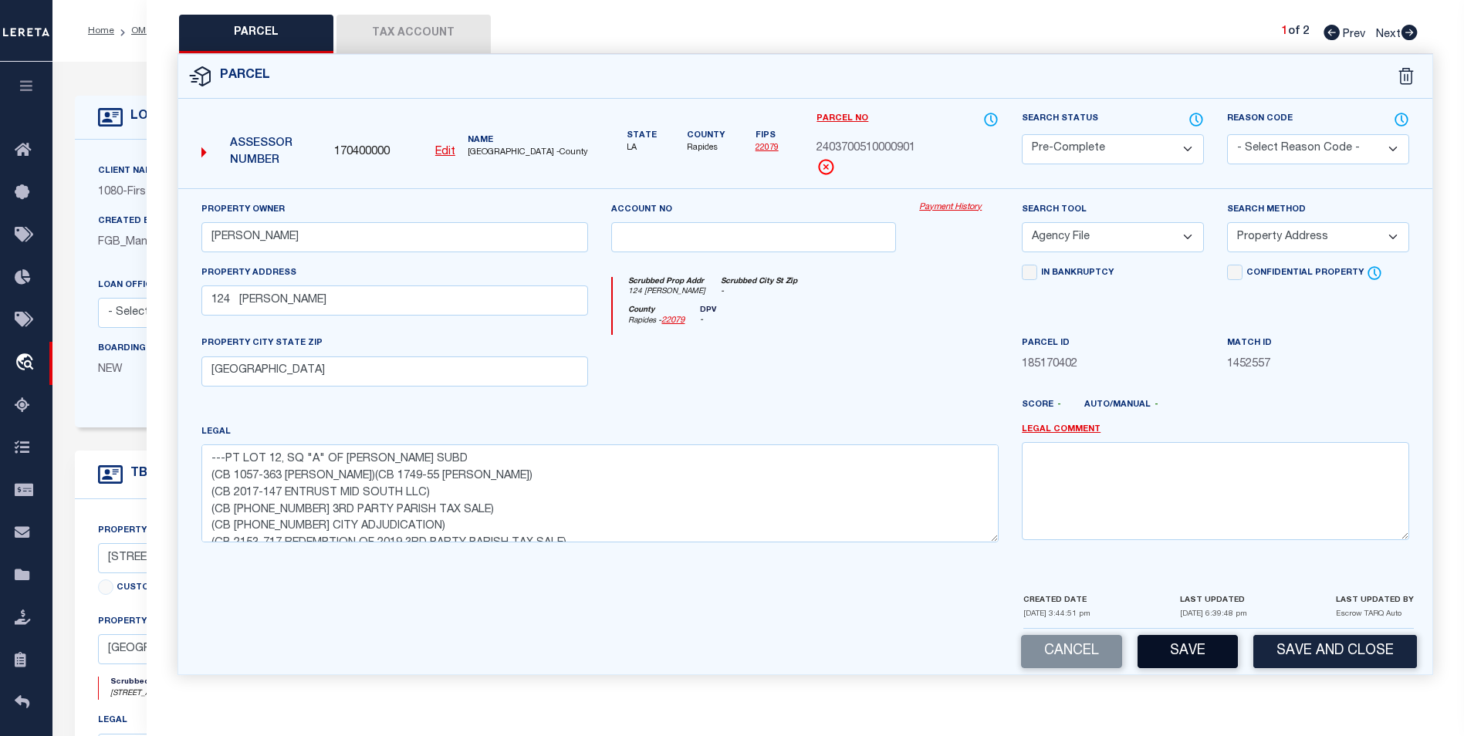
click at [1178, 648] on button "Save" at bounding box center [1188, 651] width 100 height 33
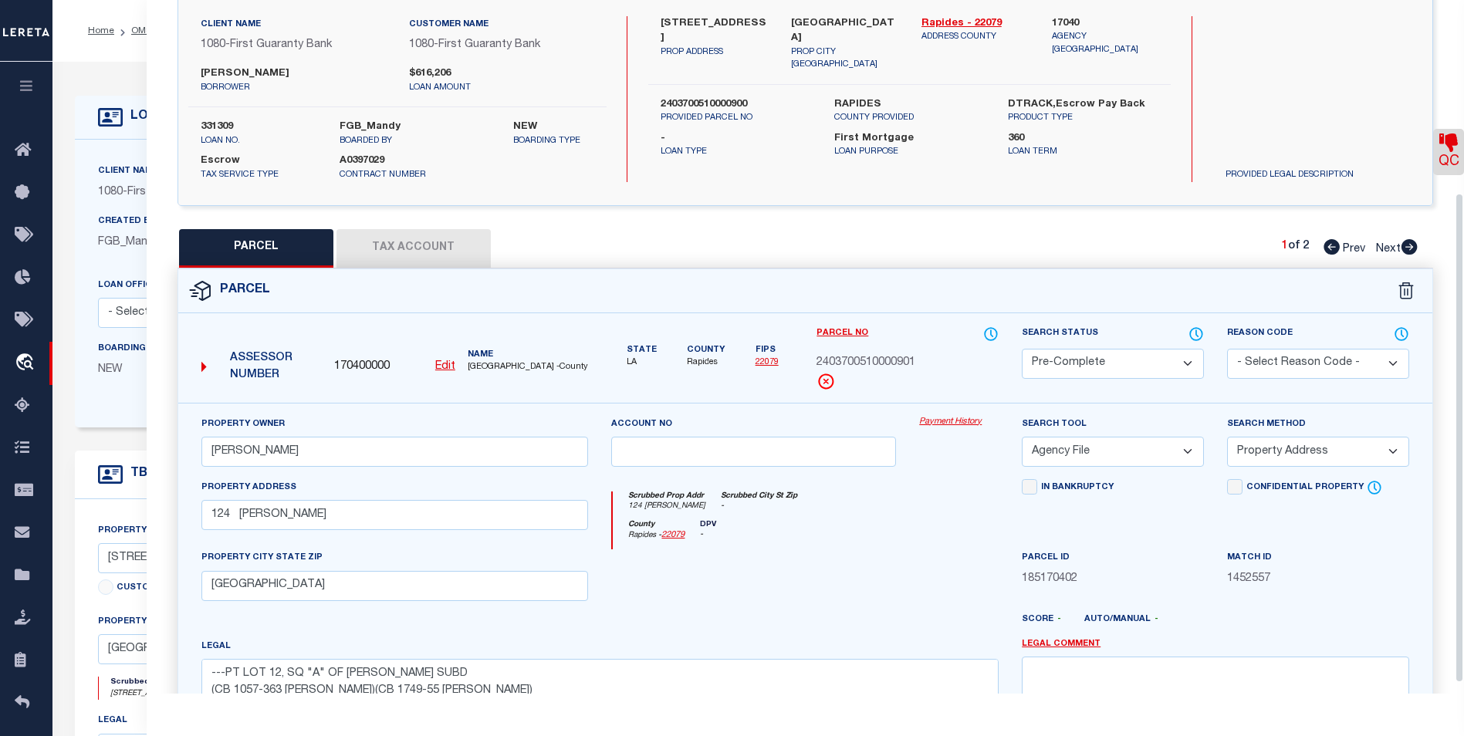
scroll to position [0, 0]
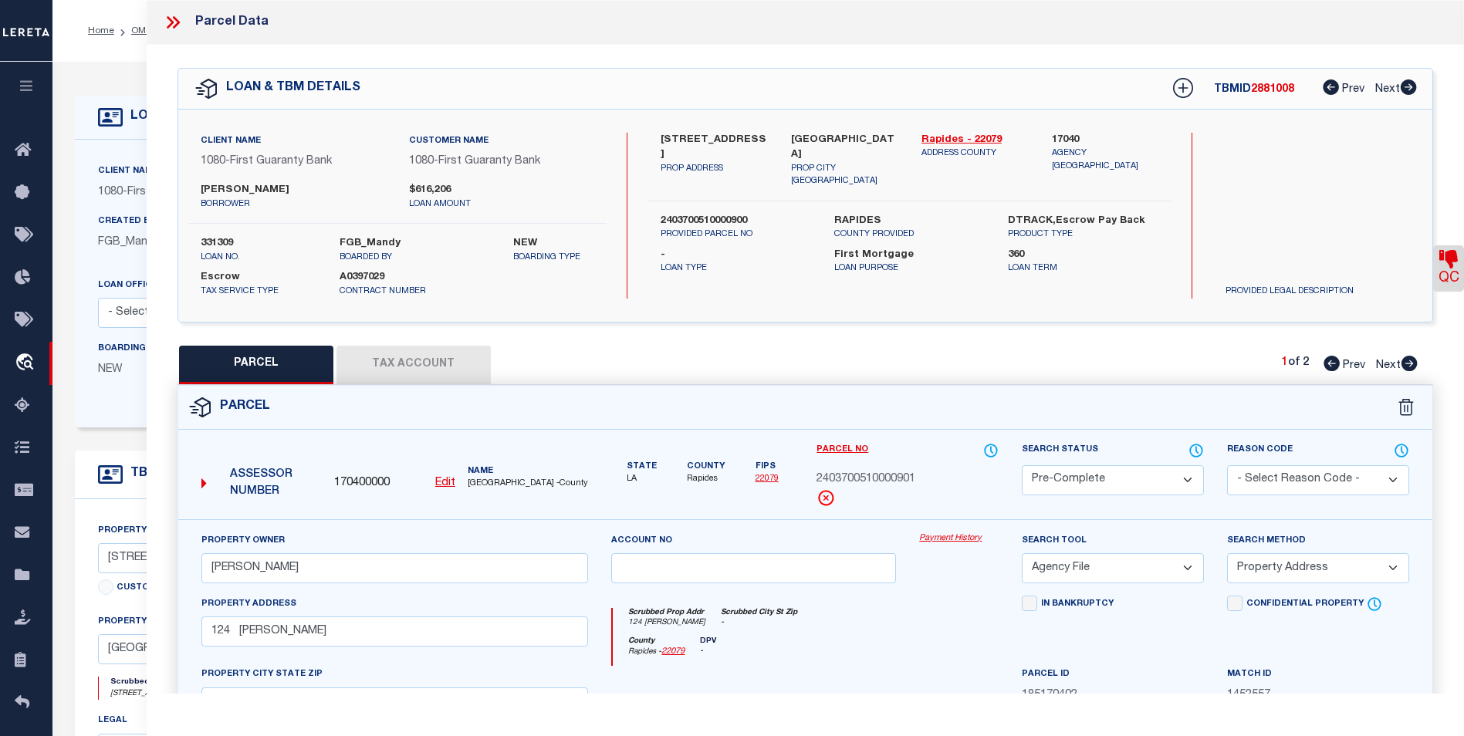
click at [181, 17] on icon at bounding box center [173, 22] width 20 height 20
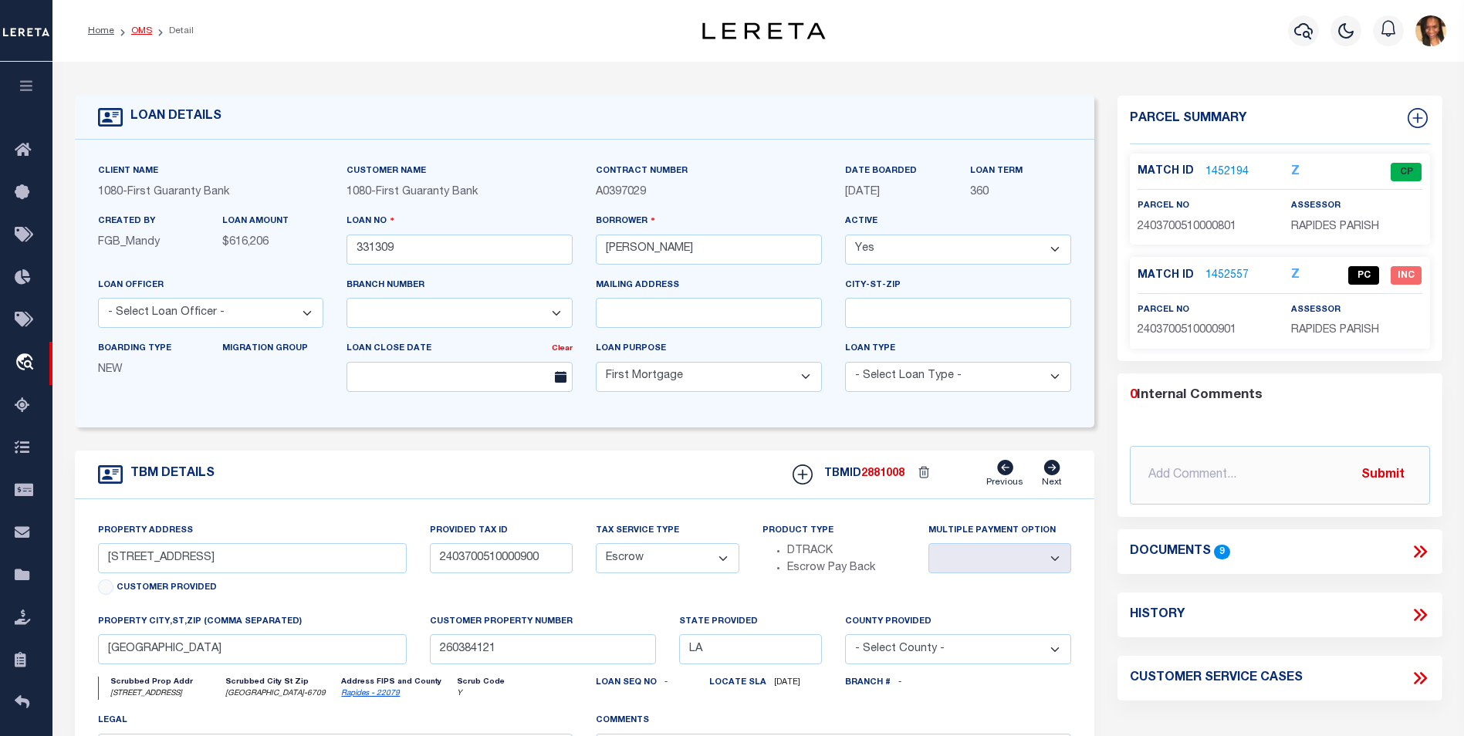
click at [144, 30] on link "OMS" at bounding box center [141, 30] width 21 height 9
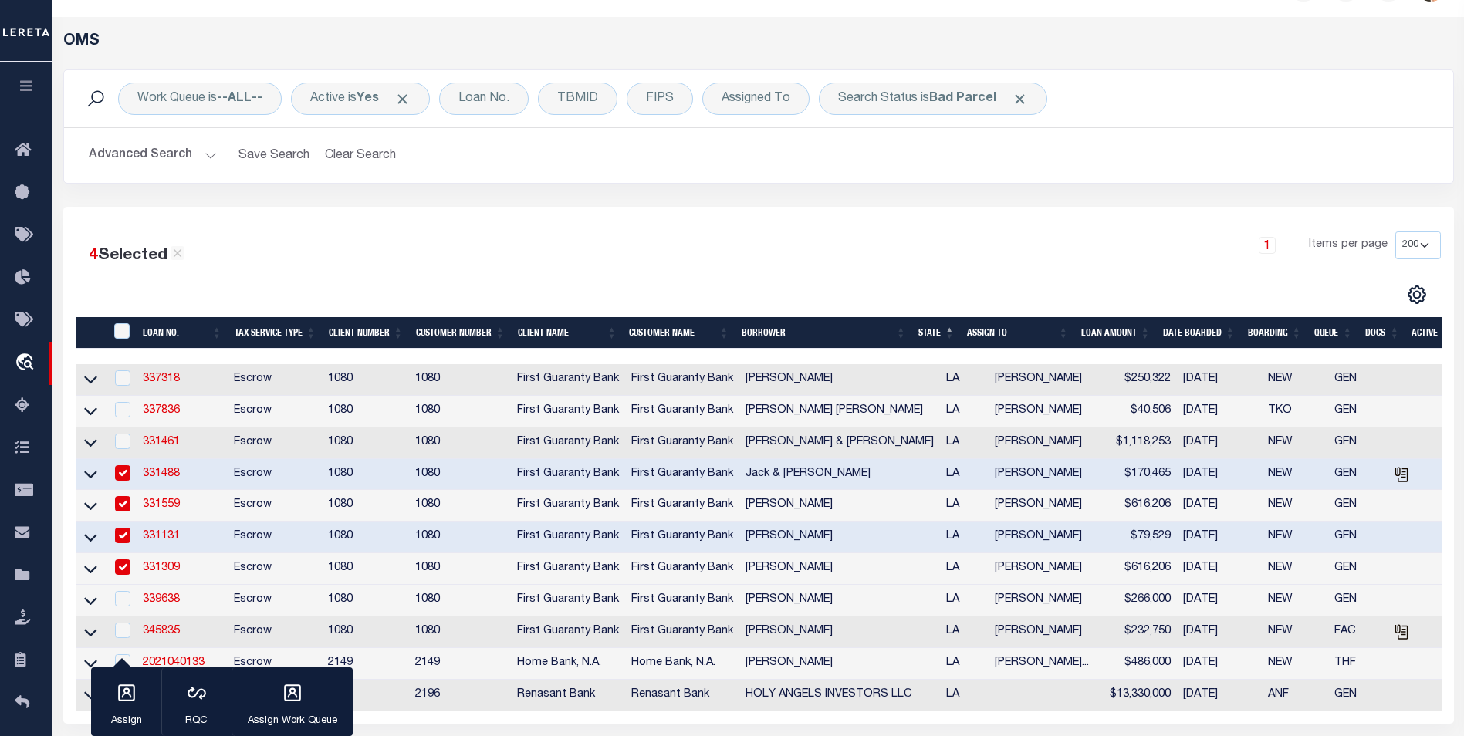
scroll to position [309, 0]
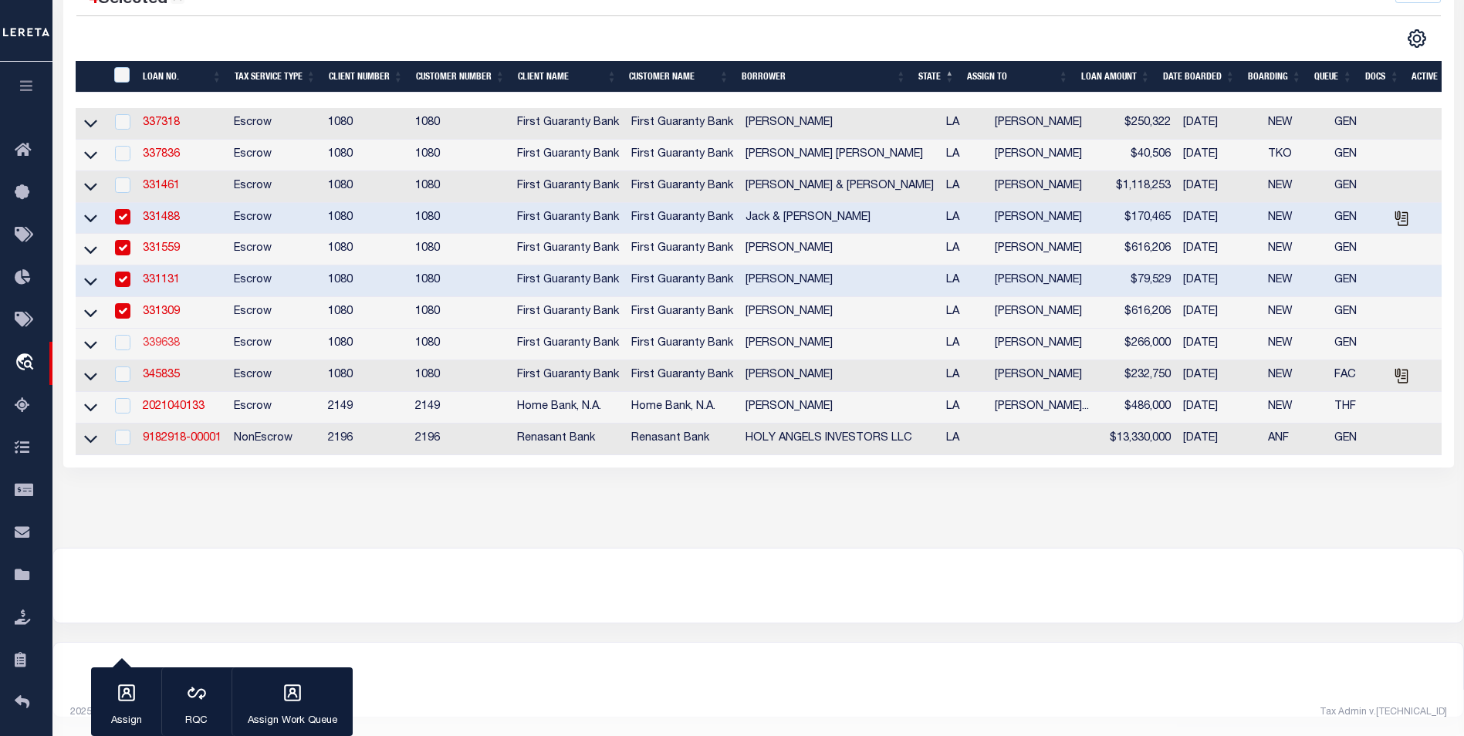
click at [161, 338] on link "339638" at bounding box center [161, 343] width 37 height 11
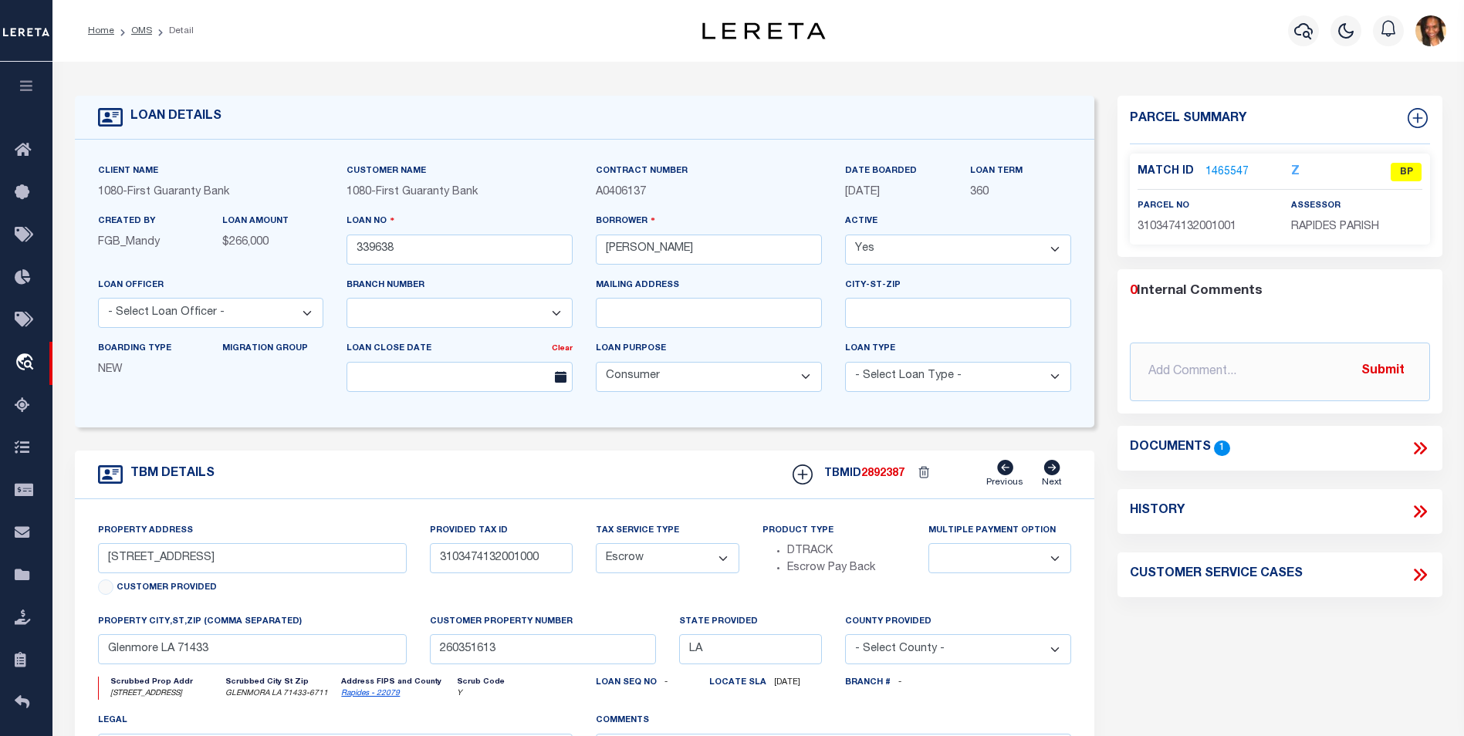
click at [1246, 170] on div "Match ID 1465547" at bounding box center [1203, 172] width 130 height 17
click at [1225, 172] on link "1465547" at bounding box center [1226, 172] width 43 height 16
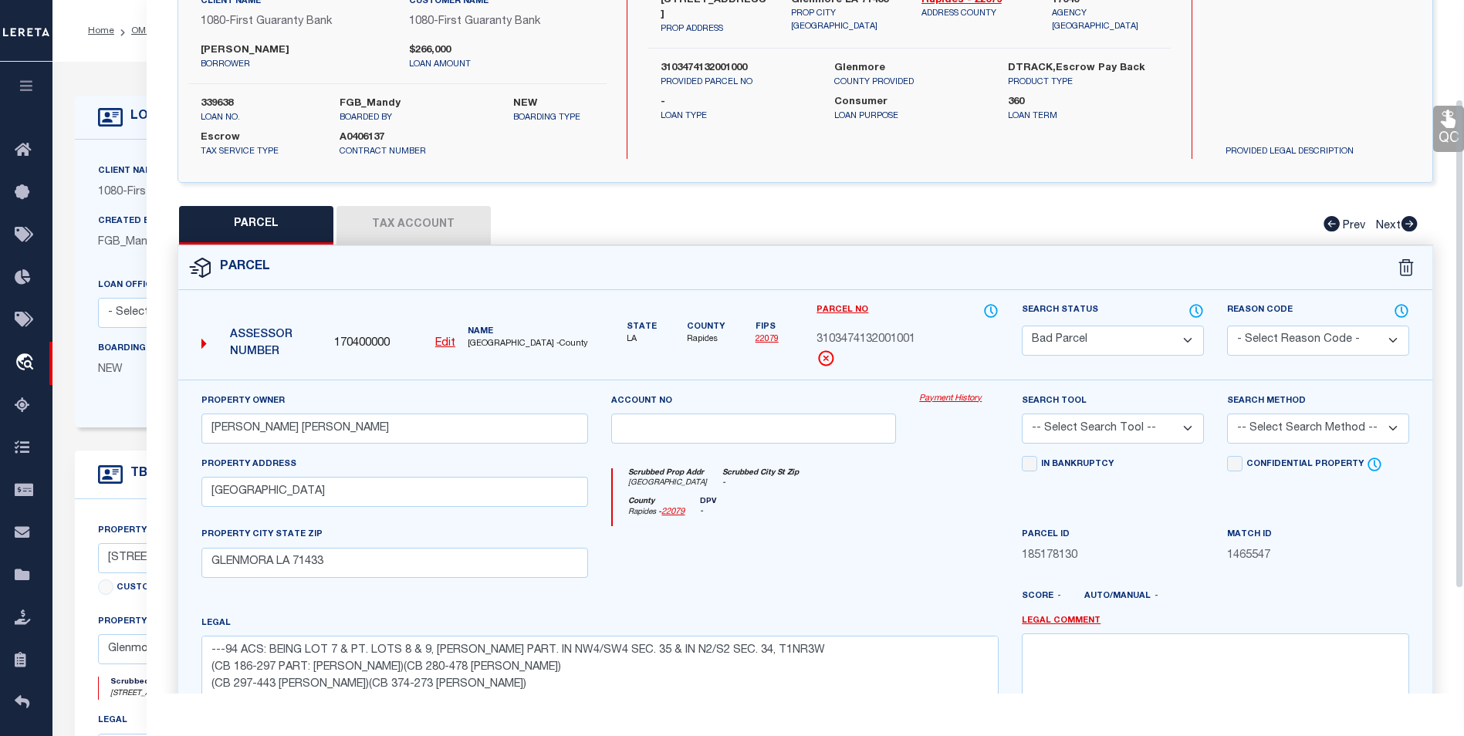
scroll to position [56, 0]
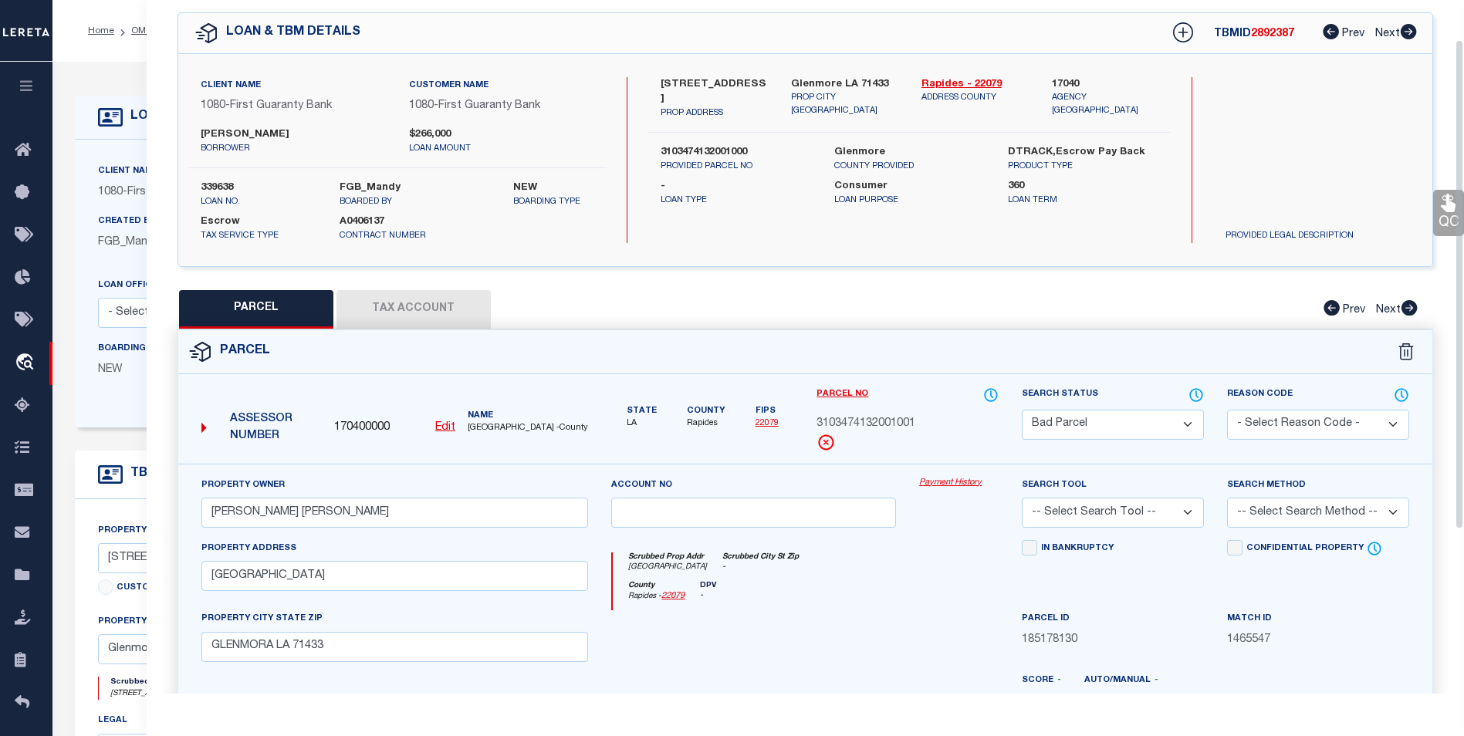
click at [381, 323] on button "Tax Account" at bounding box center [413, 309] width 154 height 39
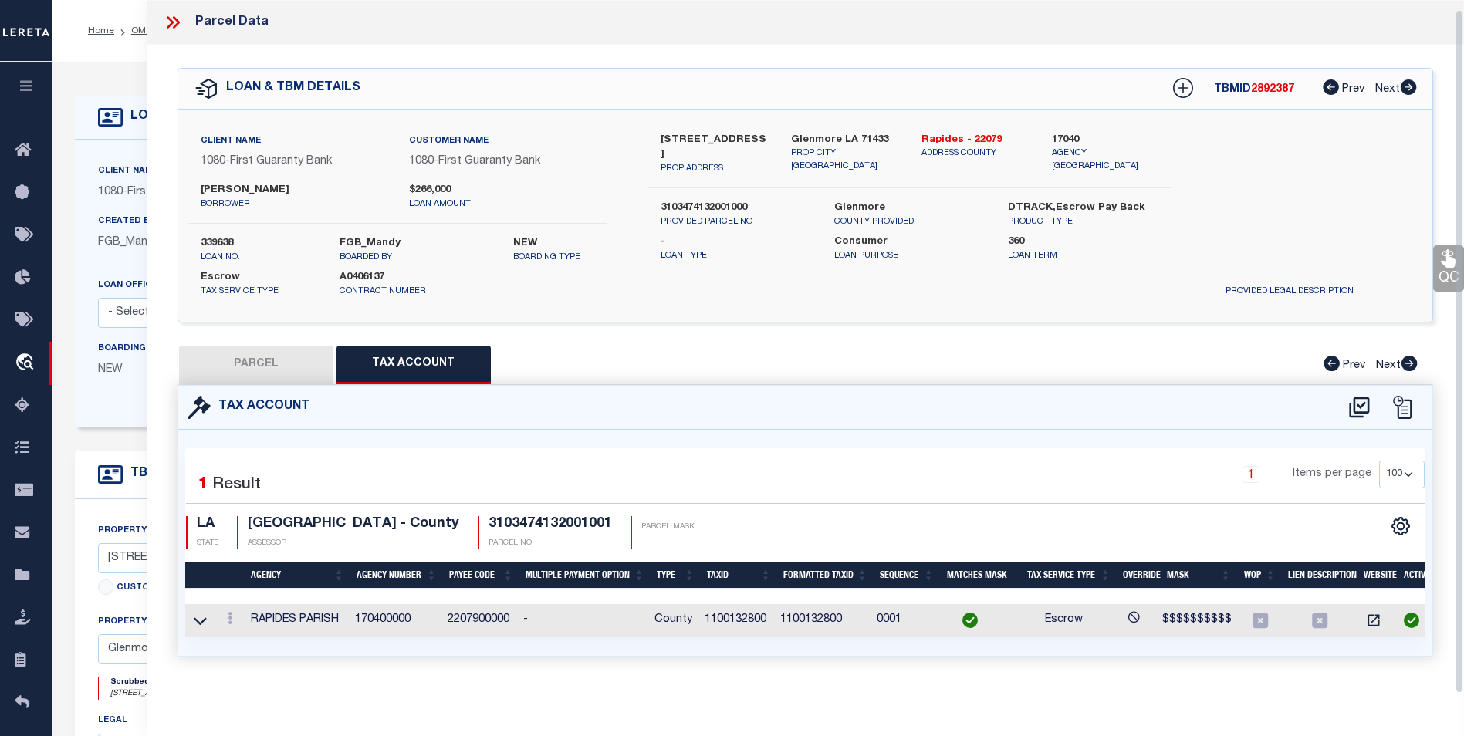
scroll to position [9, 0]
click at [228, 612] on icon at bounding box center [230, 618] width 5 height 12
click at [242, 568] on icon "" at bounding box center [247, 571] width 12 height 12
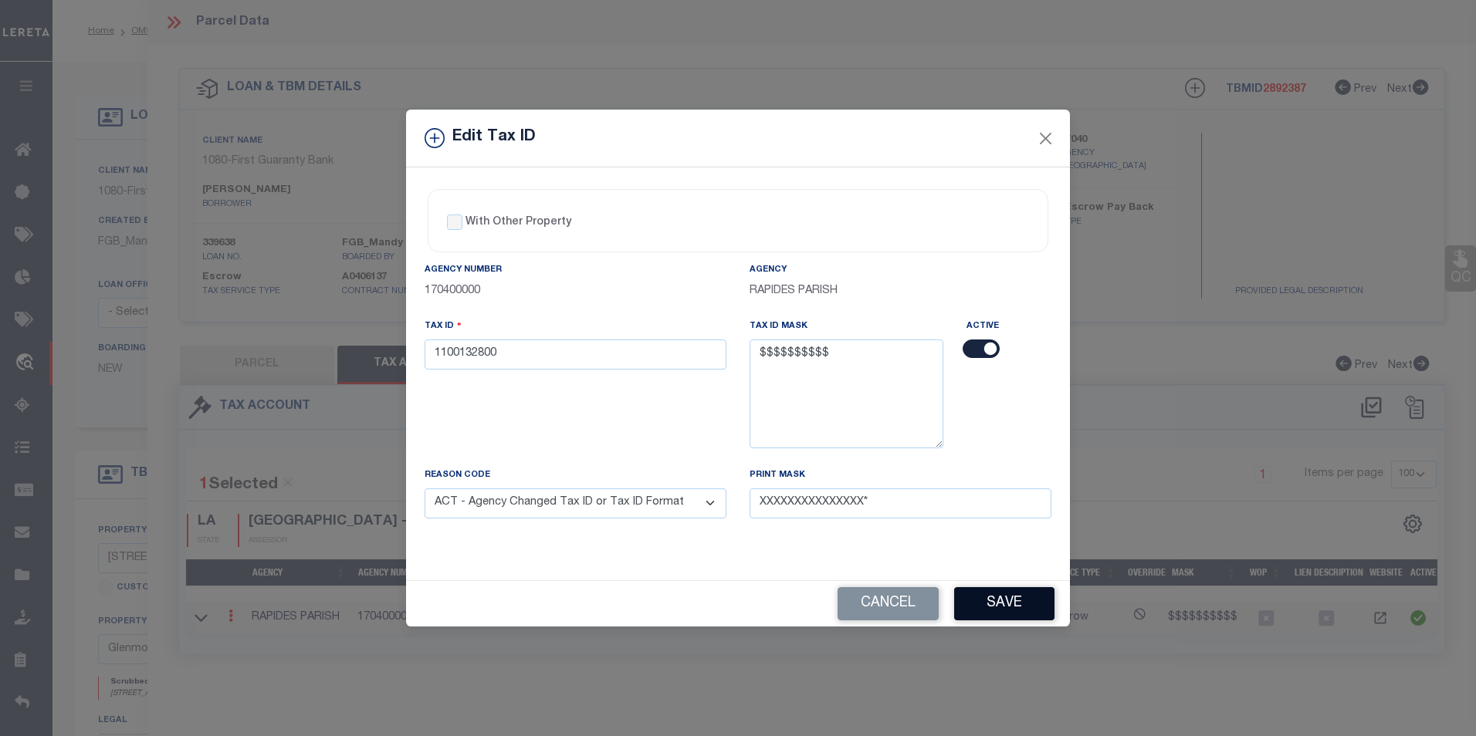
click at [1019, 611] on button "Save" at bounding box center [1004, 603] width 100 height 33
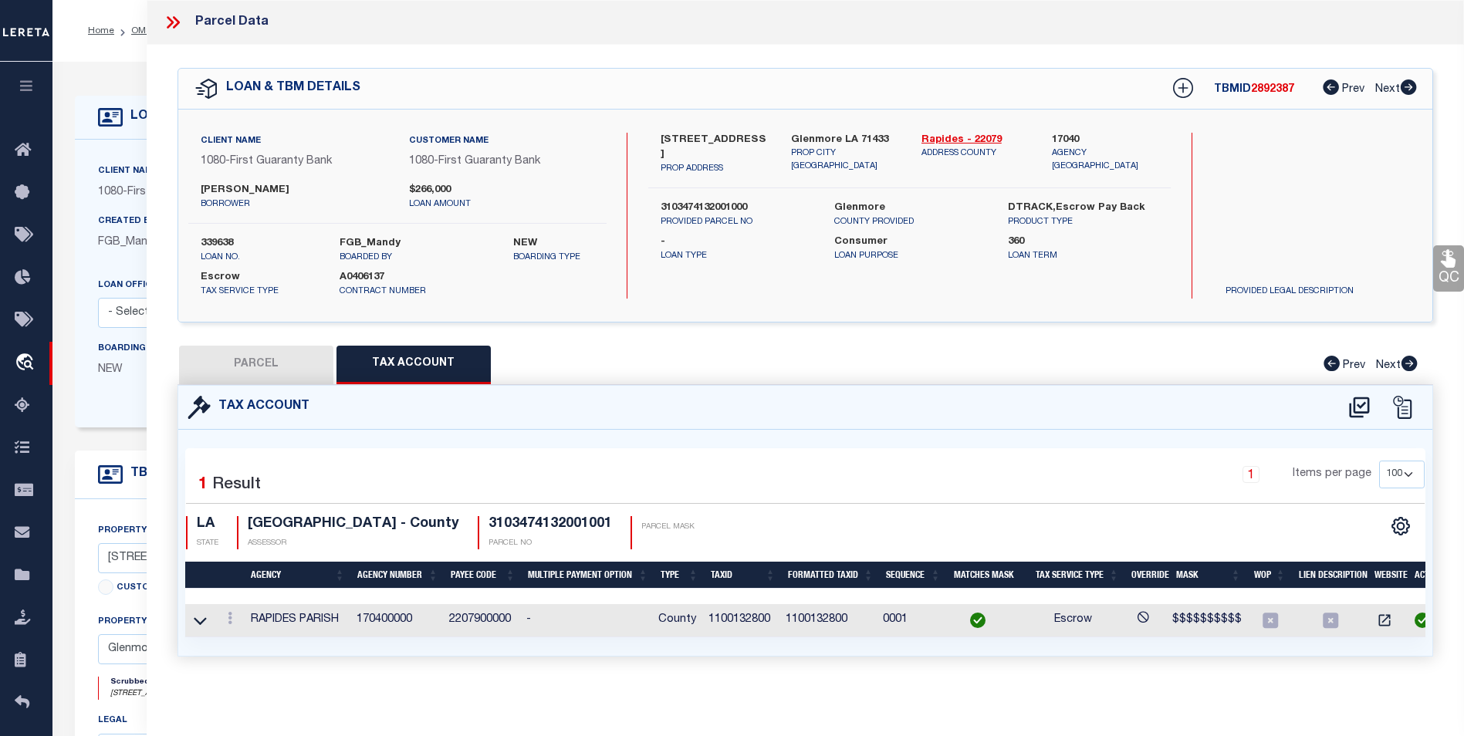
click at [266, 370] on button "PARCEL" at bounding box center [256, 365] width 154 height 39
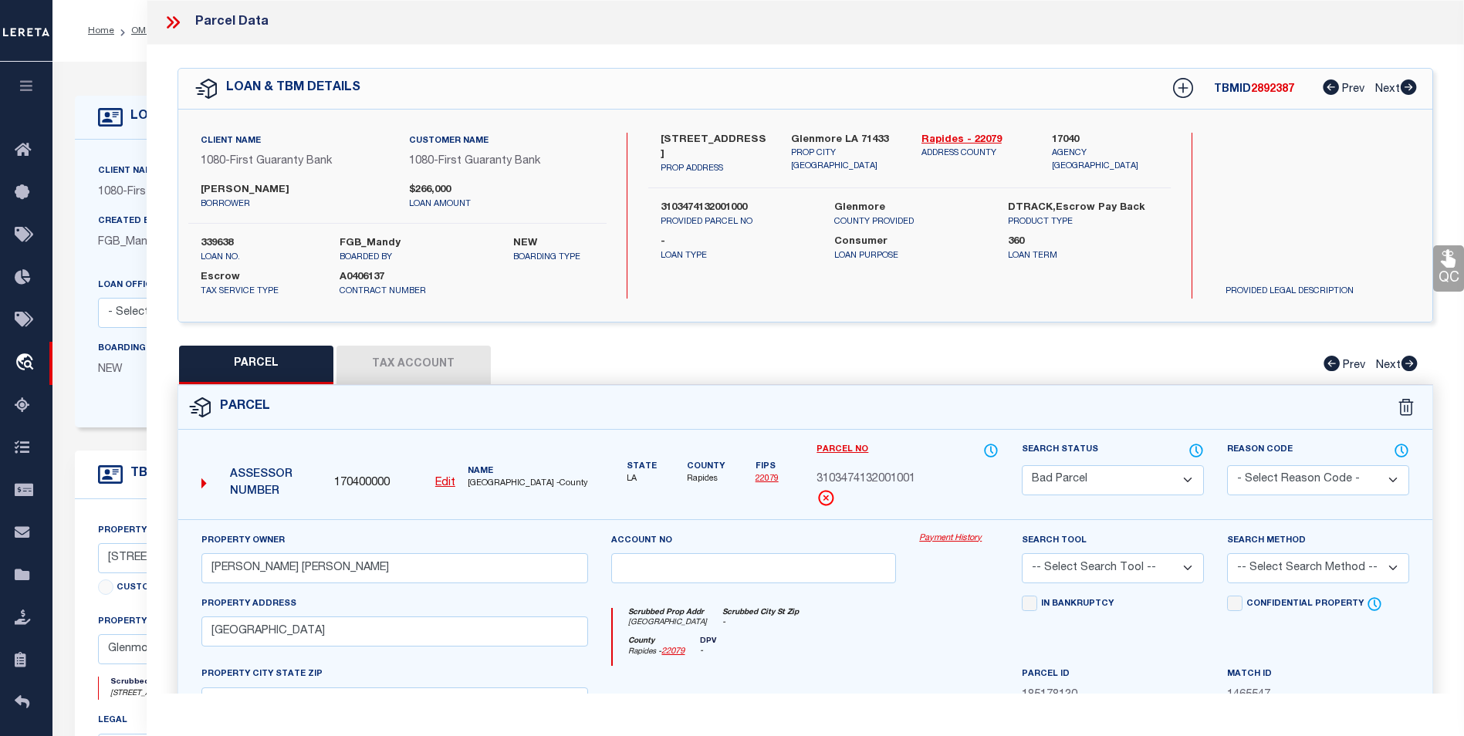
click at [1127, 469] on select "Automated Search Bad Parcel Complete Duplicate Parcel High Dollar Reporting In …" at bounding box center [1113, 480] width 182 height 30
click at [1022, 465] on select "Automated Search Bad Parcel Complete Duplicate Parcel High Dollar Reporting In …" at bounding box center [1113, 480] width 182 height 30
click at [1158, 562] on select "-- Select Search Tool -- 3rd Party Website Agency File Agency Website ATLS CNV-…" at bounding box center [1113, 568] width 182 height 30
click at [1022, 553] on select "-- Select Search Tool -- 3rd Party Website Agency File Agency Website ATLS CNV-…" at bounding box center [1113, 568] width 182 height 30
click at [1319, 559] on select "-- Select Search Method -- Property Address Legal Liability Info Provided" at bounding box center [1318, 568] width 182 height 30
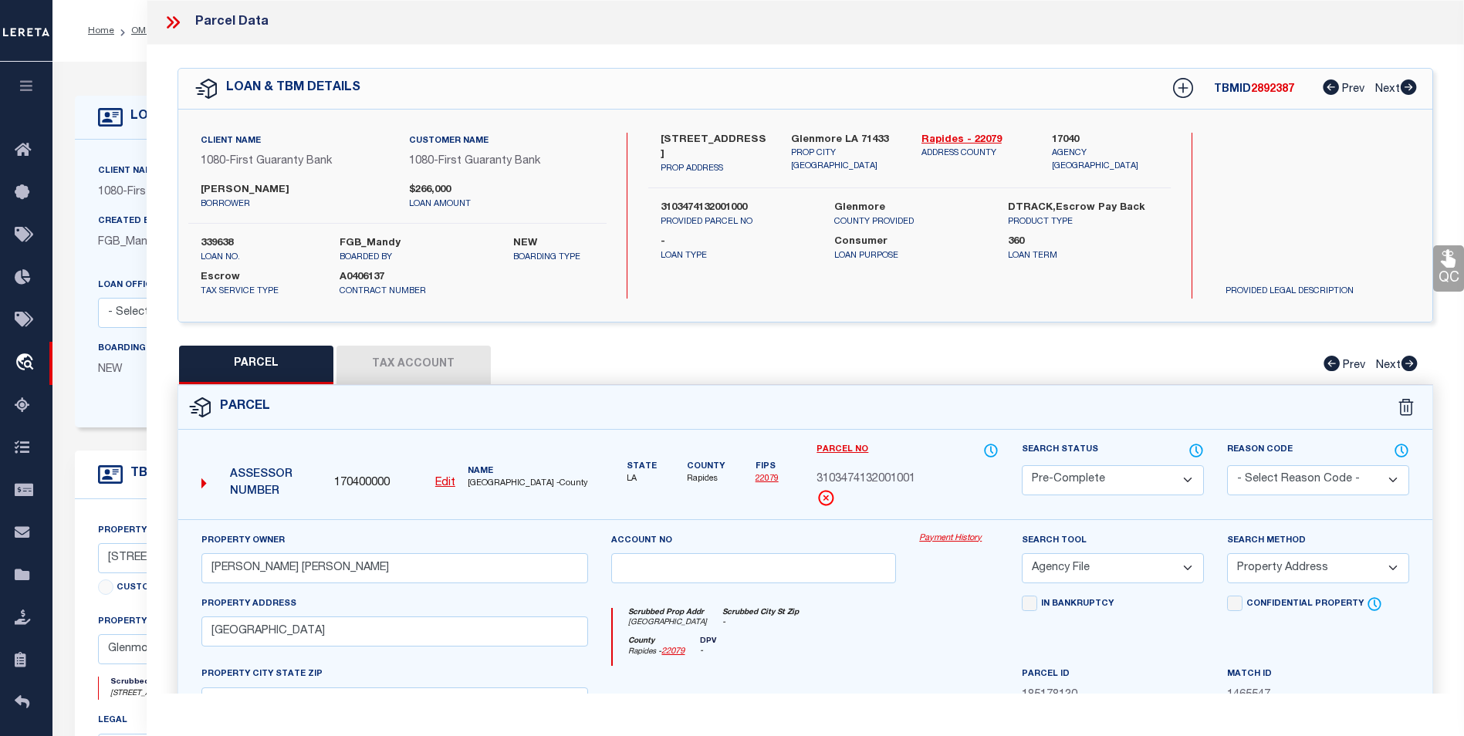
click at [1227, 553] on select "-- Select Search Method -- Property Address Legal Liability Info Provided" at bounding box center [1318, 568] width 182 height 30
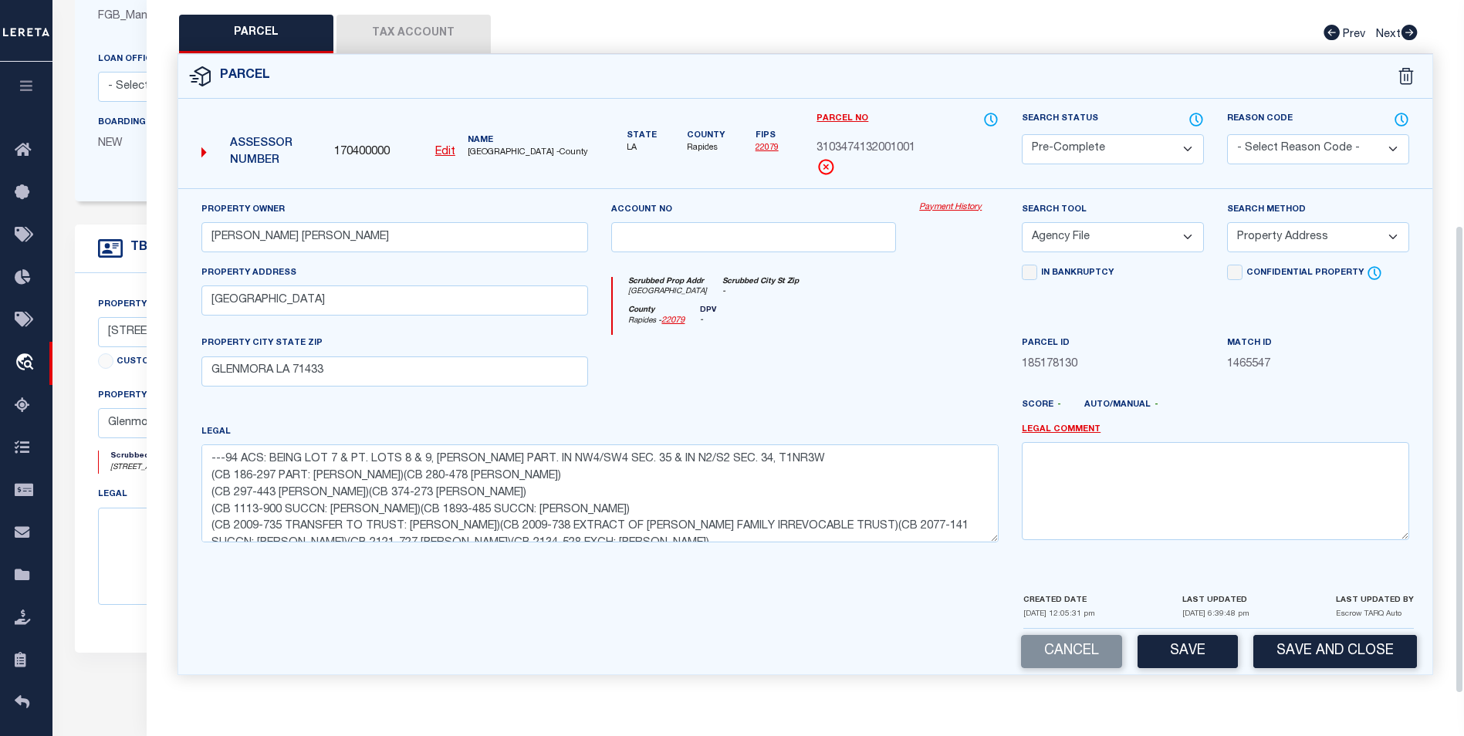
scroll to position [232, 0]
click at [1173, 636] on button "Save" at bounding box center [1188, 651] width 100 height 33
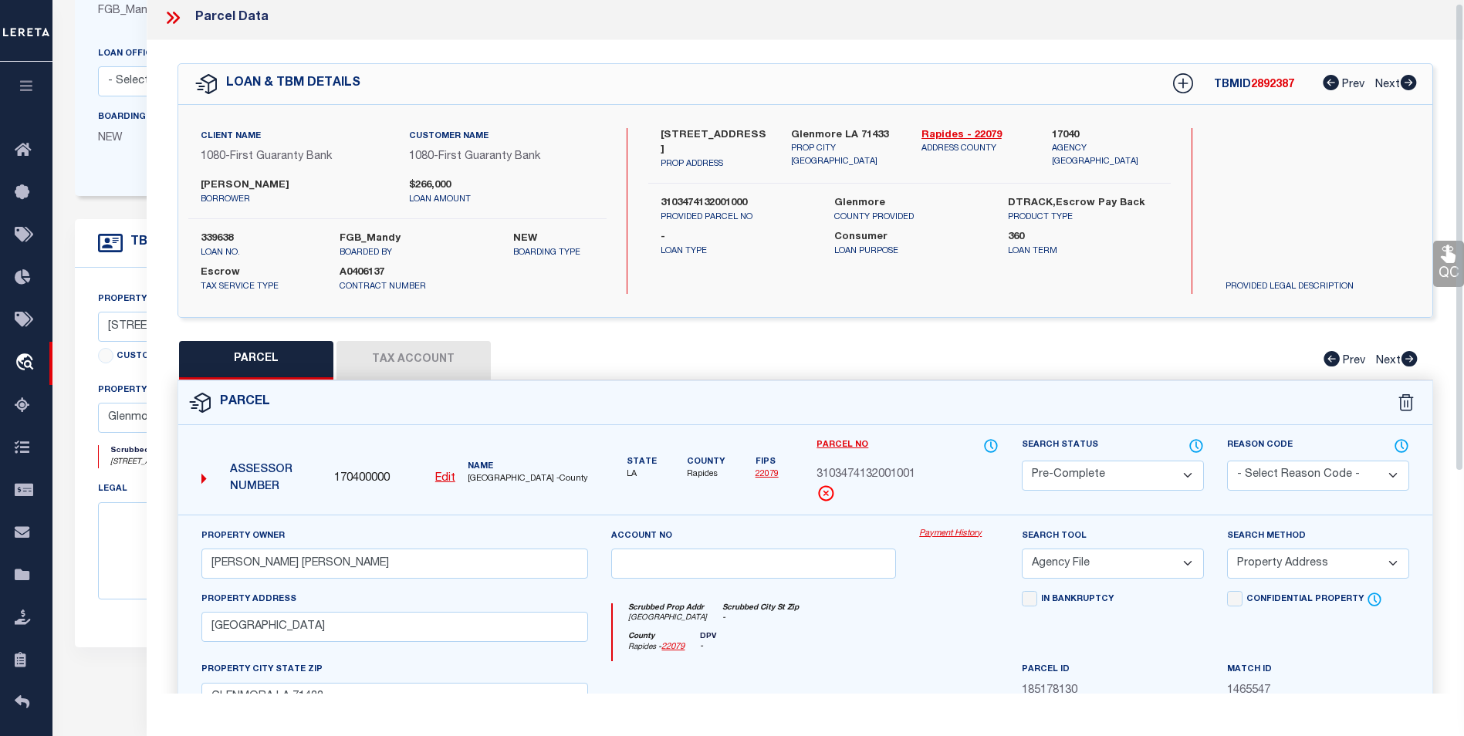
scroll to position [0, 0]
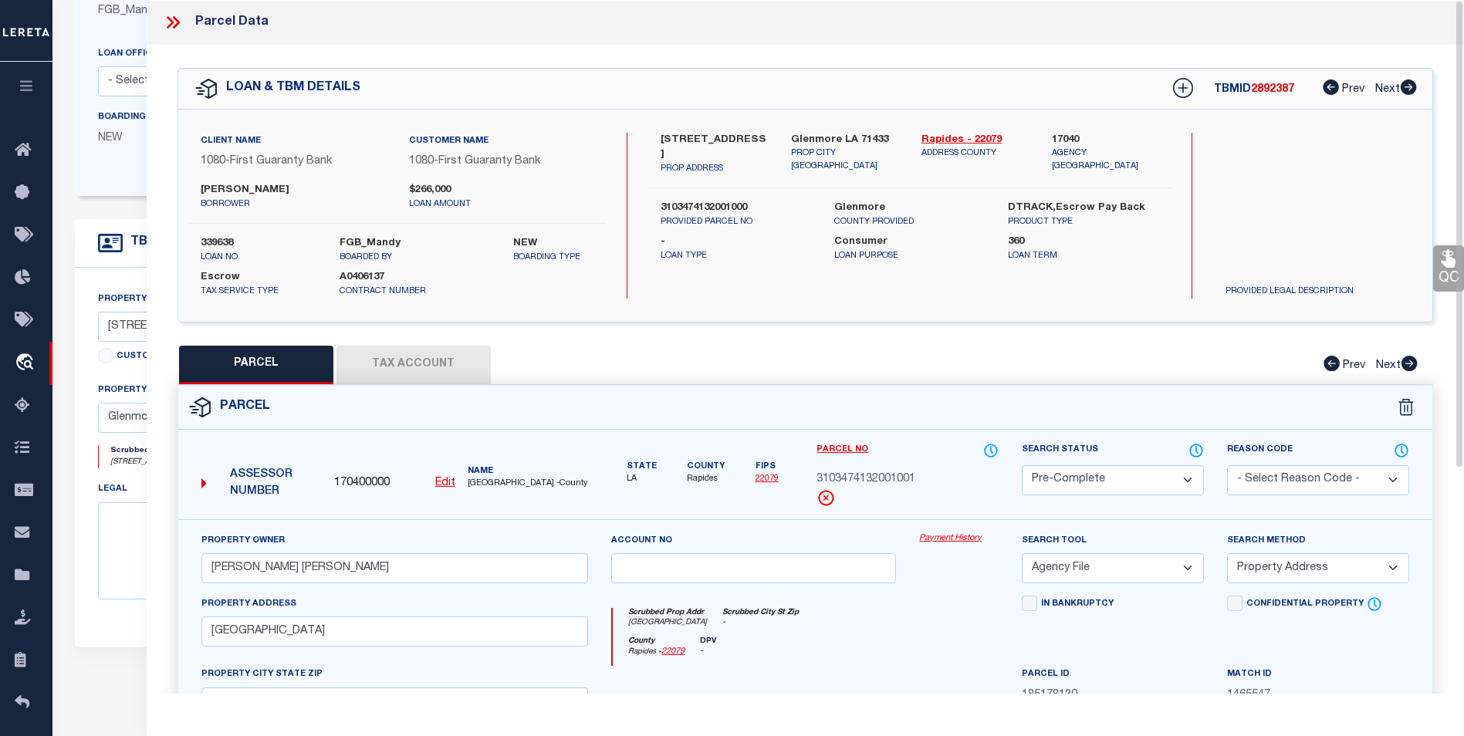
click at [172, 22] on icon at bounding box center [170, 22] width 7 height 12
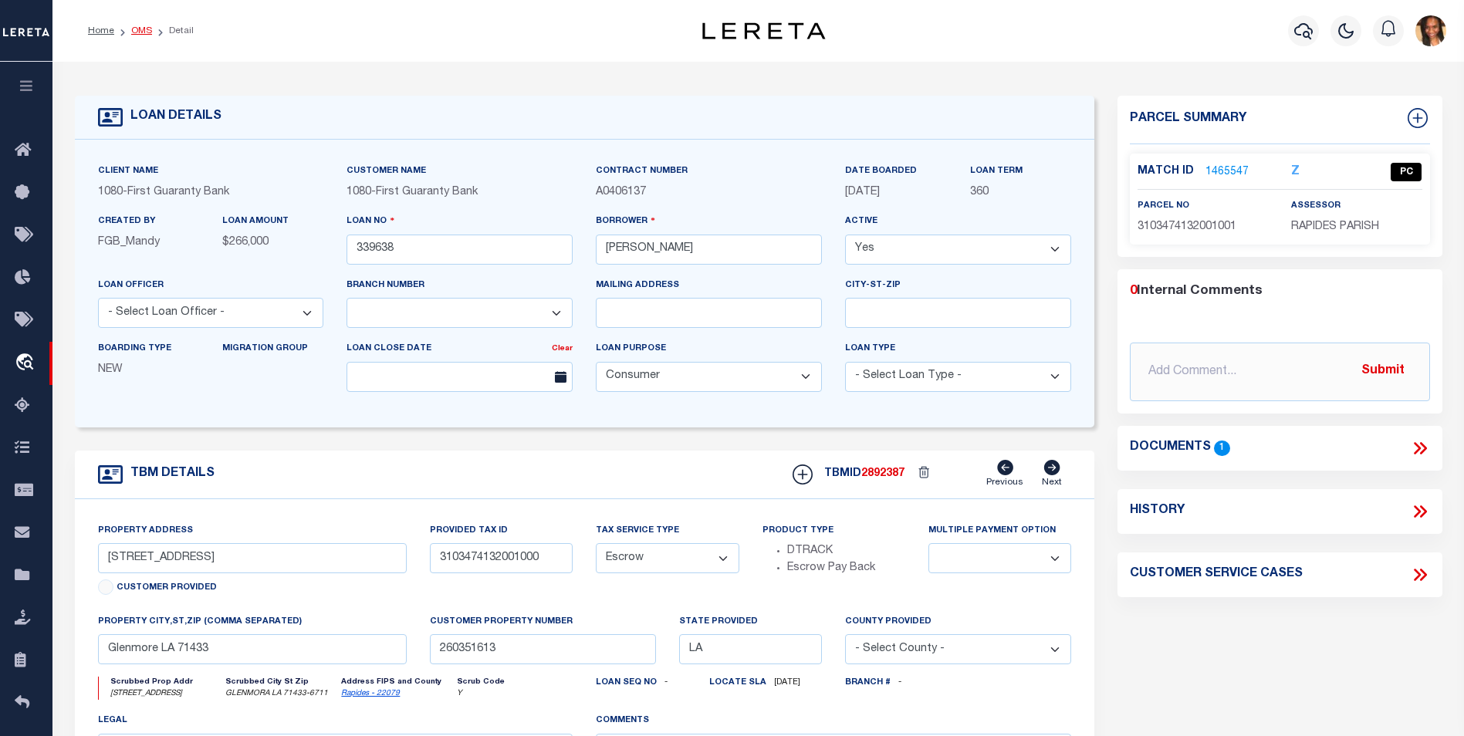
click at [137, 28] on link "OMS" at bounding box center [141, 30] width 21 height 9
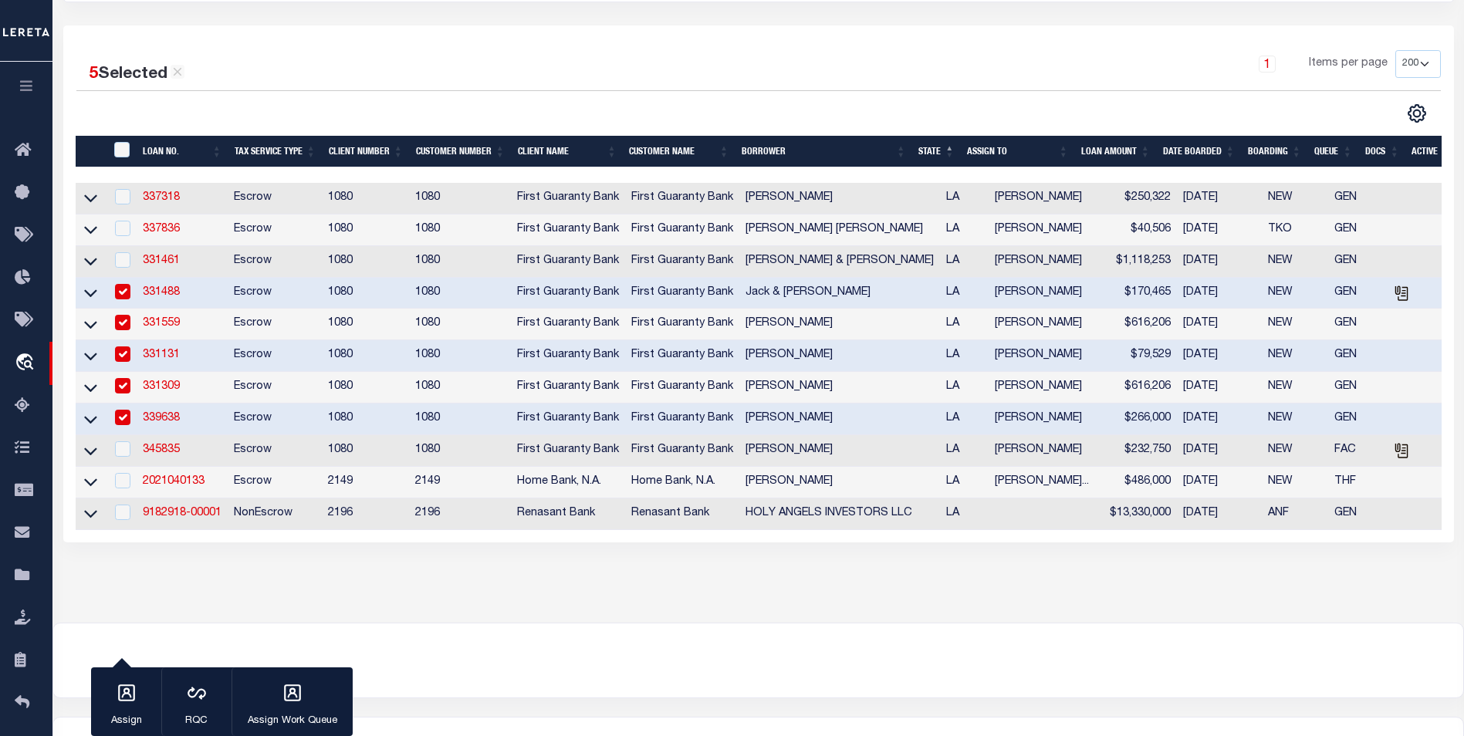
scroll to position [232, 0]
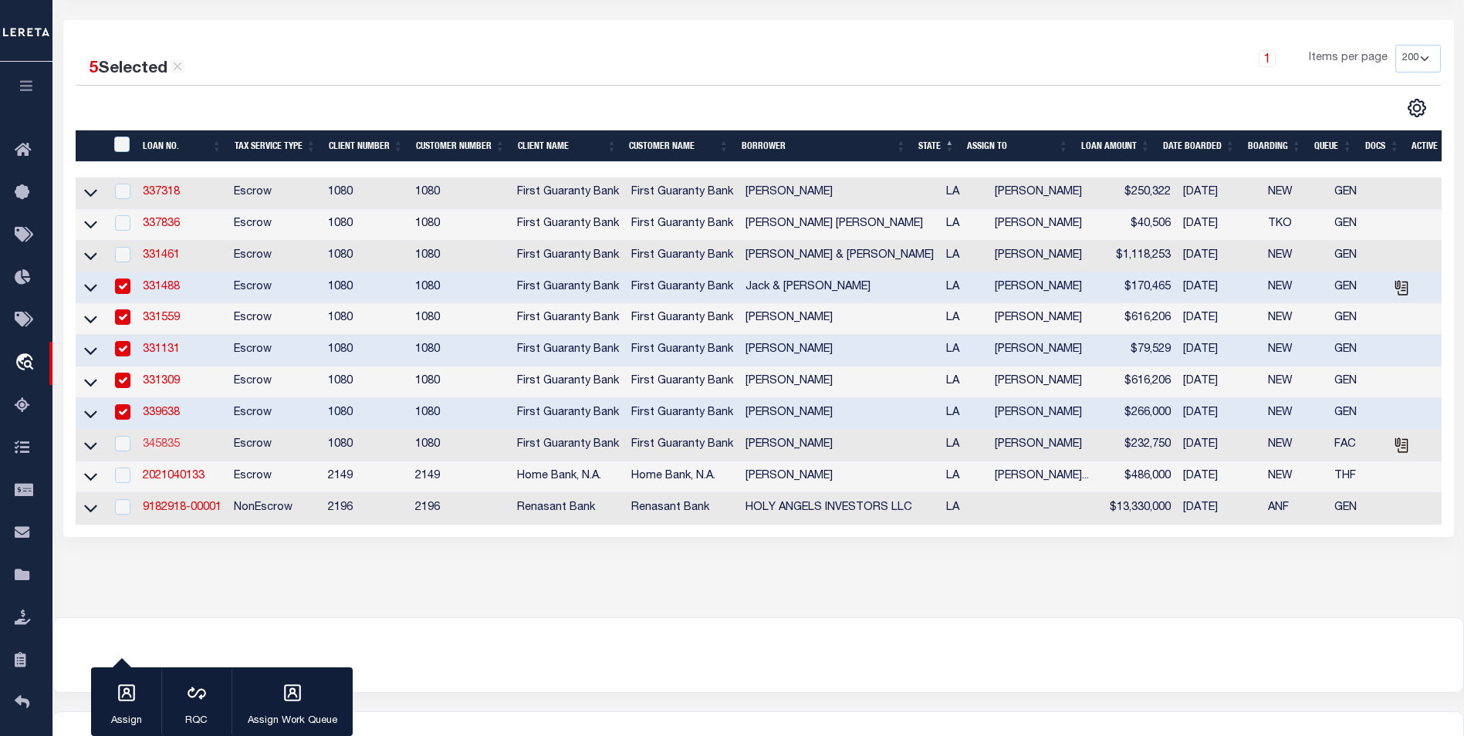
click at [160, 448] on link "345835" at bounding box center [161, 444] width 37 height 11
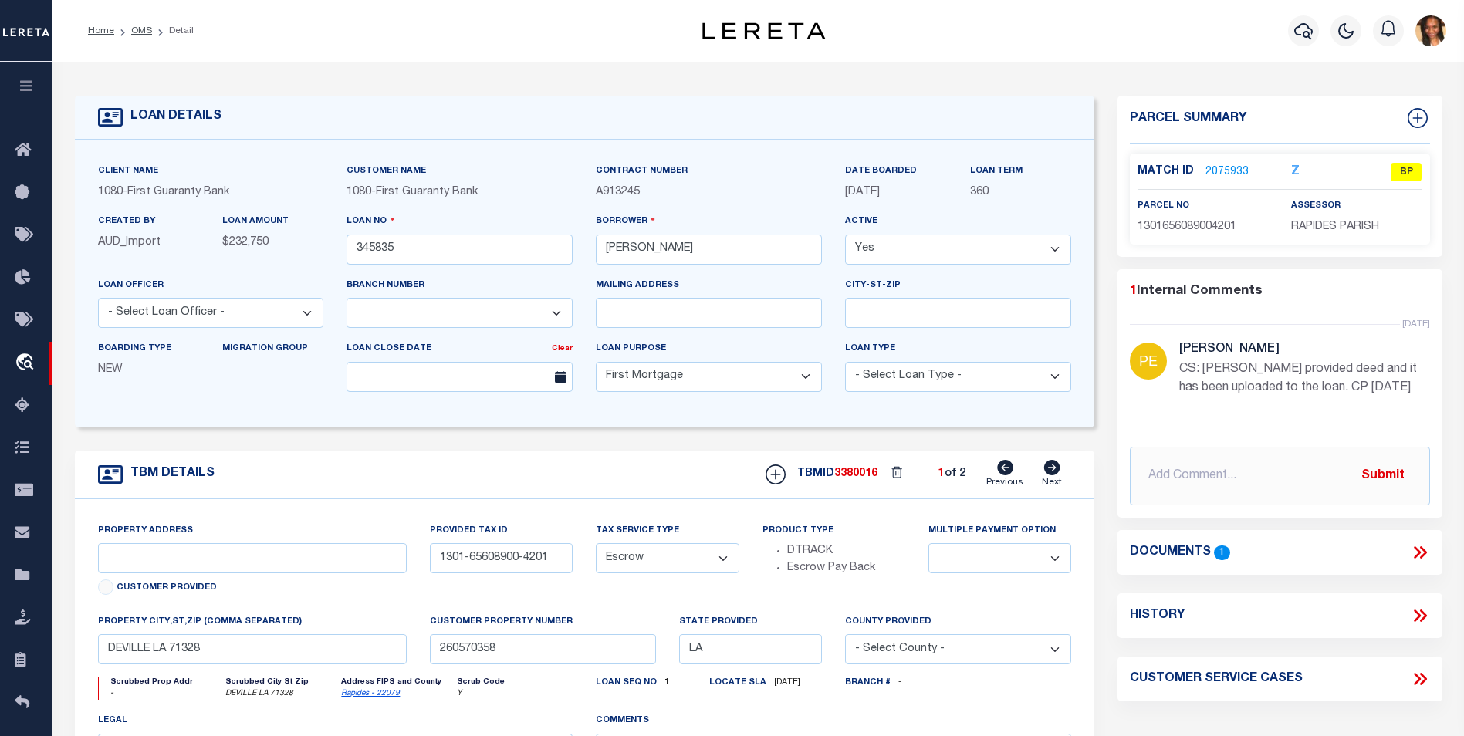
click at [1222, 171] on link "2075933" at bounding box center [1226, 172] width 43 height 16
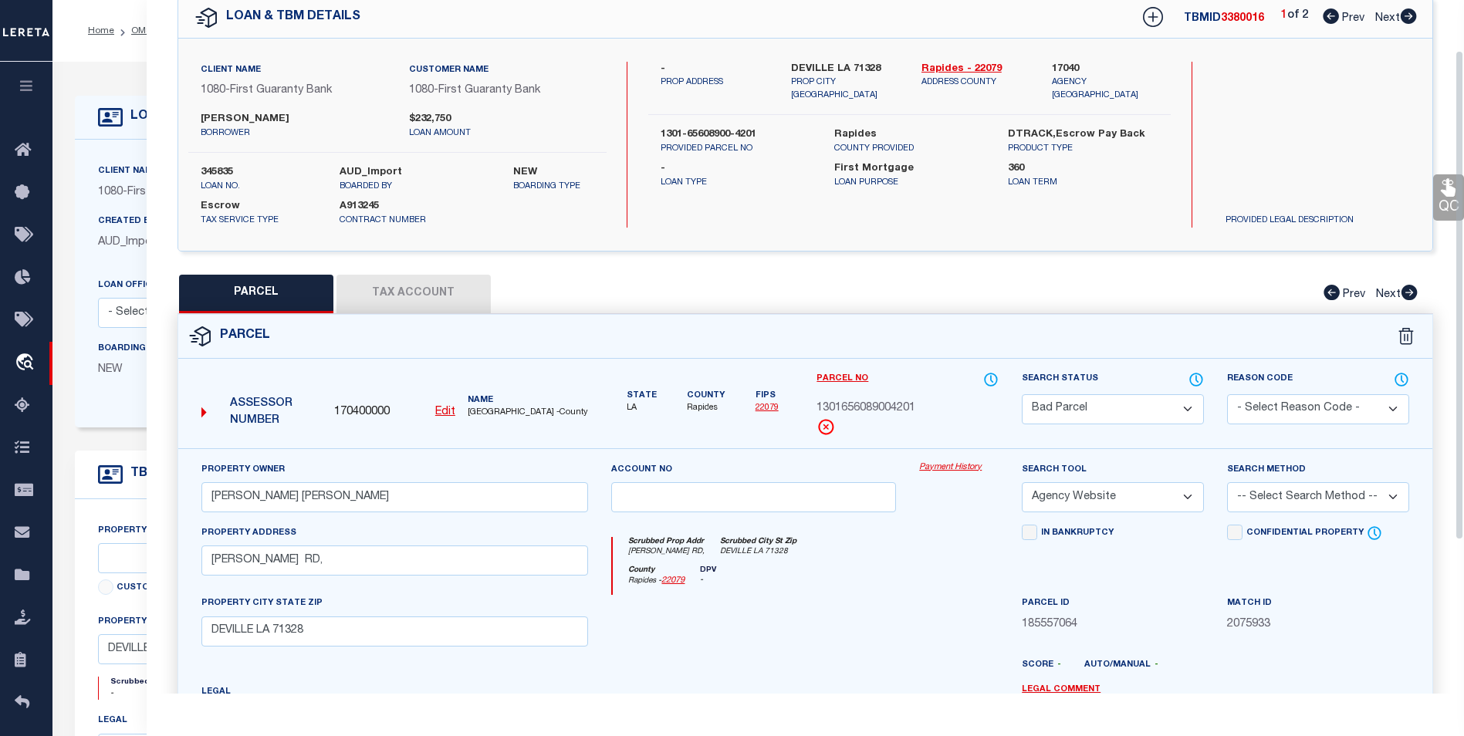
scroll to position [56, 0]
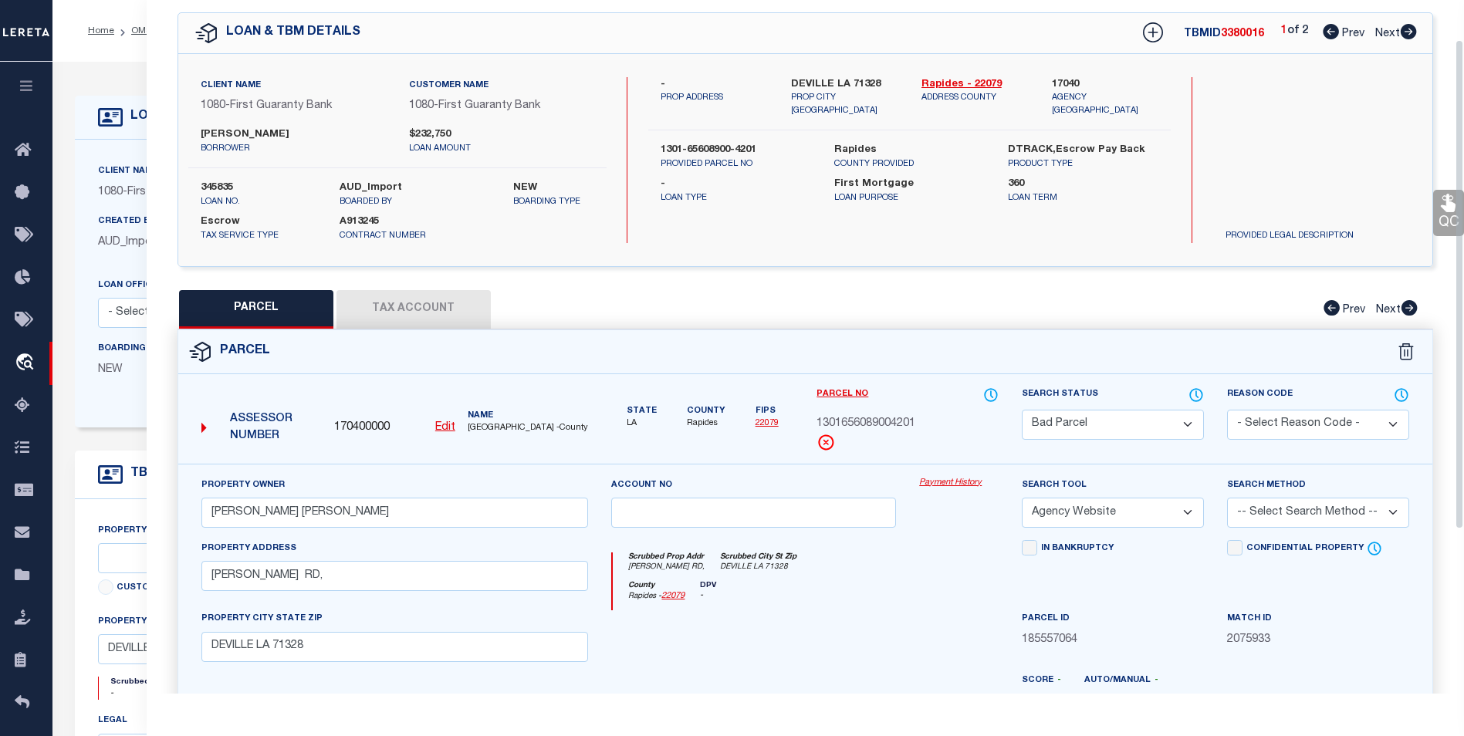
click at [478, 300] on button "Tax Account" at bounding box center [413, 309] width 154 height 39
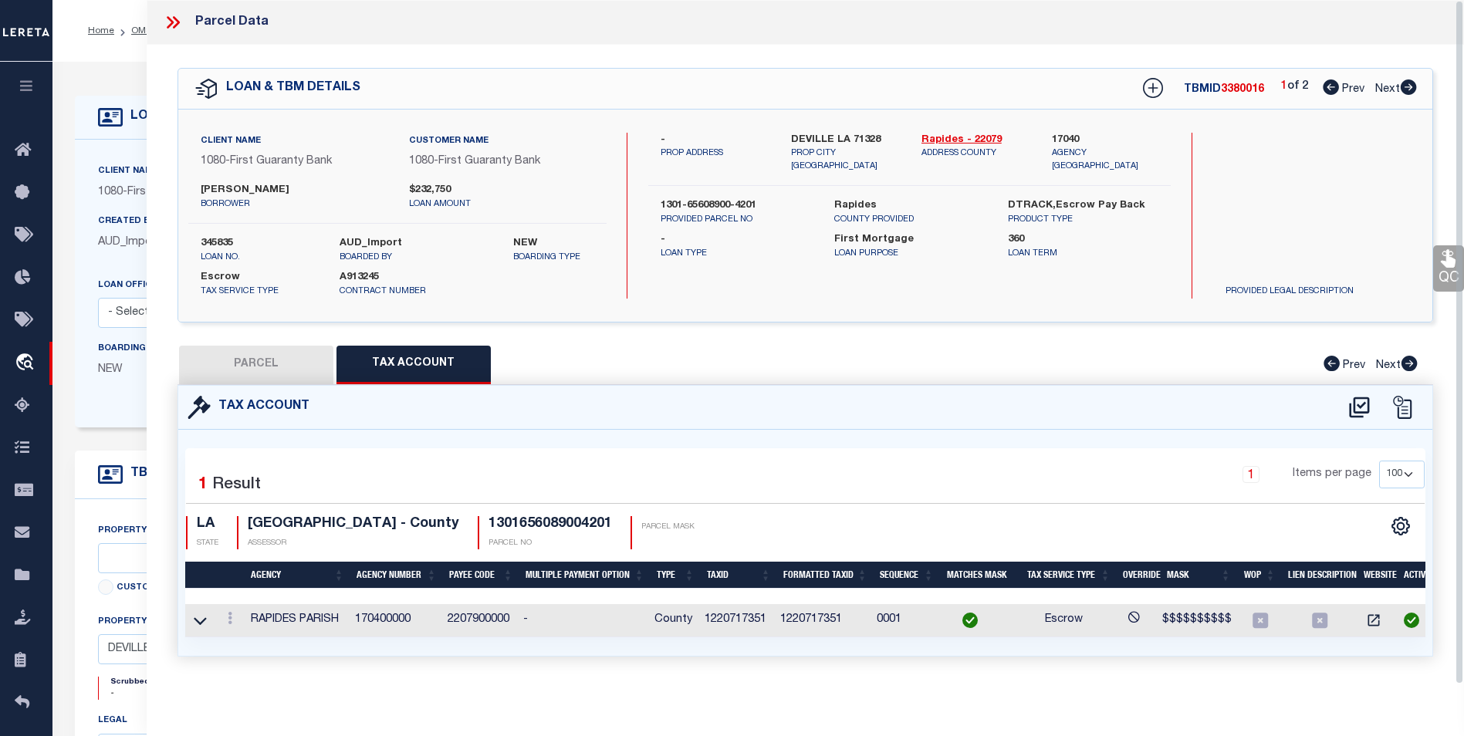
scroll to position [0, 0]
click at [233, 367] on button "PARCEL" at bounding box center [256, 365] width 154 height 39
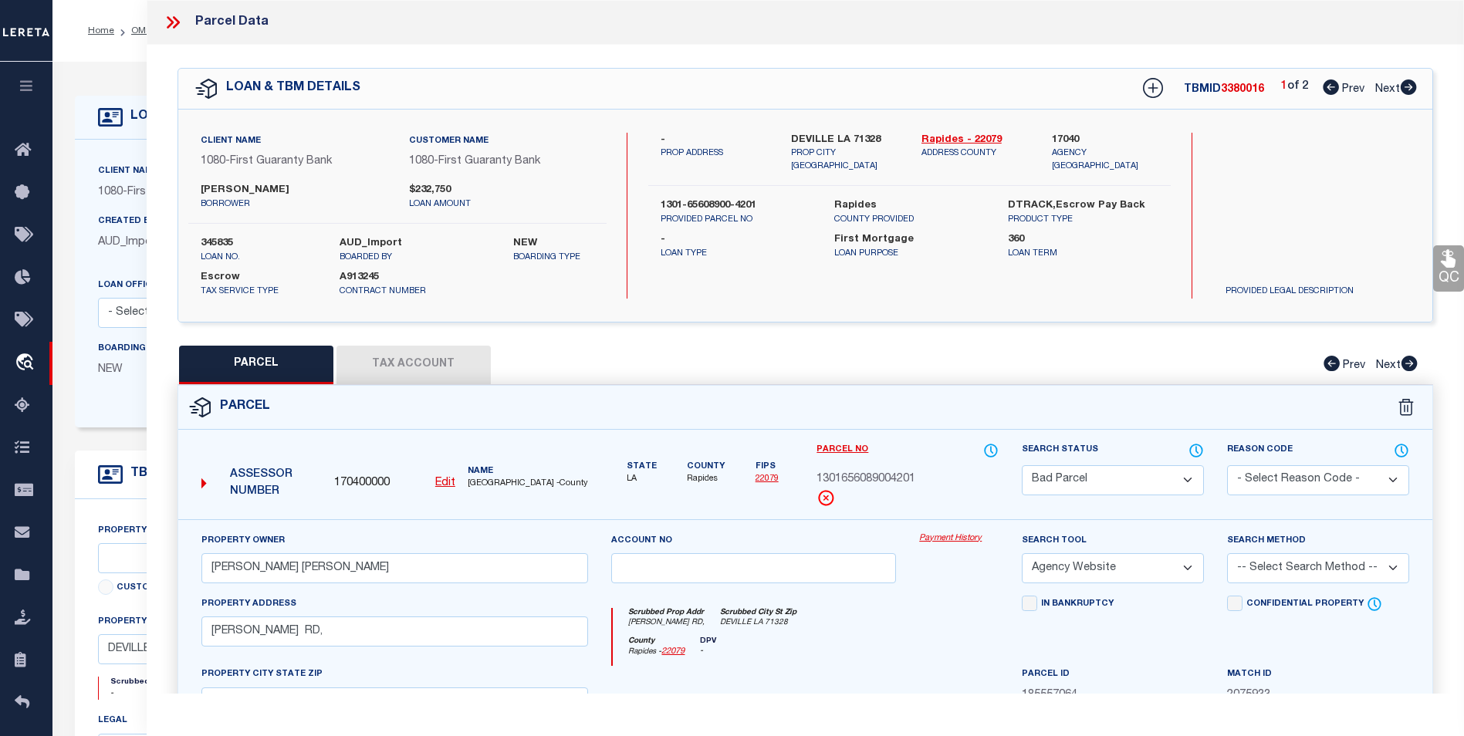
click at [452, 370] on button "Tax Account" at bounding box center [413, 365] width 154 height 39
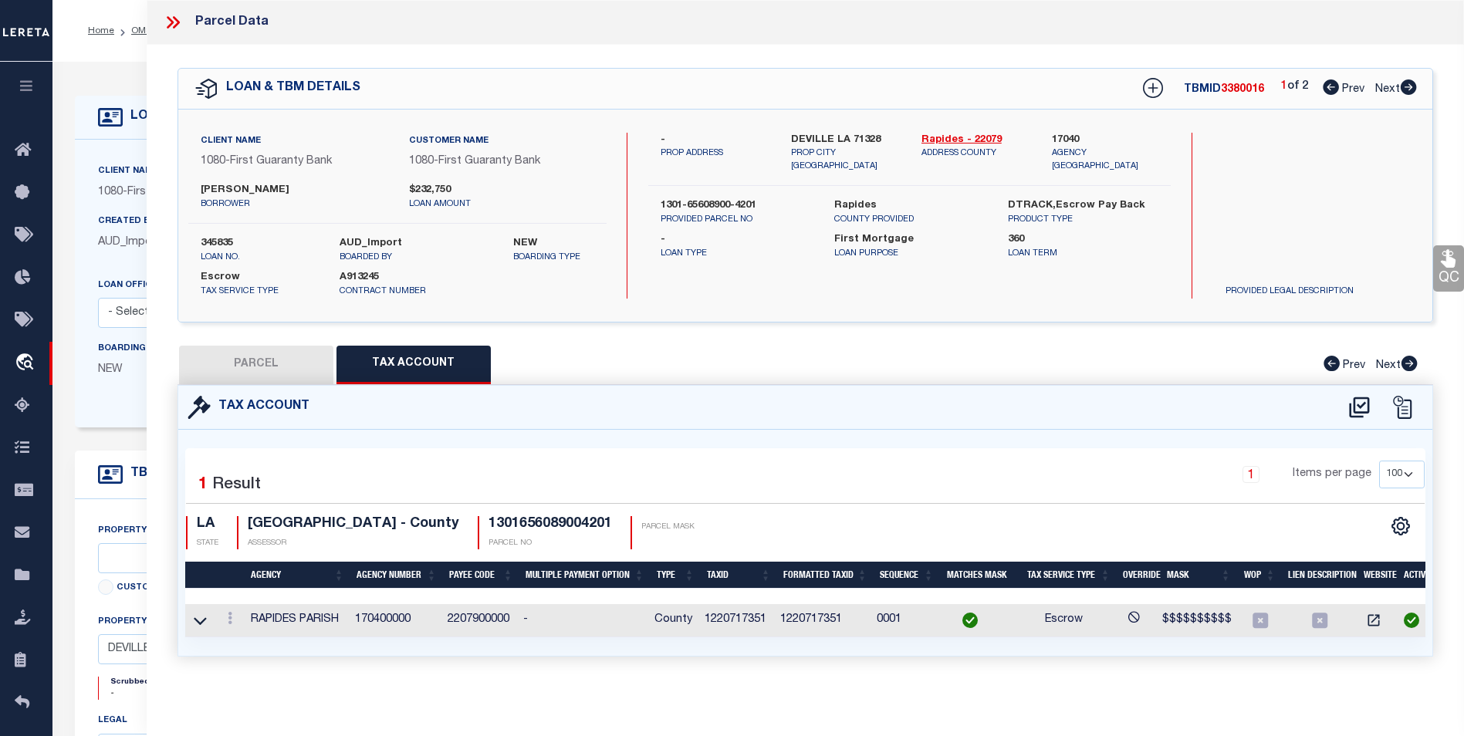
click at [175, 22] on icon at bounding box center [173, 22] width 20 height 20
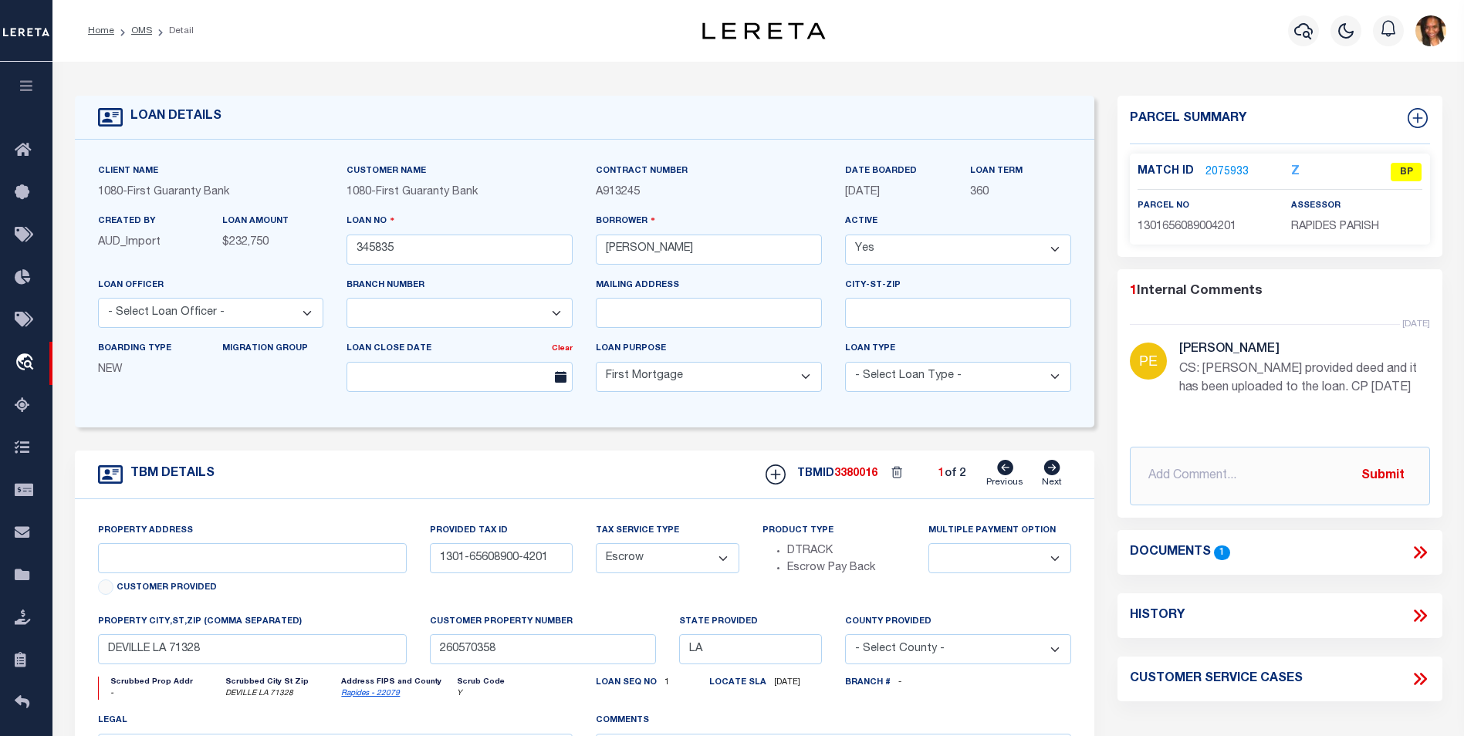
drag, startPoint x: 102, startPoint y: 31, endPoint x: 219, endPoint y: 31, distance: 117.3
click at [101, 31] on link "Home" at bounding box center [101, 30] width 26 height 9
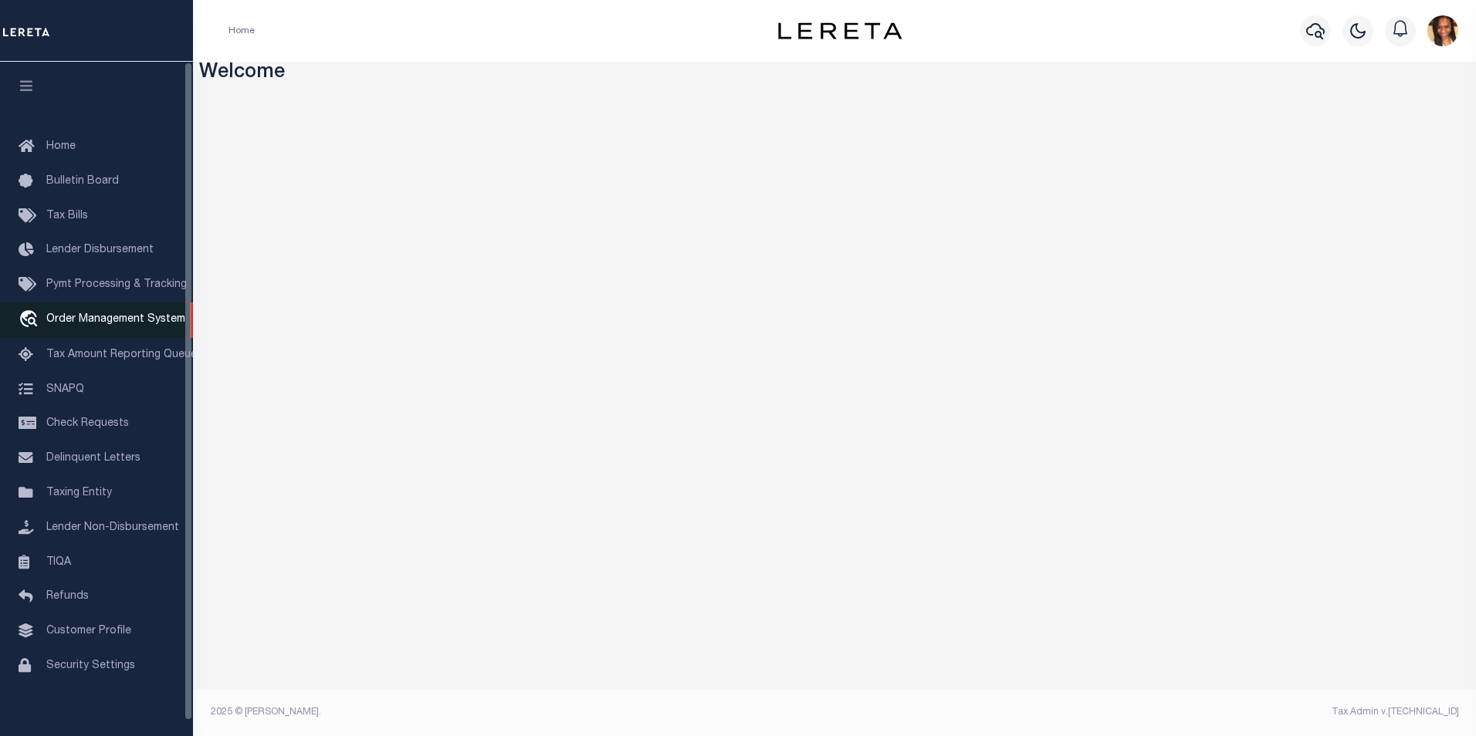
click at [123, 325] on span "Order Management System" at bounding box center [115, 319] width 139 height 11
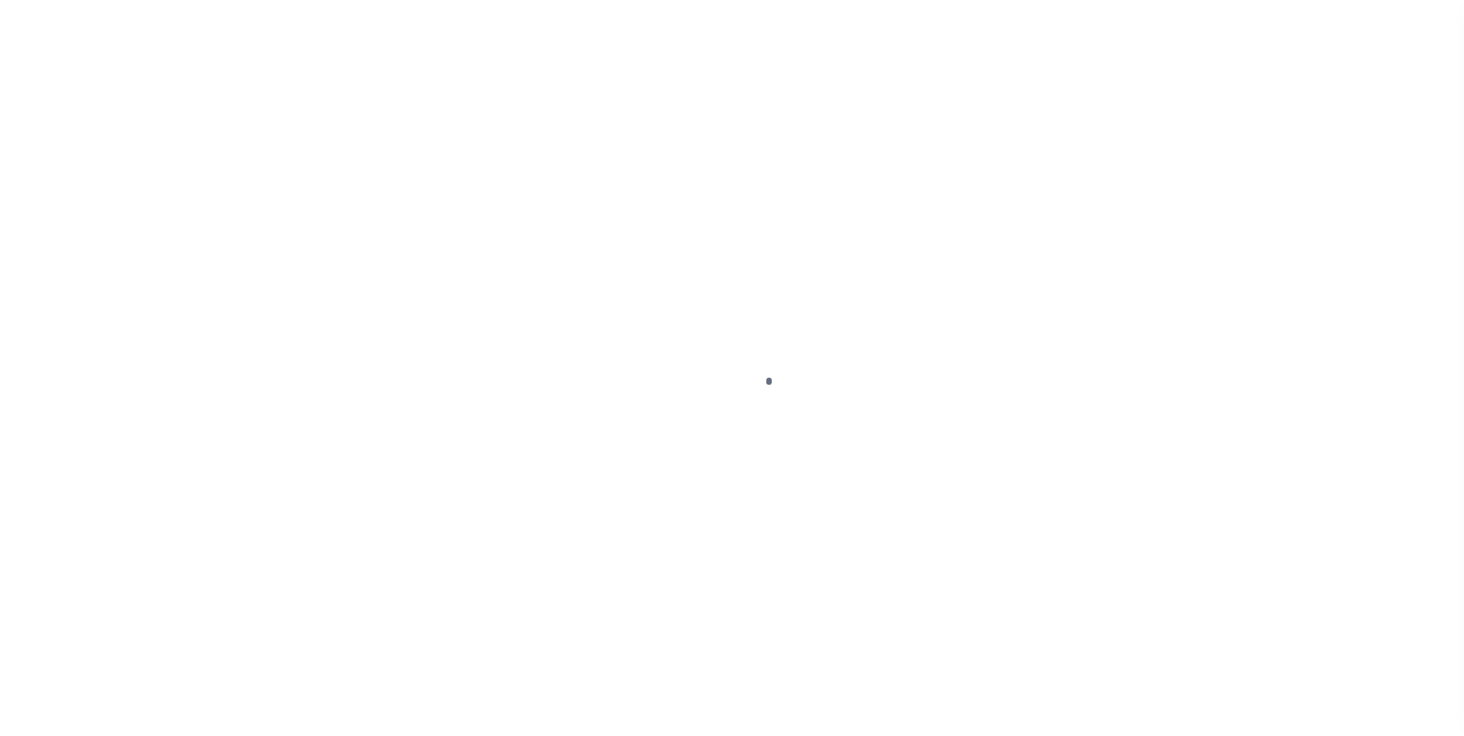
scroll to position [15, 0]
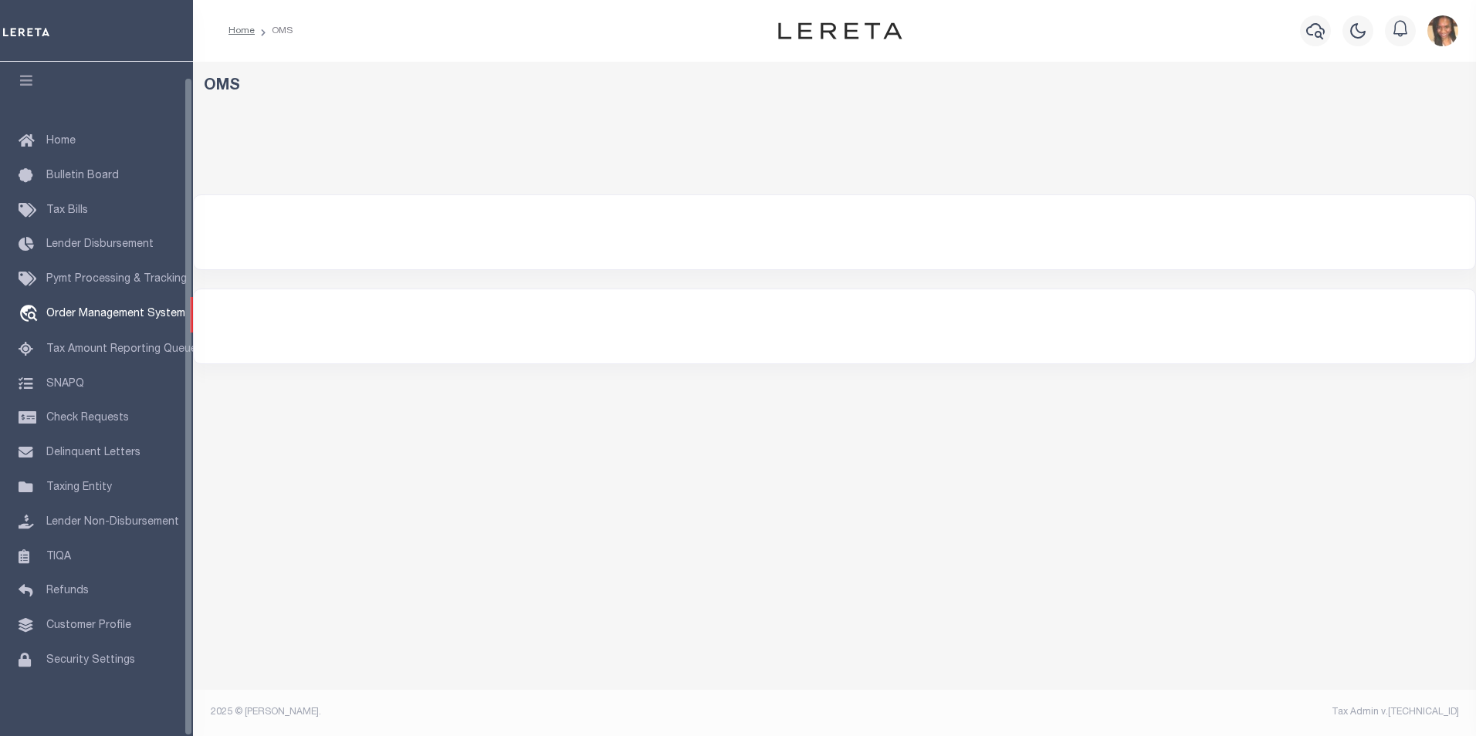
select select "200"
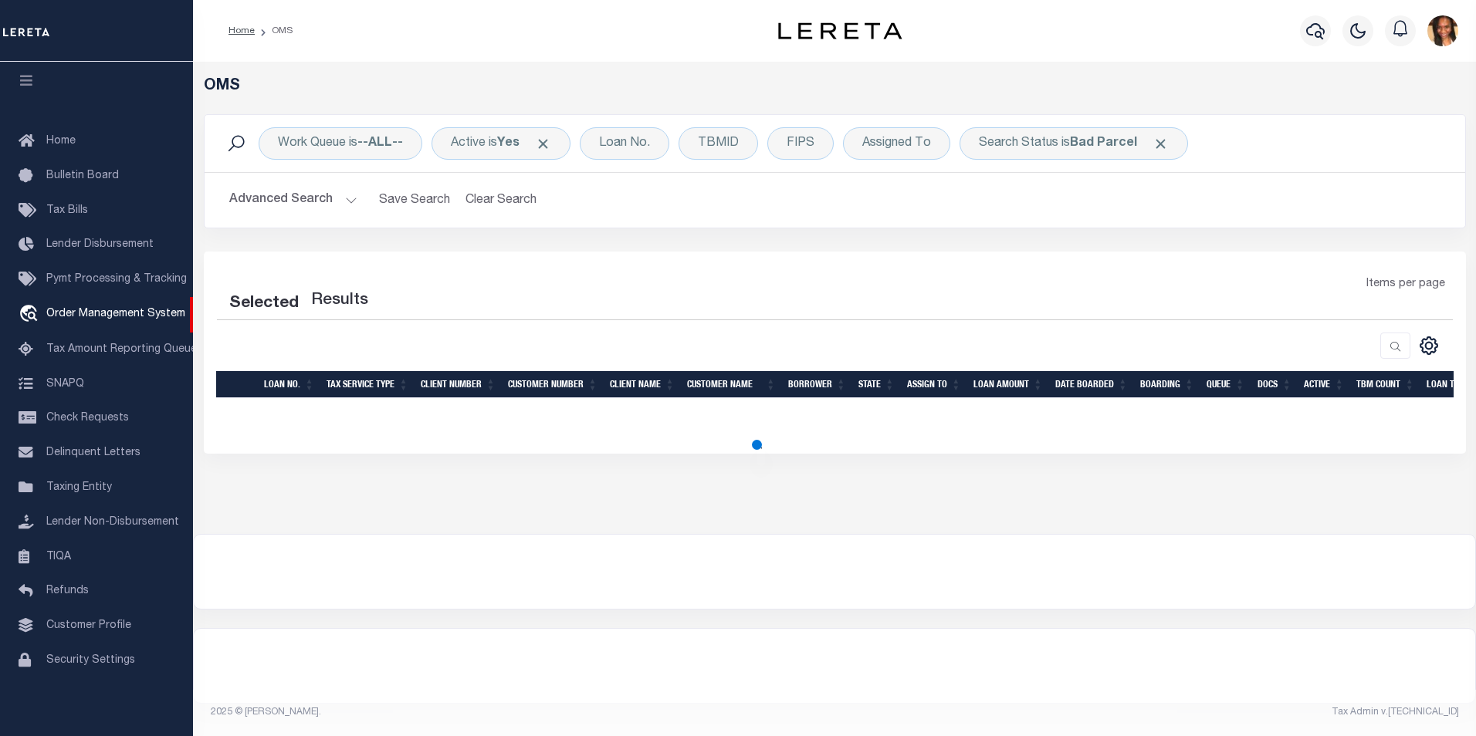
select select "200"
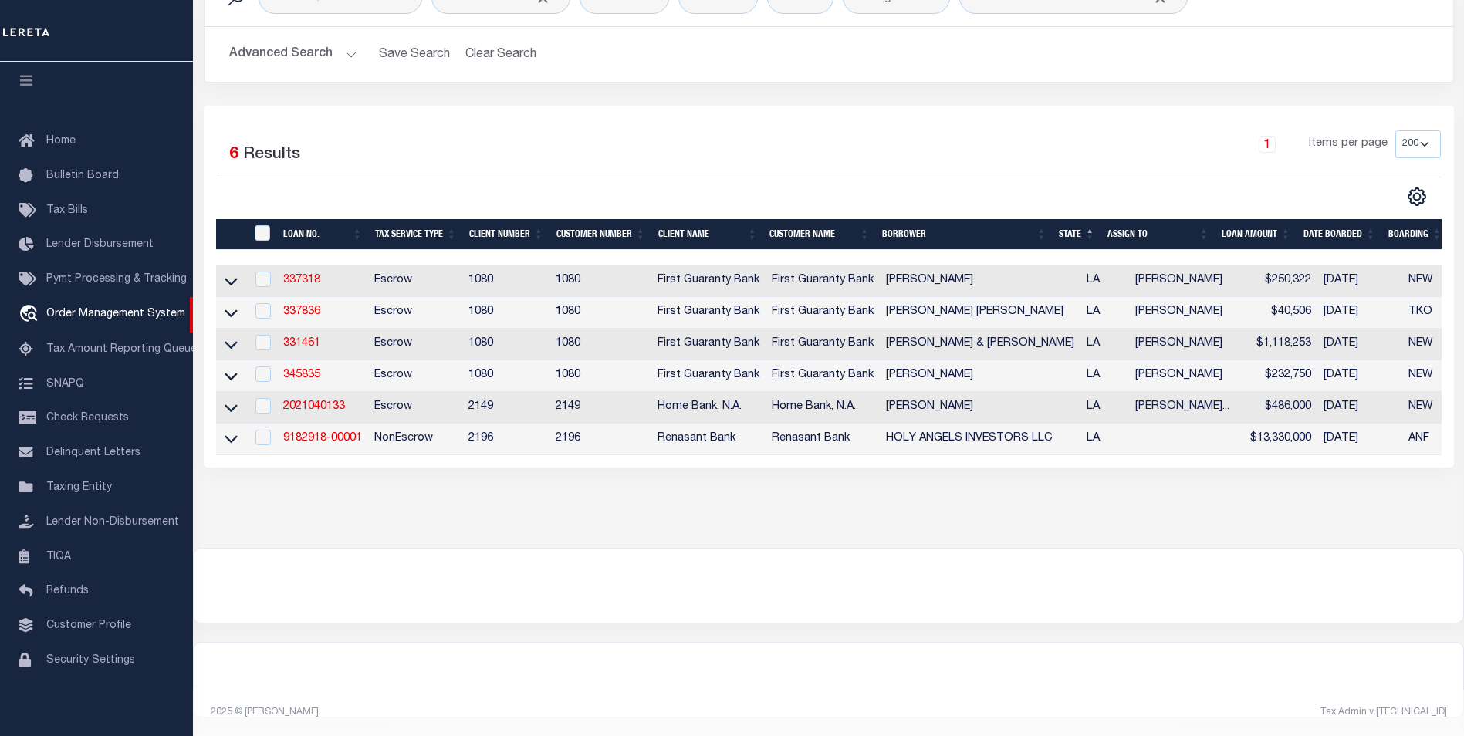
scroll to position [161, 0]
click at [298, 401] on link "2021040133" at bounding box center [314, 406] width 62 height 11
type input "2021040133"
type input "[PERSON_NAME]"
select select
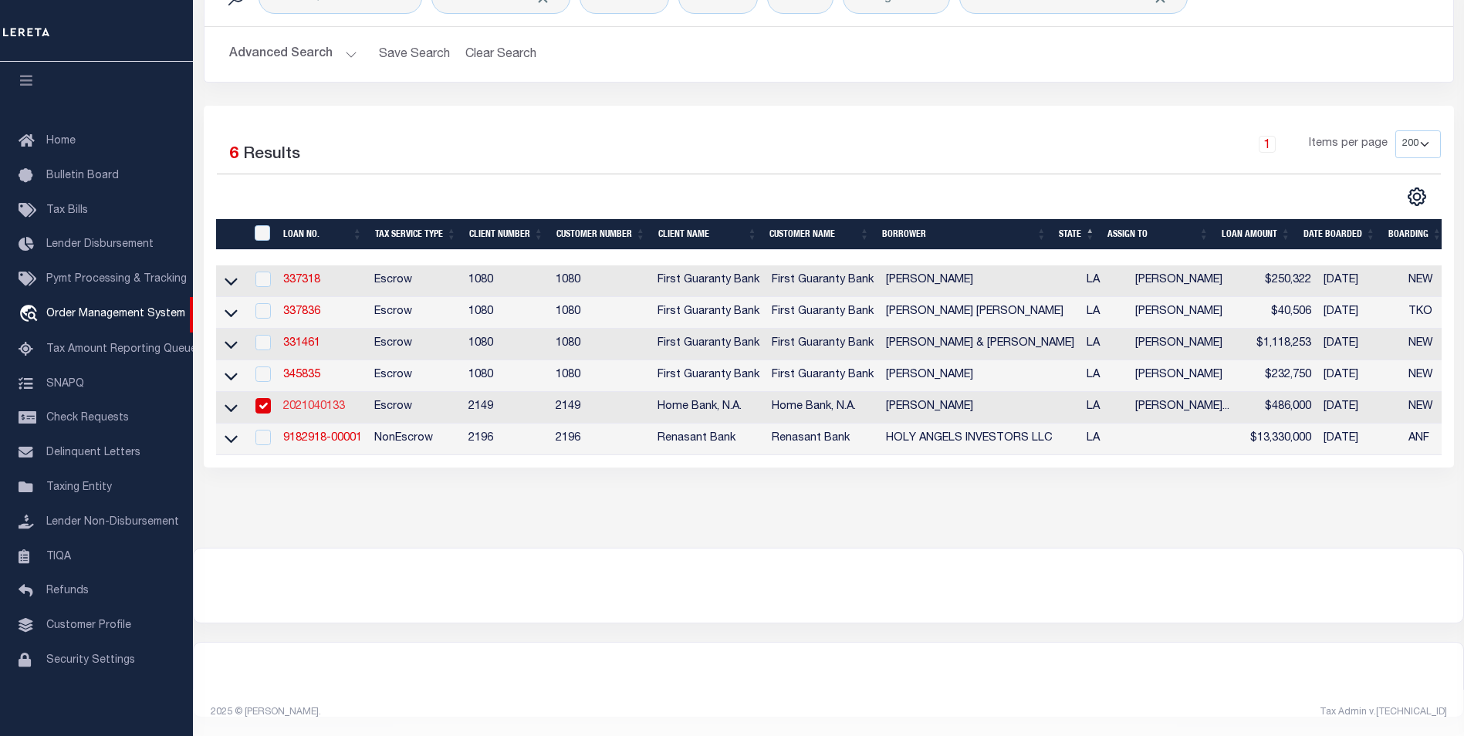
select select
type input "[DATE]"
select select "10"
select select "Escrow"
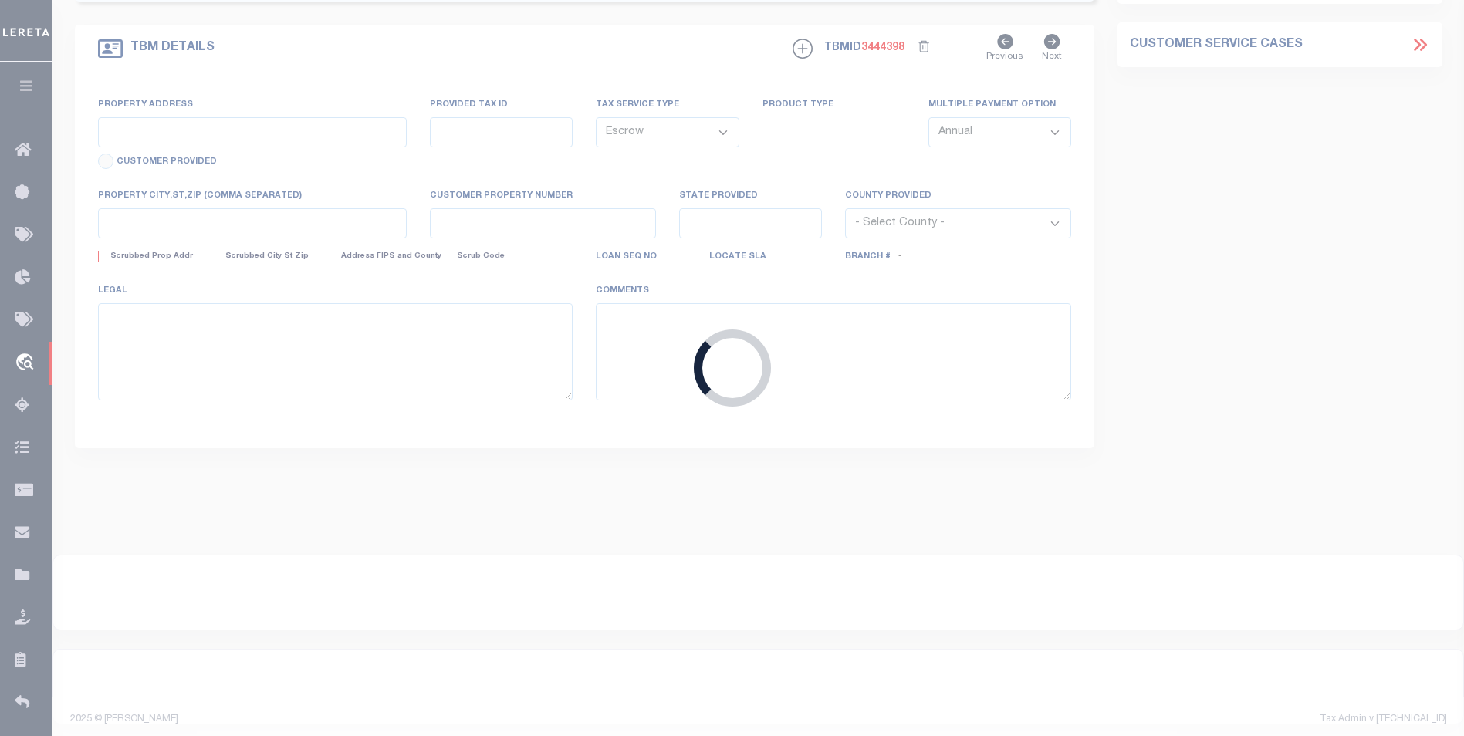
type input "[STREET_ADDRESS][PERSON_NAME]"
select select
type input "FRANKLINTON LA 70438-4187"
type input "LA"
select select "9142"
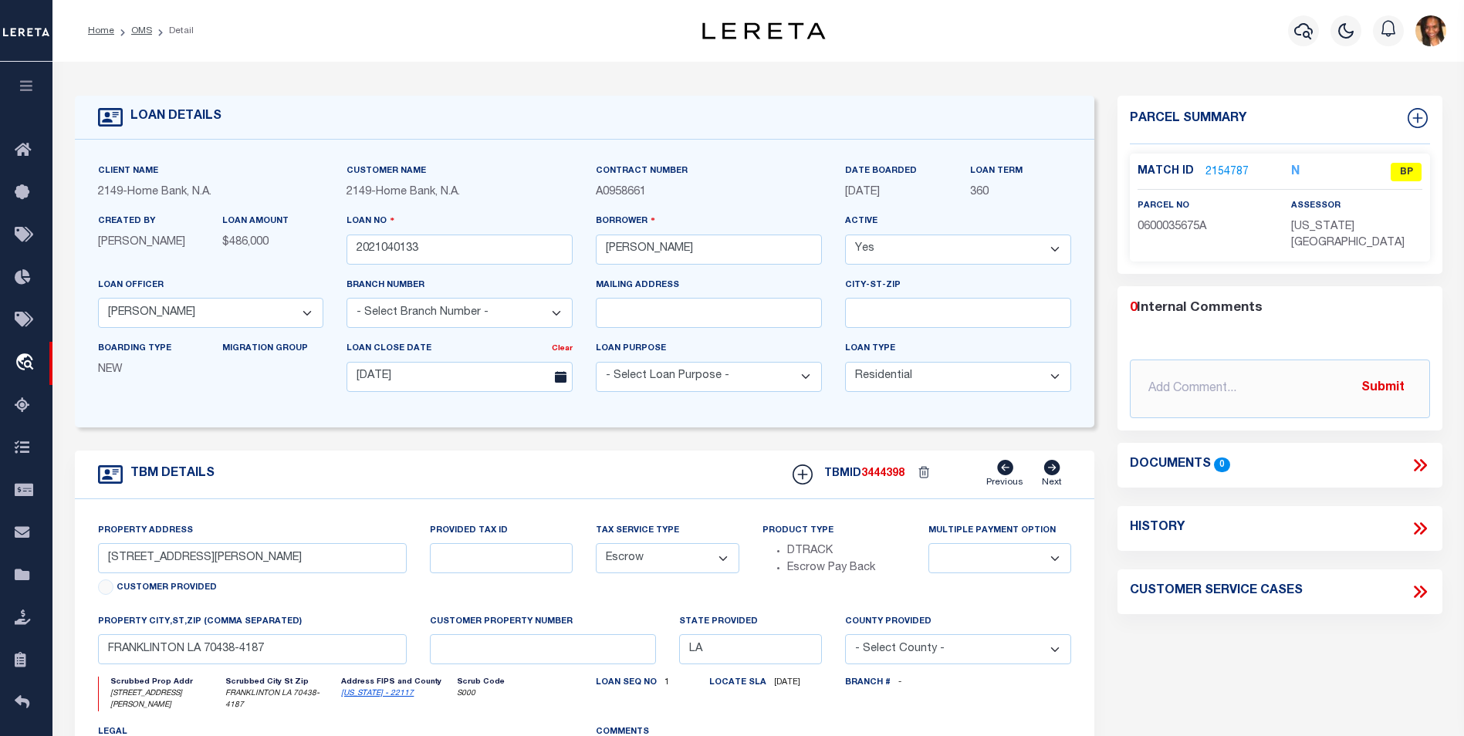
click at [1228, 174] on link "2154787" at bounding box center [1226, 172] width 43 height 16
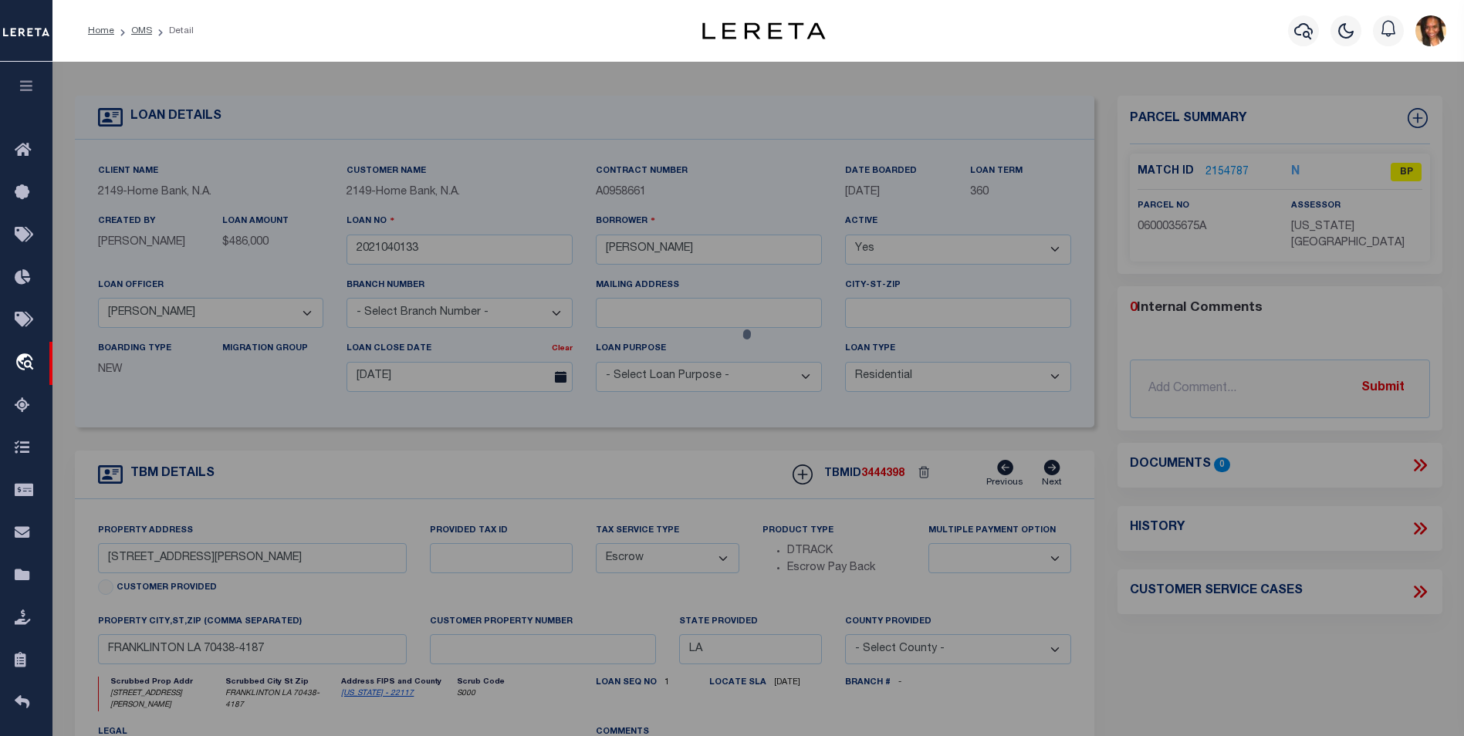
checkbox input "false"
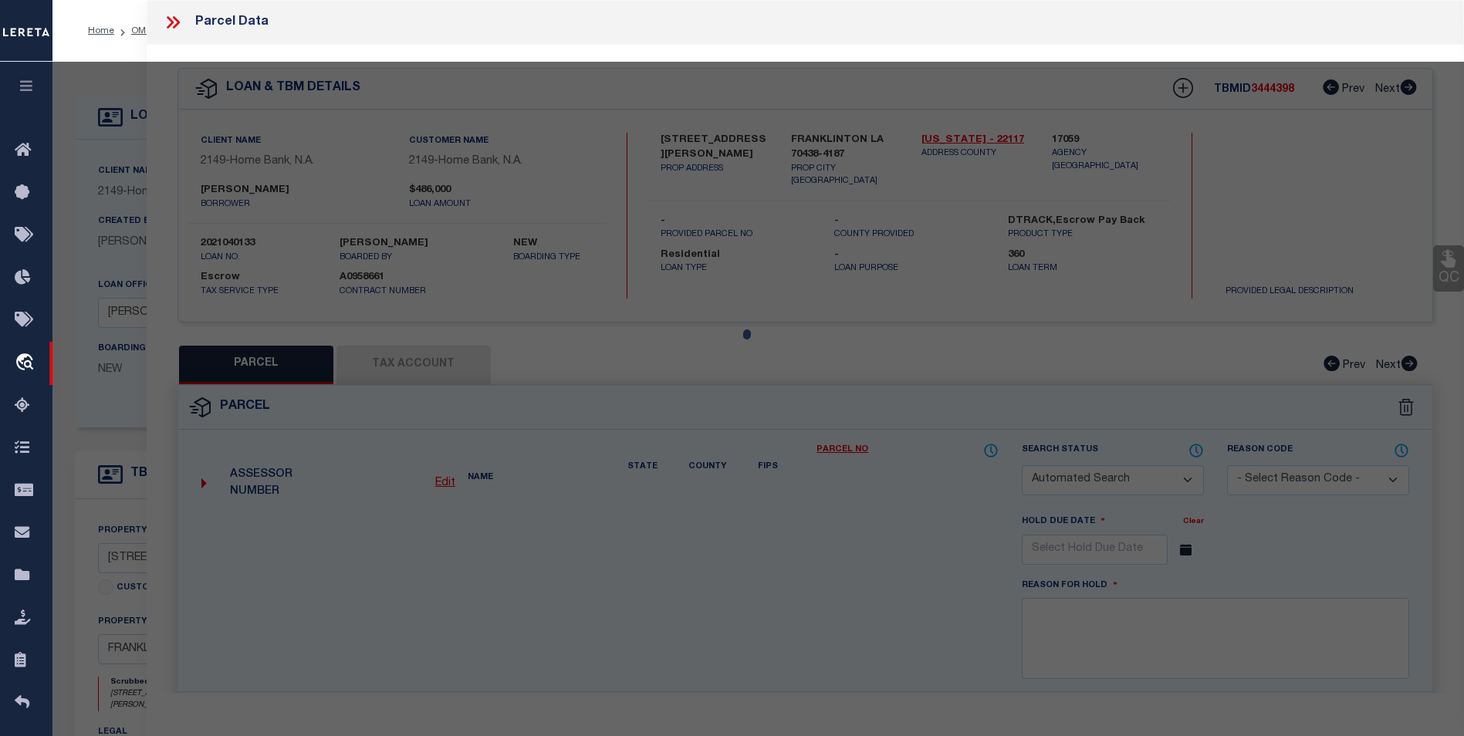
select select "BP"
type input "[PERSON_NAME] [PERSON_NAME]"
select select "AGW"
select select
type input "[STREET_ADDRESS][PERSON_NAME]"
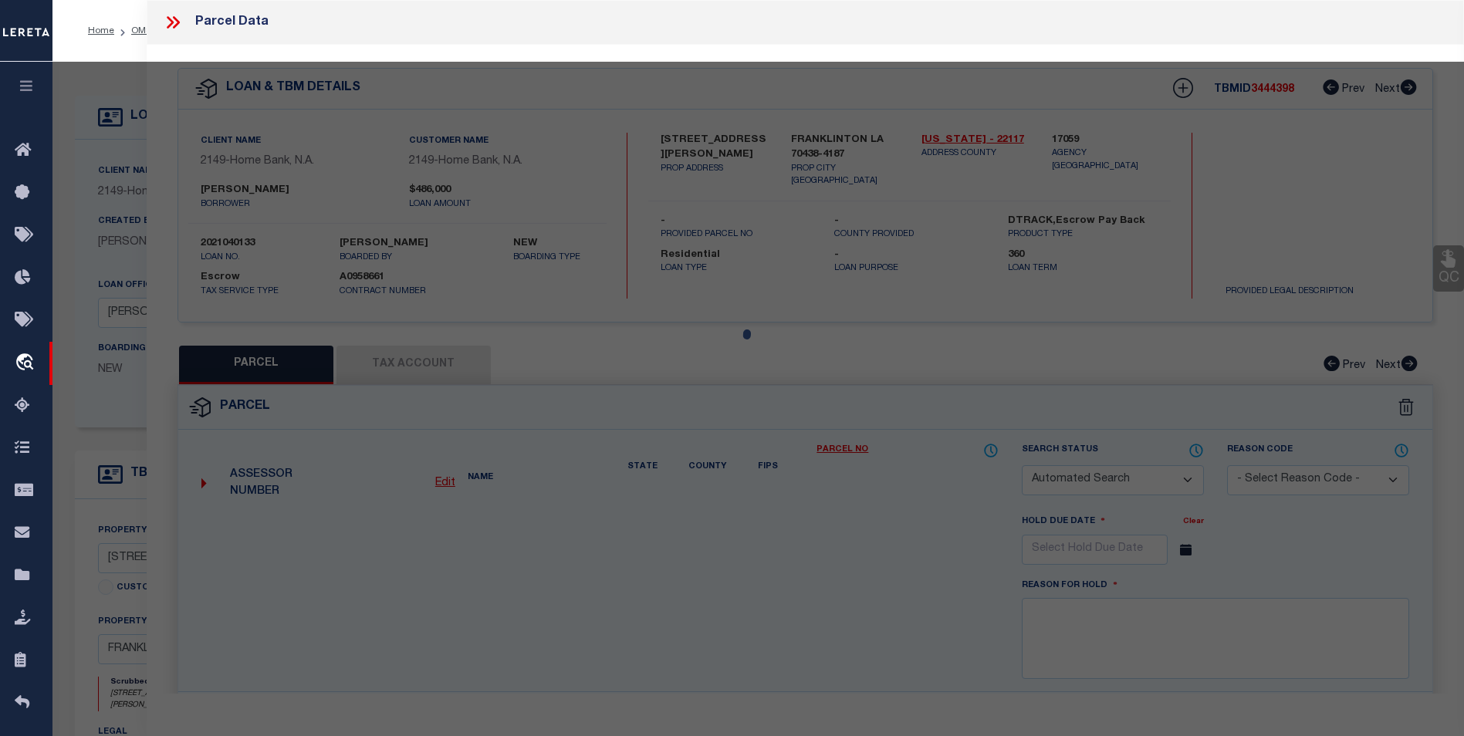
type textarea "15 ACRES [DATE]"
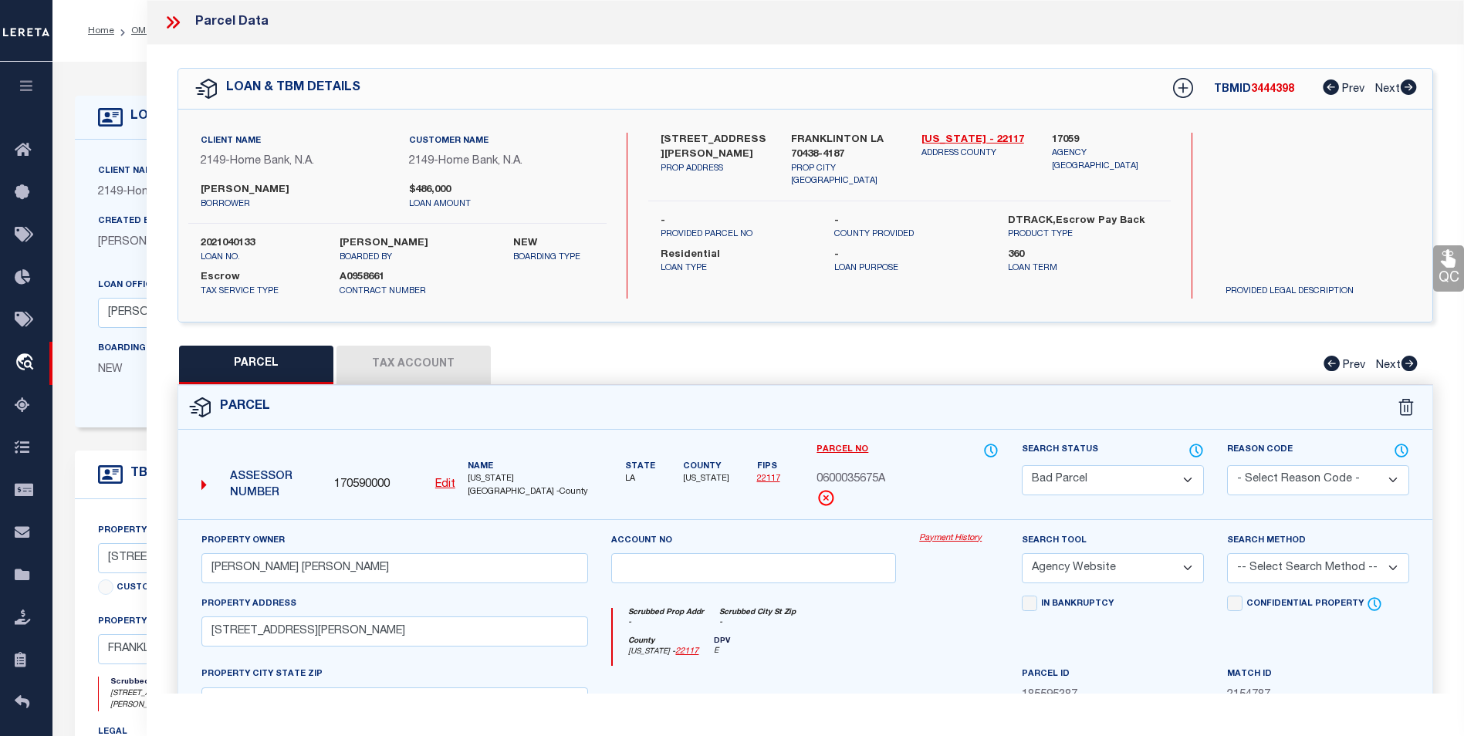
click at [181, 25] on icon at bounding box center [173, 22] width 20 height 20
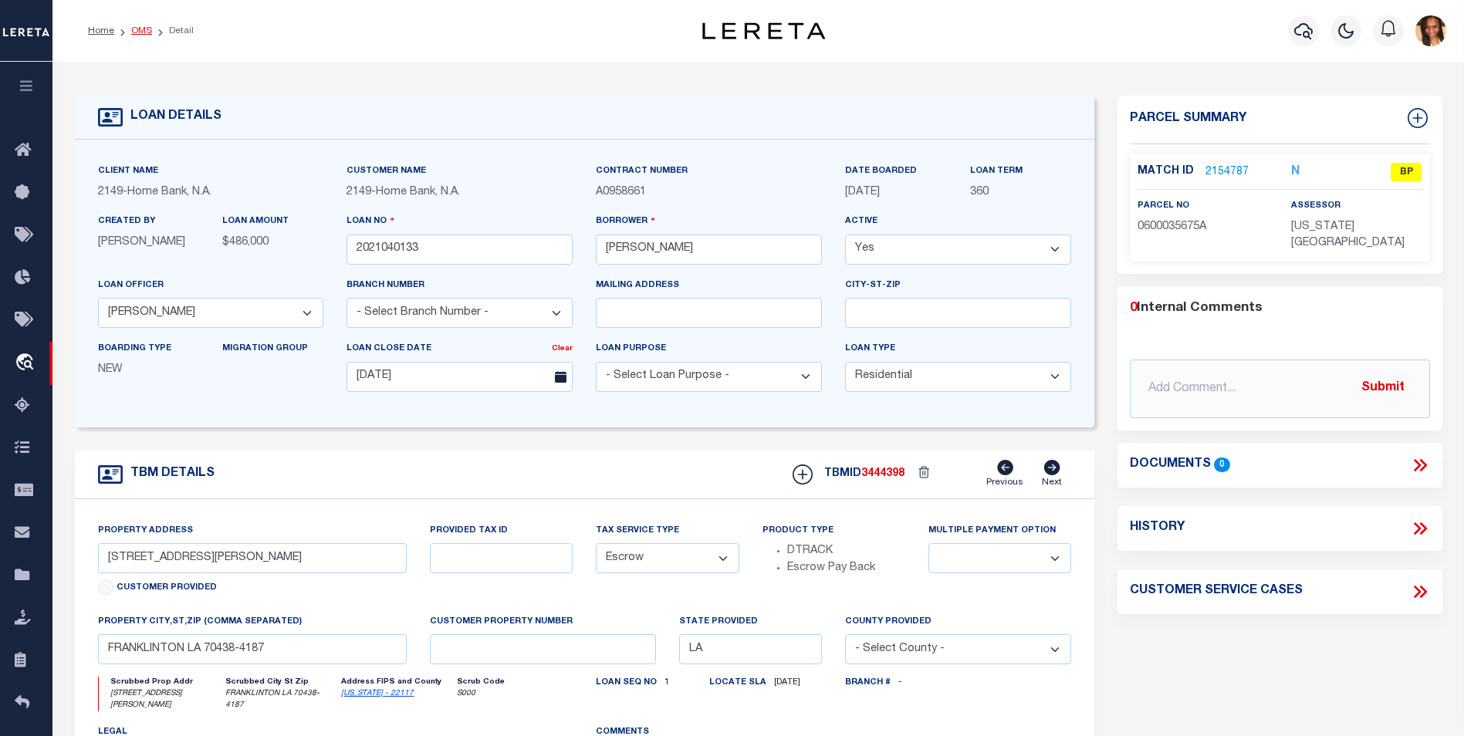
click at [138, 33] on link "OMS" at bounding box center [141, 30] width 21 height 9
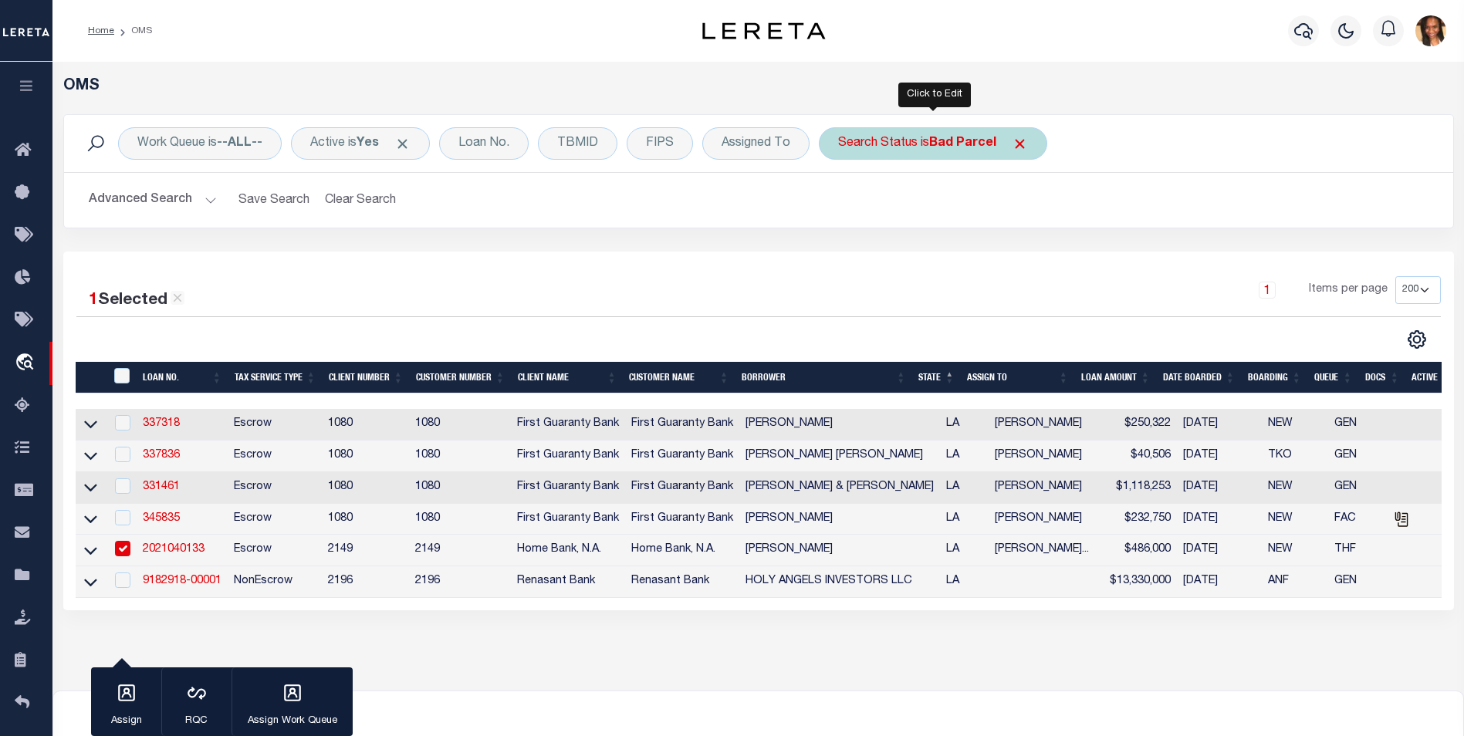
click at [938, 150] on b "Bad Parcel" at bounding box center [962, 143] width 67 height 12
select select "BP"
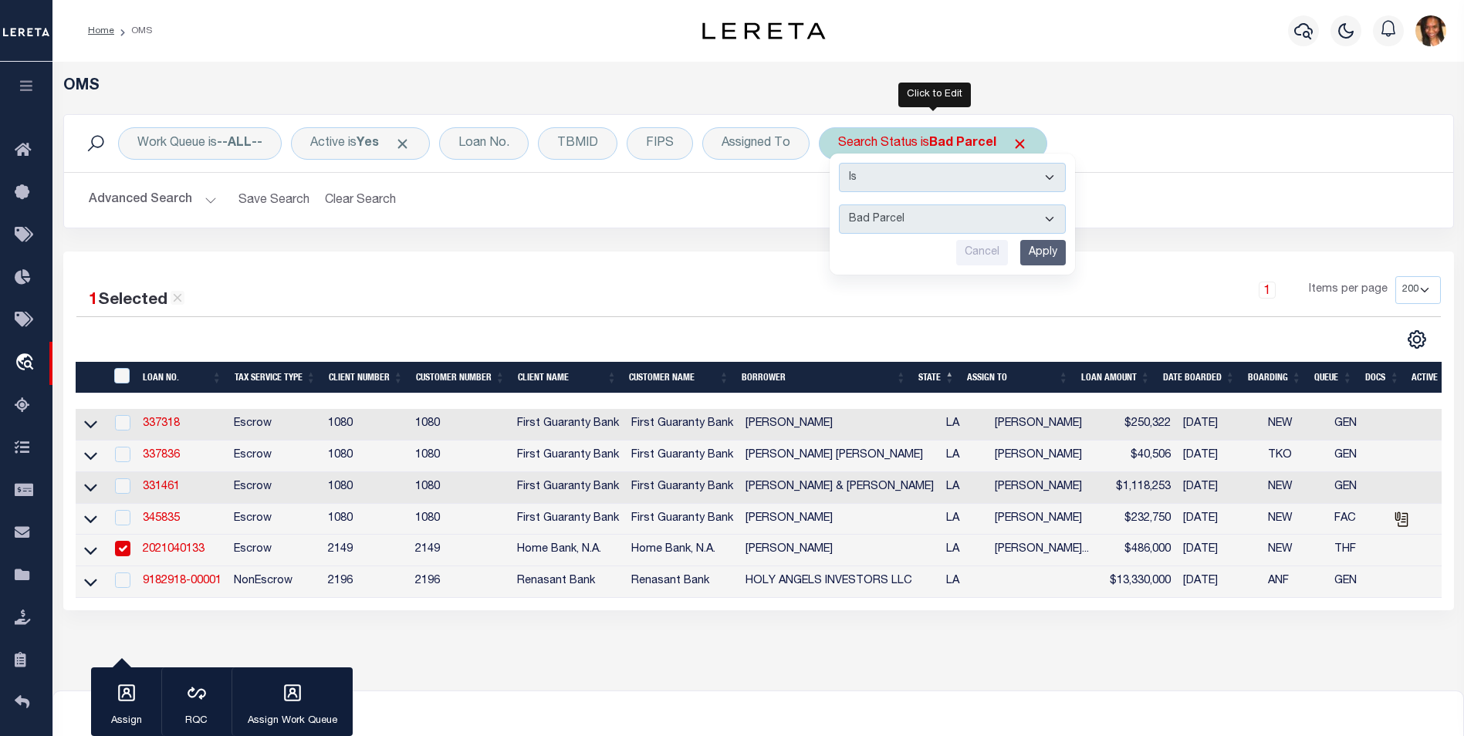
click at [1056, 220] on select "Automated Search Bad Parcel Complete Duplicate Parcel High Dollar Reporting In …" at bounding box center [952, 219] width 227 height 29
click at [840, 205] on select "Automated Search Bad Parcel Complete Duplicate Parcel High Dollar Reporting In …" at bounding box center [952, 219] width 227 height 29
click at [1054, 245] on input "Apply" at bounding box center [1043, 252] width 46 height 25
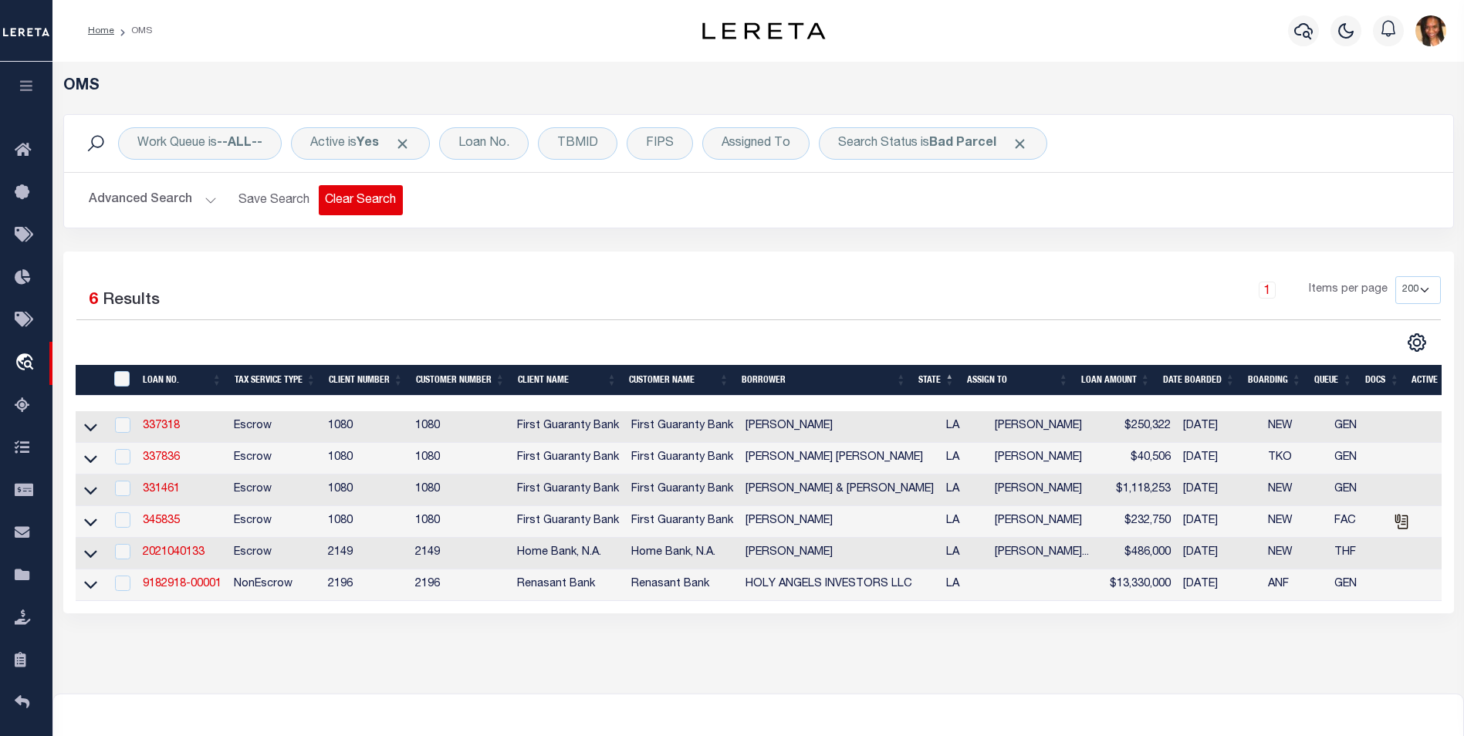
click at [356, 194] on button "Clear Search" at bounding box center [361, 200] width 84 height 30
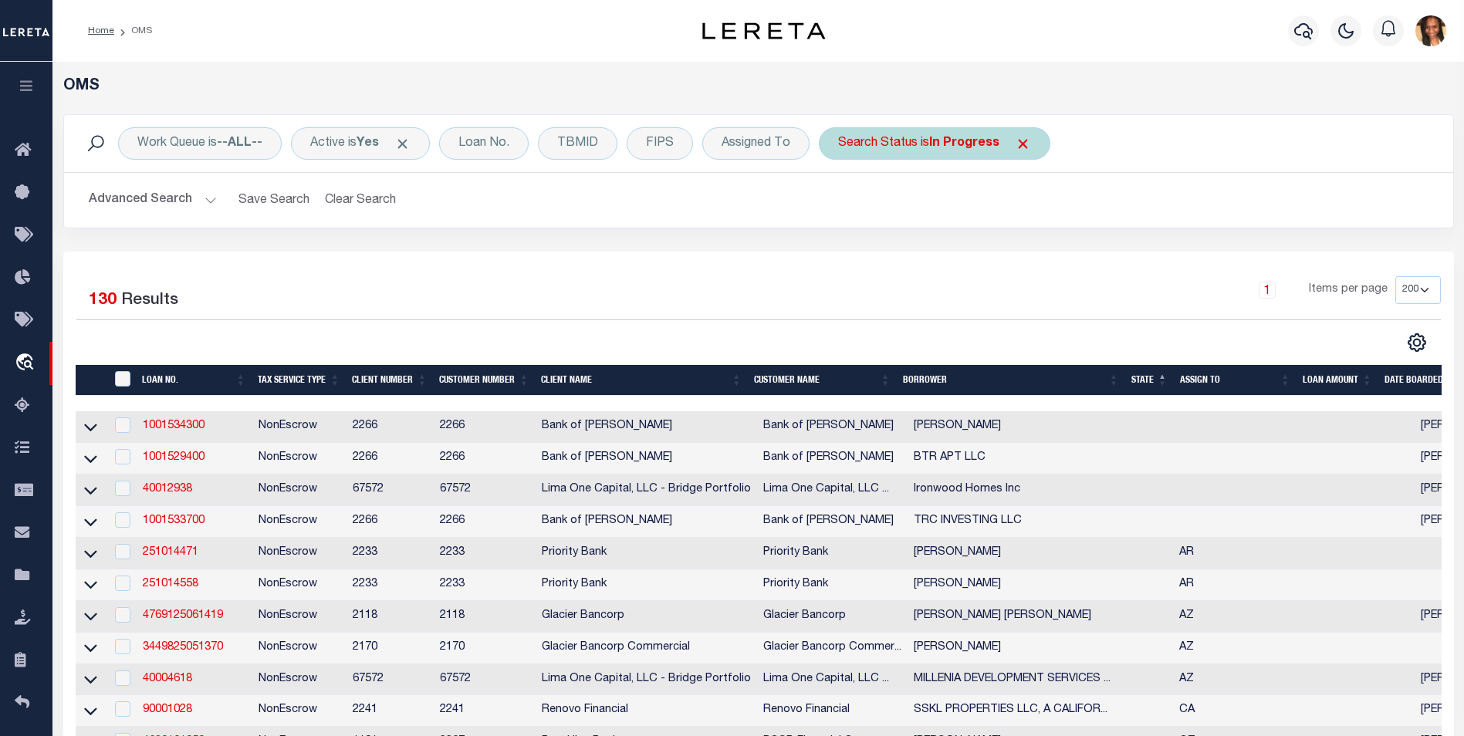
click at [940, 147] on b "In Progress" at bounding box center [964, 143] width 70 height 12
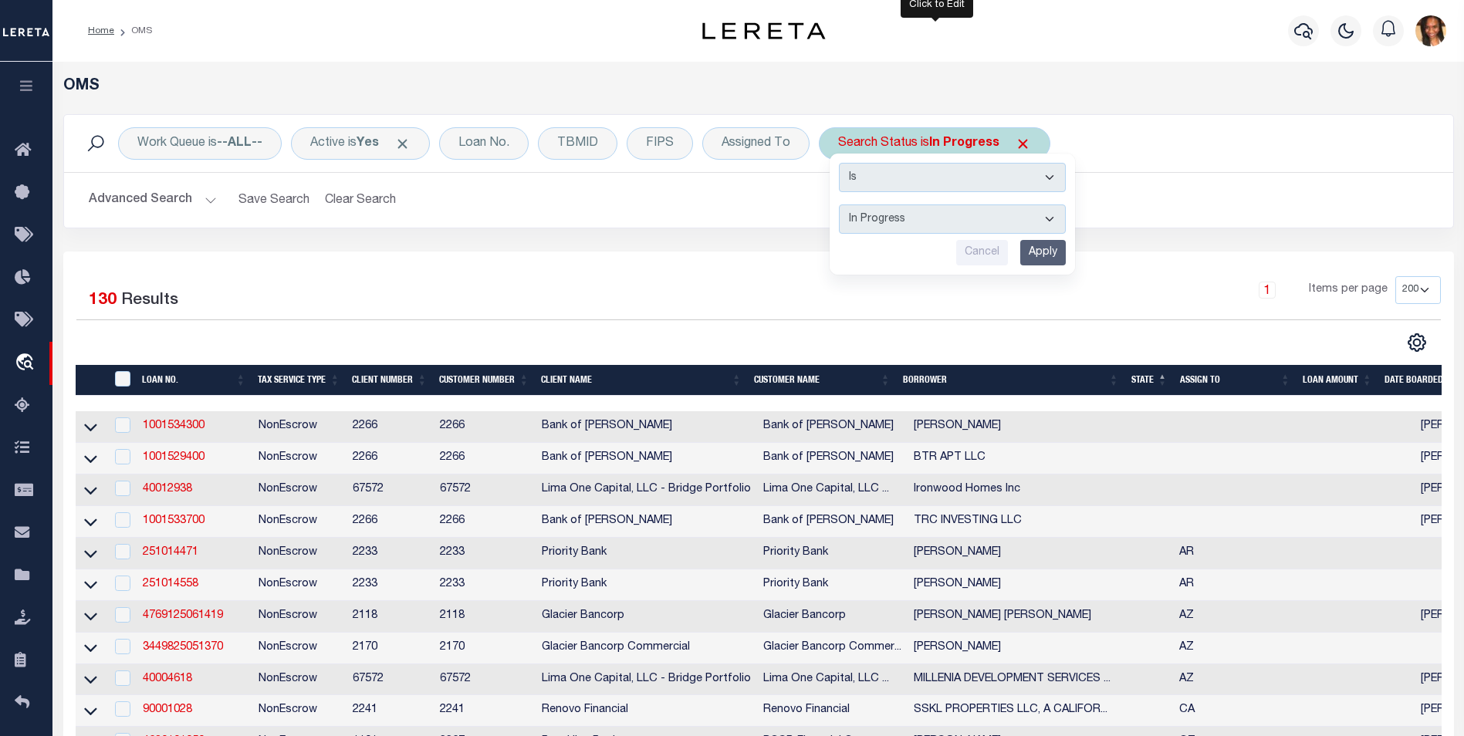
click at [963, 225] on select "Automated Search Bad Parcel Complete Duplicate Parcel High Dollar Reporting In …" at bounding box center [952, 219] width 227 height 29
select select "BP"
click at [840, 205] on select "Automated Search Bad Parcel Complete Duplicate Parcel High Dollar Reporting In …" at bounding box center [952, 219] width 227 height 29
click at [1060, 253] on input "Apply" at bounding box center [1043, 252] width 46 height 25
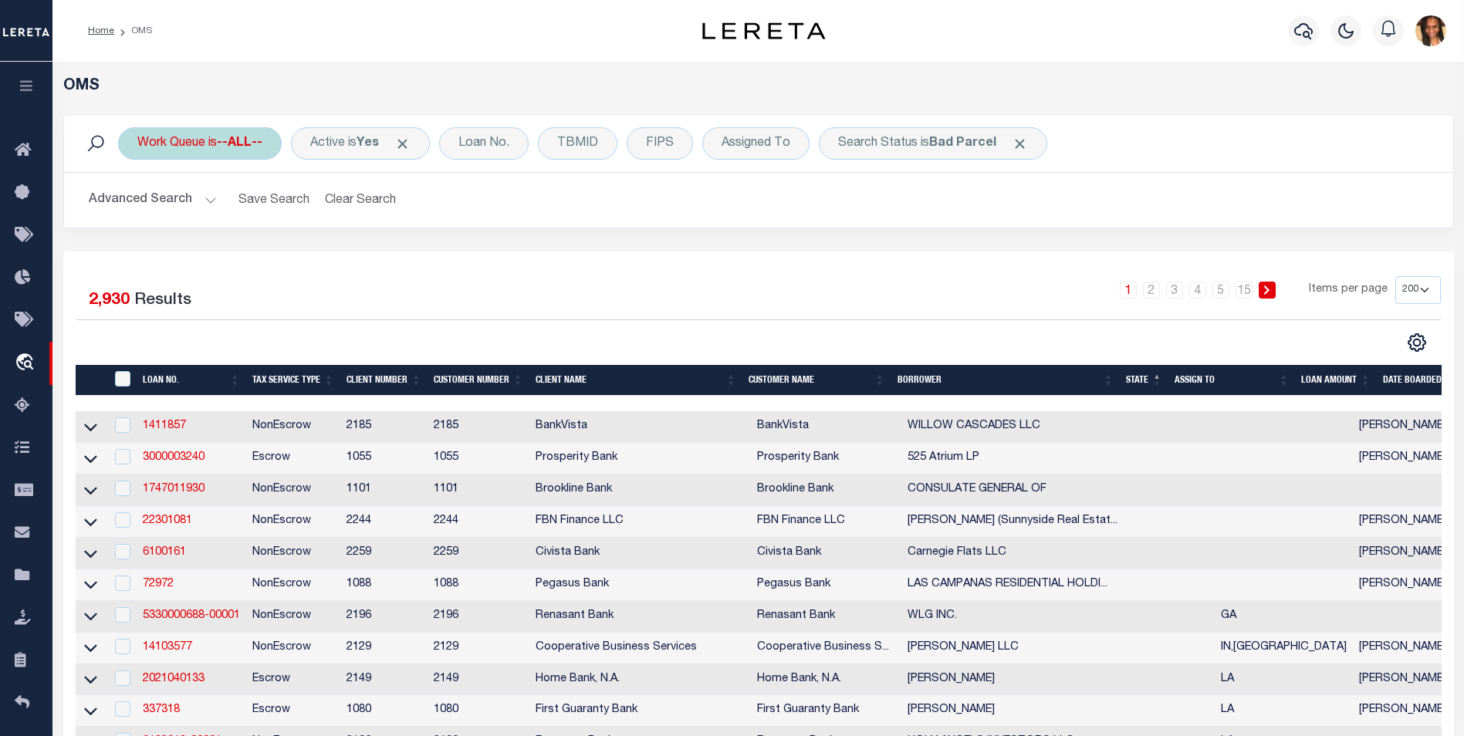
click at [219, 150] on div "Work Queue is --ALL--" at bounding box center [200, 143] width 164 height 32
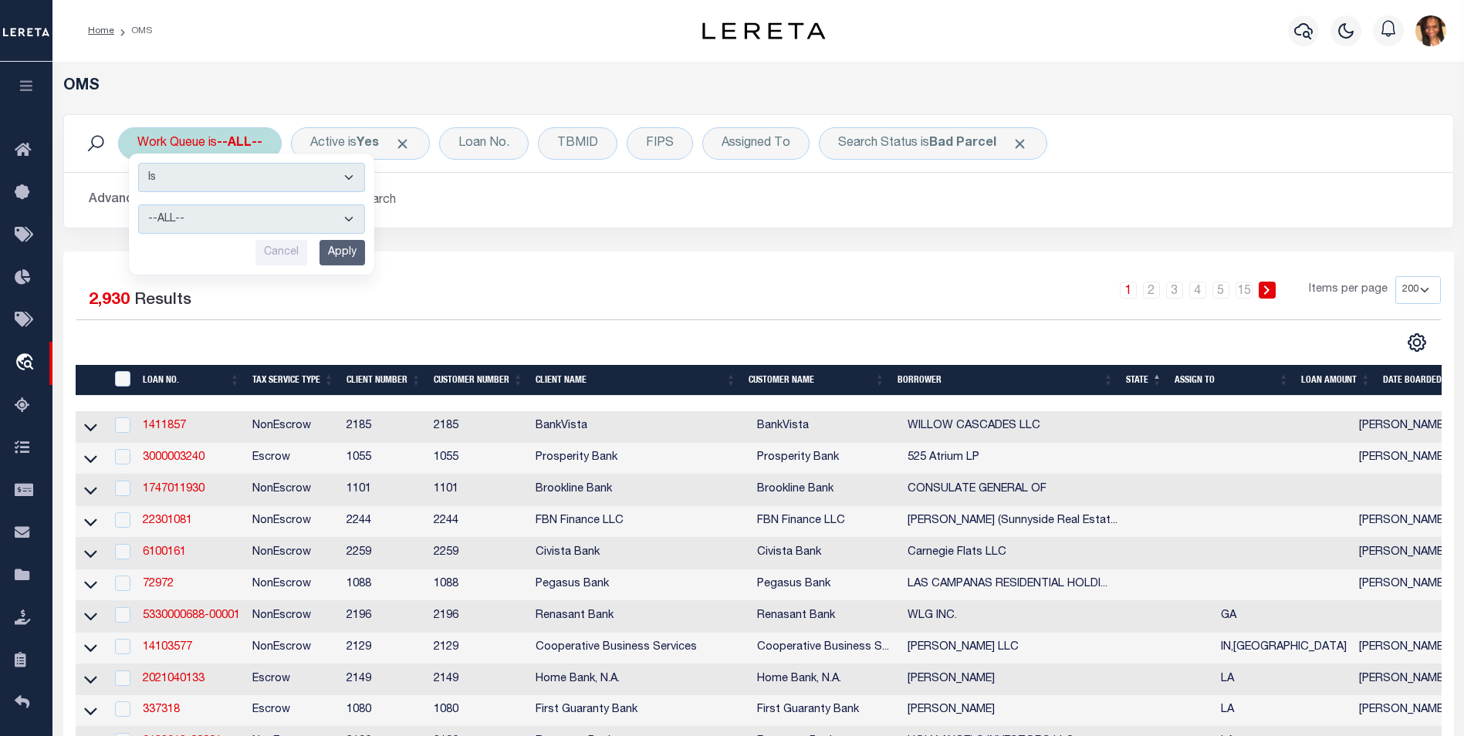
click at [299, 184] on select "Is Contains" at bounding box center [251, 177] width 227 height 29
click at [292, 171] on select "Is Contains" at bounding box center [251, 177] width 227 height 29
click at [347, 212] on select "--ALL-- factRSystems General ThoughtFocus" at bounding box center [251, 219] width 227 height 29
click at [517, 214] on h2 "Advanced Search Save Search Clear Search tblSearchTopScreen_dynamictable_____De…" at bounding box center [758, 200] width 1364 height 30
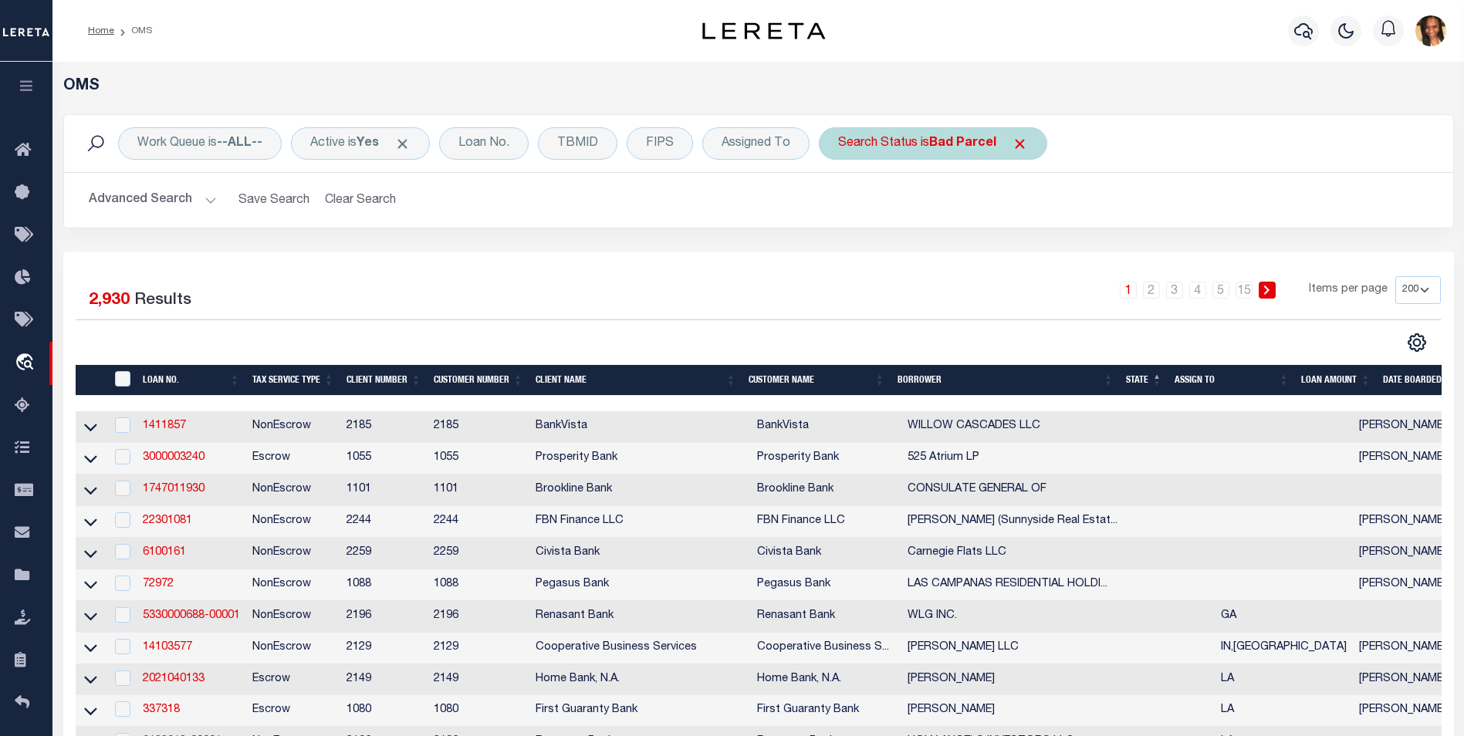
click at [908, 138] on div "Search Status is Bad Parcel" at bounding box center [933, 143] width 228 height 32
select select "BP"
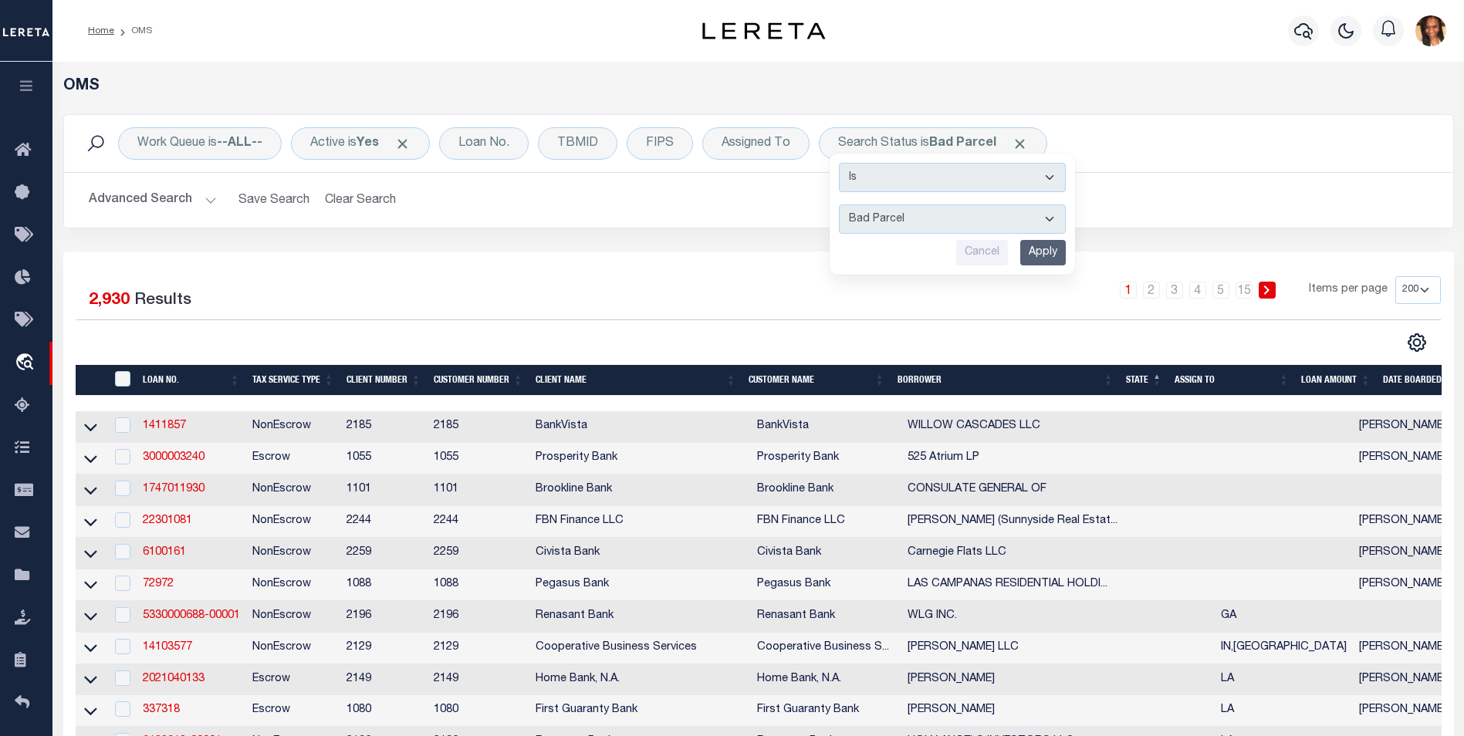
click at [637, 287] on div "1 2 3 4 5 … 15 Items per page 10 25 50 100 200" at bounding box center [932, 296] width 1018 height 40
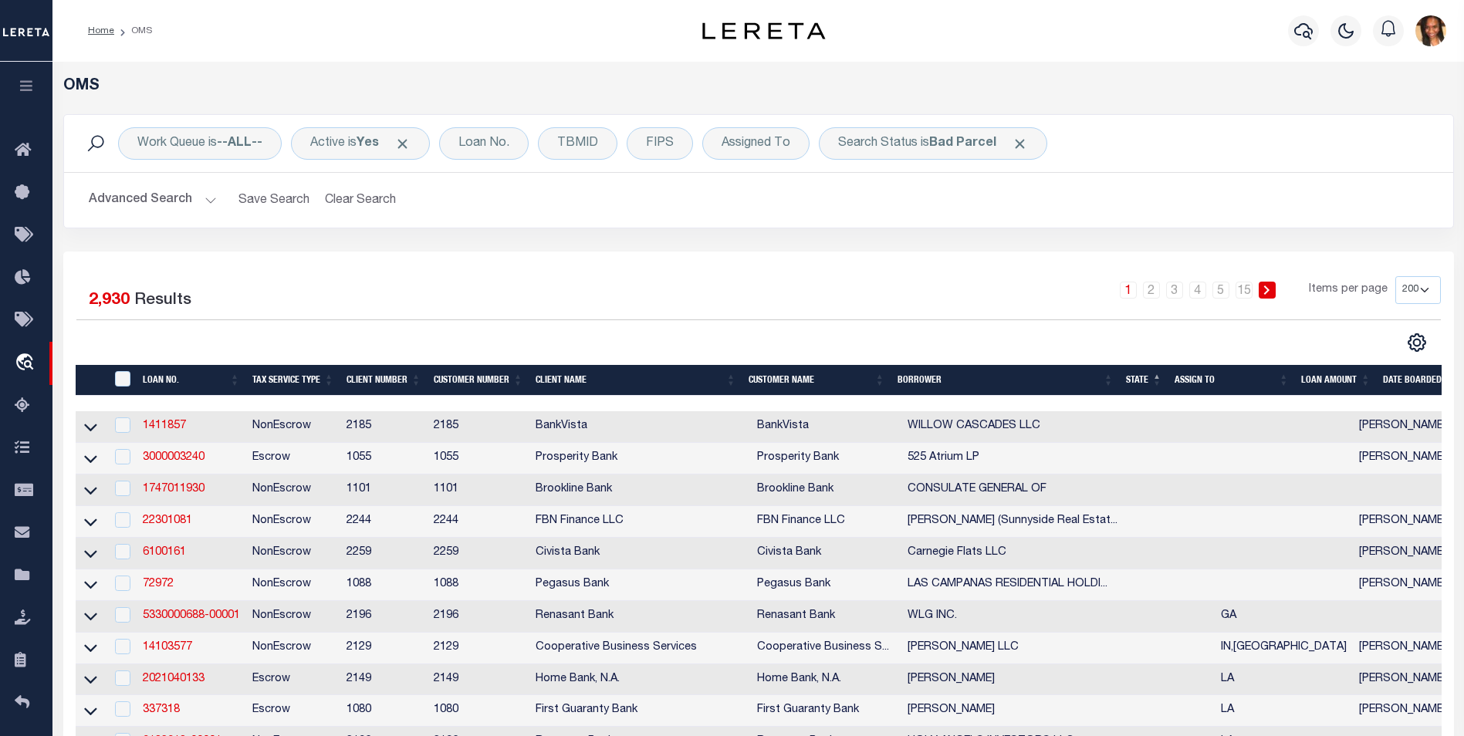
click at [164, 199] on button "Advanced Search" at bounding box center [153, 200] width 128 height 30
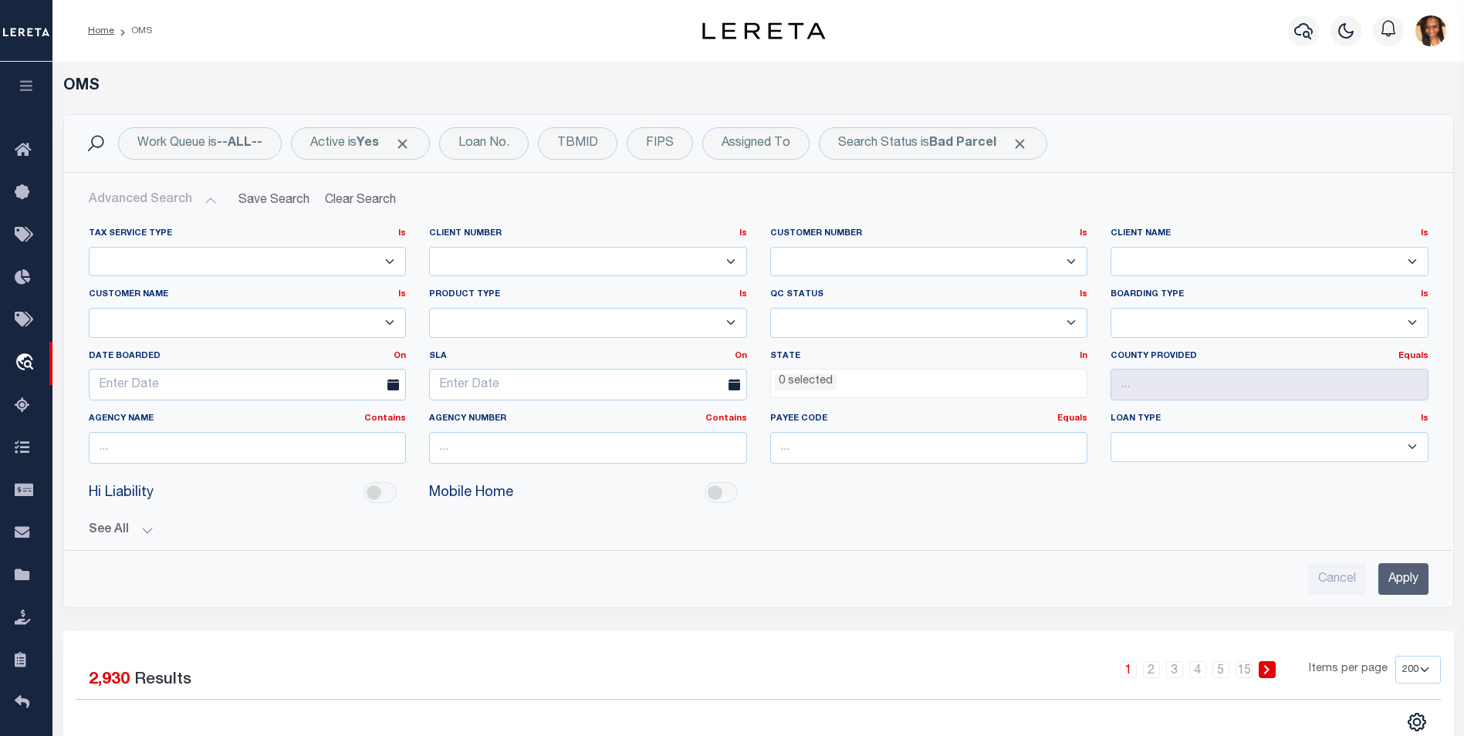
click at [877, 383] on ul "0 selected" at bounding box center [929, 380] width 316 height 21
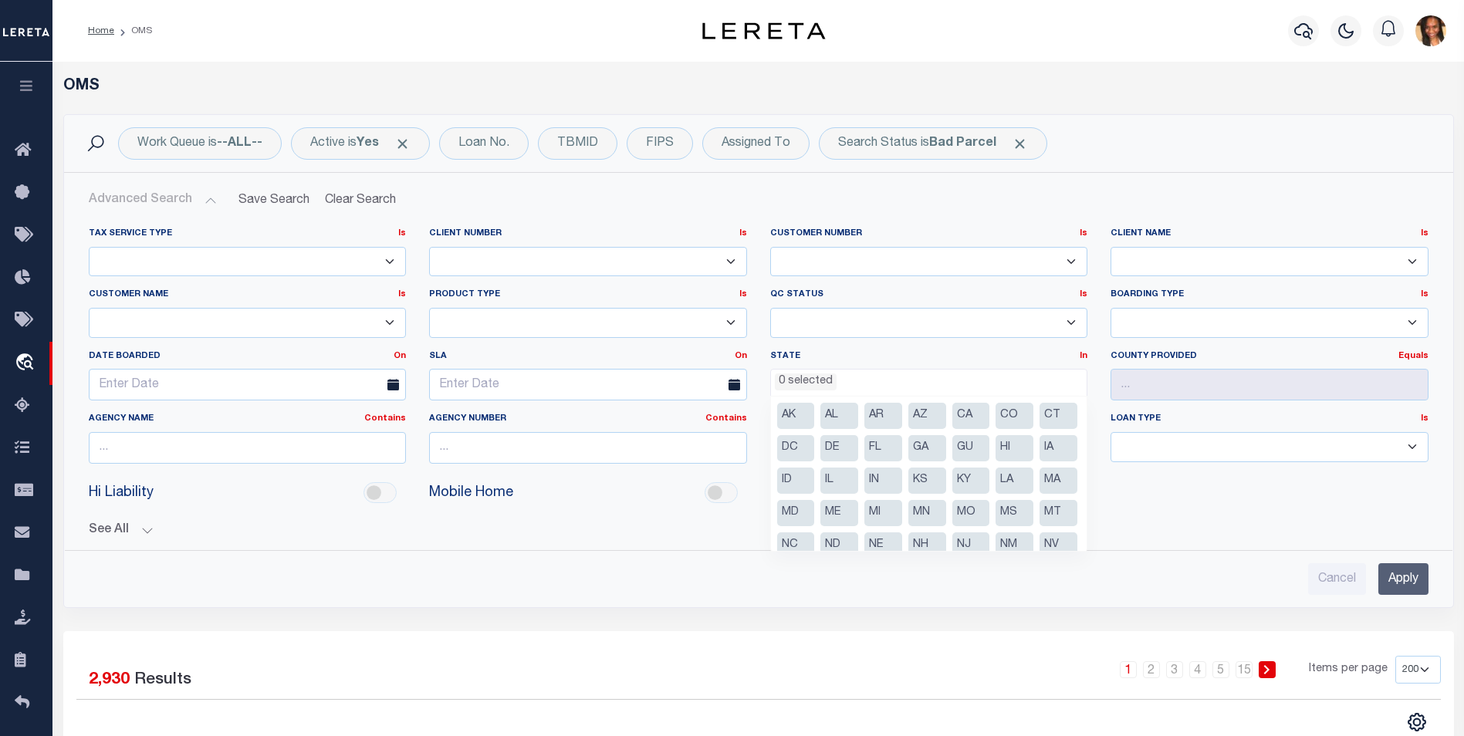
scroll to position [175, 0]
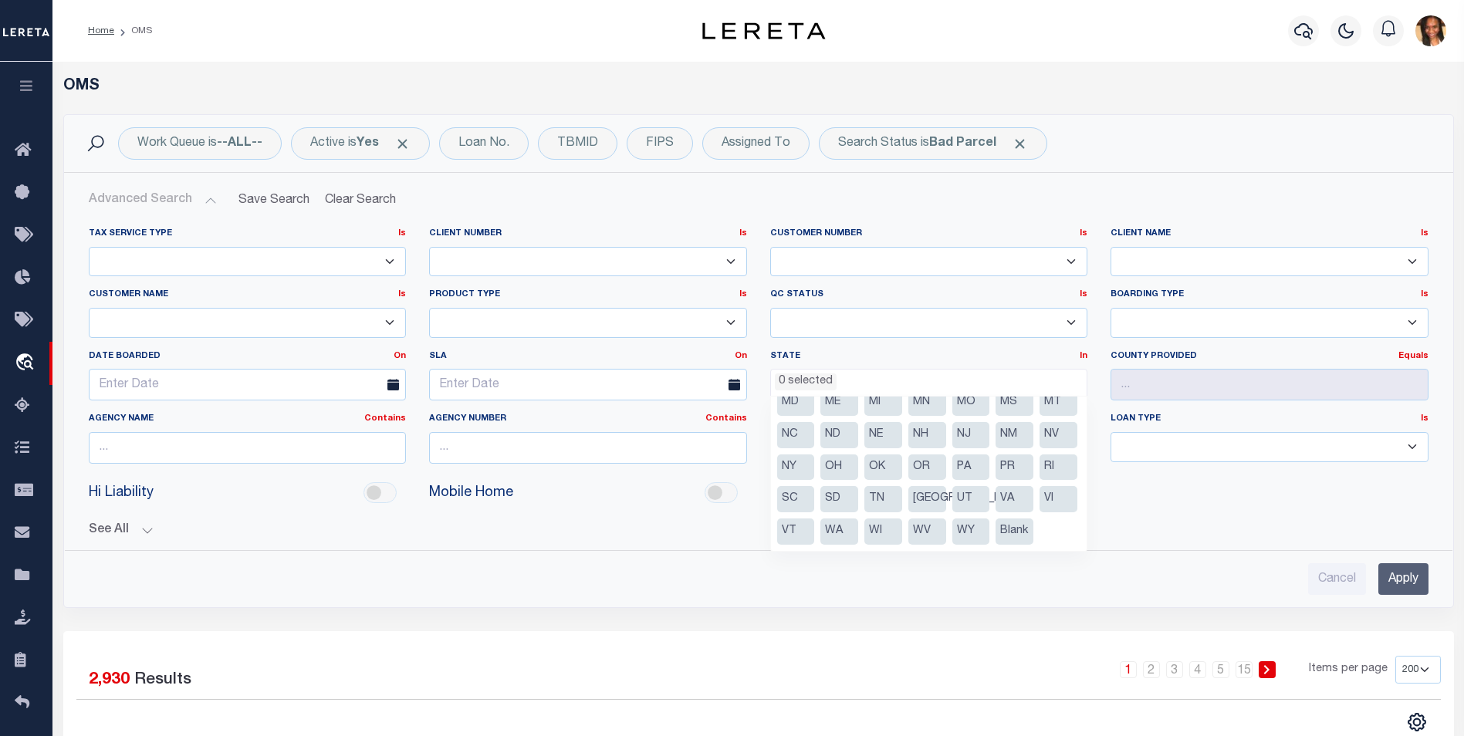
click at [990, 519] on li "WY" at bounding box center [971, 532] width 38 height 26
select select "WY"
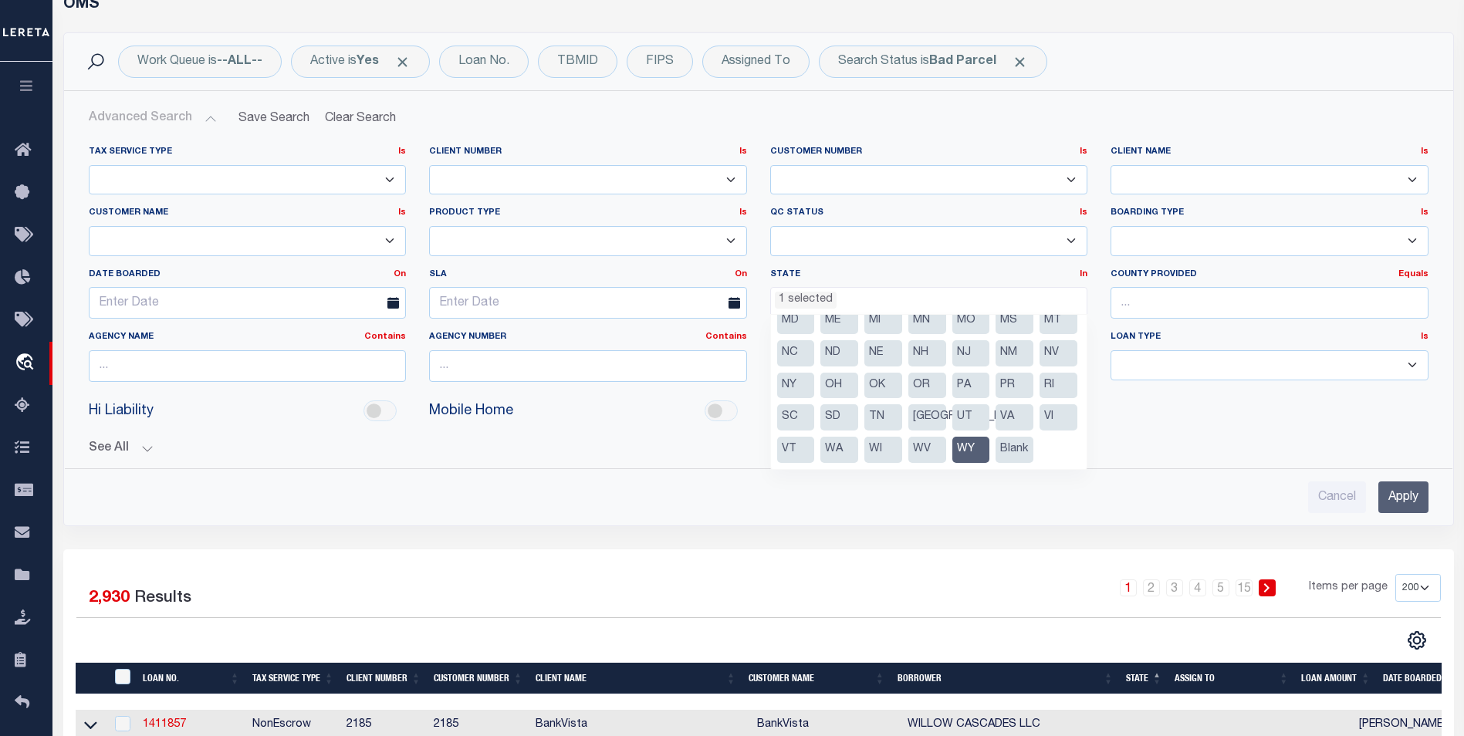
scroll to position [386, 0]
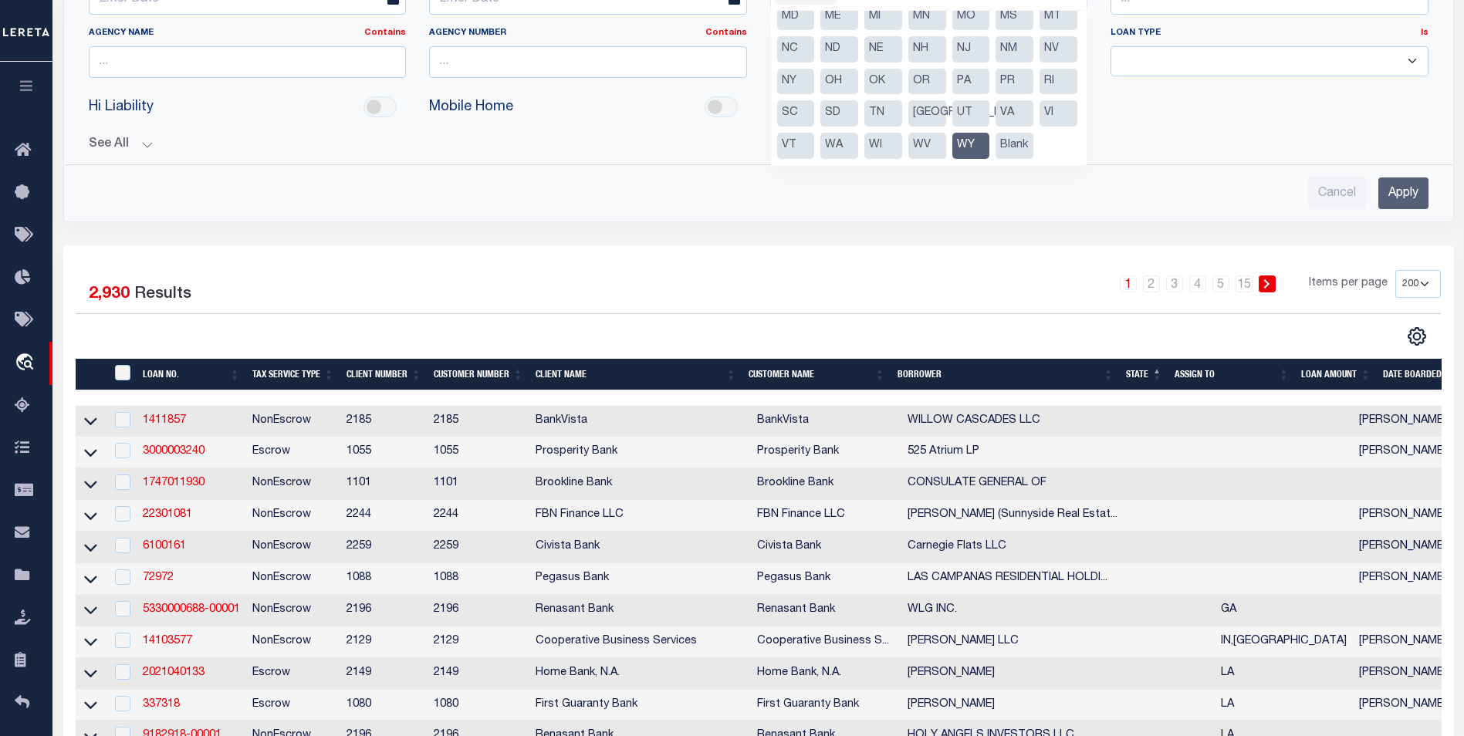
click at [1423, 194] on input "Apply" at bounding box center [1403, 193] width 50 height 32
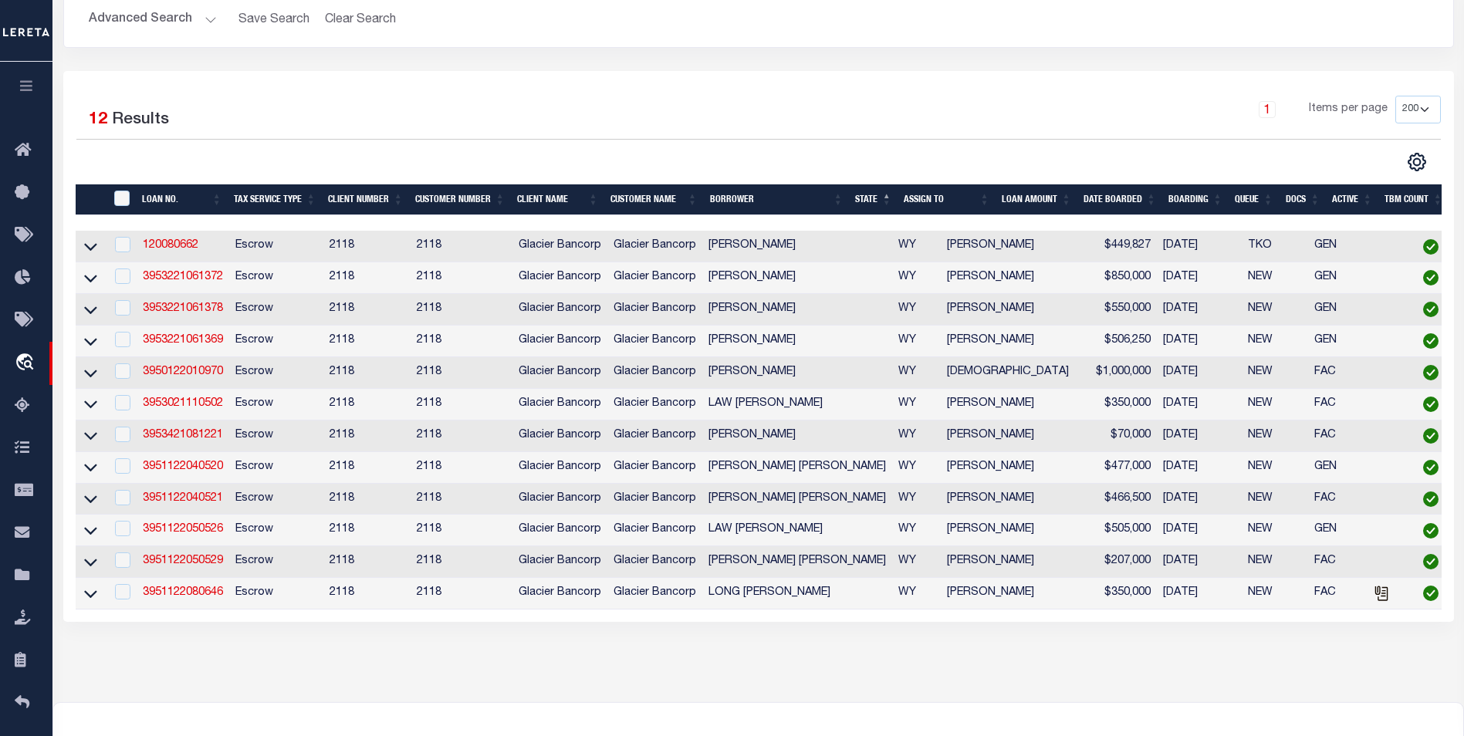
scroll to position [354, 0]
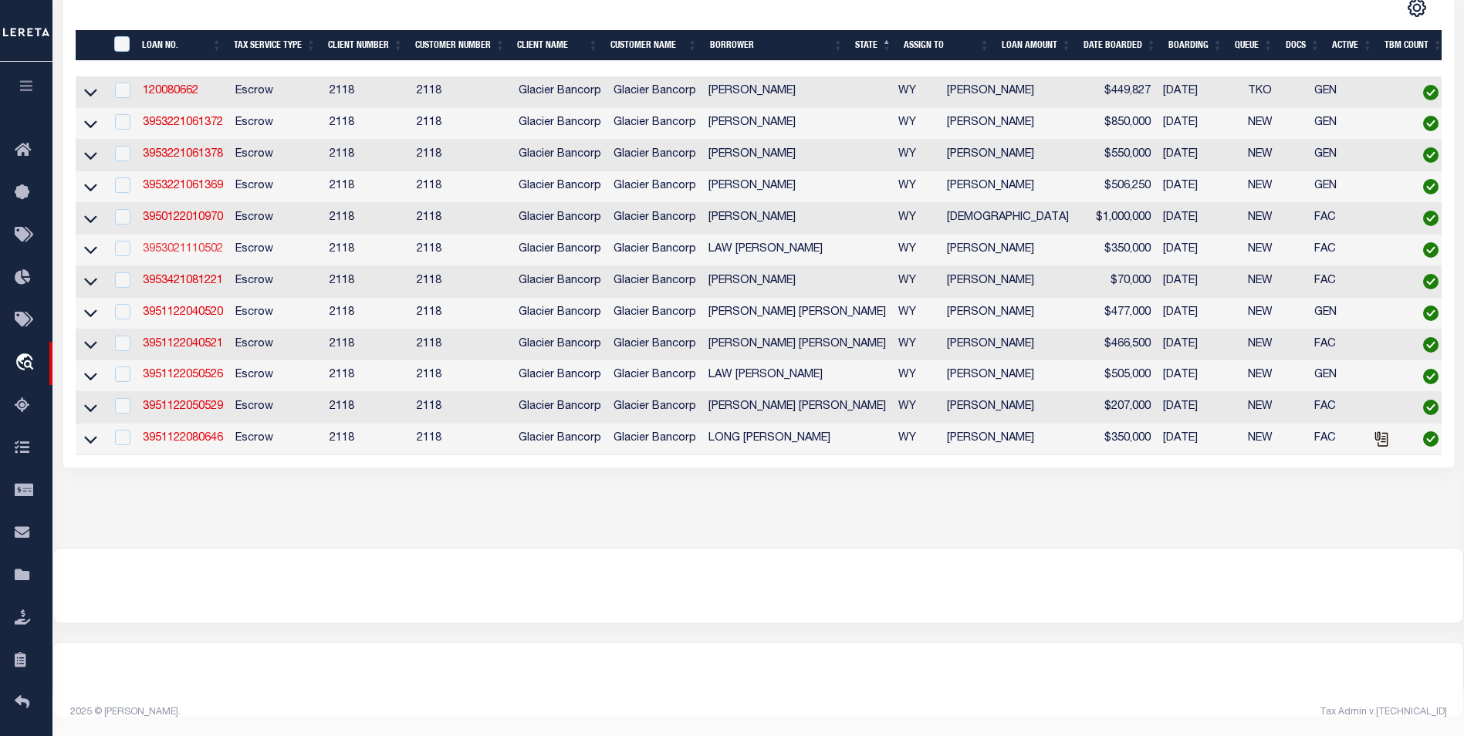
click at [205, 244] on link "3953021110502" at bounding box center [183, 249] width 80 height 11
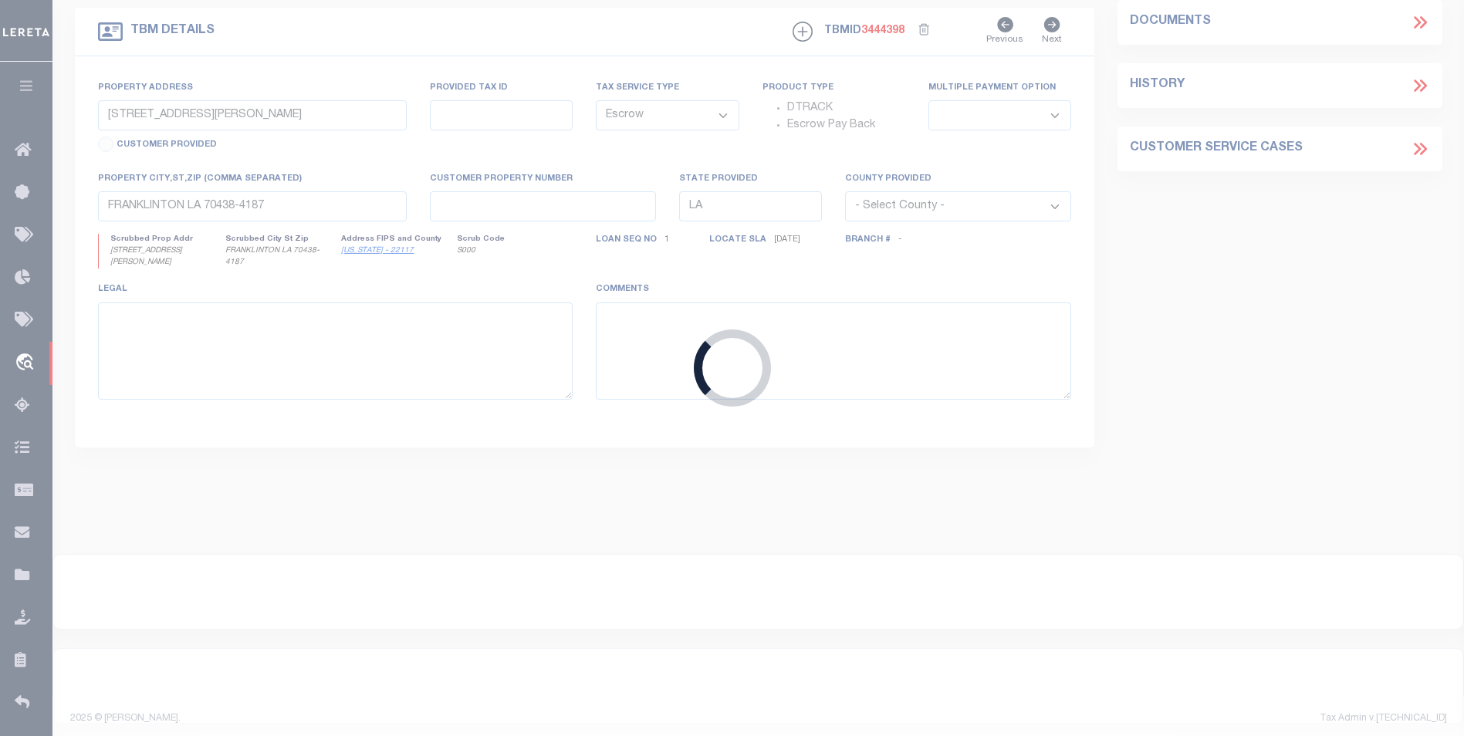
type input "3953021110502"
type input "LAW [PERSON_NAME]"
select select
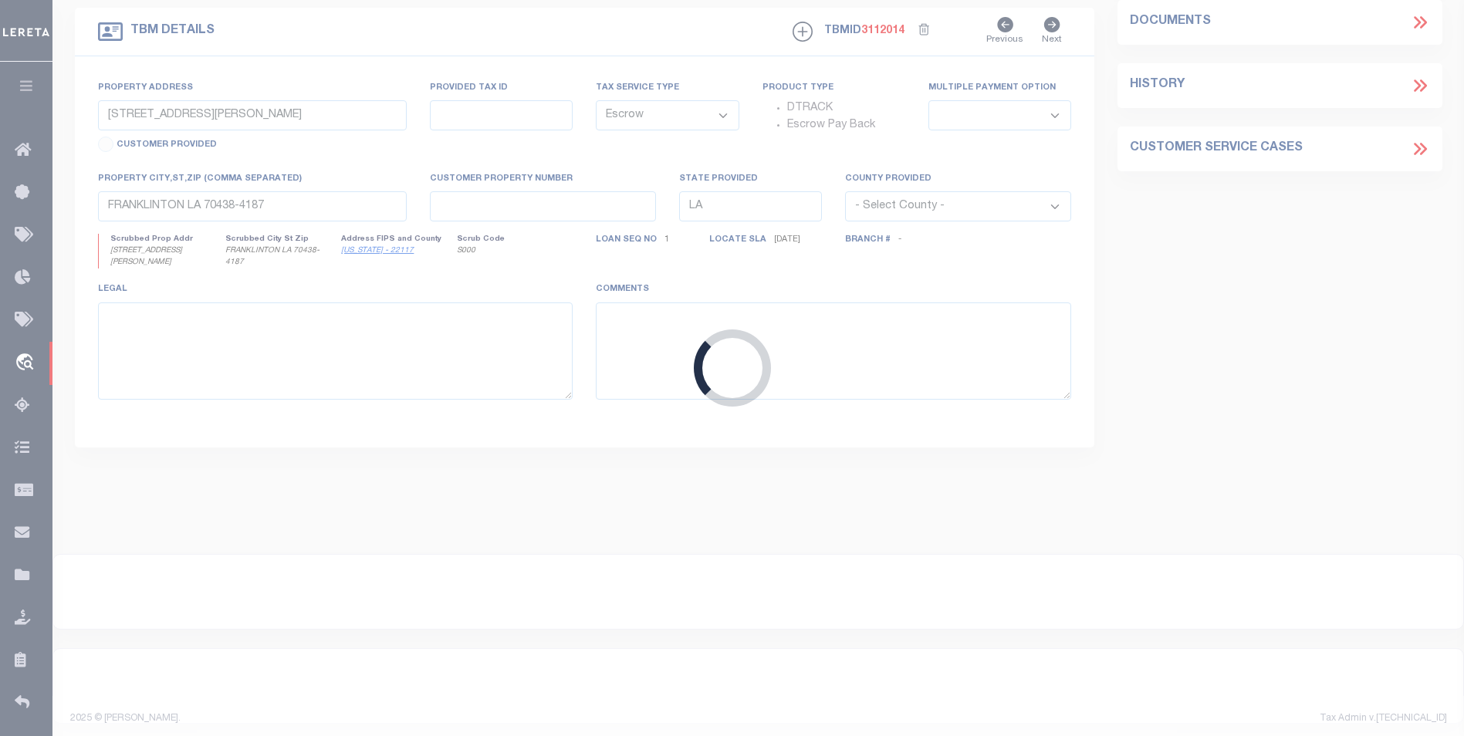
type input "[STREET_ADDRESS][PERSON_NAME]"
type input "0000010591"
select select
type input "STORY WY 828420000"
type input "WY"
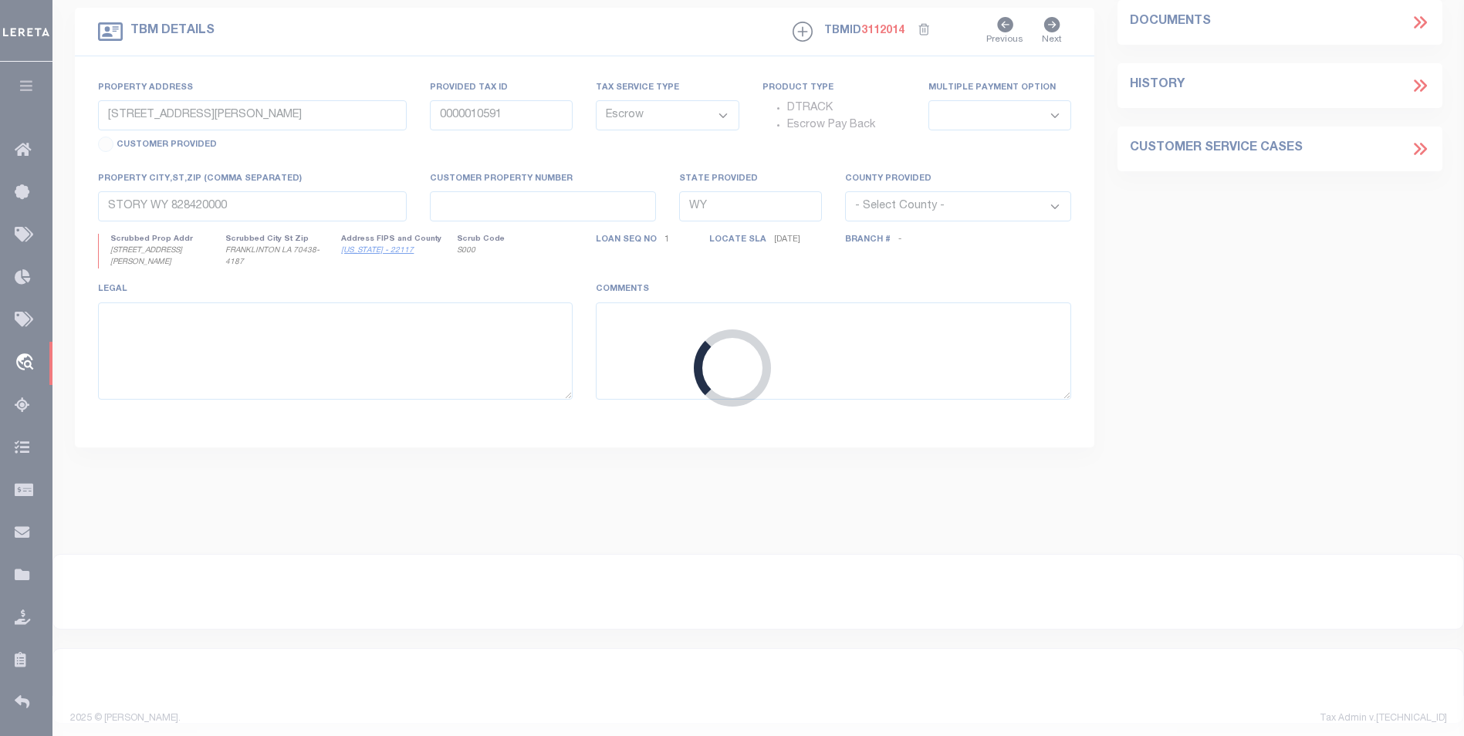
select select
select select "3688"
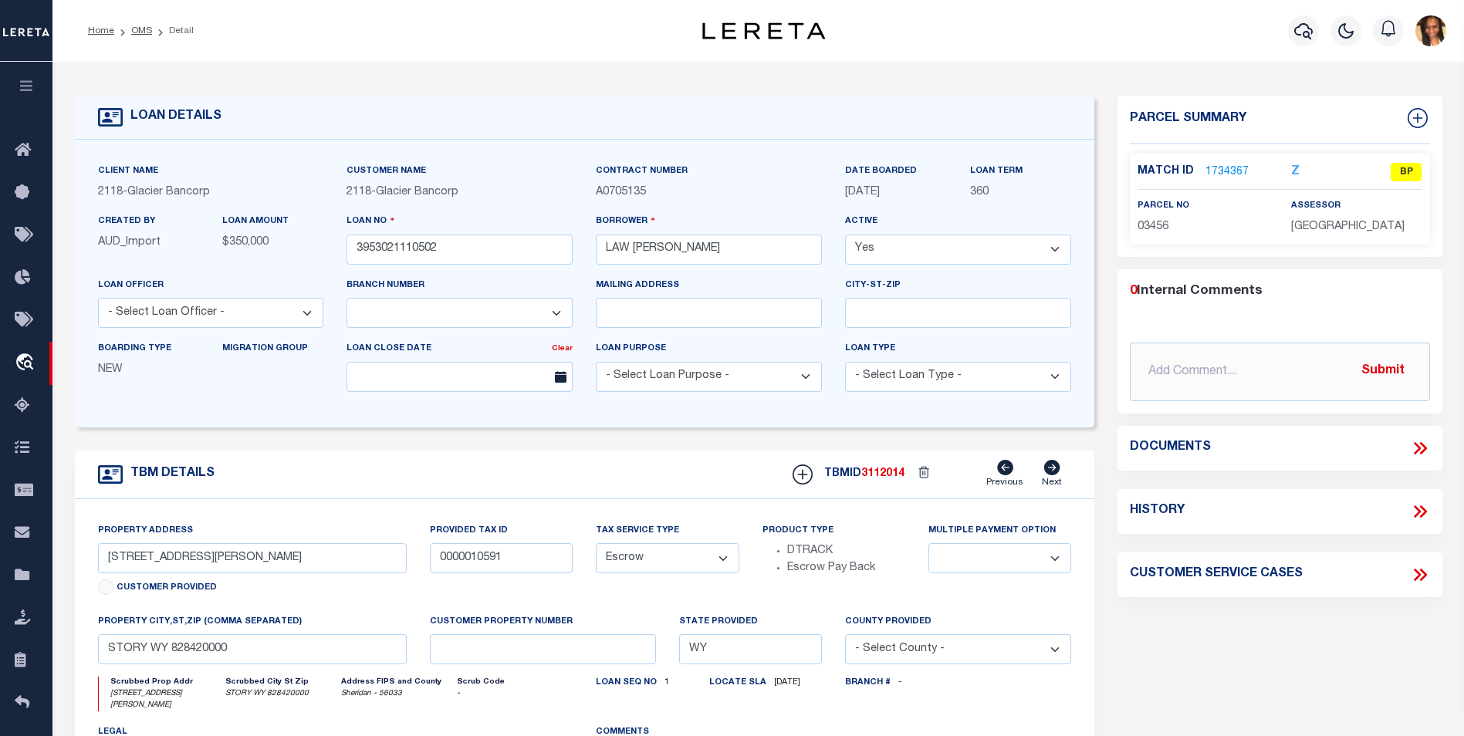
click at [1229, 172] on link "1734367" at bounding box center [1226, 172] width 43 height 16
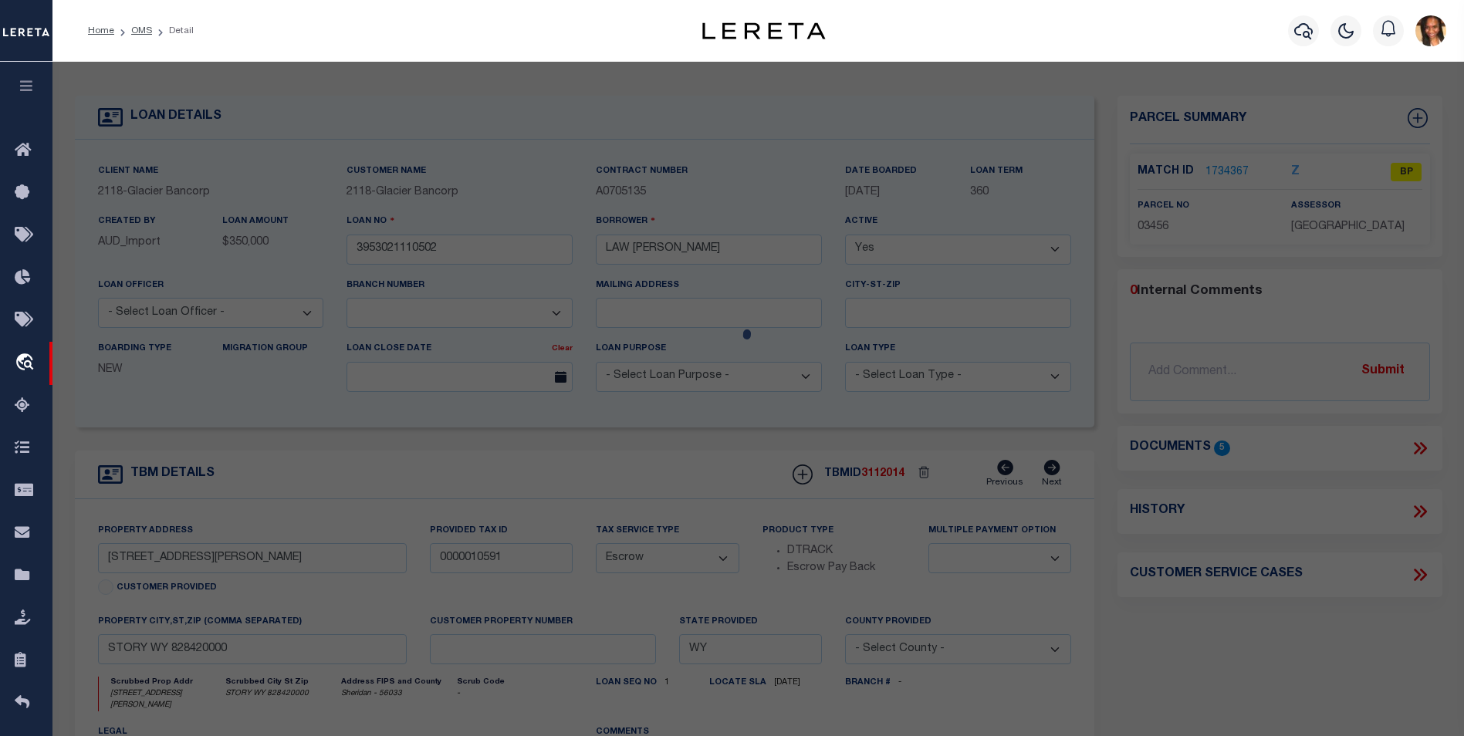
select select "AS"
select select
checkbox input "false"
select select "BP"
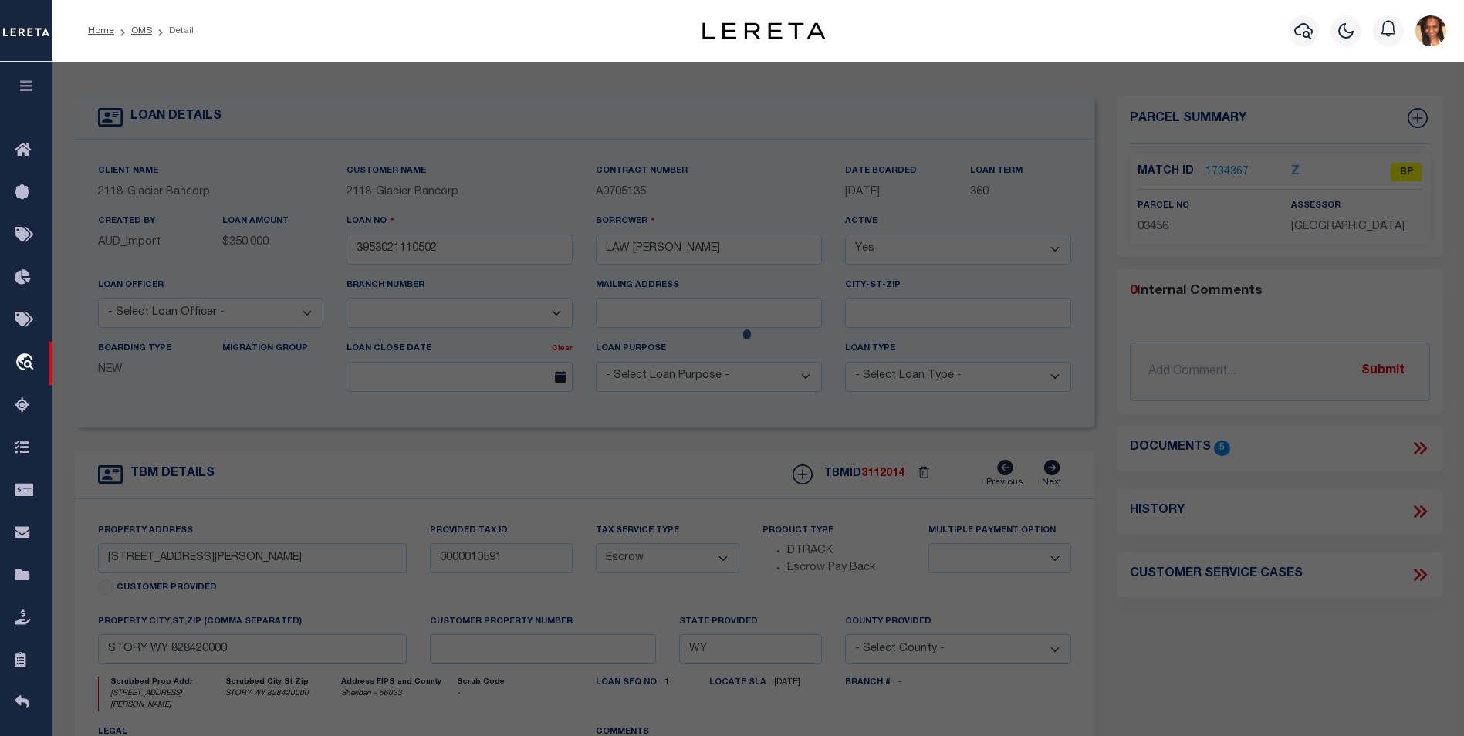
type input "LAW, [PERSON_NAME] [PERSON_NAME] & [PERSON_NAME][DEMOGRAPHIC_DATA]"
type input "R0003456"
select select
type input "[STREET_ADDRESS][PERSON_NAME]"
checkbox input "false"
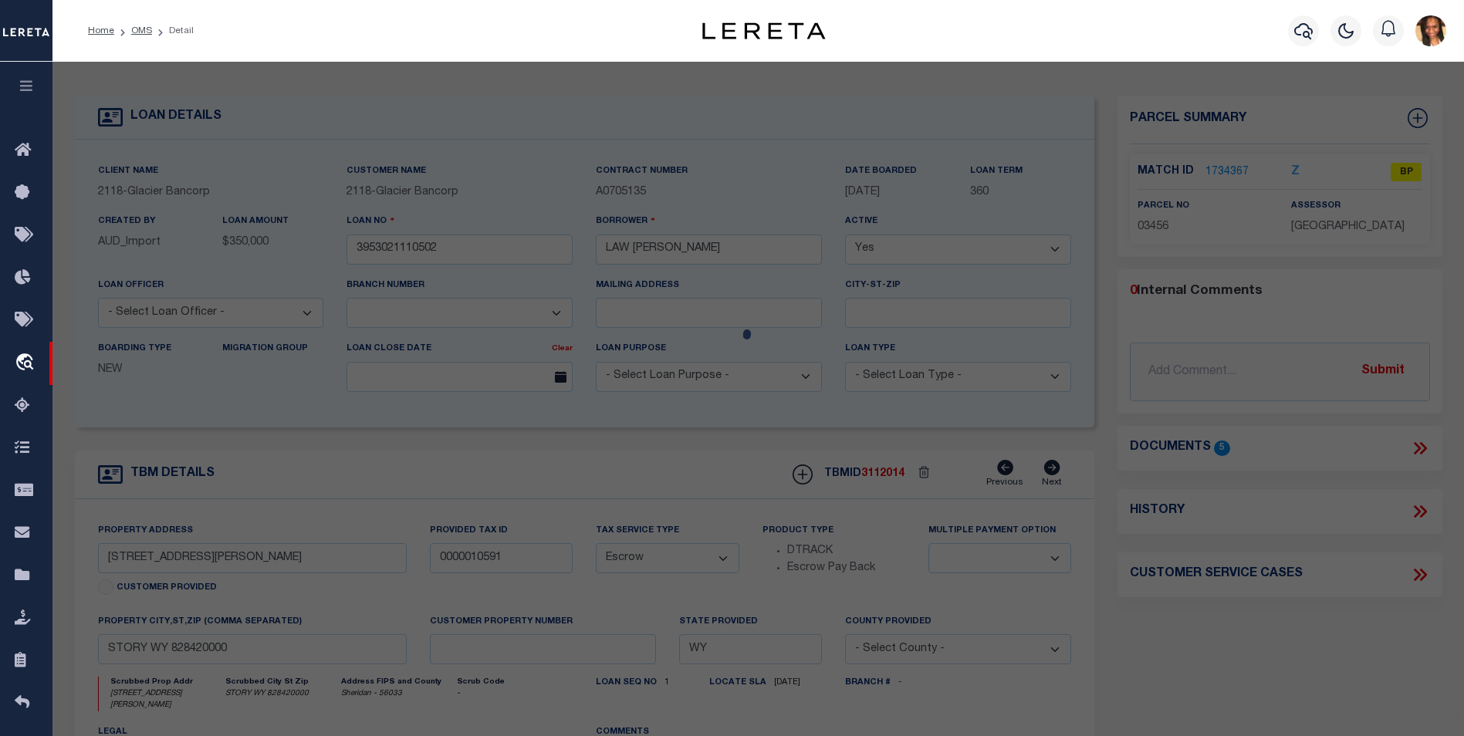
type input "STORY WY 828420000"
type textarea "RED CLOUD SUBDIVISION ALL TRACTS 11 & 12"
type textarea "Tax ID Special Project"
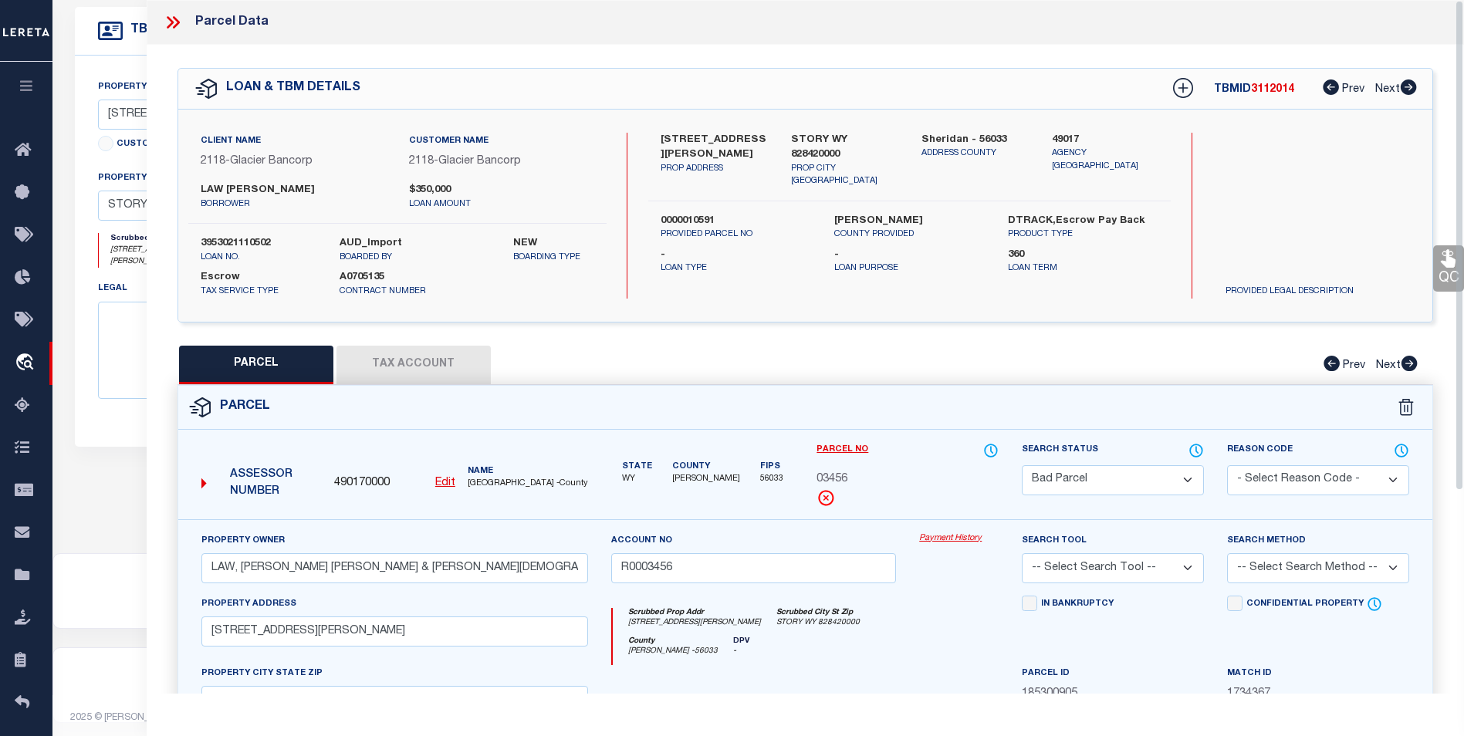
click at [401, 362] on button "Tax Account" at bounding box center [413, 365] width 154 height 39
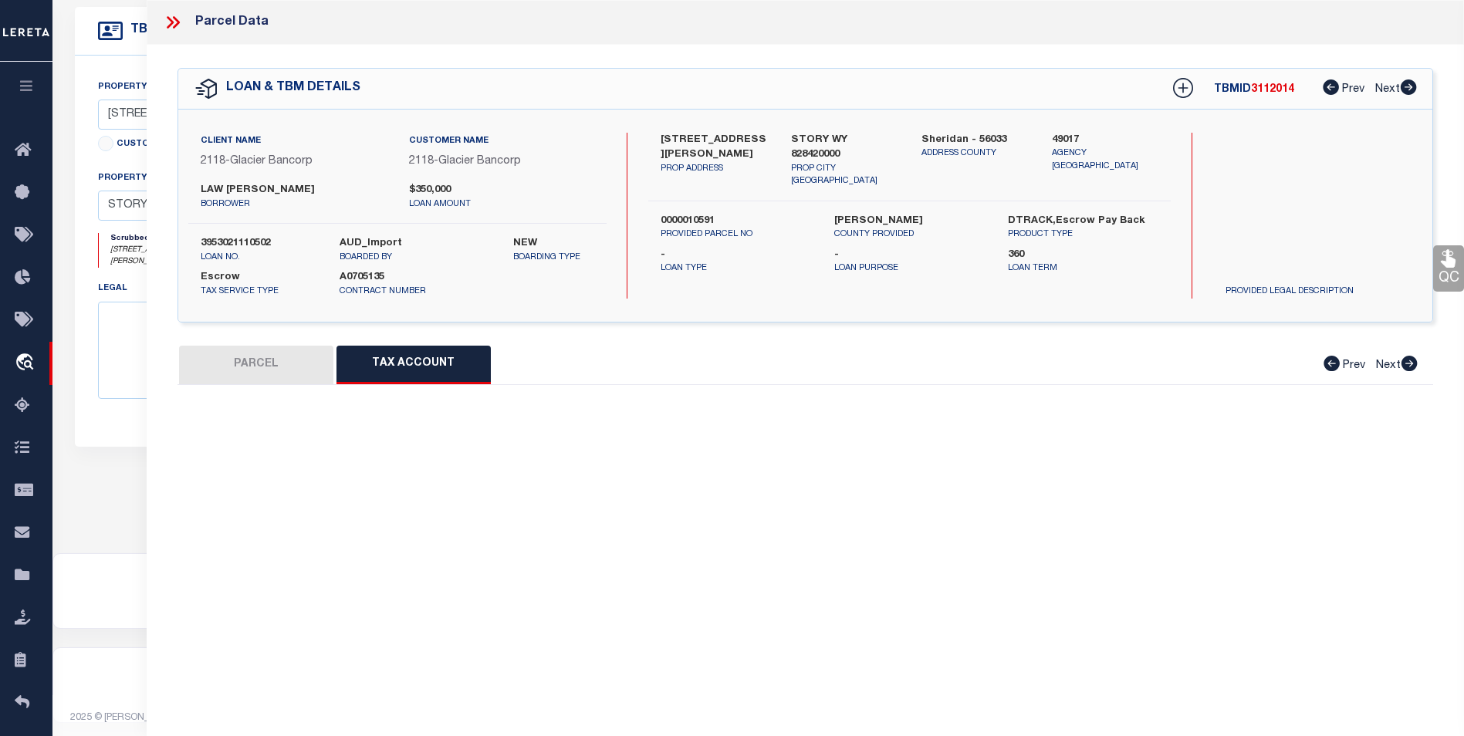
select select "100"
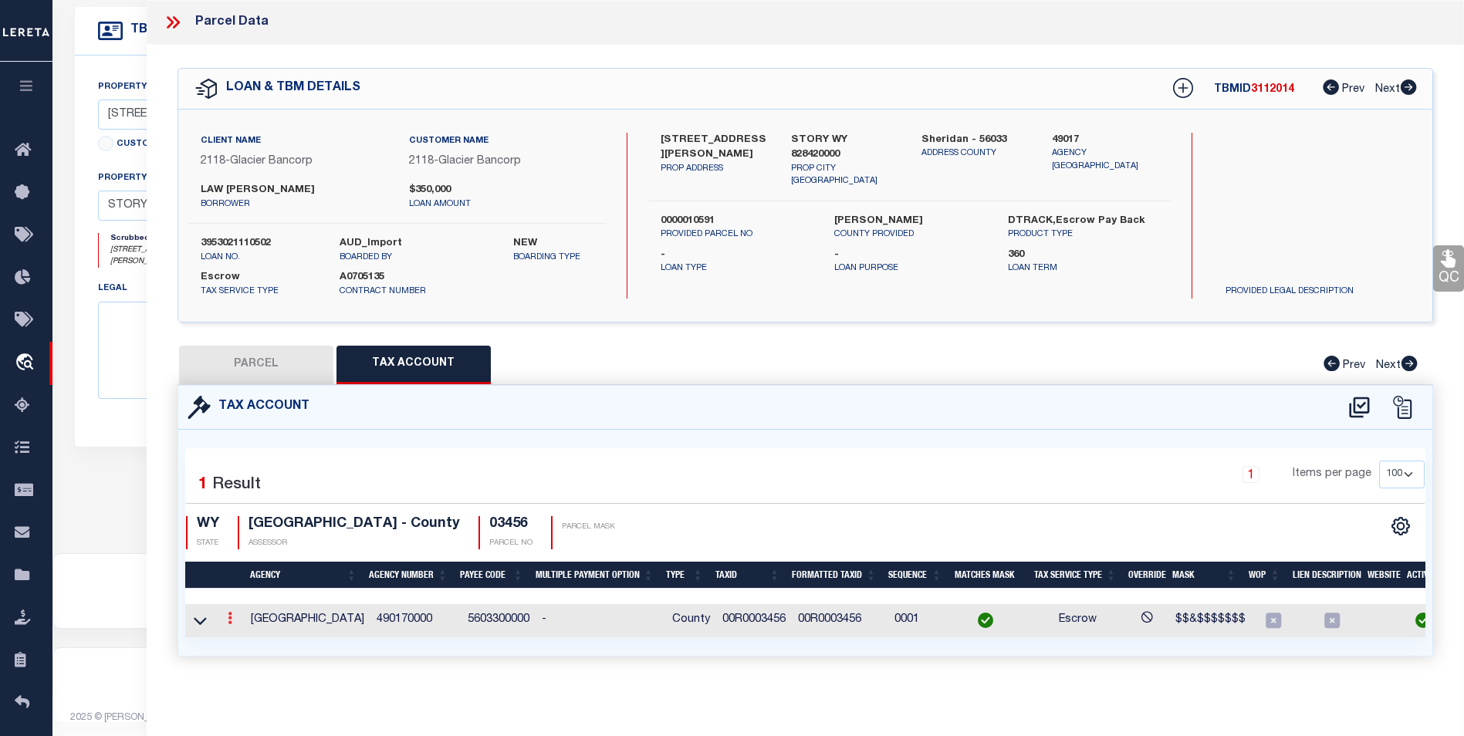
click at [228, 618] on icon at bounding box center [230, 618] width 5 height 12
click at [249, 638] on icon "" at bounding box center [247, 642] width 12 height 12
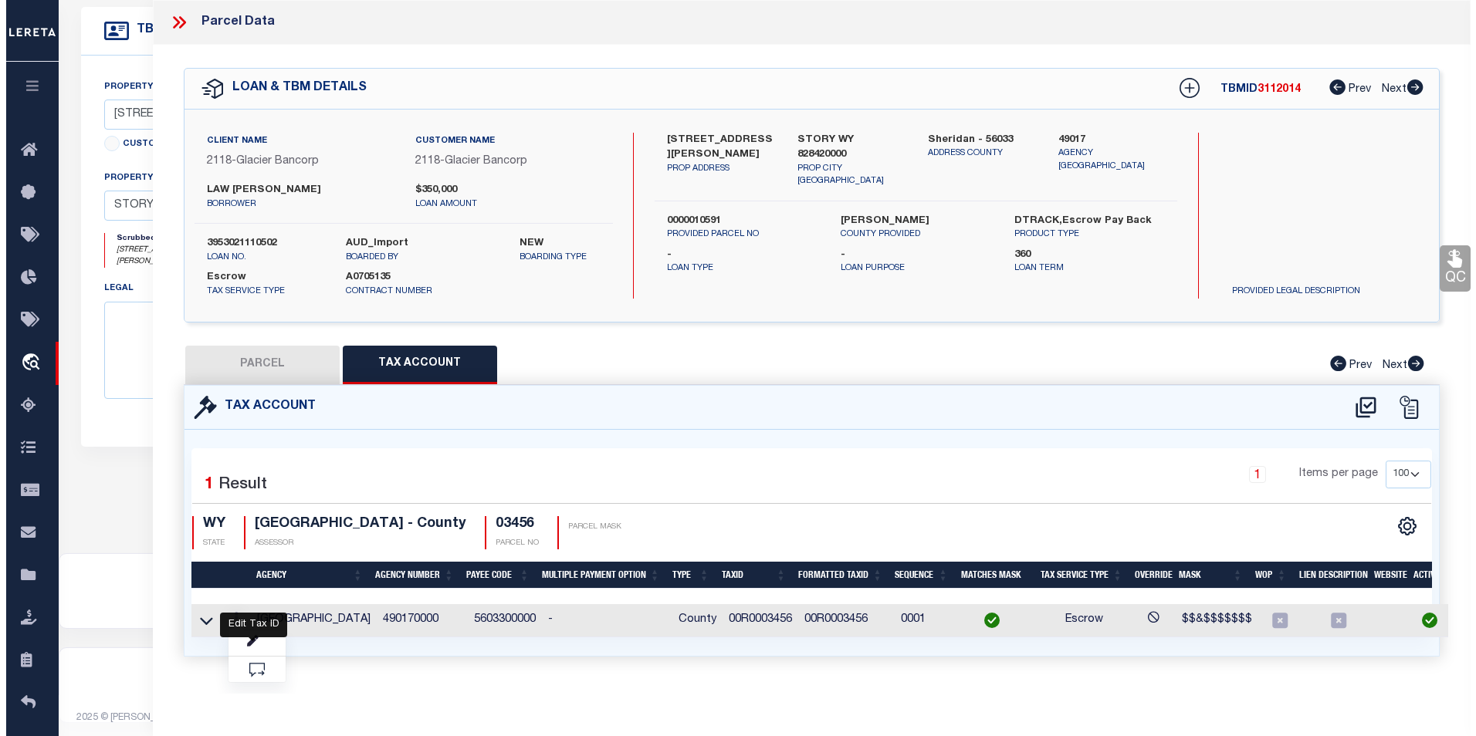
type input "00R0003456"
type textarea "$$&$$$$$$$"
checkbox input "true"
type input "XXXXXXXXXX*"
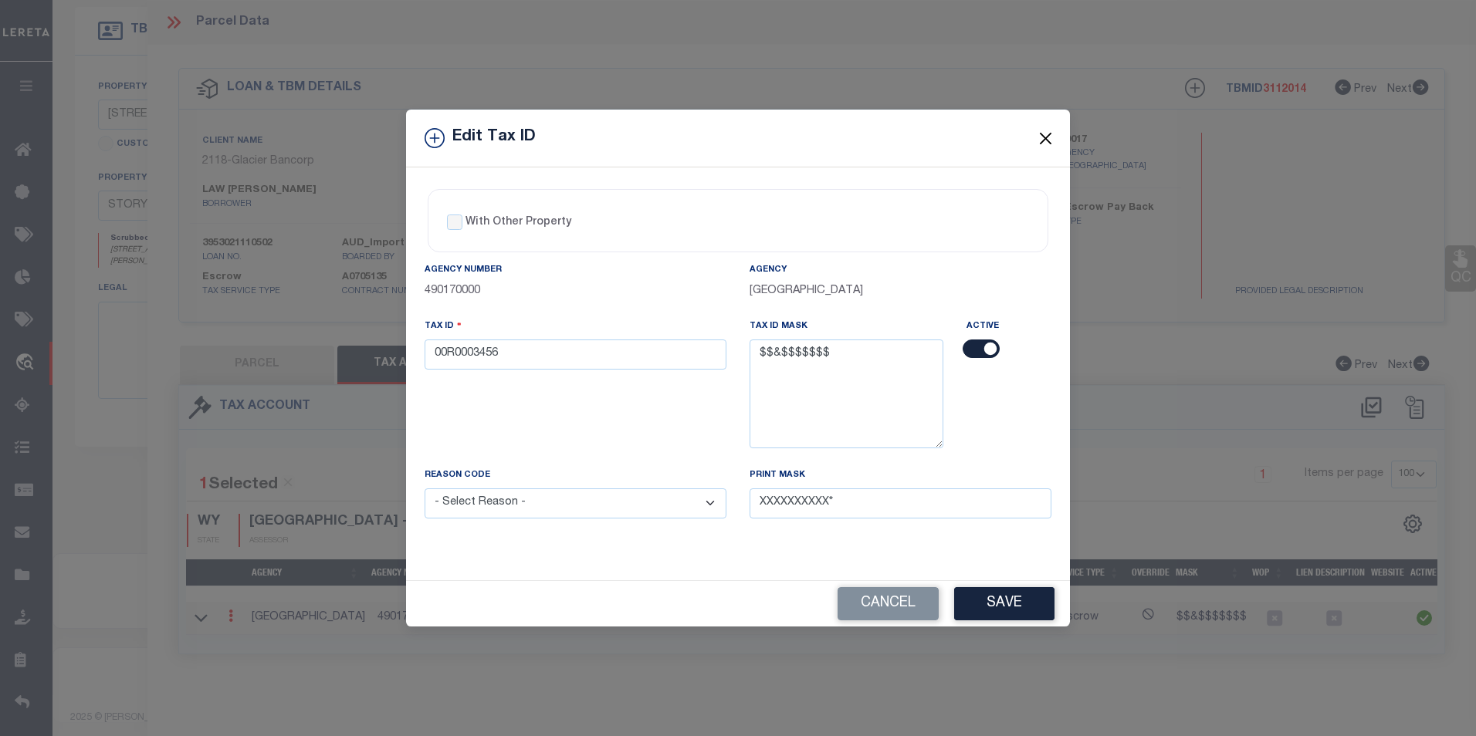
click at [1050, 133] on button "Close" at bounding box center [1046, 138] width 20 height 20
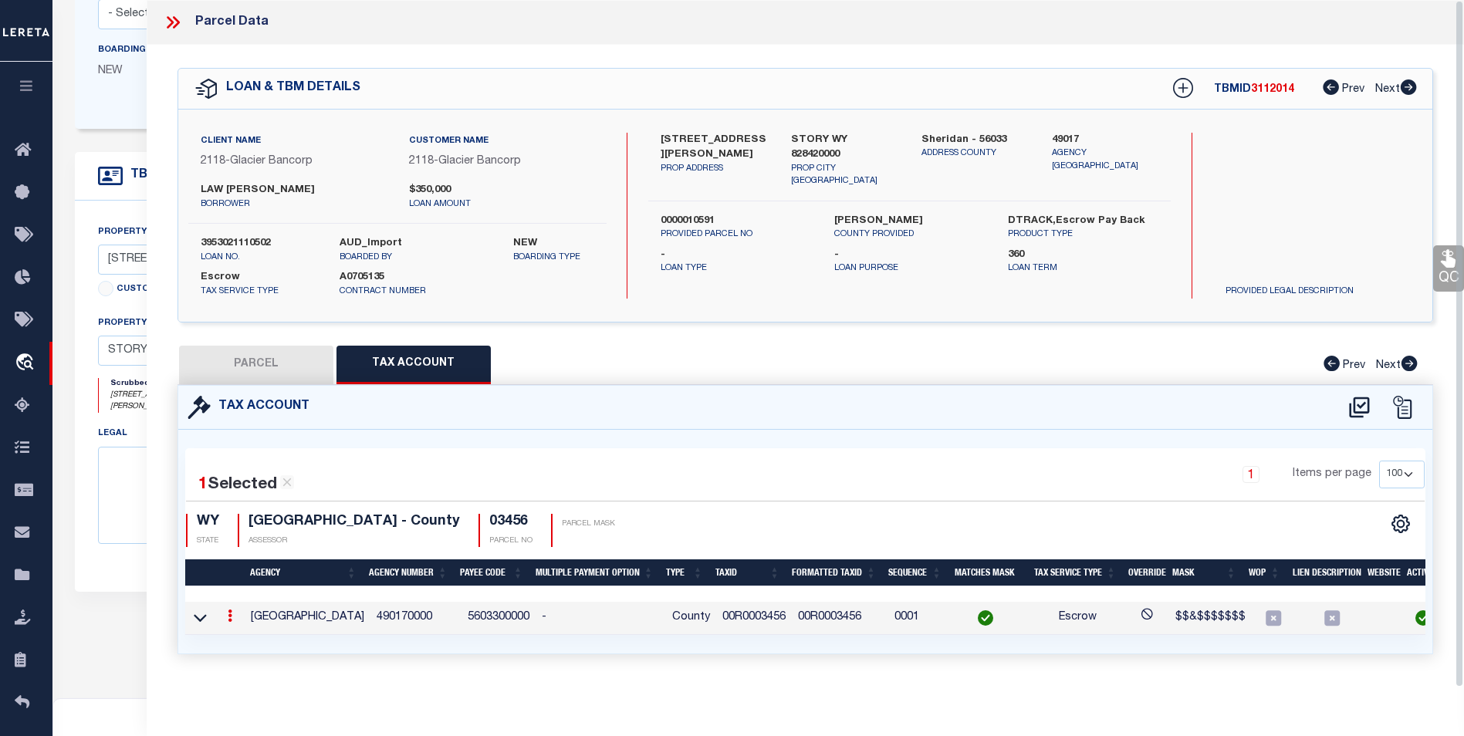
scroll to position [135, 0]
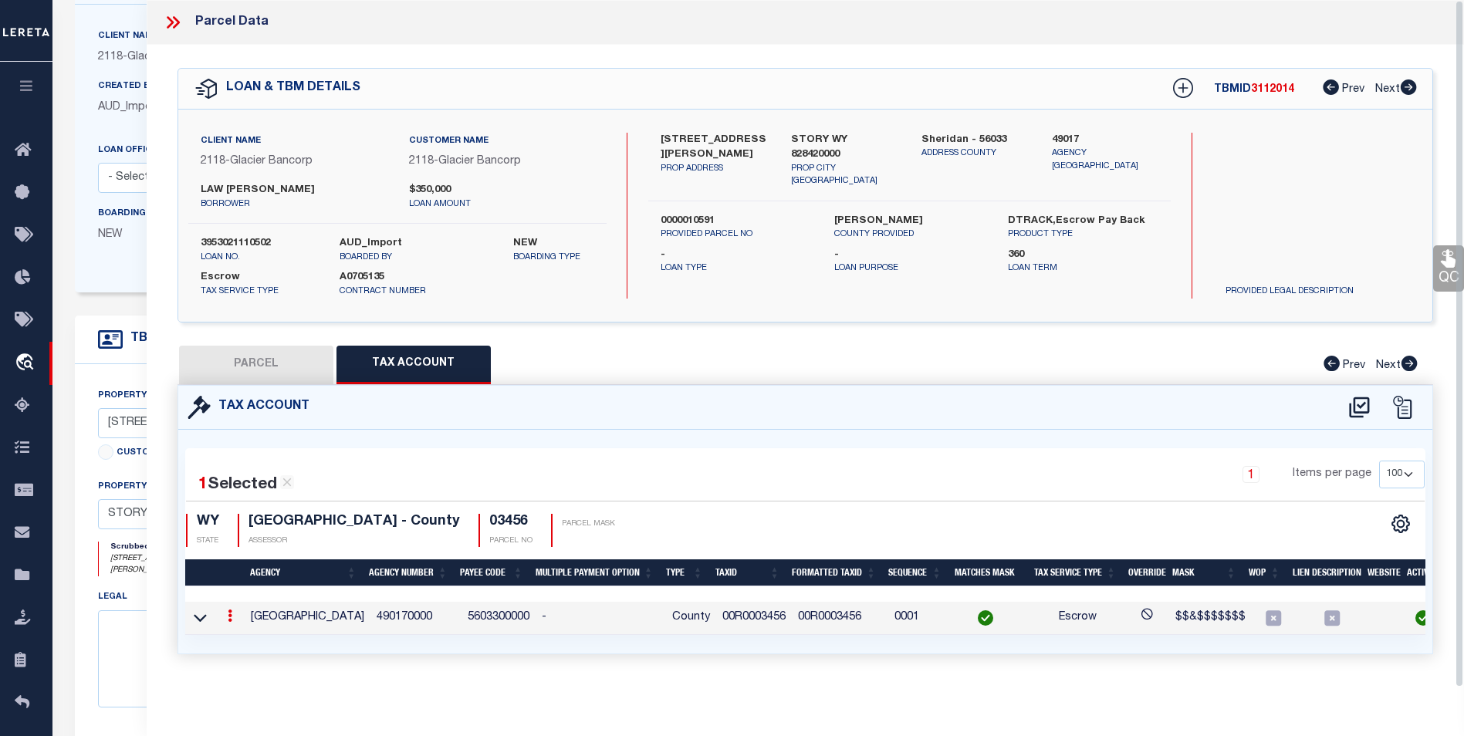
click at [745, 214] on label "0000010591" at bounding box center [736, 221] width 150 height 15
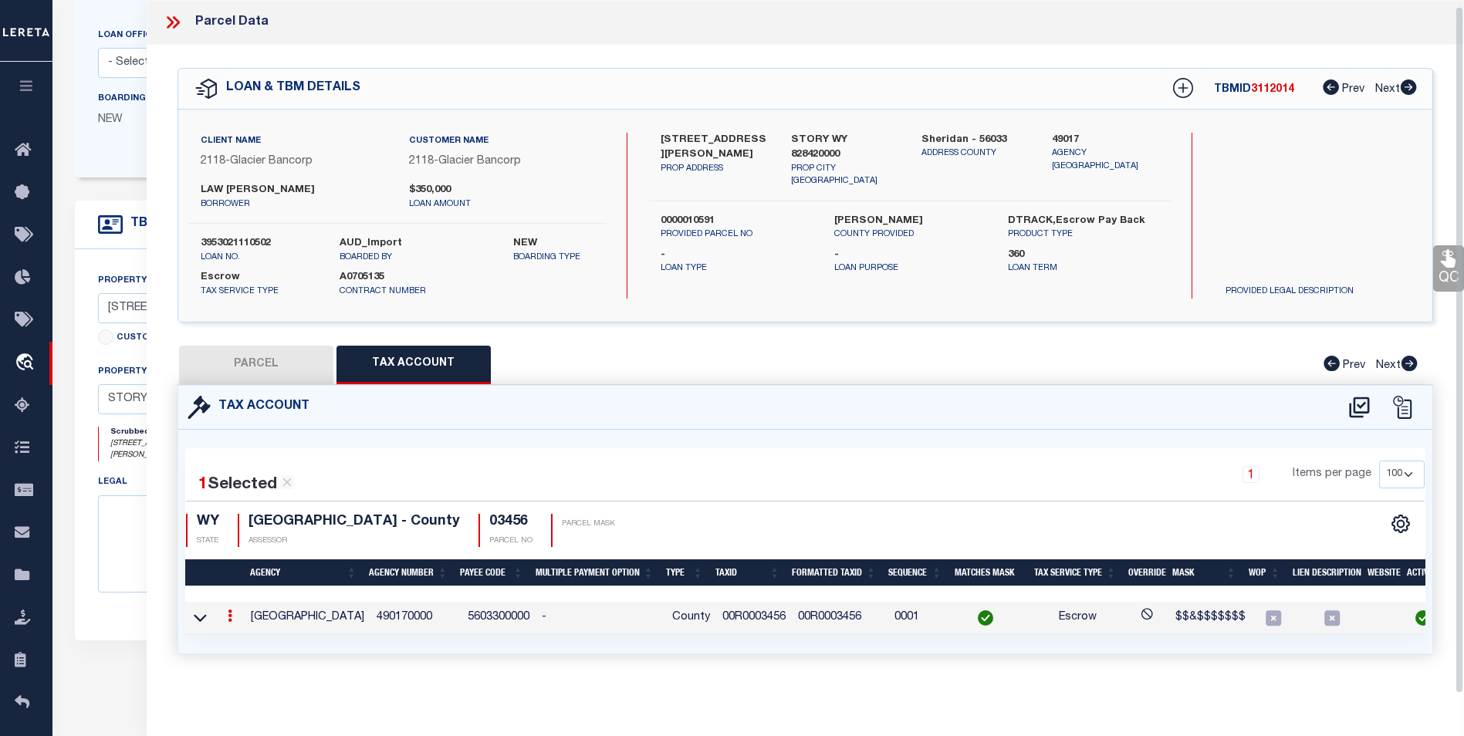
scroll to position [367, 0]
